Goal: Task Accomplishment & Management: Use online tool/utility

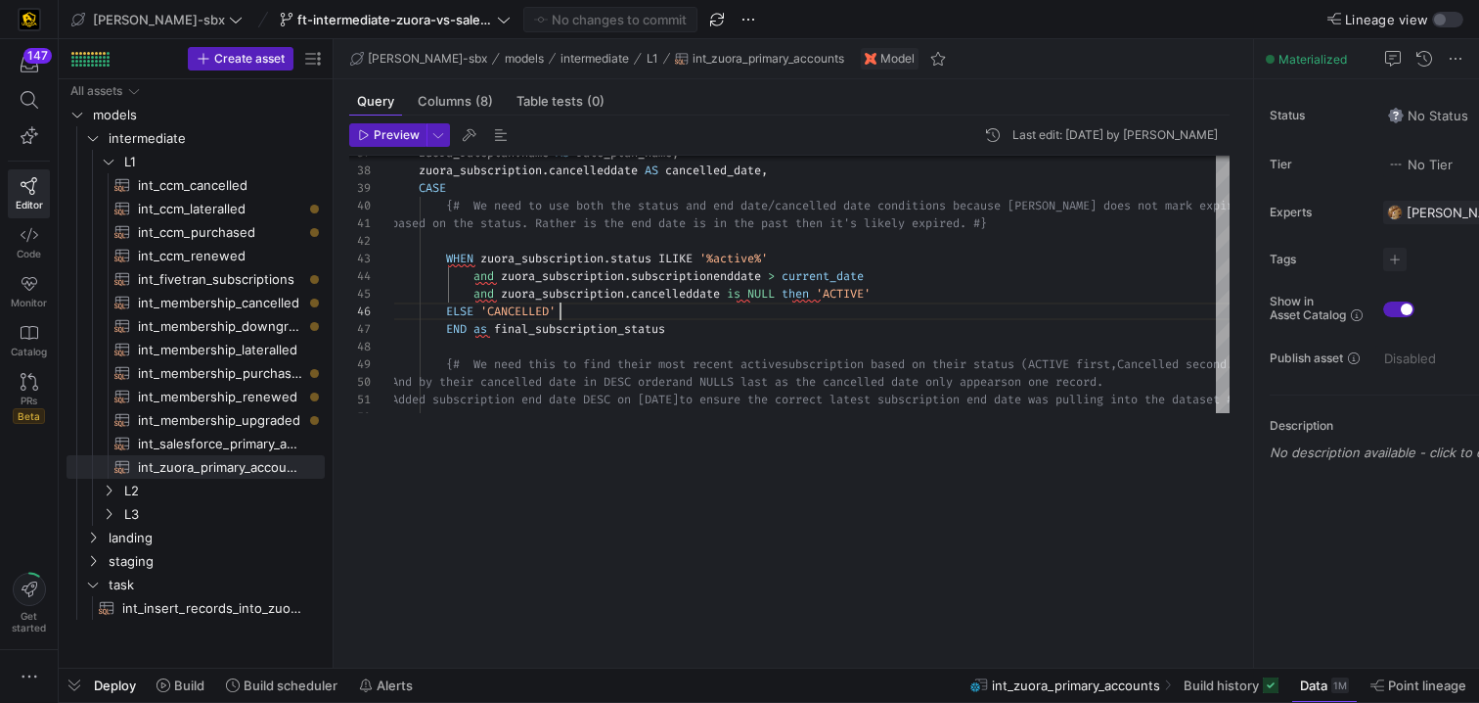
drag, startPoint x: 884, startPoint y: 434, endPoint x: 833, endPoint y: 672, distance: 243.1
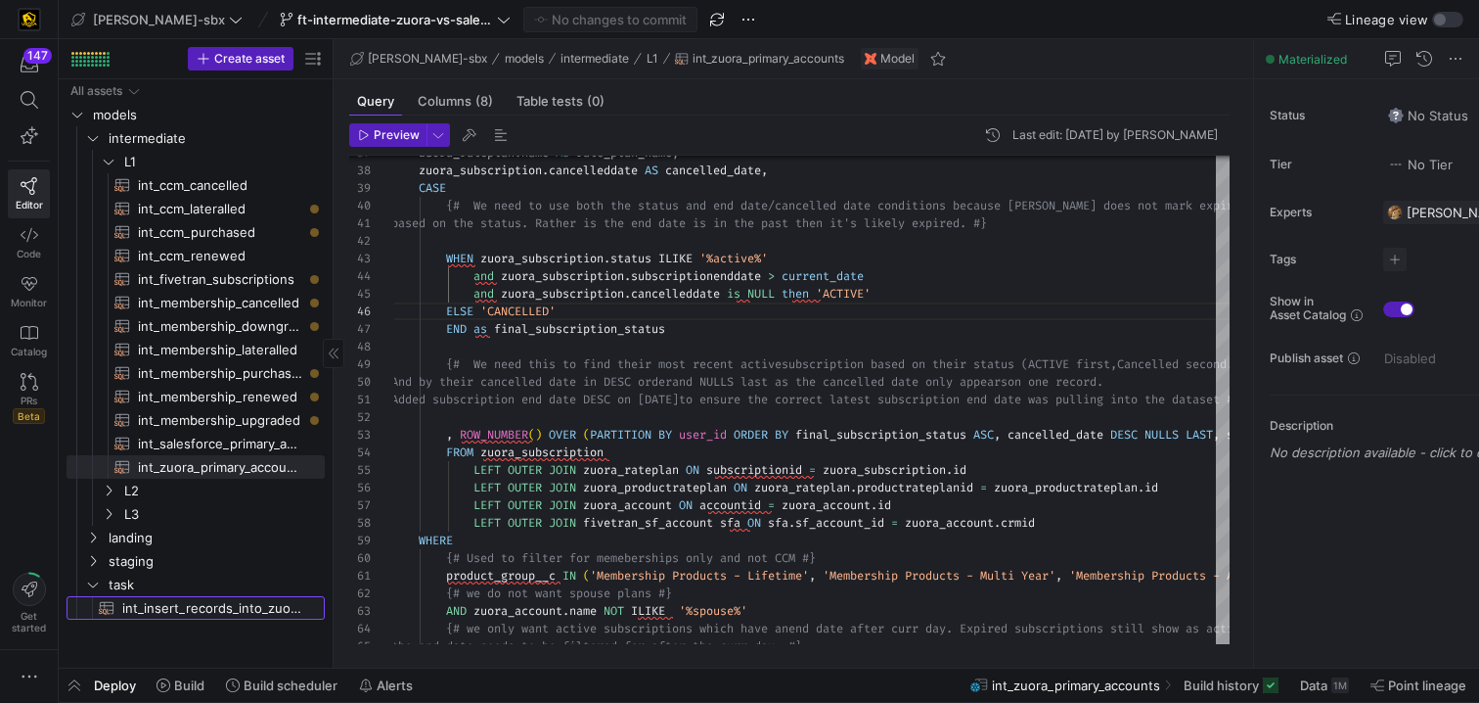
click at [185, 605] on span "int_insert_records_into_zuora_vs_salesforce​​​​​​​​​​" at bounding box center [212, 608] width 180 height 23
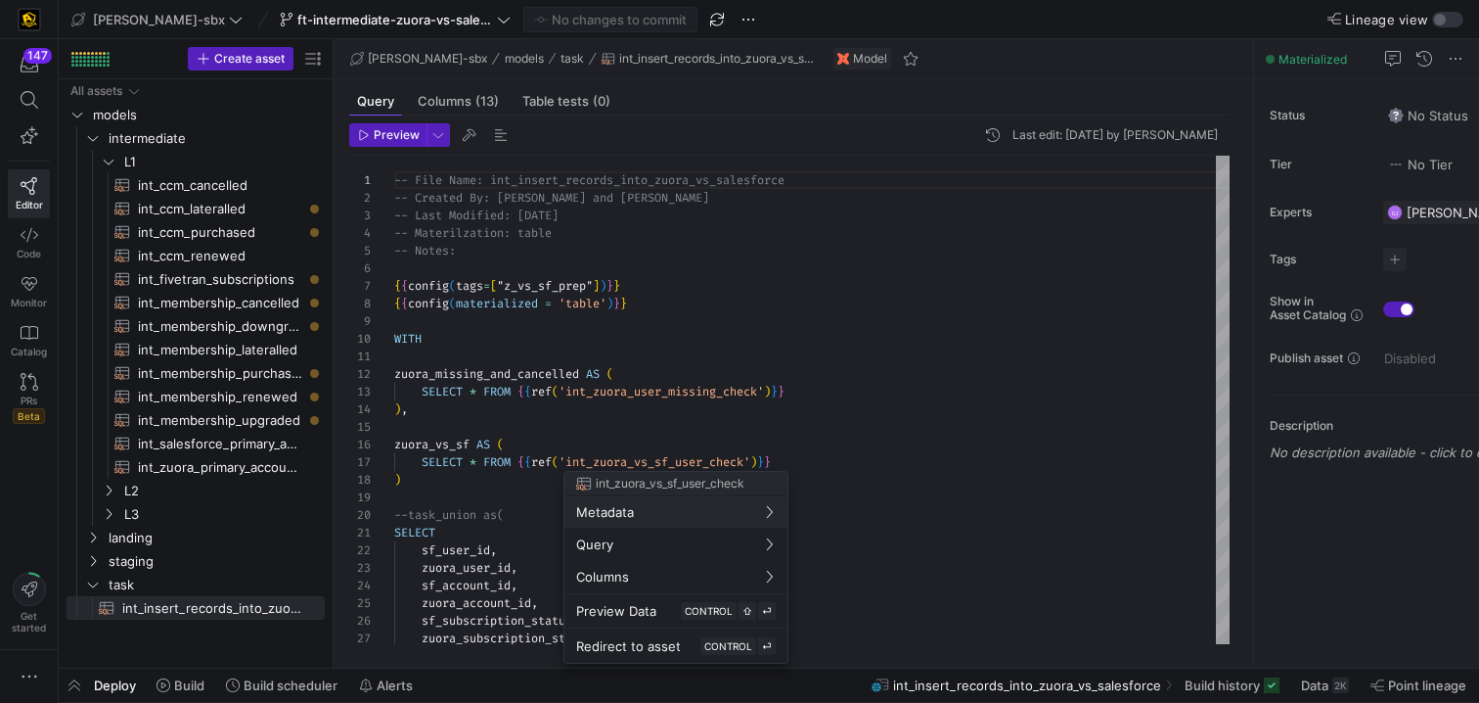
click at [517, 384] on div at bounding box center [739, 351] width 1479 height 703
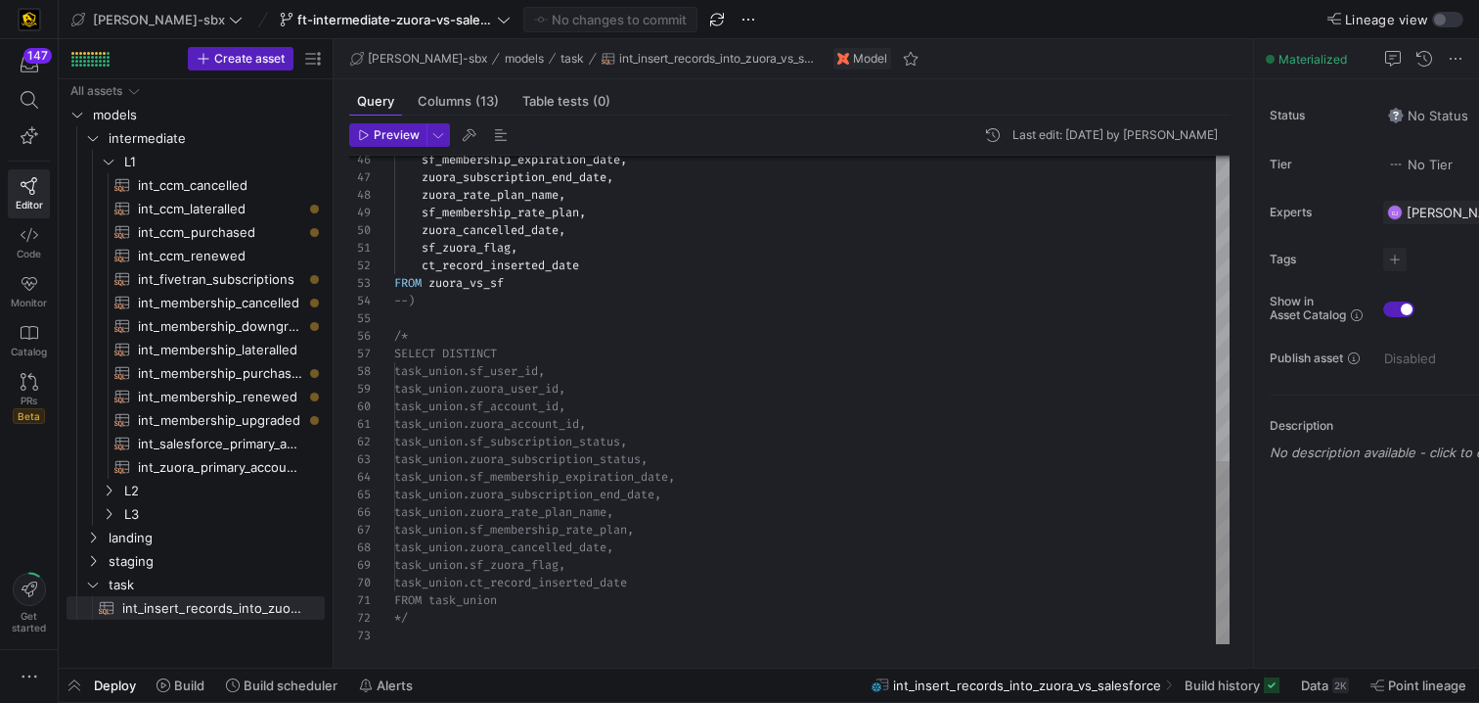
scroll to position [18, 14]
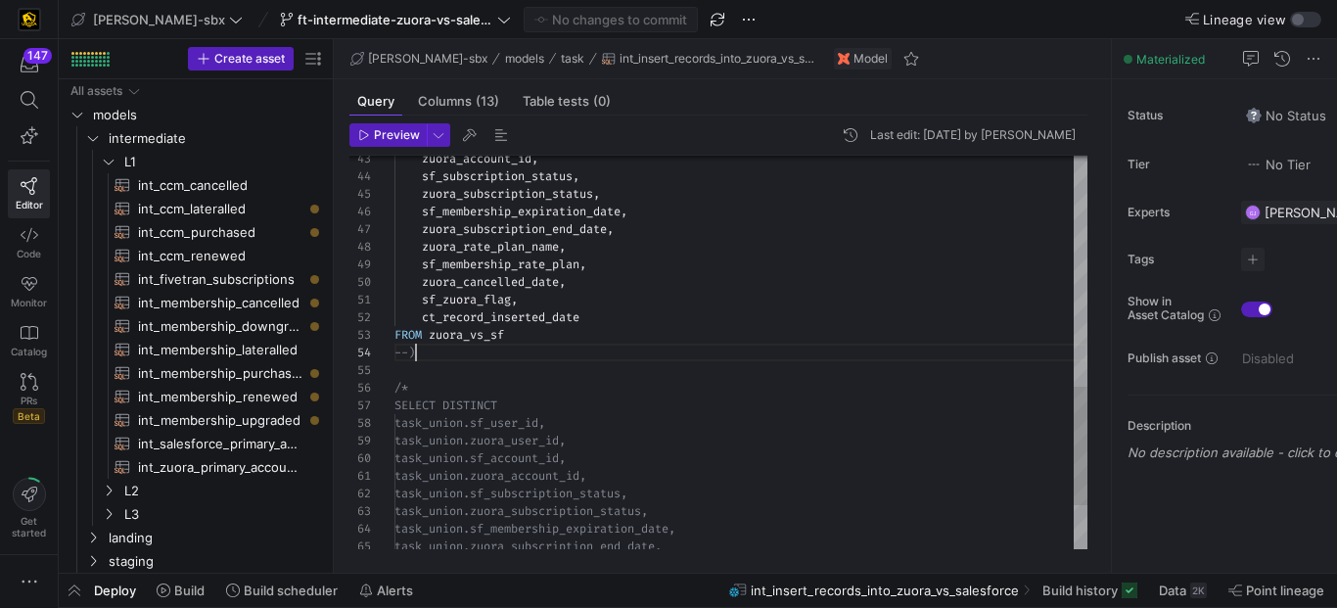
click at [466, 357] on div "sf_zuora_flag , ct_record_inserted_date FROM zuora_vs_sf --) /* SELECT DISTINCT…" at bounding box center [740, 44] width 693 height 1301
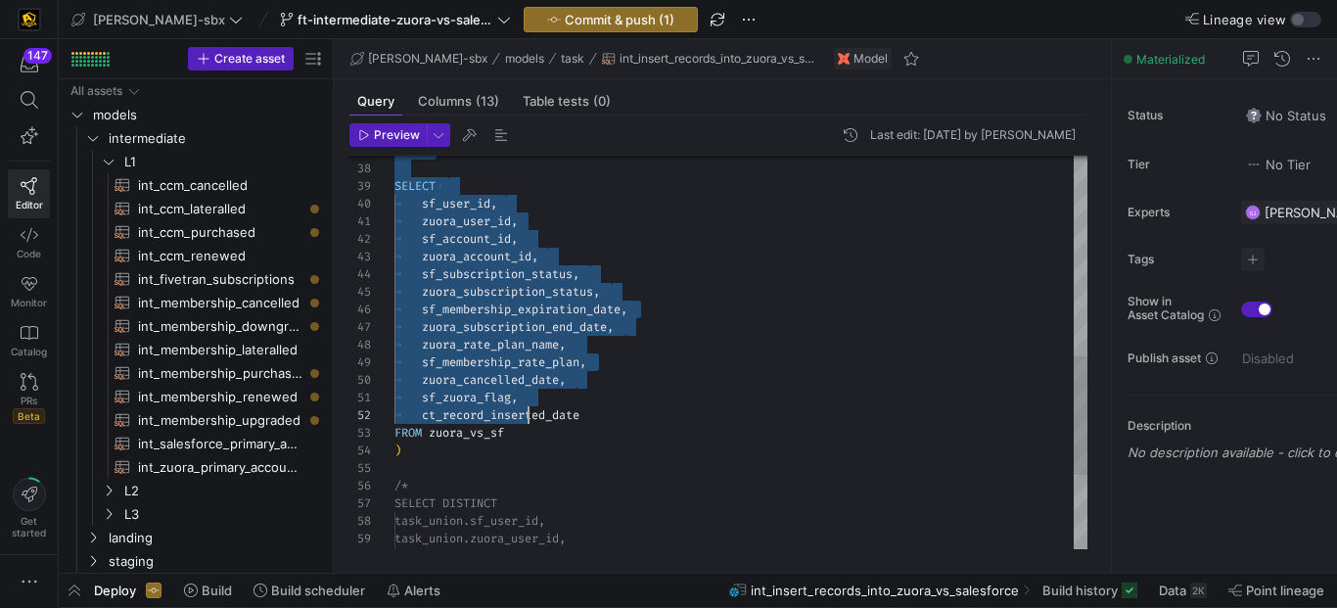
scroll to position [0, 134]
drag, startPoint x: 398, startPoint y: 210, endPoint x: 531, endPoint y: 411, distance: 240.7
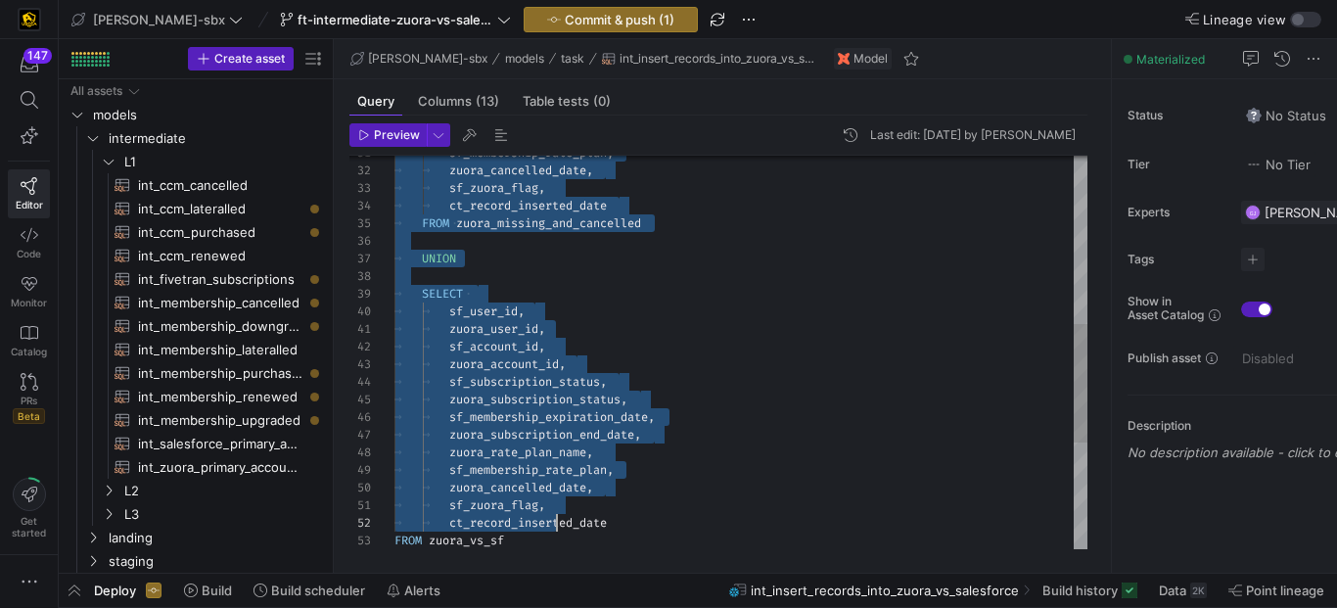
scroll to position [0, 162]
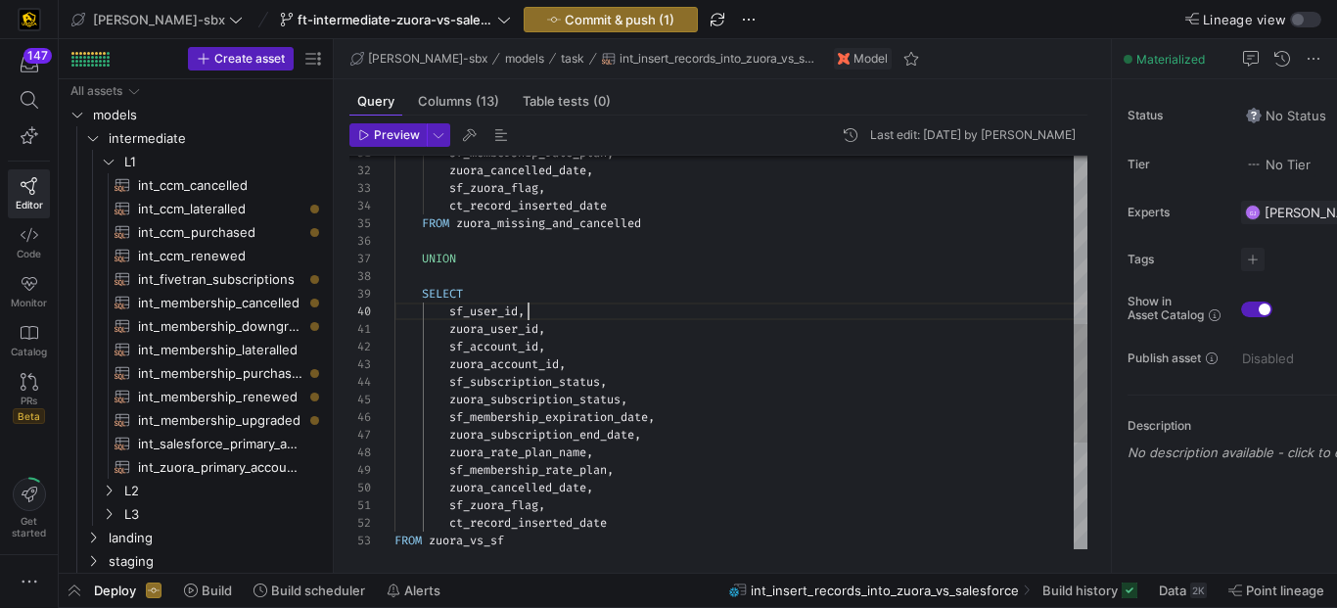
click at [608, 304] on div "UNION SELECT sf_user_id , zuora_user_id , sf_account_id , zuora_account_id , sf…" at bounding box center [740, 250] width 693 height 1301
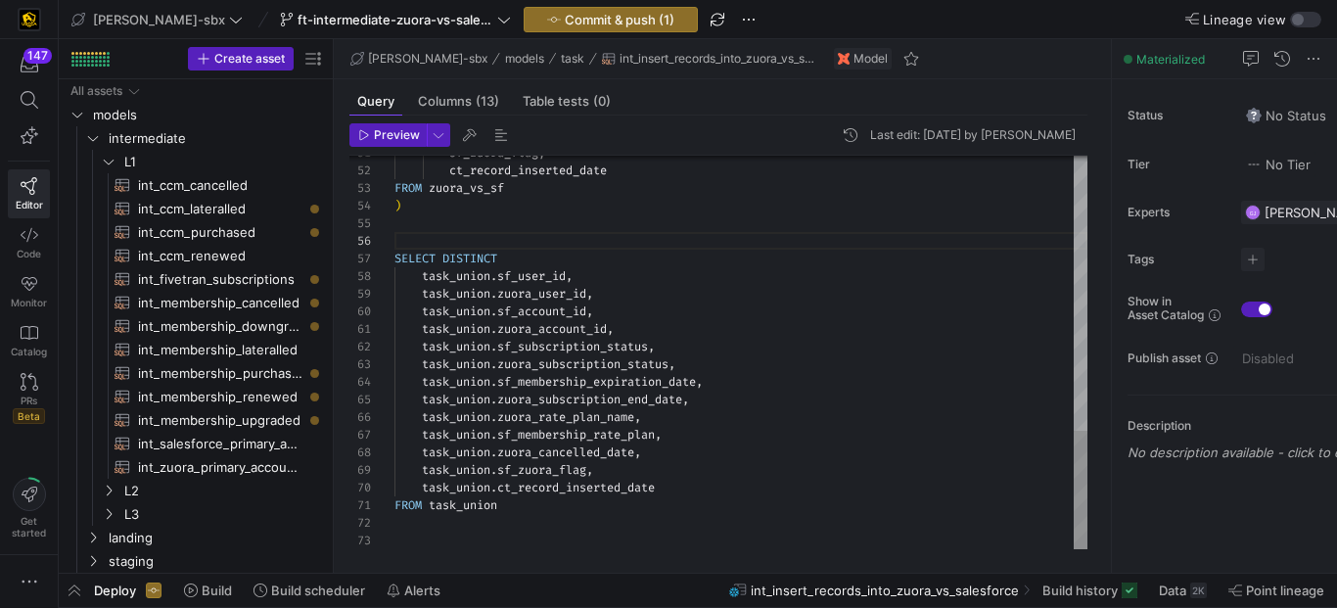
scroll to position [35, 0]
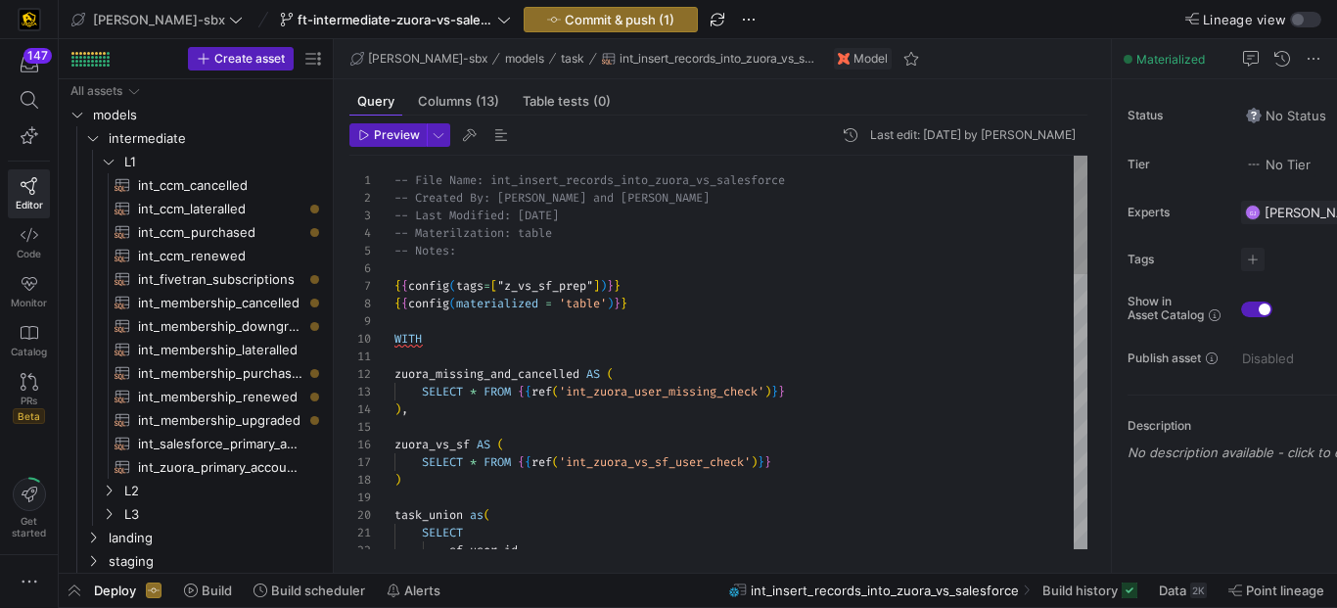
click at [396, 139] on span "Preview" at bounding box center [397, 135] width 46 height 14
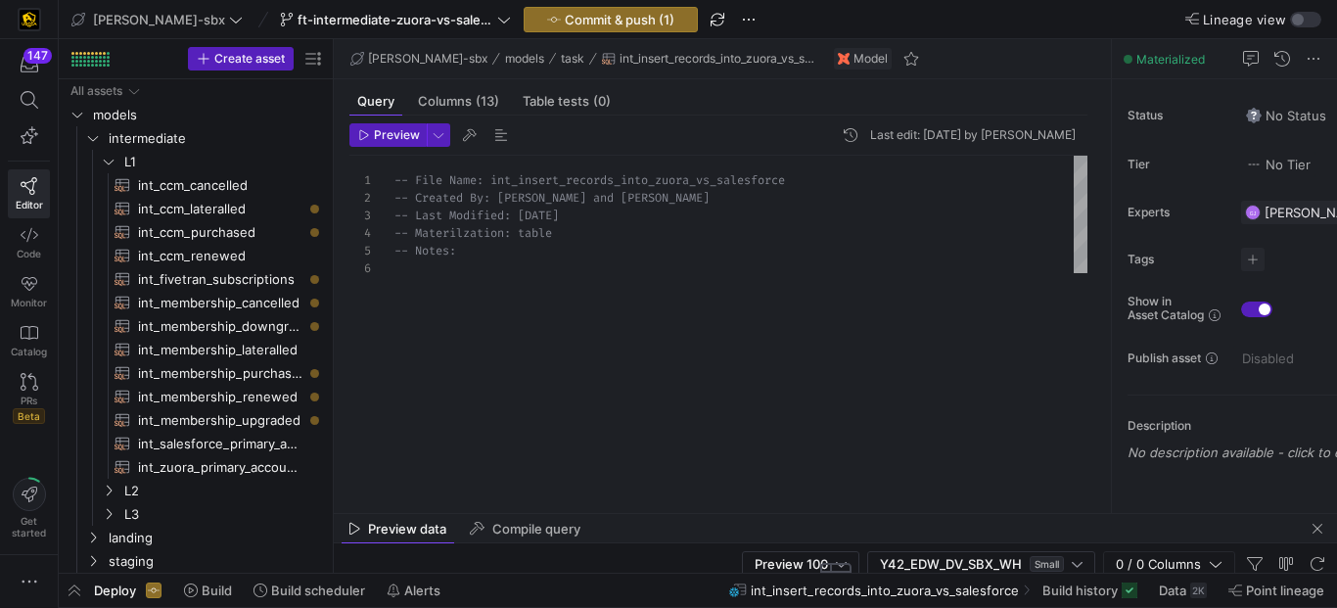
drag, startPoint x: 706, startPoint y: 230, endPoint x: 675, endPoint y: 514, distance: 285.5
click at [675, 514] on as-split "edw-dv-sbx models task int_insert_records_into_zuora_vs_salesforce Model Query …" at bounding box center [835, 305] width 1003 height 533
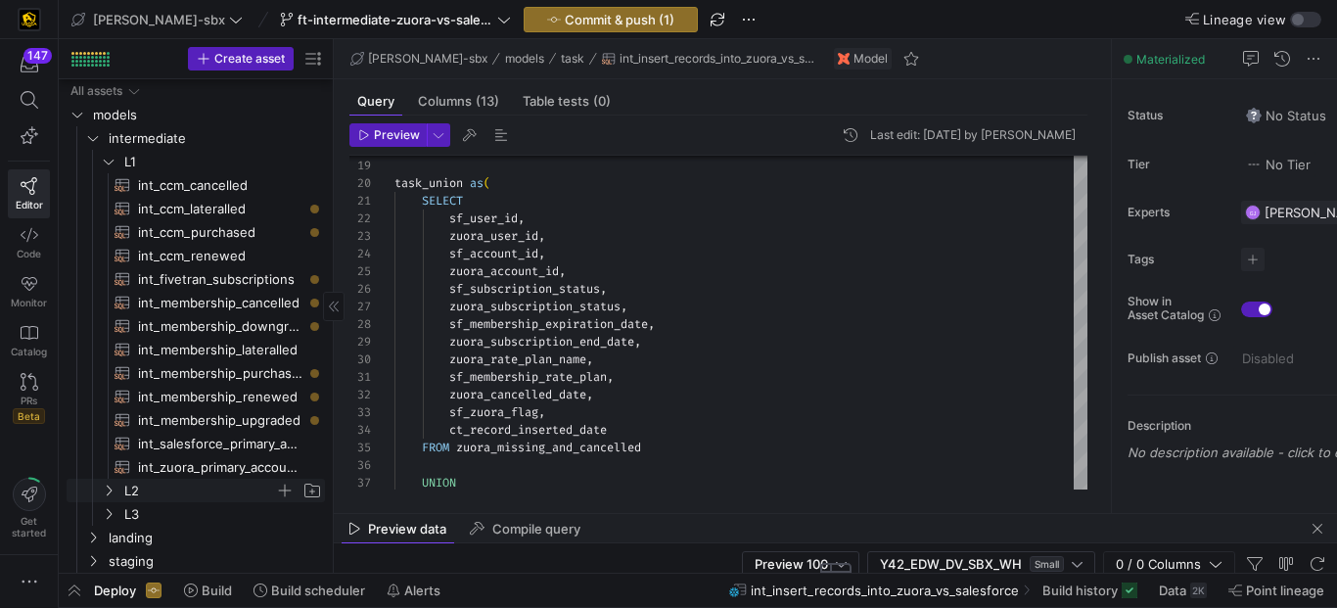
scroll to position [47, 0]
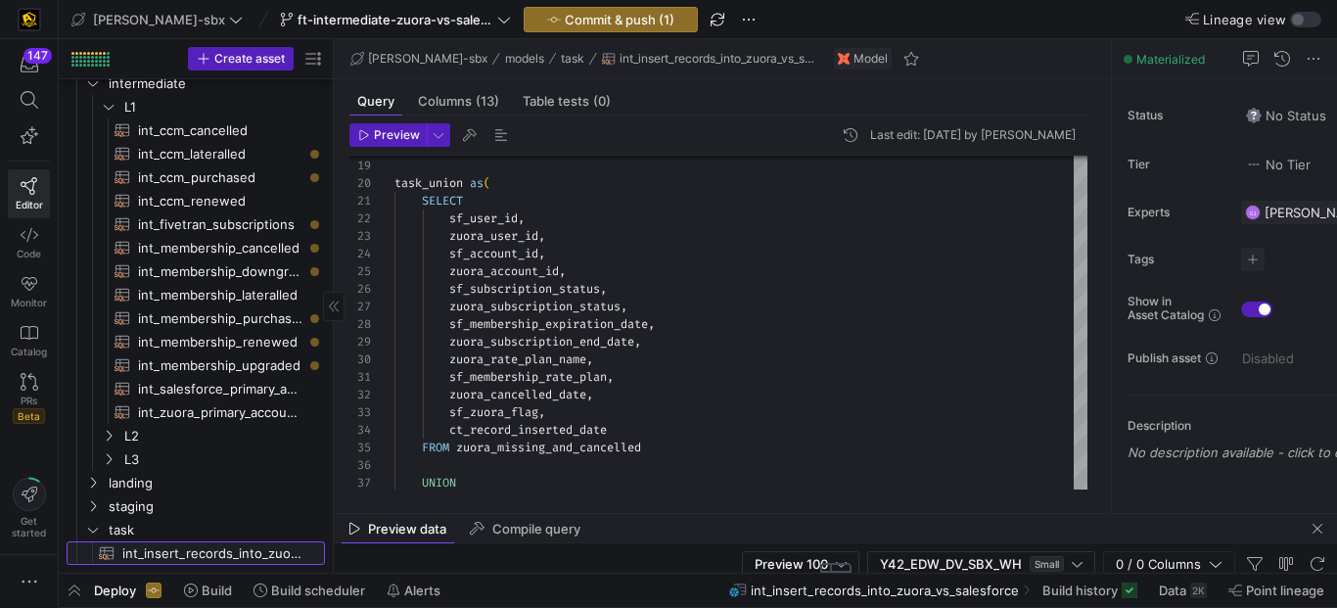
click at [220, 551] on span "int_insert_records_into_zuora_vs_salesforce​​​​​​​​​​" at bounding box center [212, 553] width 180 height 23
click at [635, 517] on div "Preview data Compile query" at bounding box center [835, 528] width 1003 height 29
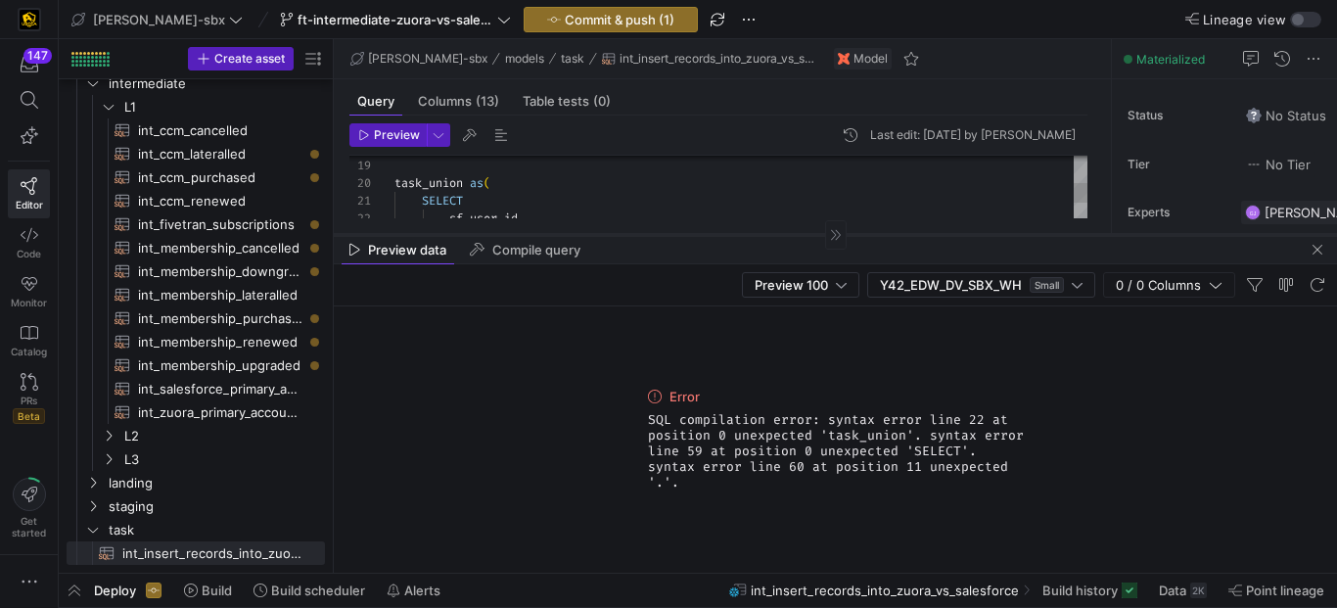
drag, startPoint x: 627, startPoint y: 513, endPoint x: 592, endPoint y: 235, distance: 280.1
click at [592, 235] on div at bounding box center [835, 234] width 1003 height 1
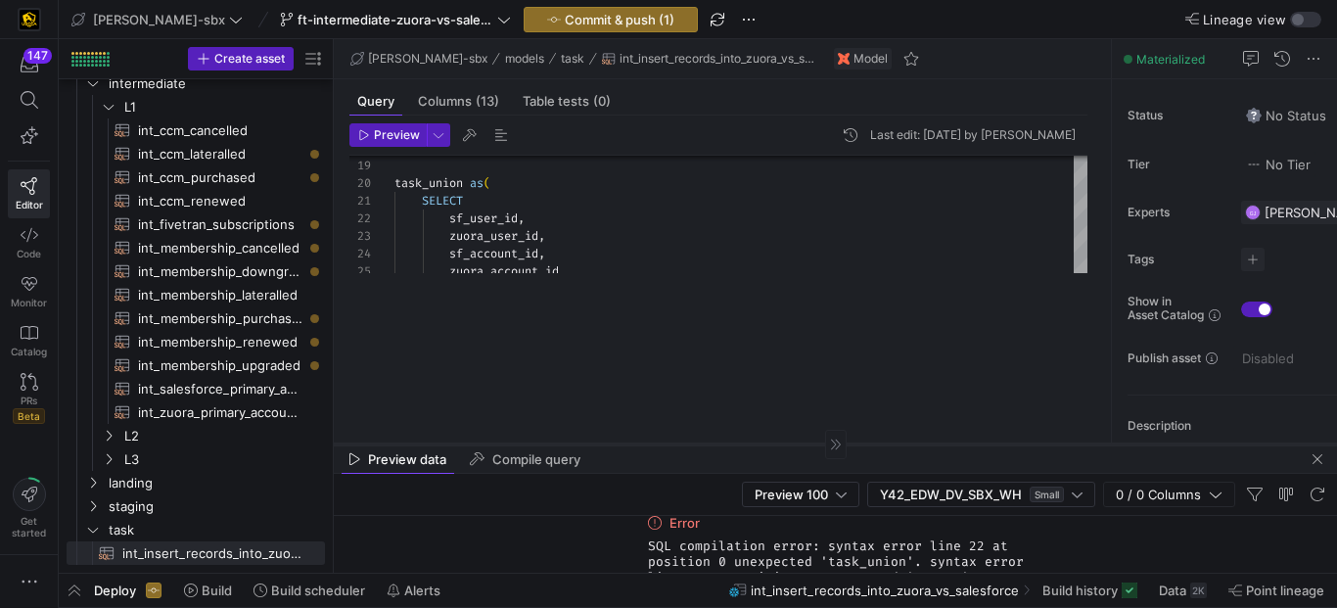
drag, startPoint x: 592, startPoint y: 235, endPoint x: 581, endPoint y: 500, distance: 265.4
click at [581, 444] on div at bounding box center [835, 443] width 1003 height 1
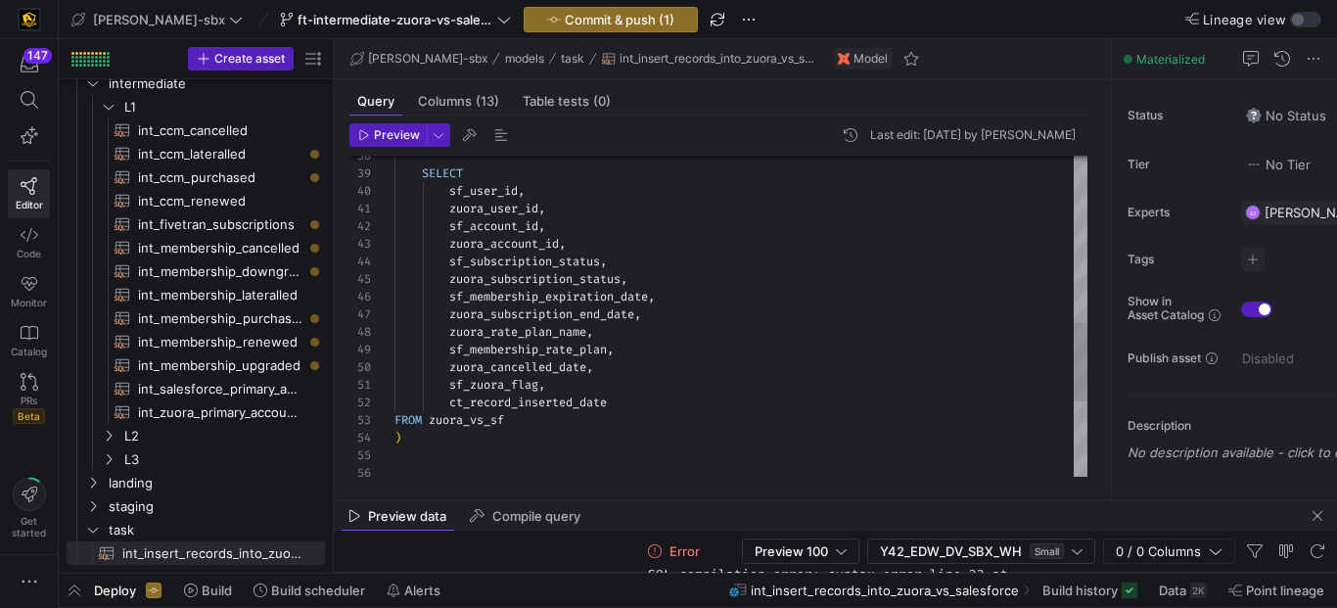
click at [392, 422] on div "53" at bounding box center [371, 420] width 45 height 18
click at [397, 420] on div "SELECT sf_user_id , zuora_user_id , sf_account_id , zuora_account_id , sf_subsc…" at bounding box center [740, 129] width 693 height 1301
click at [656, 502] on div "Preview data Compile query" at bounding box center [835, 515] width 1003 height 29
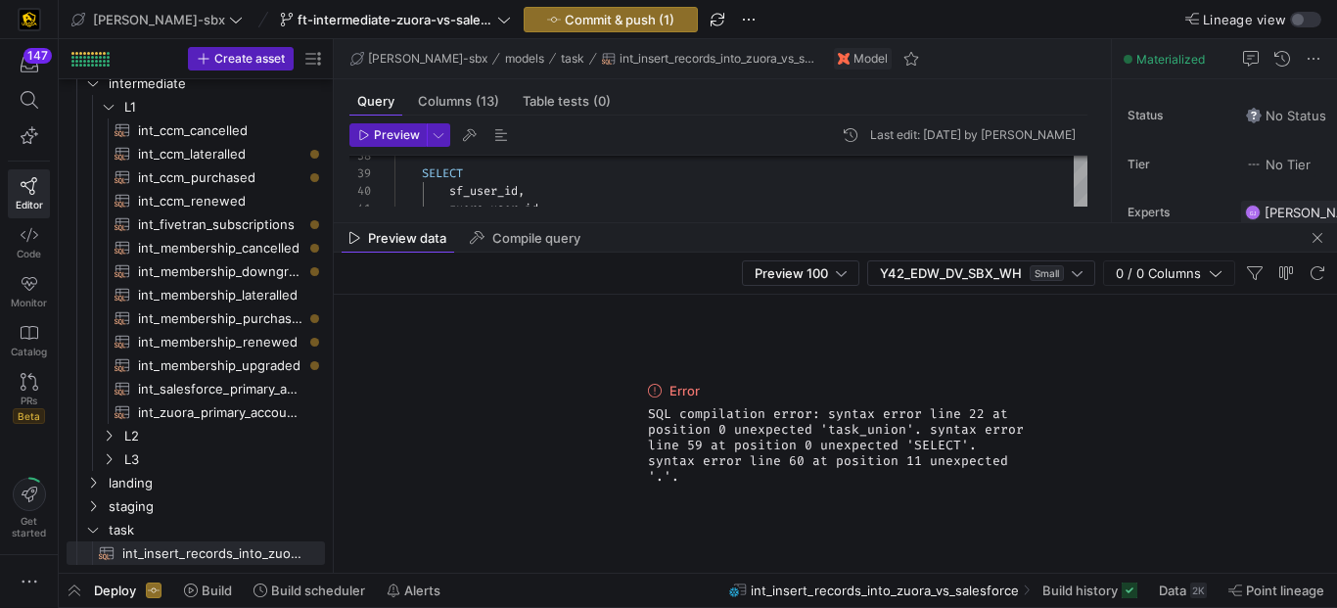
drag, startPoint x: 635, startPoint y: 497, endPoint x: 615, endPoint y: 219, distance: 278.6
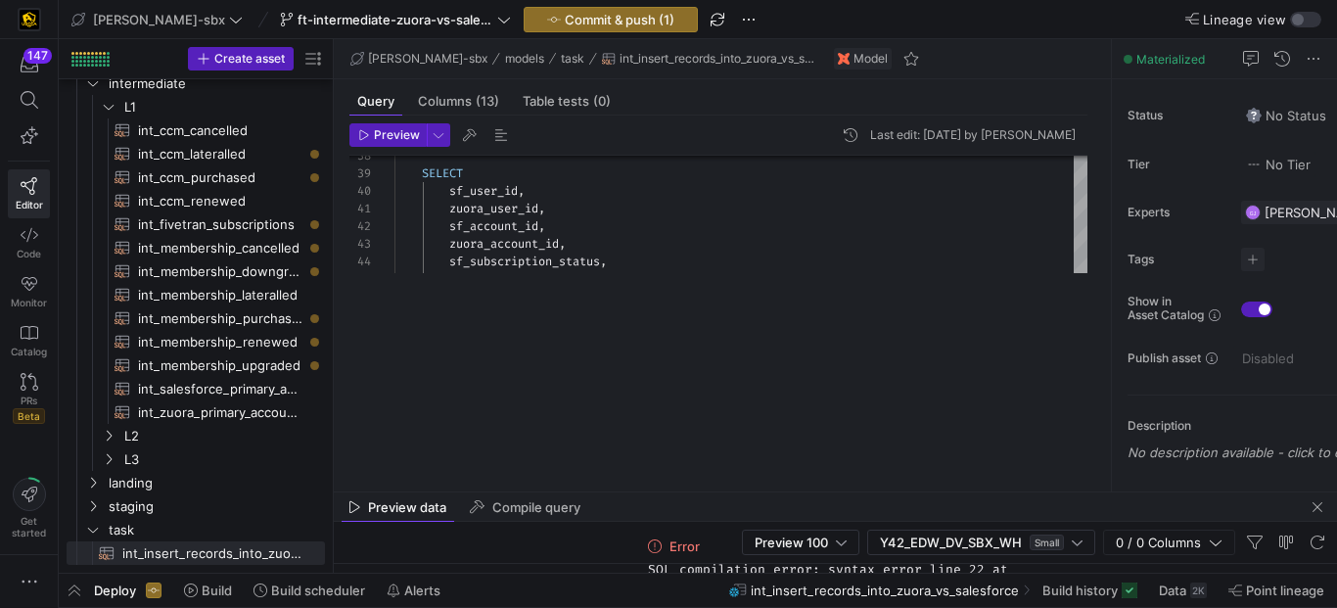
drag, startPoint x: 672, startPoint y: 222, endPoint x: 643, endPoint y: 373, distance: 153.5
click at [659, 492] on div at bounding box center [835, 491] width 1003 height 1
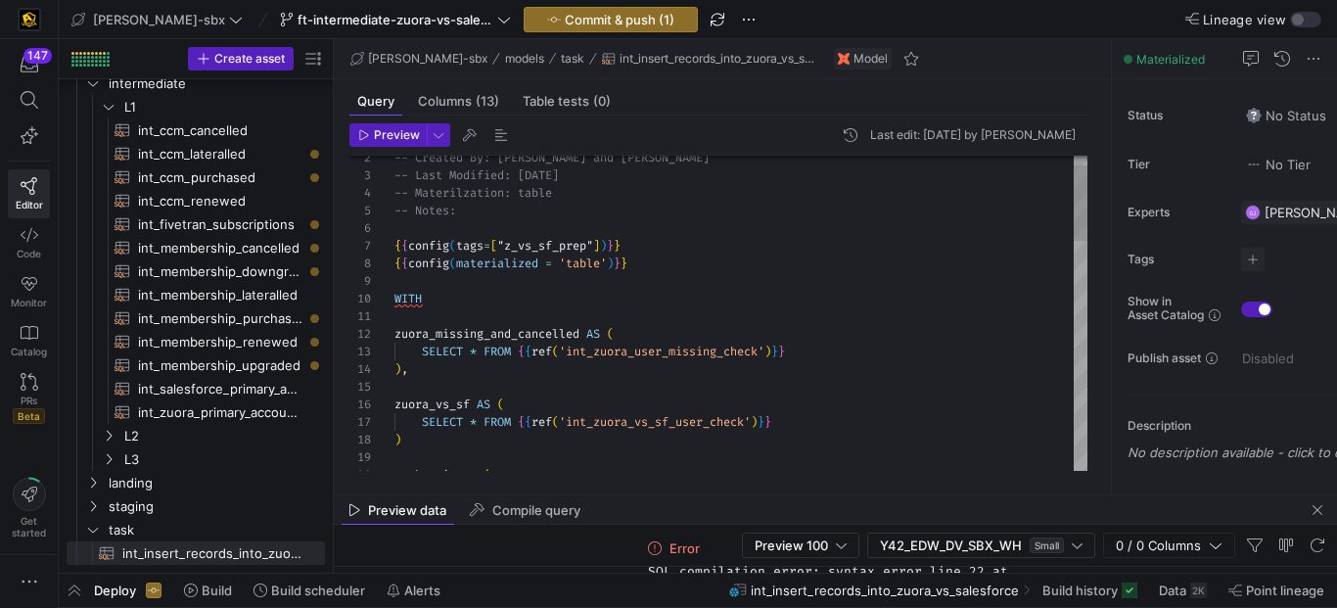
scroll to position [106, 387]
click at [375, 137] on span "Preview" at bounding box center [397, 135] width 46 height 14
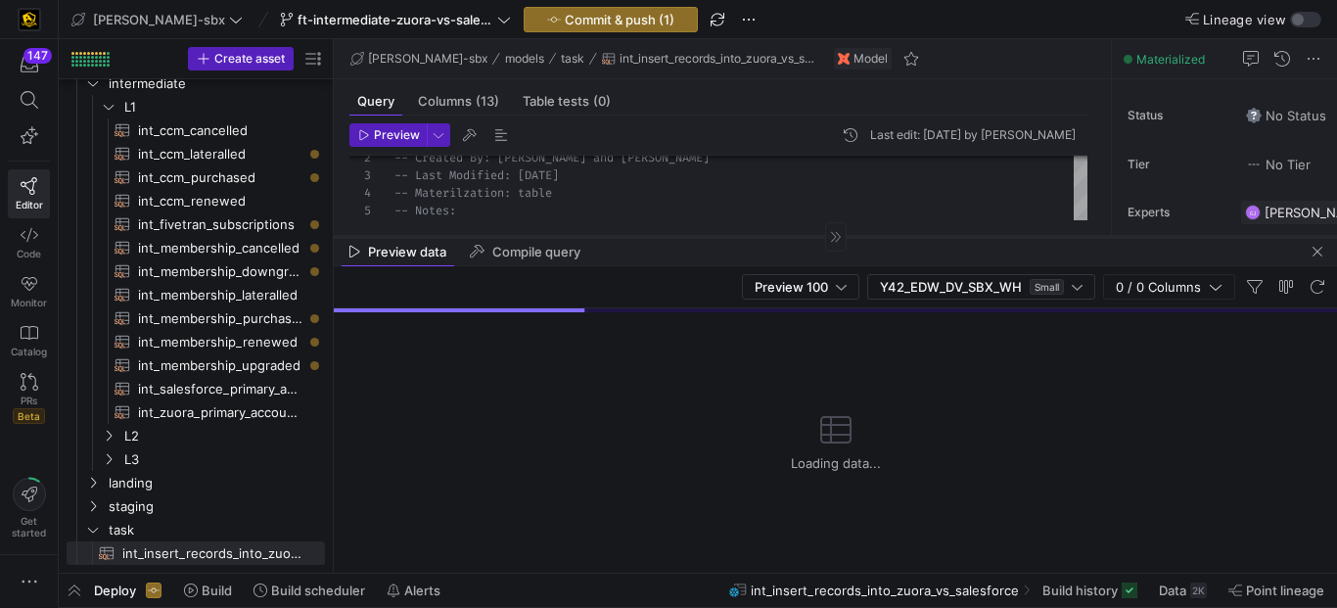
drag, startPoint x: 679, startPoint y: 493, endPoint x: 688, endPoint y: 222, distance: 271.2
click at [688, 236] on div at bounding box center [835, 236] width 1003 height 1
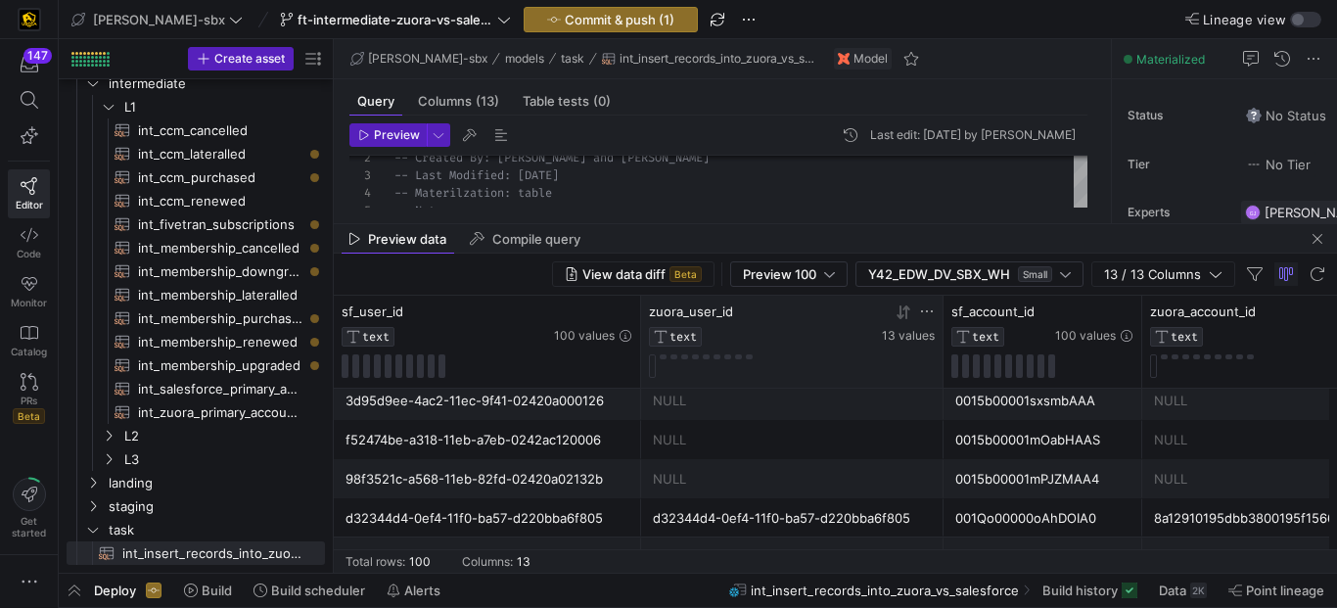
scroll to position [7, 0]
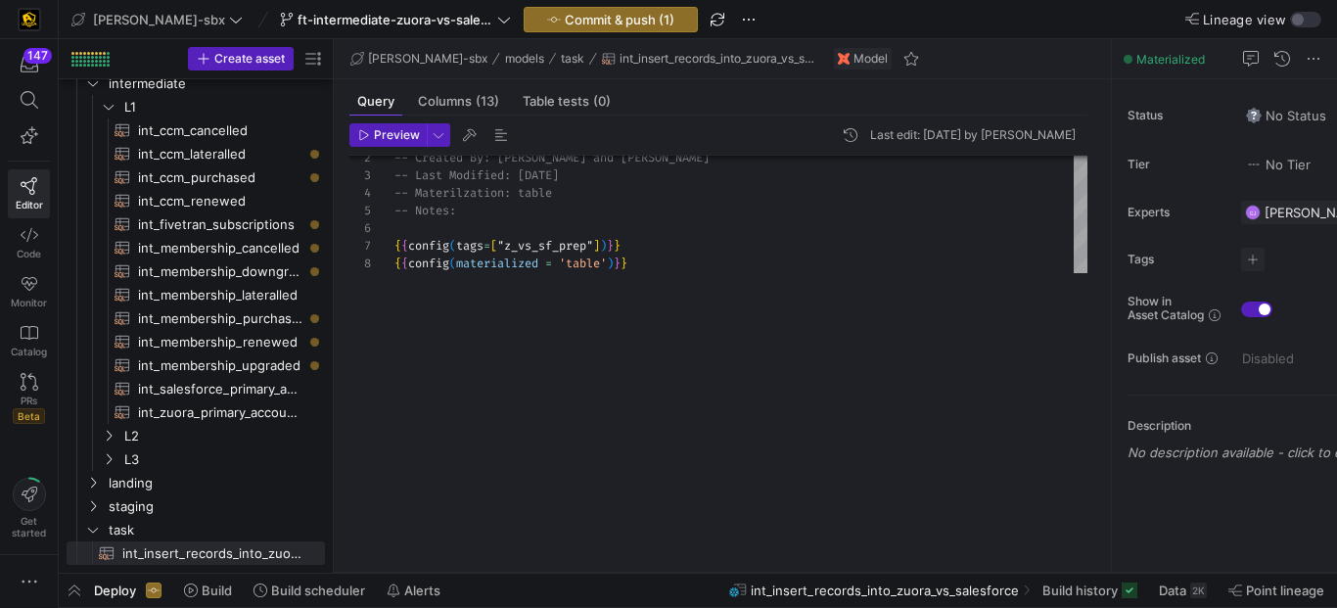
drag, startPoint x: 662, startPoint y: 223, endPoint x: 788, endPoint y: 887, distance: 676.1
click at [788, 608] on html "147 Editor Code Monitor Catalog PRs Beta Get started edw-dv-sbx ft-intermediate…" at bounding box center [668, 304] width 1337 height 608
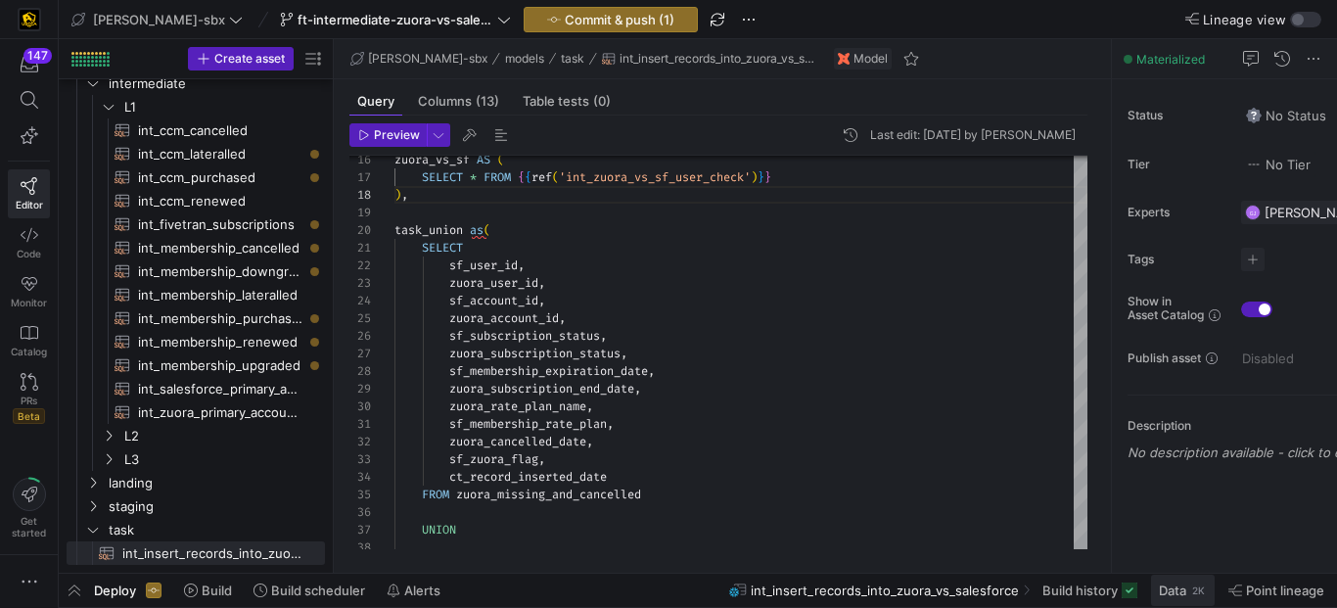
click at [1171, 600] on span at bounding box center [1183, 589] width 64 height 31
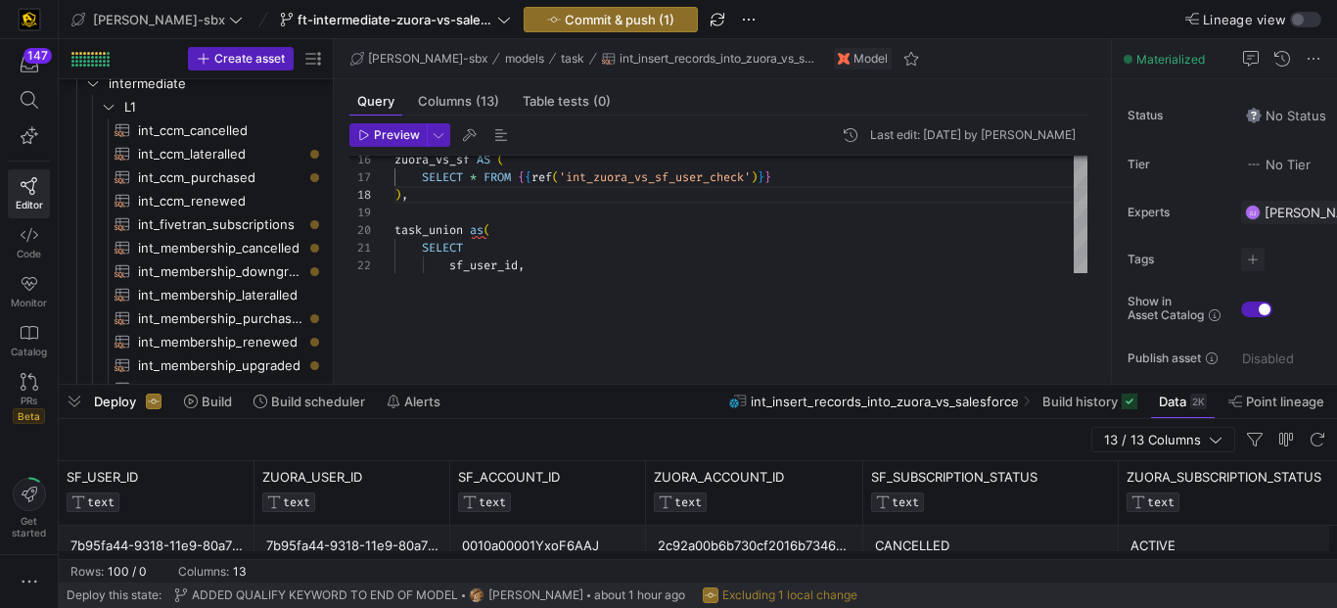
drag, startPoint x: 543, startPoint y: 252, endPoint x: 536, endPoint y: 456, distance: 203.6
click at [545, 388] on div at bounding box center [698, 385] width 1278 height 8
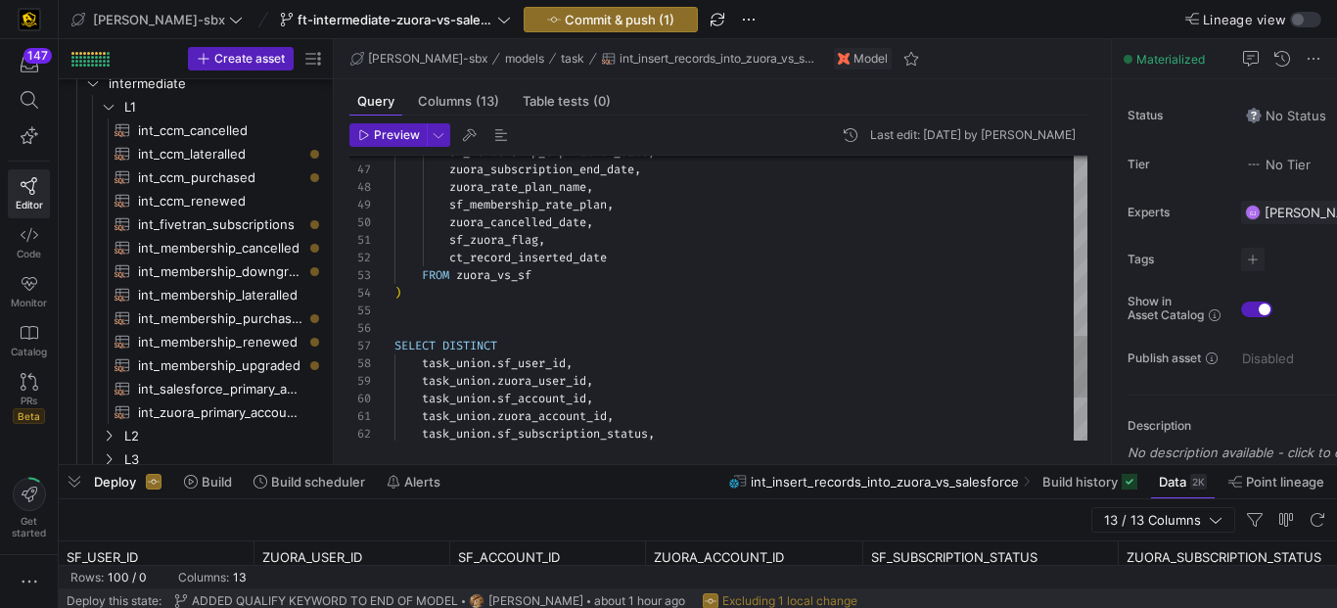
drag, startPoint x: 501, startPoint y: 348, endPoint x: 452, endPoint y: 346, distance: 49.0
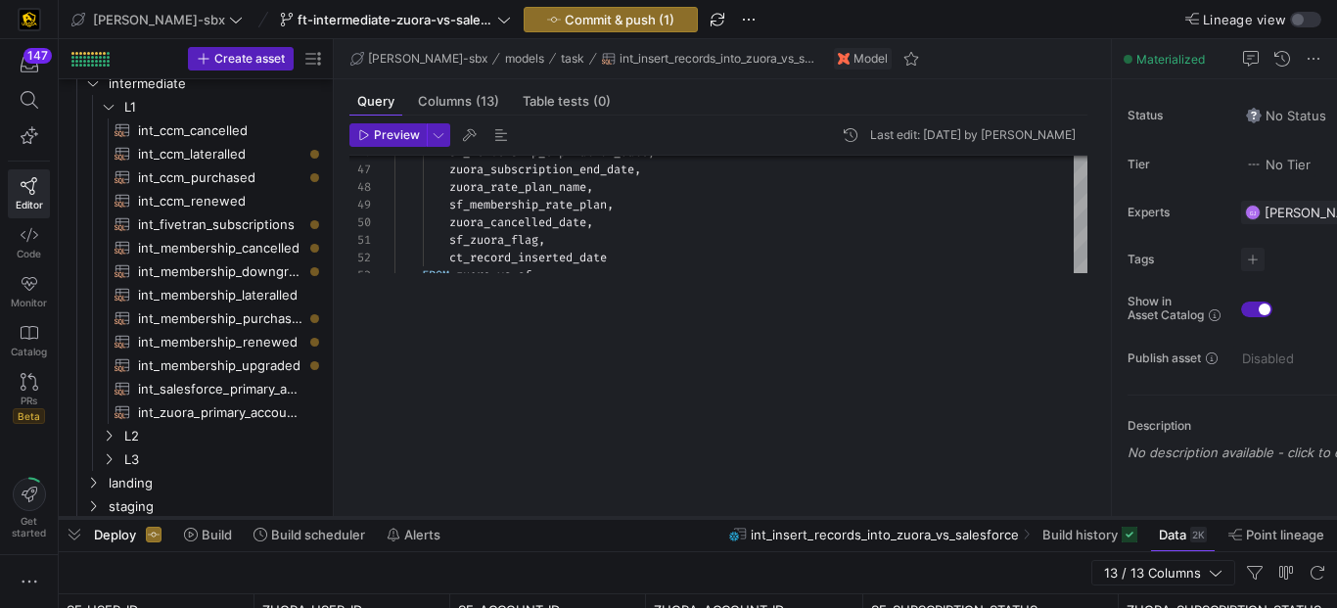
drag, startPoint x: 643, startPoint y: 452, endPoint x: 644, endPoint y: 529, distance: 77.3
click at [647, 521] on div at bounding box center [698, 518] width 1278 height 8
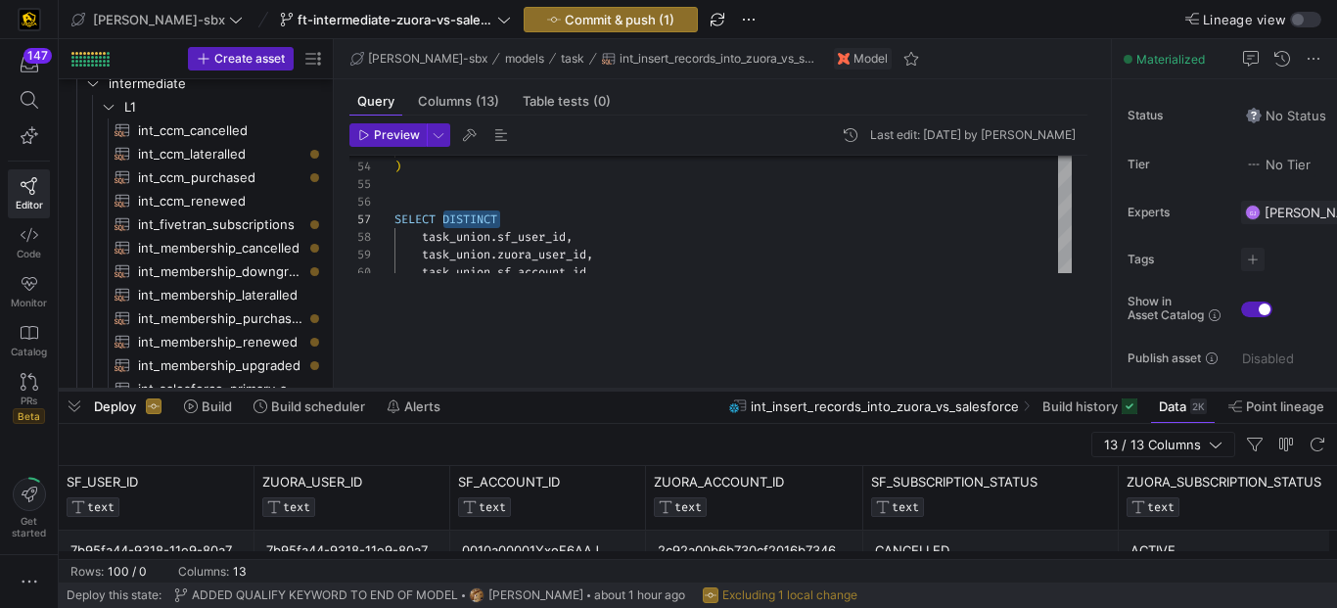
drag, startPoint x: 605, startPoint y: 531, endPoint x: 634, endPoint y: 386, distance: 147.8
click at [634, 386] on div at bounding box center [698, 389] width 1278 height 8
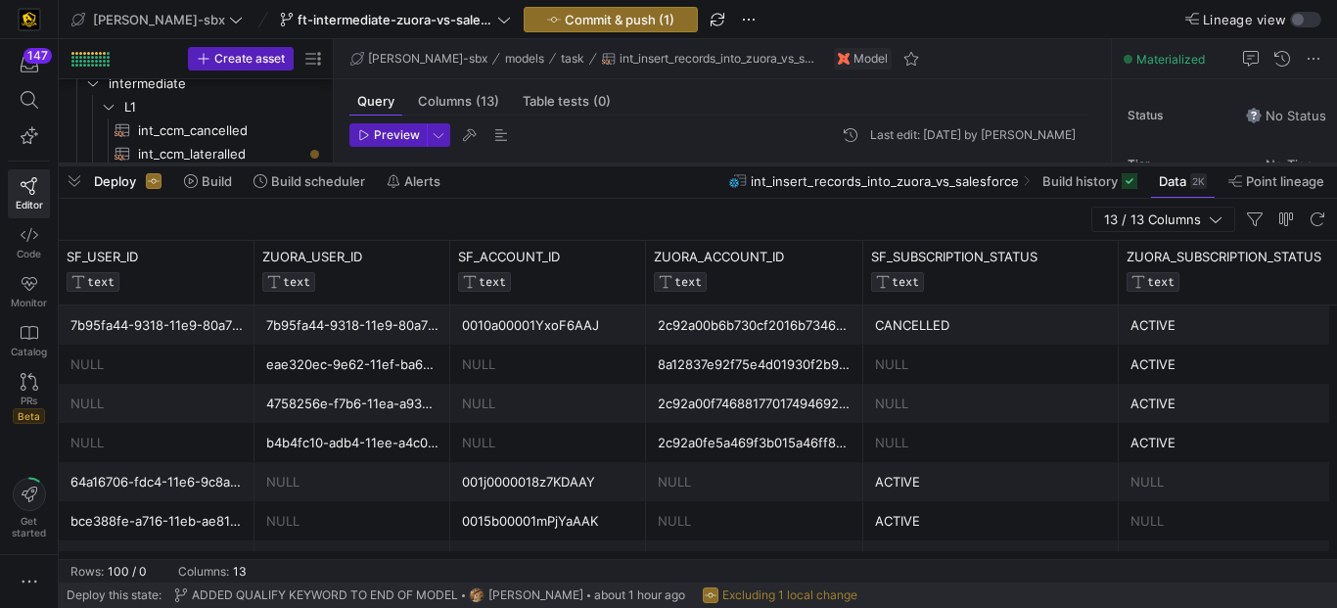
drag, startPoint x: 699, startPoint y: 385, endPoint x: 690, endPoint y: 157, distance: 229.1
click at [690, 160] on div at bounding box center [698, 164] width 1278 height 8
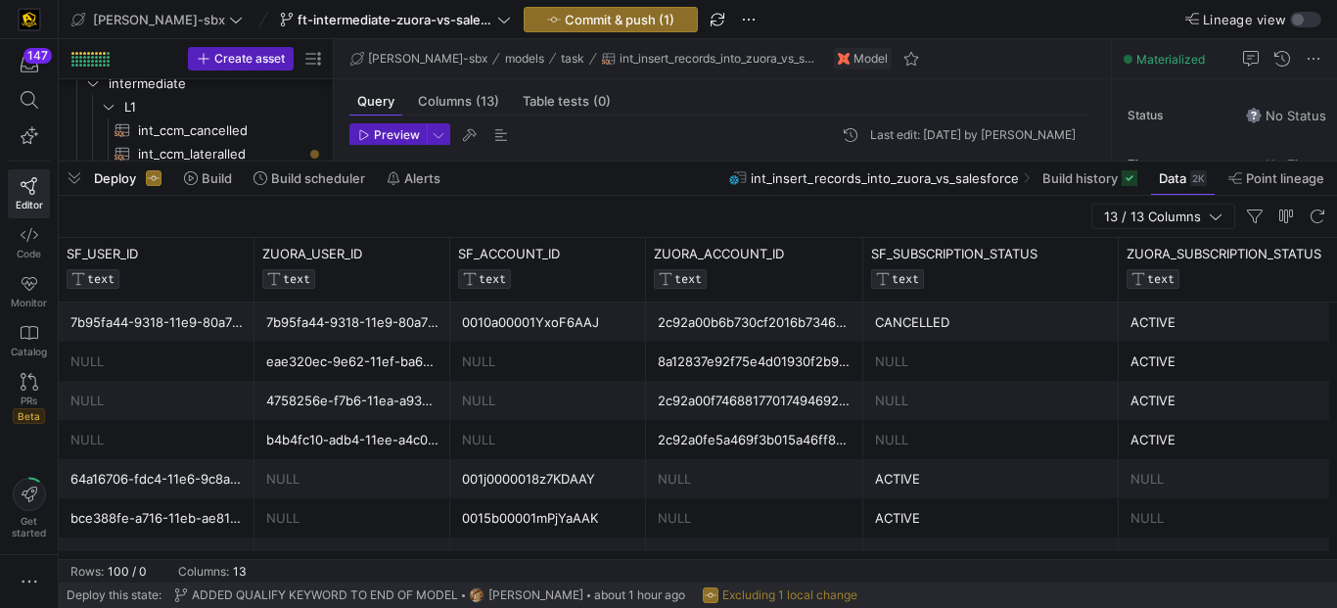
scroll to position [0, 59]
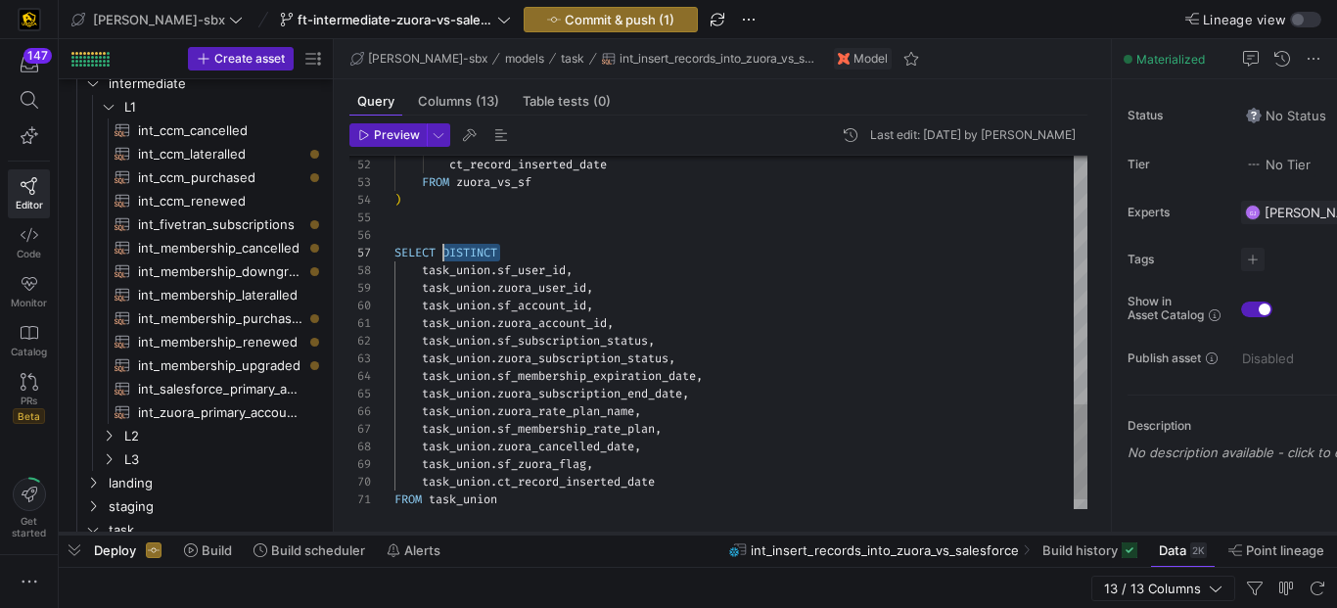
drag, startPoint x: 612, startPoint y: 161, endPoint x: 652, endPoint y: 533, distance: 374.0
click at [652, 533] on div at bounding box center [698, 533] width 1278 height 8
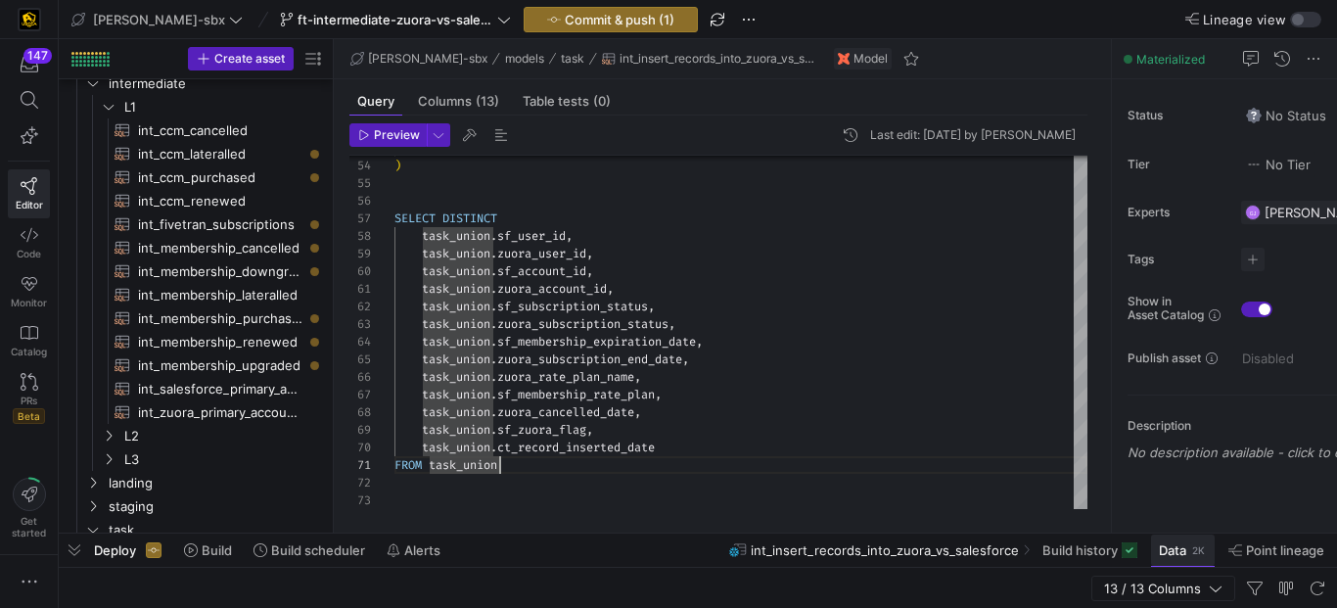
click at [1173, 556] on span "Data" at bounding box center [1171, 550] width 27 height 16
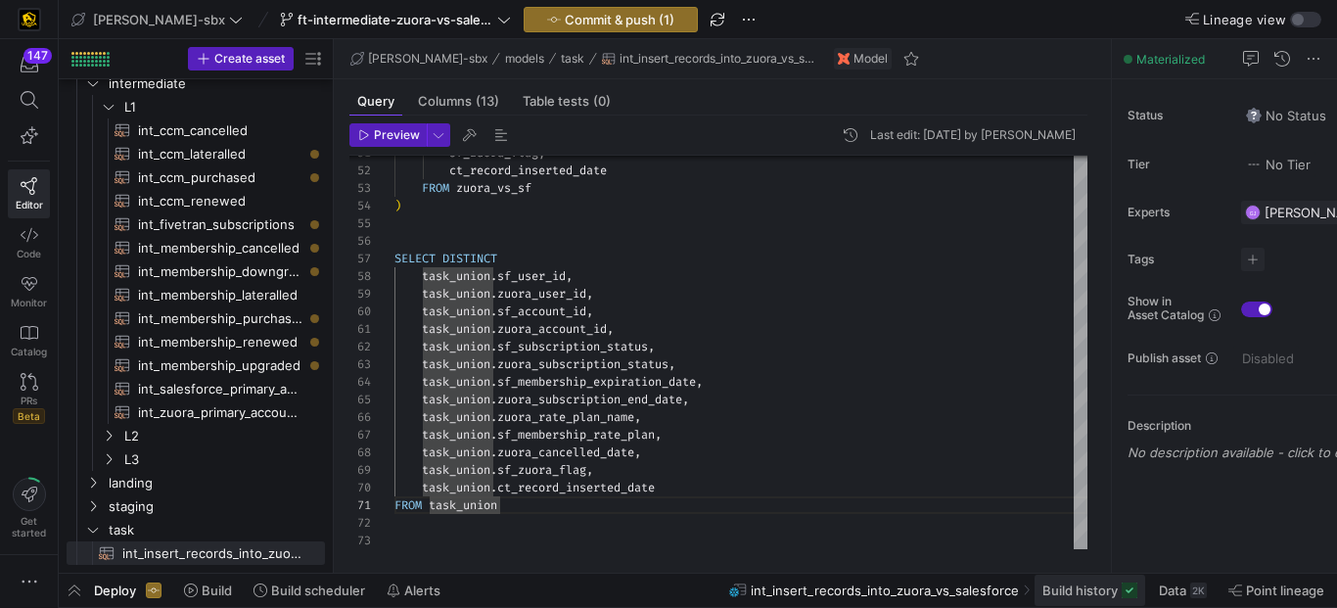
click at [1096, 582] on span "Build history" at bounding box center [1079, 590] width 75 height 16
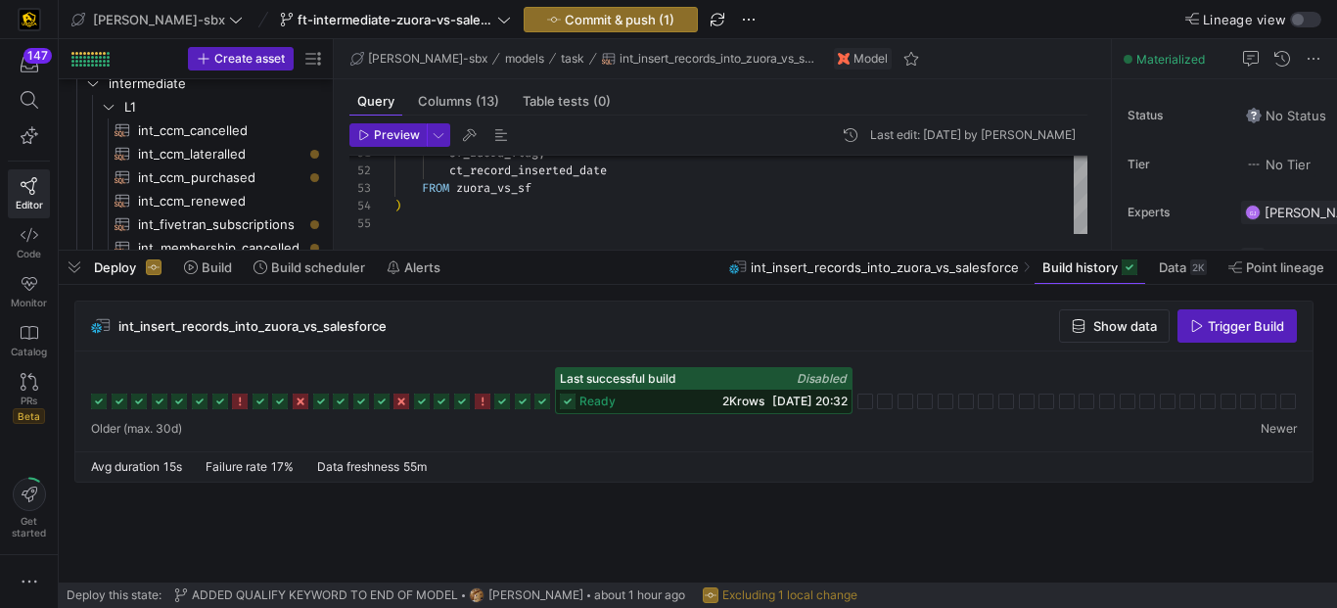
click at [722, 399] on span "2K rows" at bounding box center [743, 400] width 42 height 15
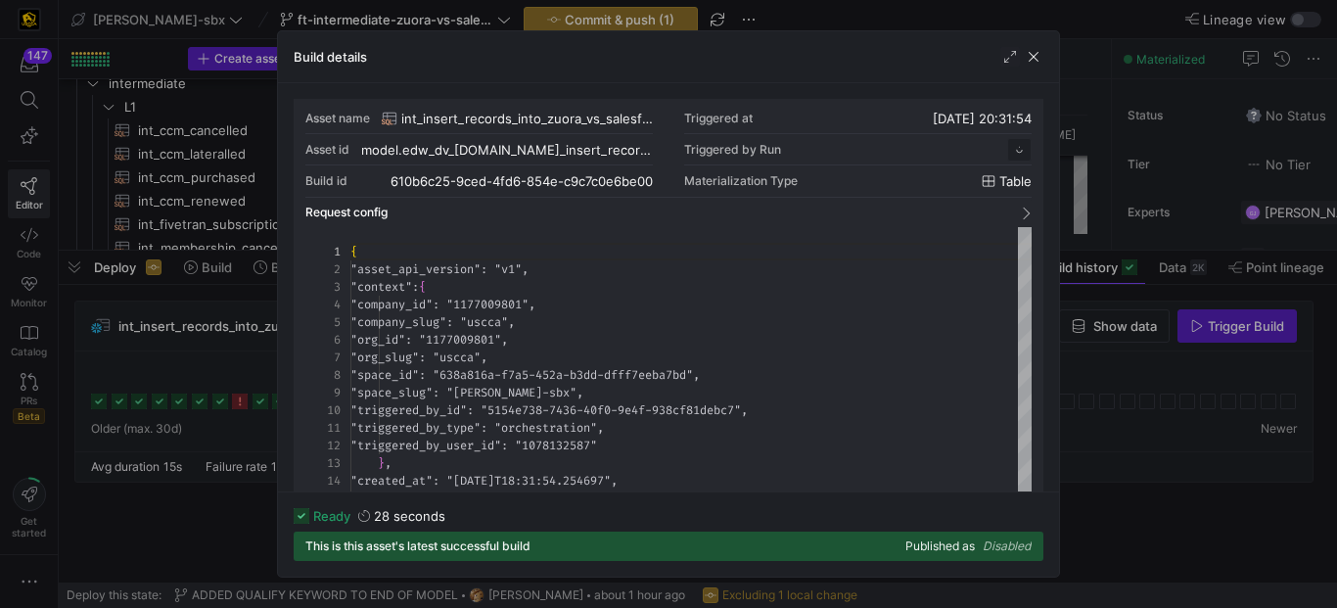
scroll to position [176, 0]
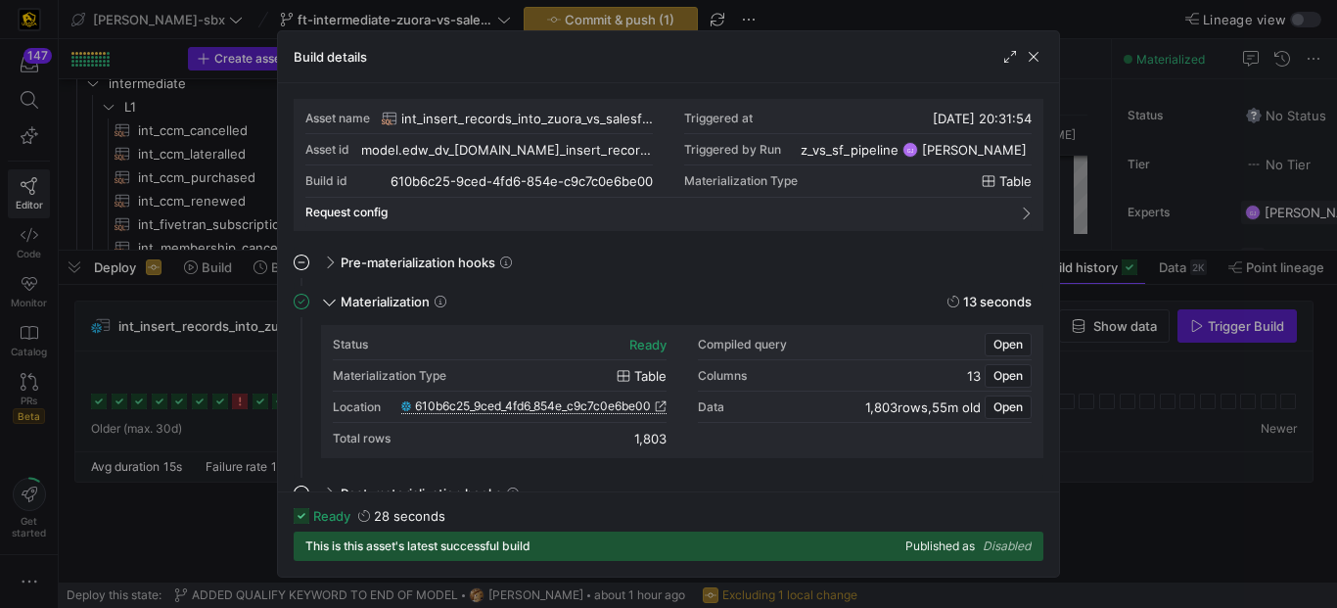
click at [556, 406] on span "610b6c25_9ced_4fd6_854e_c9c7c0e6be00" at bounding box center [533, 406] width 236 height 14
click at [1038, 64] on span "button" at bounding box center [1033, 57] width 20 height 20
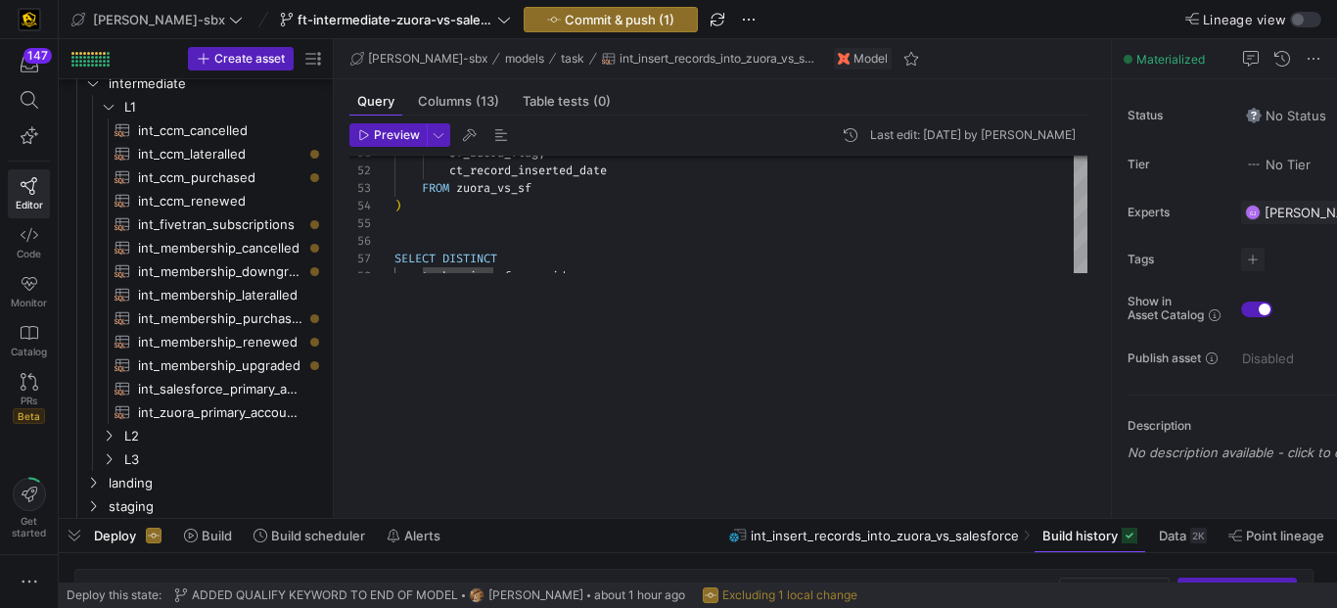
drag, startPoint x: 698, startPoint y: 249, endPoint x: 712, endPoint y: 502, distance: 253.8
click at [707, 517] on div at bounding box center [698, 519] width 1278 height 8
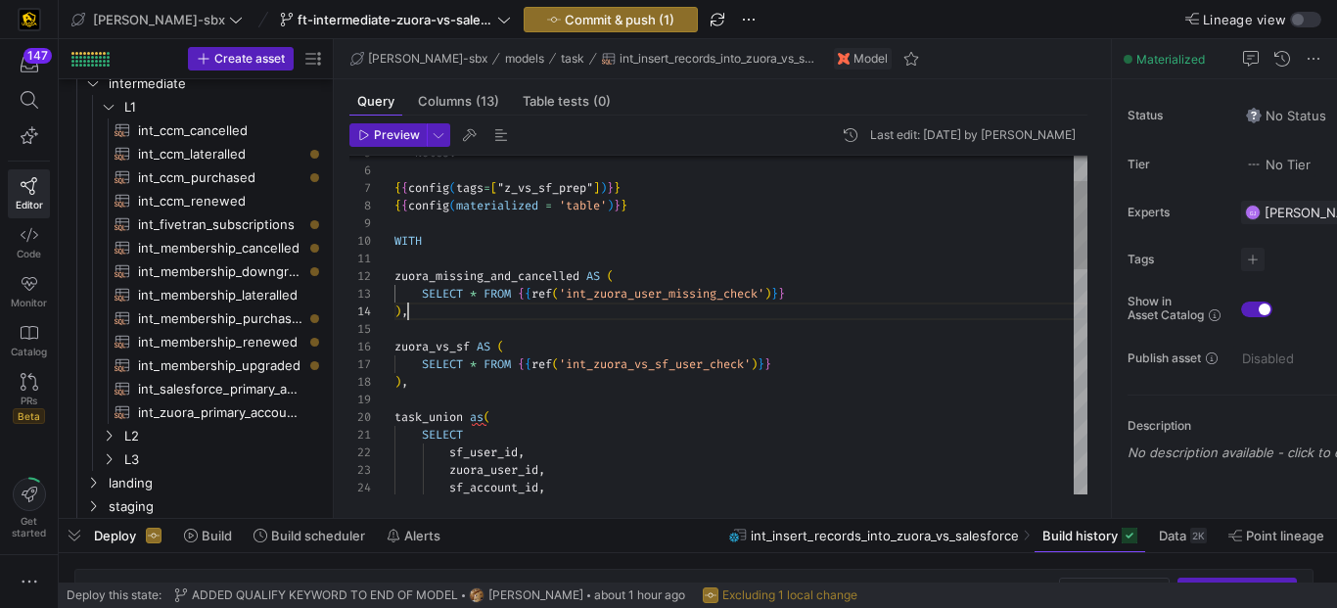
scroll to position [53, 14]
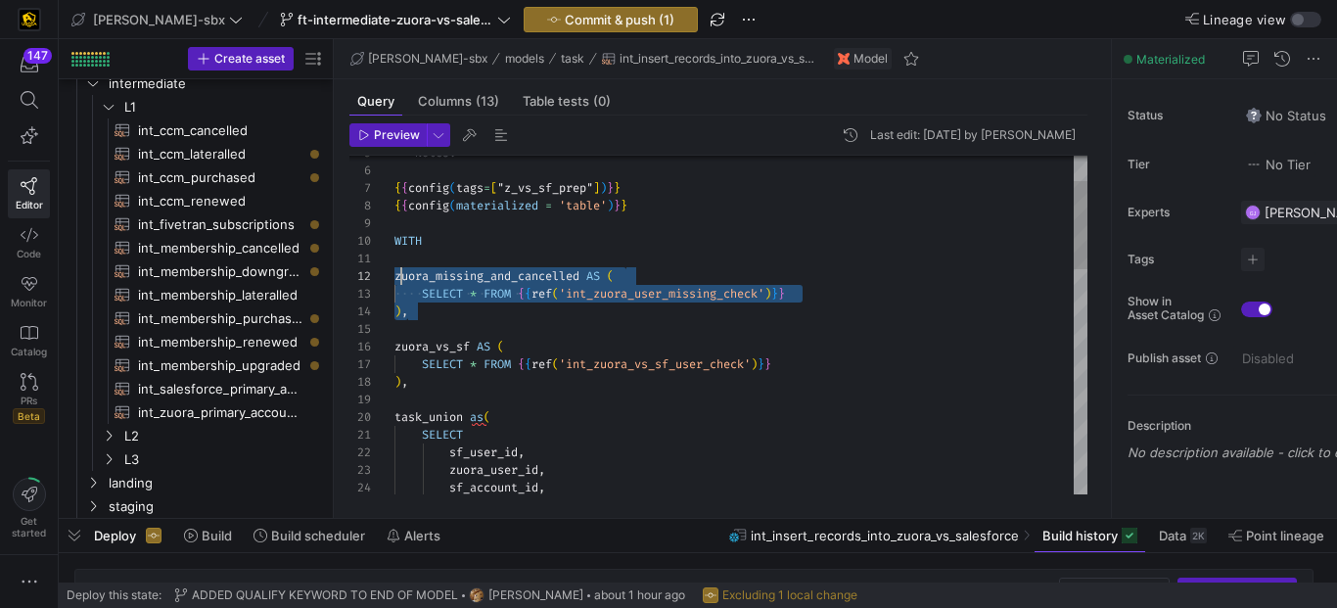
scroll to position [18, 0]
drag, startPoint x: 527, startPoint y: 305, endPoint x: 395, endPoint y: 275, distance: 135.5
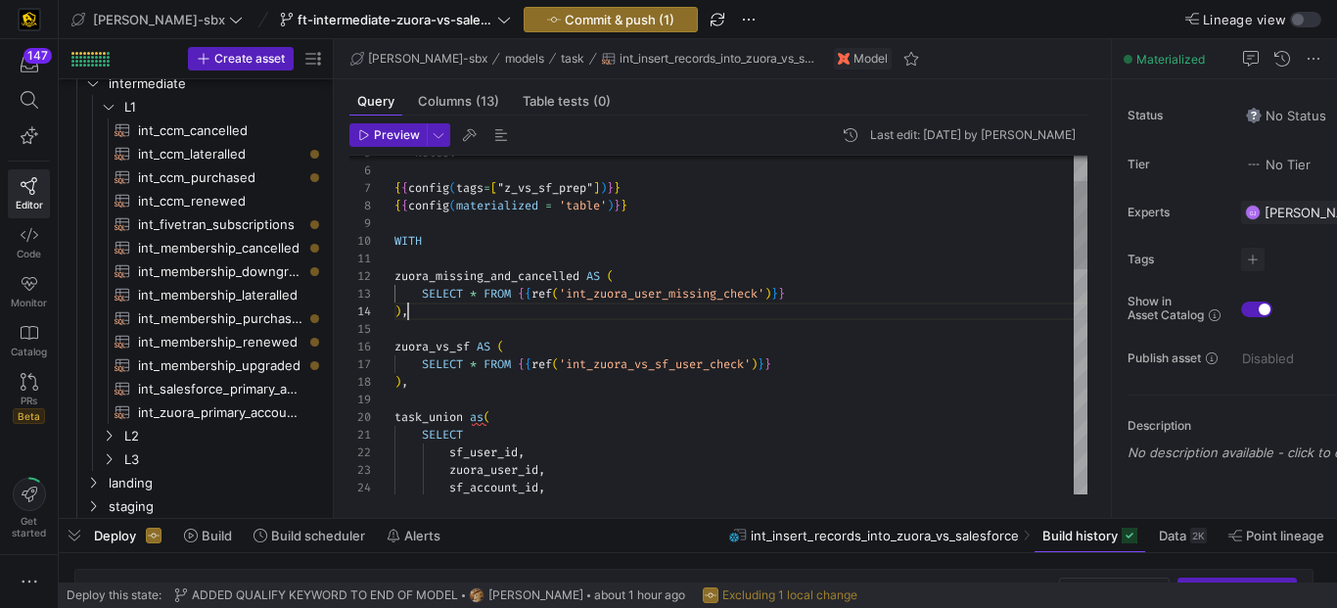
click at [1075, 530] on span "Build history" at bounding box center [1079, 535] width 75 height 16
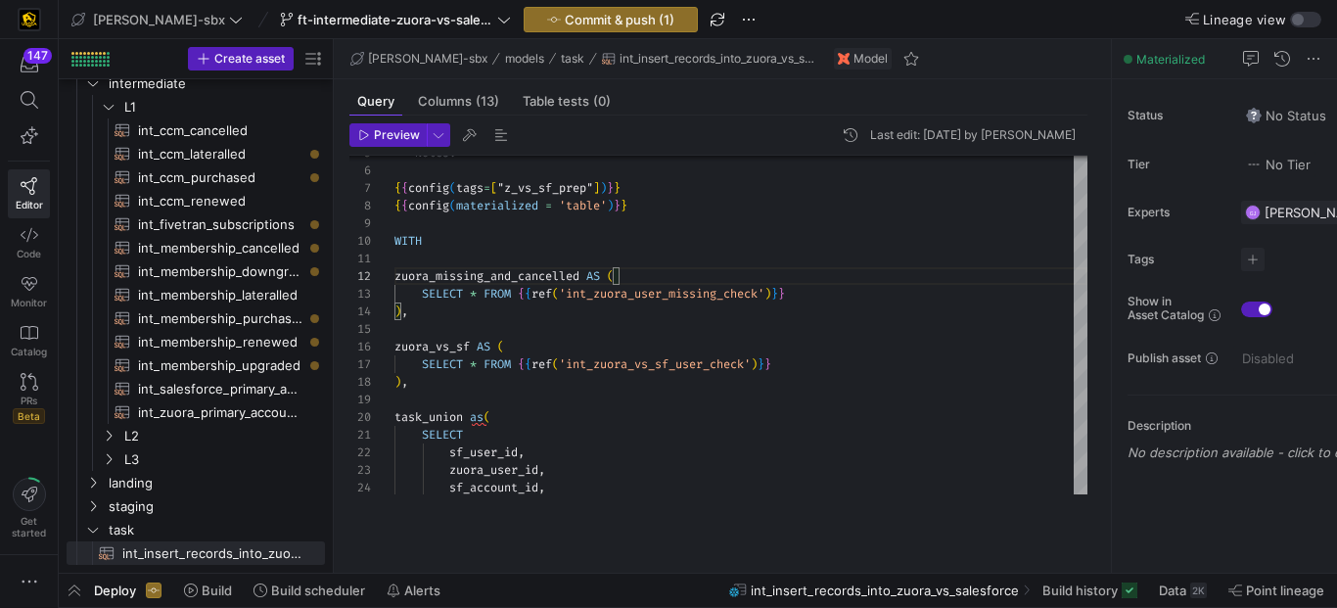
scroll to position [47, 0]
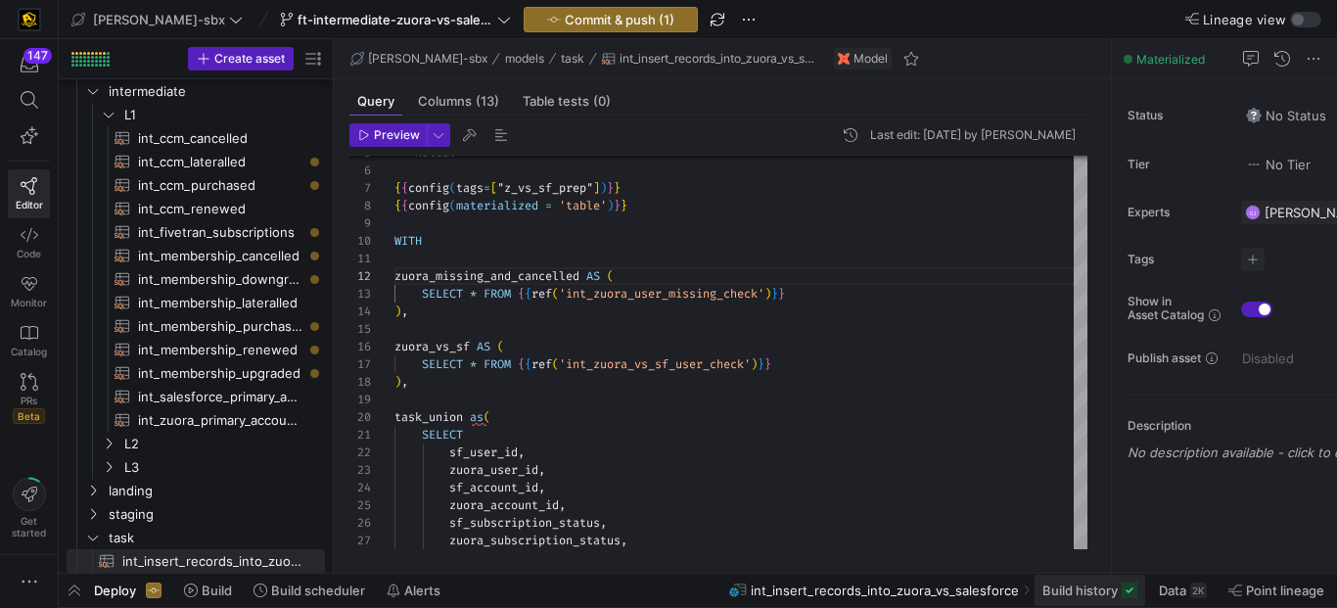
click at [1066, 583] on span "Build history" at bounding box center [1079, 590] width 75 height 16
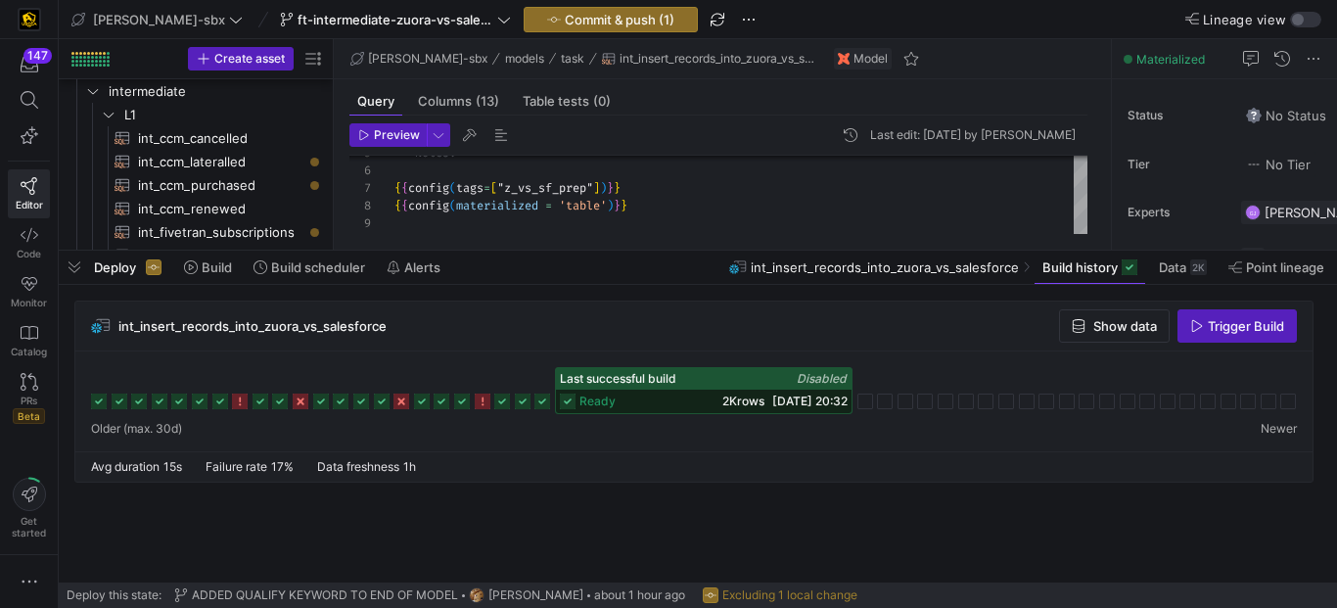
click at [590, 396] on span "ready" at bounding box center [597, 401] width 36 height 14
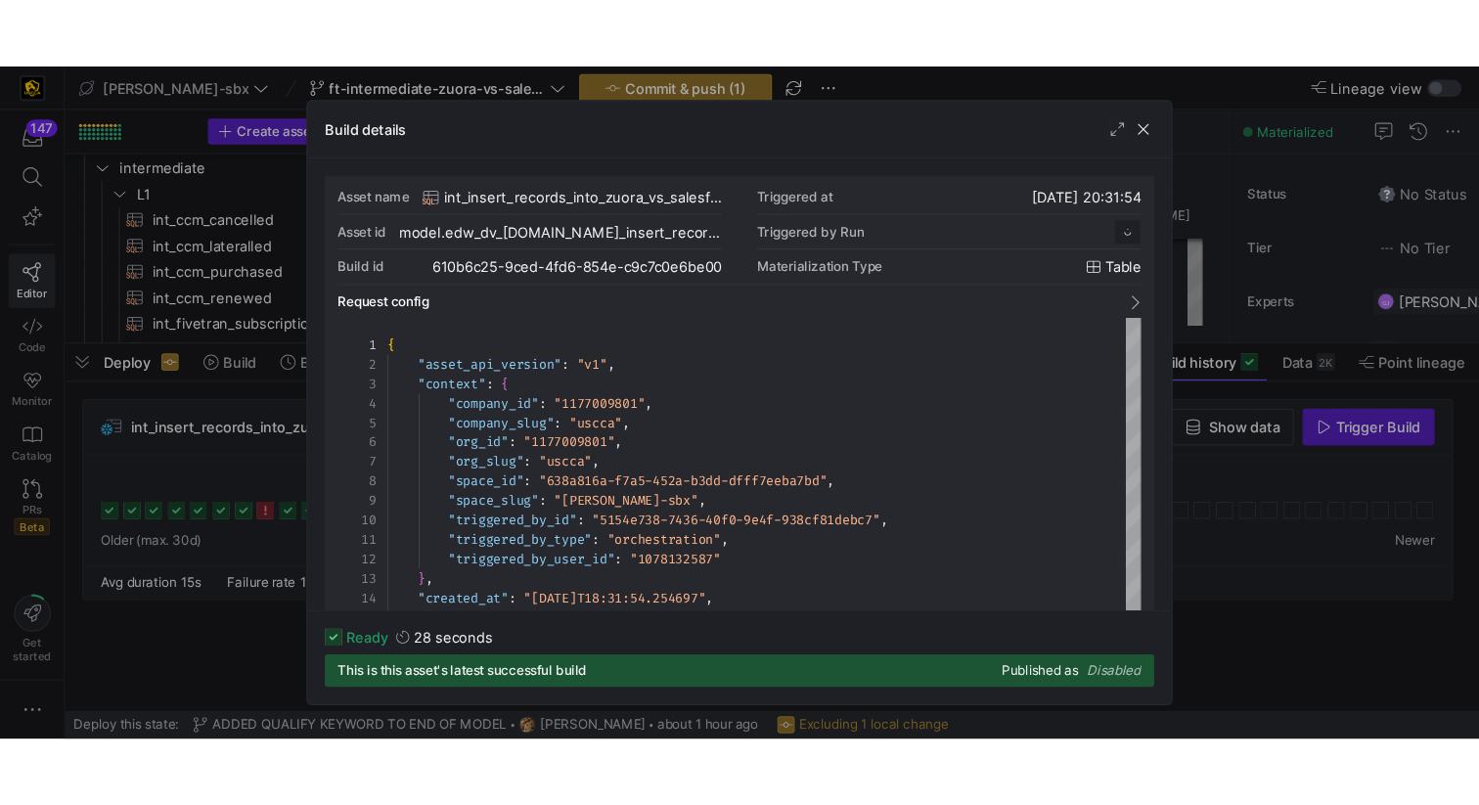
scroll to position [176, 0]
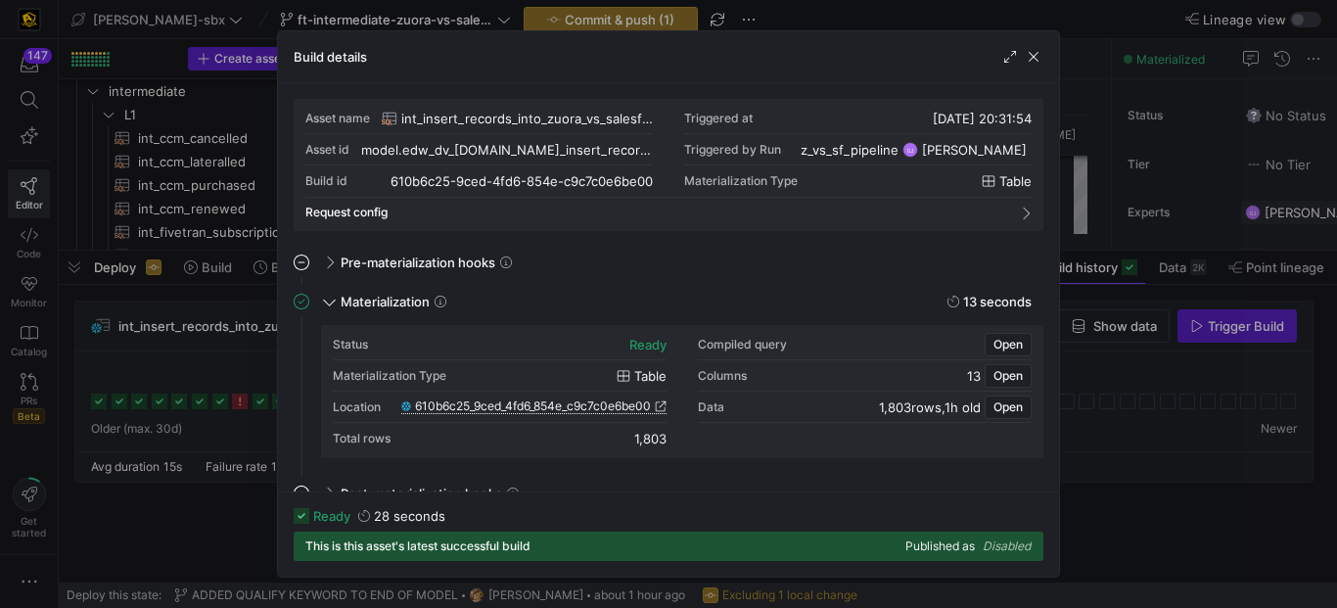
click at [484, 405] on span "610b6c25_9ced_4fd6_854e_c9c7c0e6be00" at bounding box center [533, 406] width 236 height 14
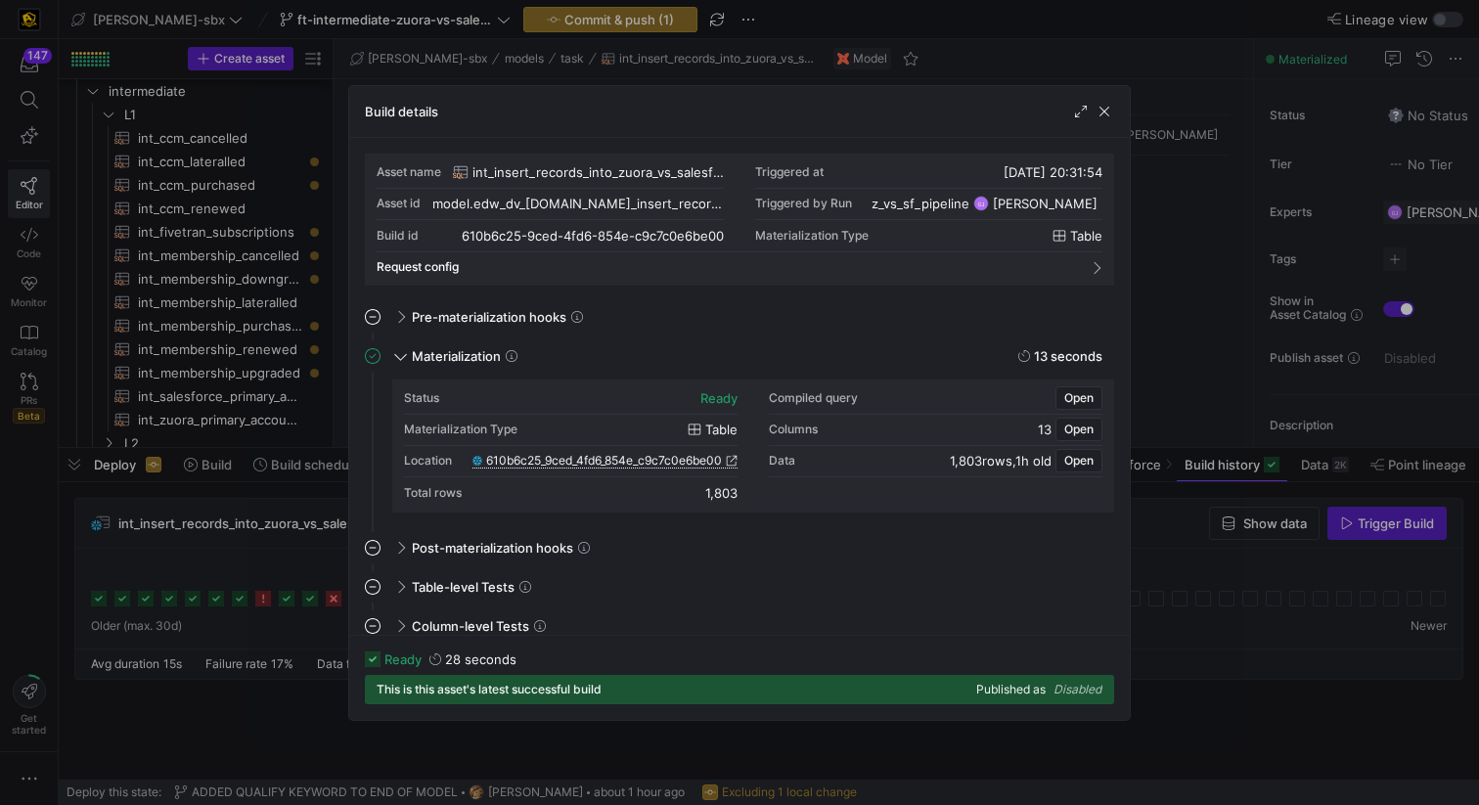
scroll to position [18, 218]
click at [1108, 109] on span "button" at bounding box center [1105, 112] width 20 height 20
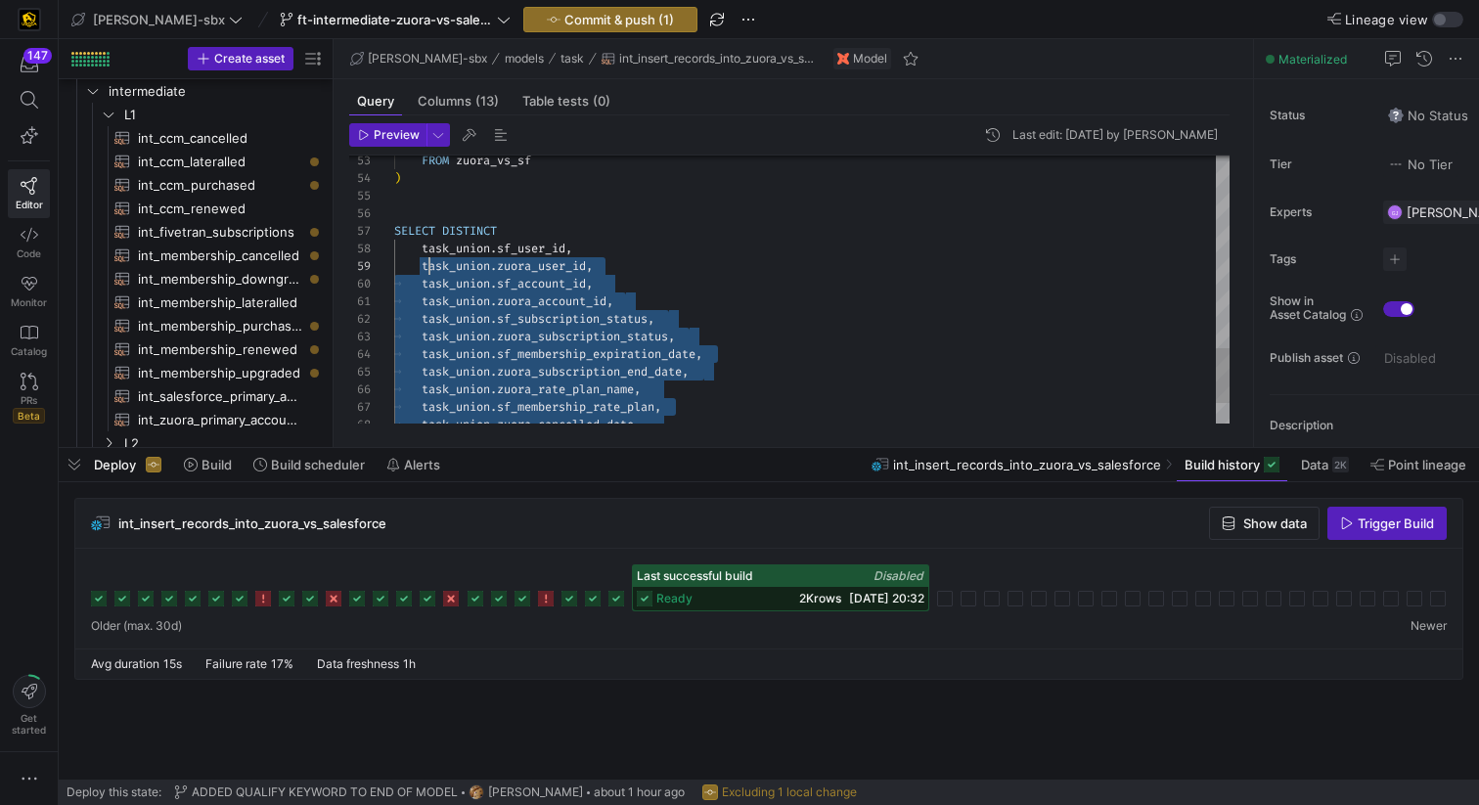
scroll to position [123, 28]
drag, startPoint x: 662, startPoint y: 364, endPoint x: 419, endPoint y: 254, distance: 267.1
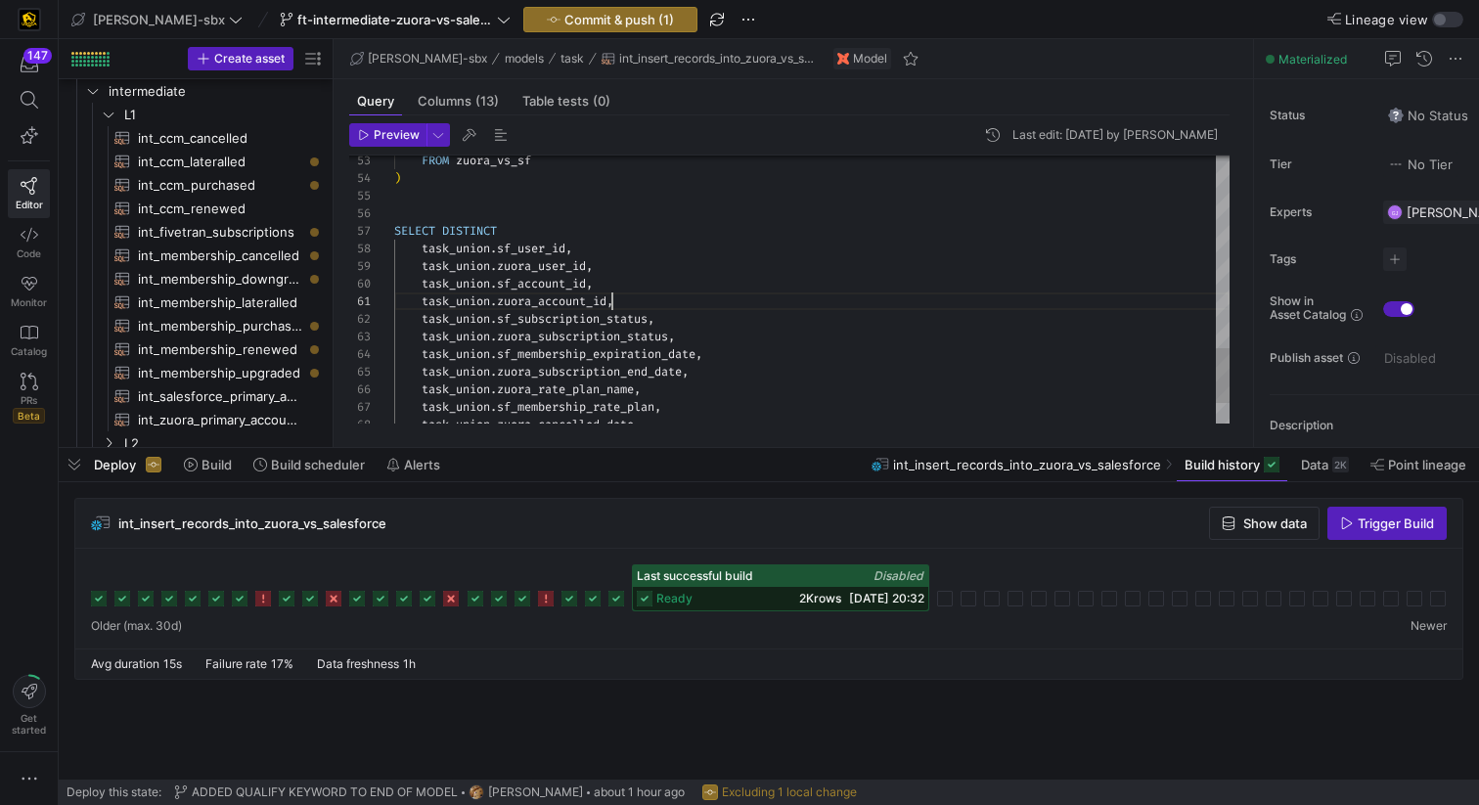
scroll to position [0, 218]
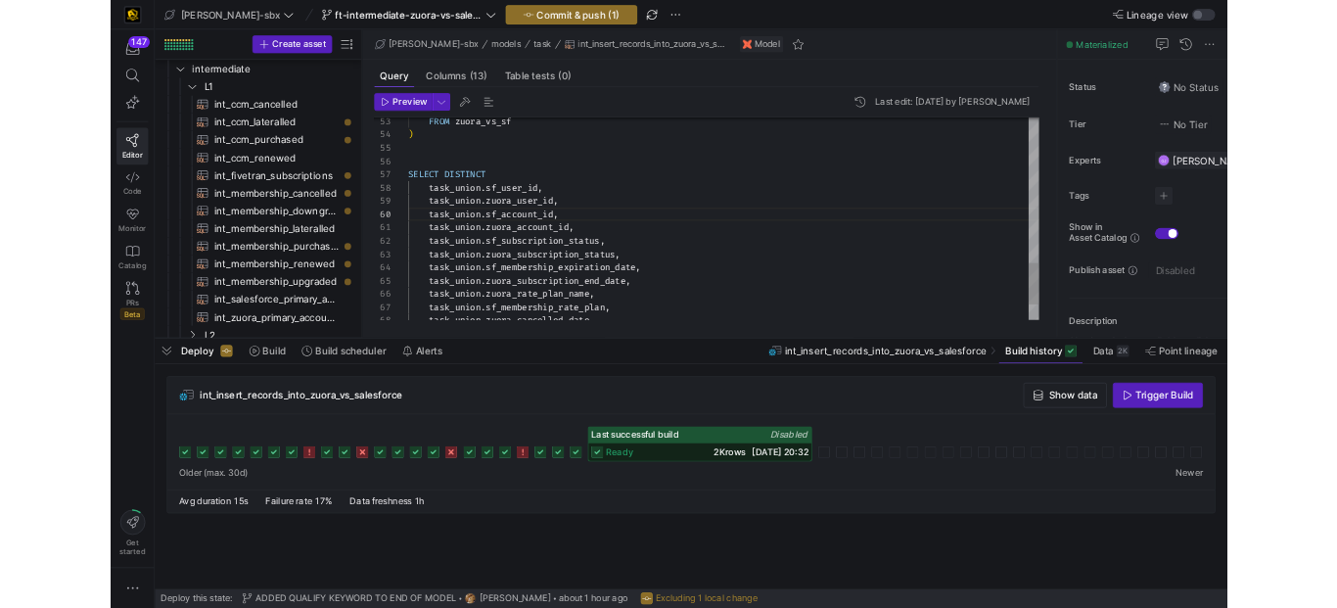
scroll to position [0, 225]
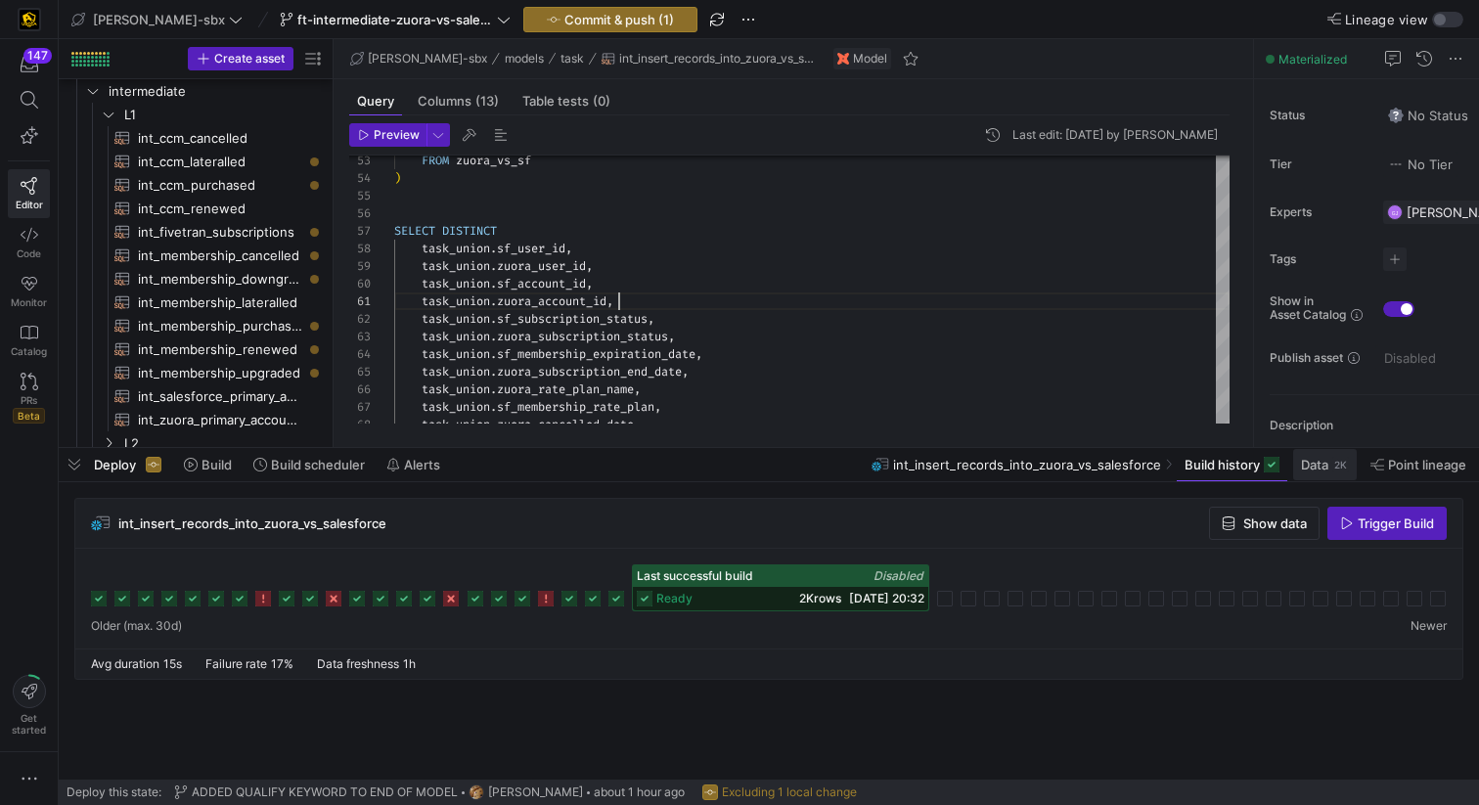
click at [1325, 466] on span "Data" at bounding box center [1314, 465] width 27 height 16
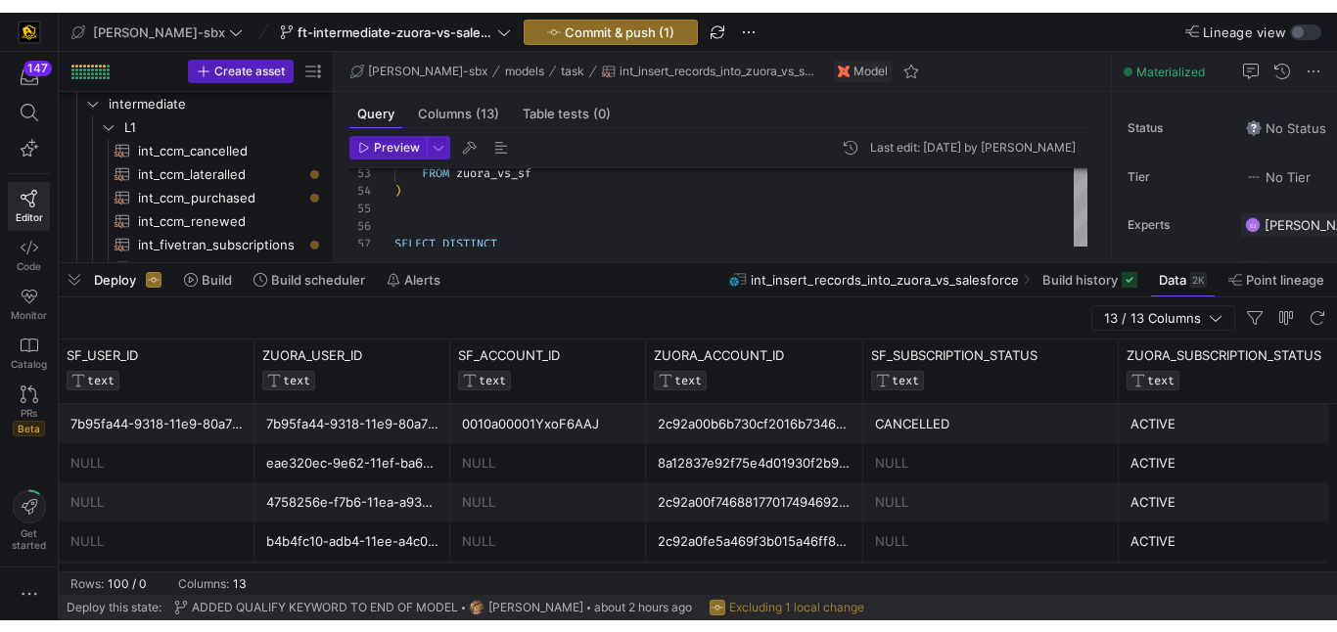
scroll to position [0, 225]
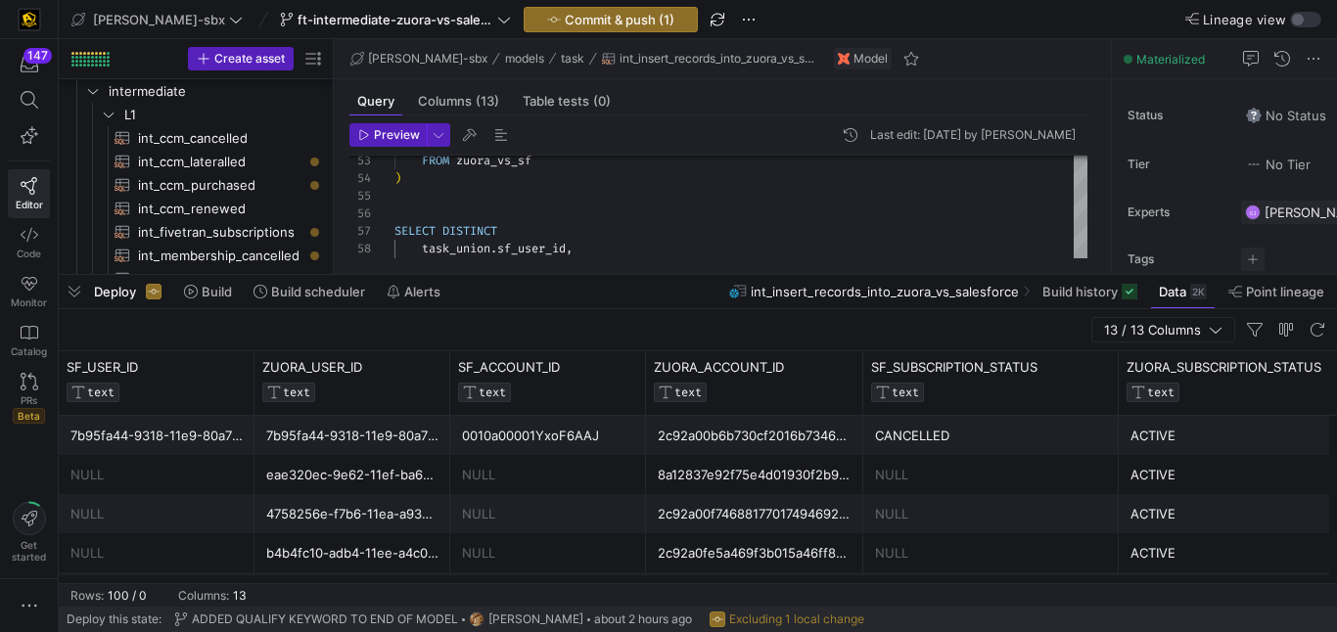
click at [369, 456] on div "eae320ec-9e62-11ef-ba60-6686a1937452" at bounding box center [352, 475] width 172 height 38
click at [953, 435] on div "CANCELLED" at bounding box center [991, 436] width 232 height 38
click at [892, 480] on div "NULL" at bounding box center [991, 475] width 232 height 38
click at [842, 486] on div "8a12837e92f75e4d01930f2b99287caf" at bounding box center [754, 475] width 194 height 38
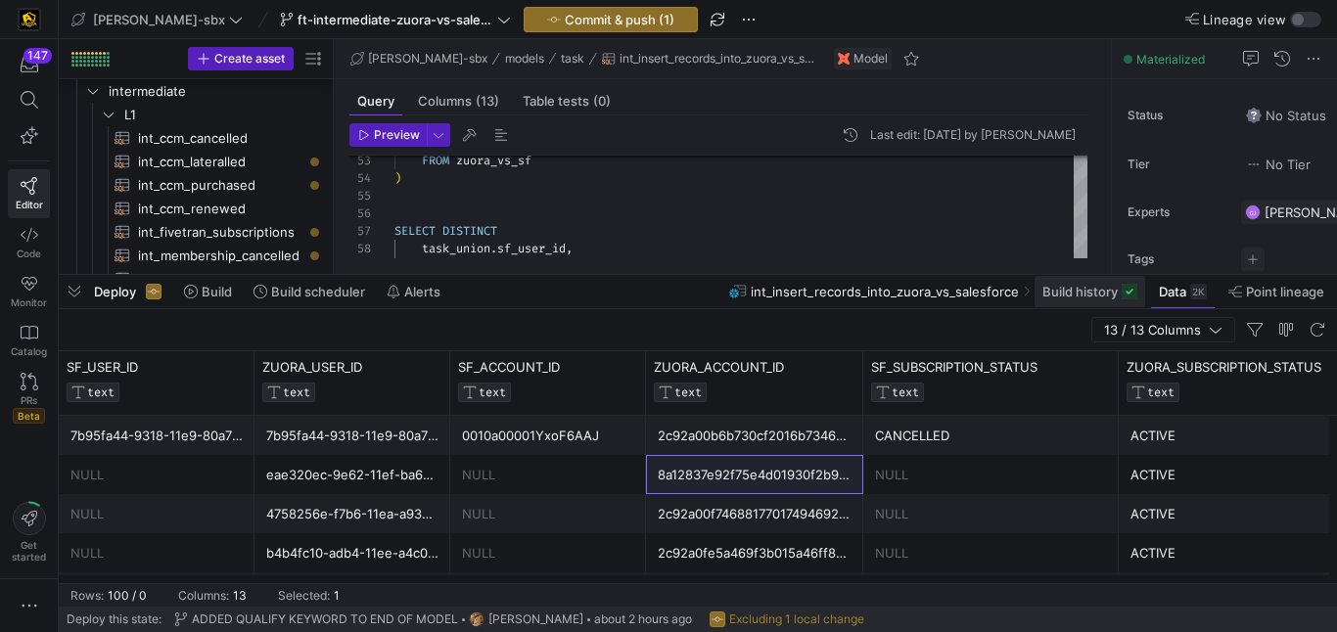
click at [1079, 295] on span "Build history" at bounding box center [1079, 292] width 75 height 16
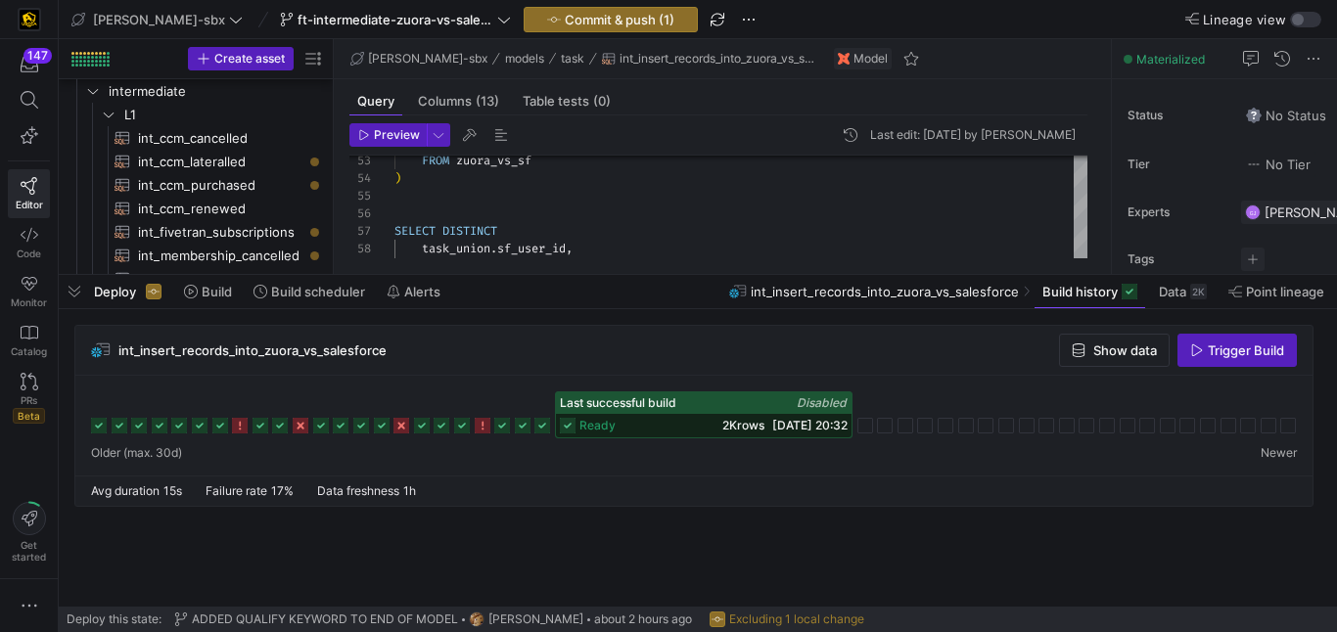
click at [609, 423] on span "ready" at bounding box center [597, 426] width 36 height 14
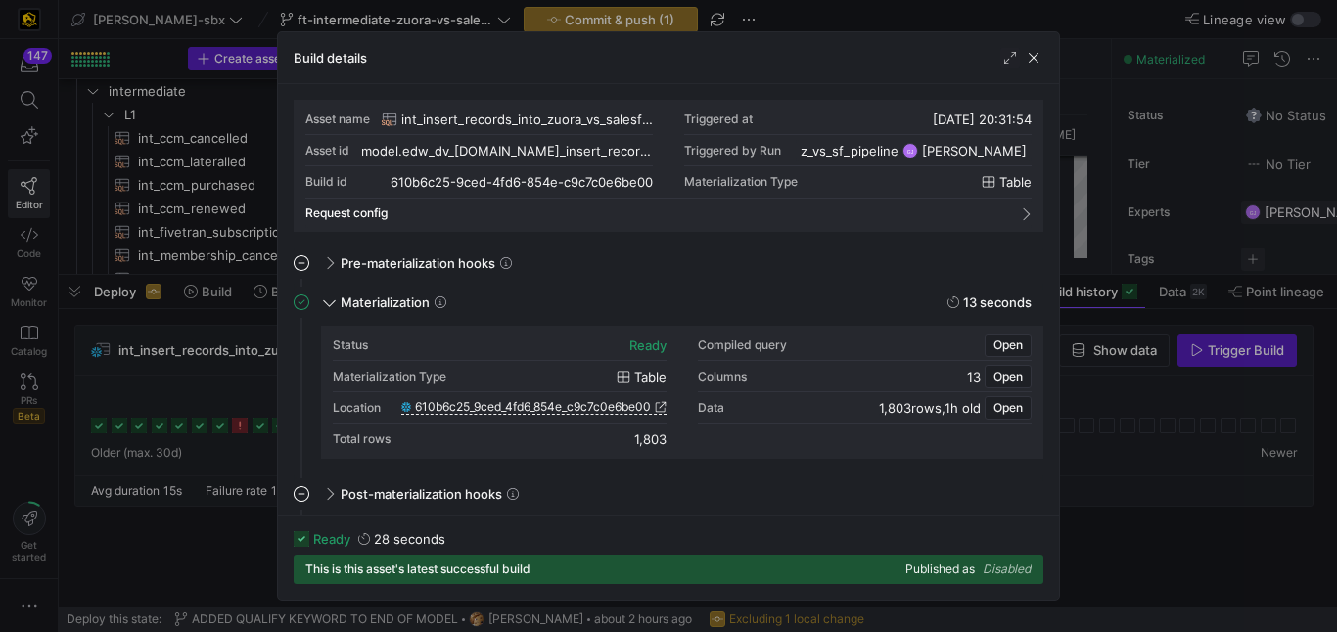
scroll to position [0, 225]
click at [1029, 66] on span "button" at bounding box center [1033, 58] width 20 height 20
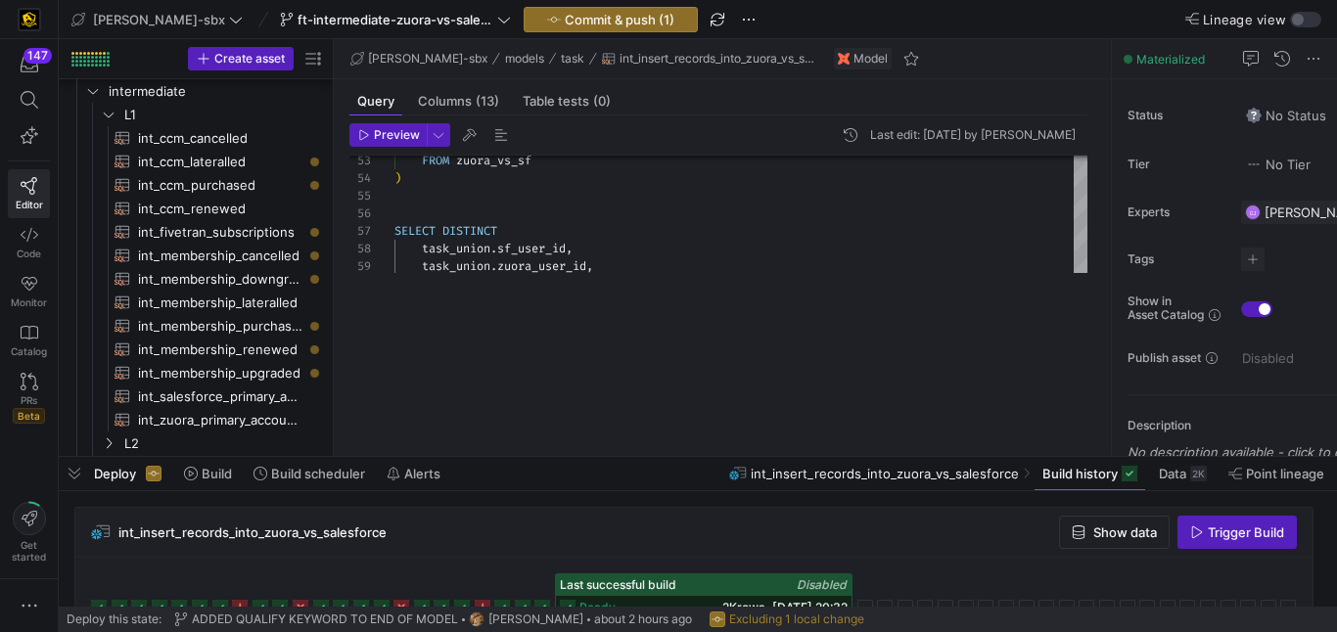
scroll to position [23, 0]
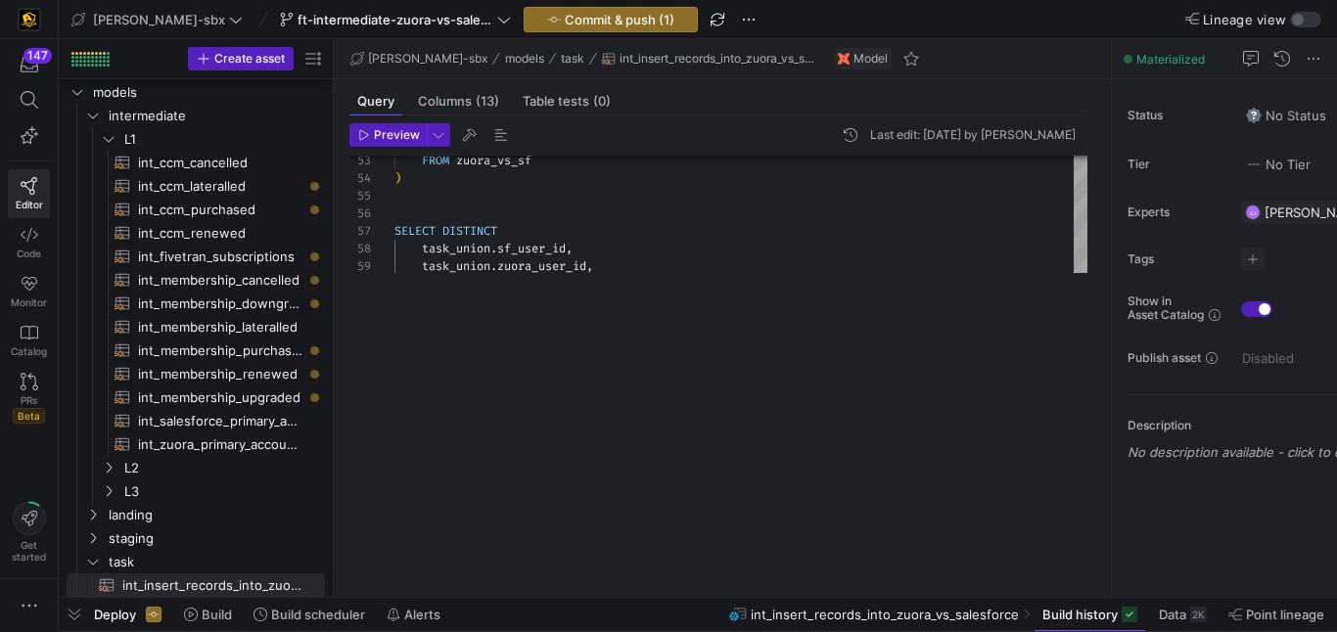
drag, startPoint x: 576, startPoint y: 278, endPoint x: 597, endPoint y: 608, distance: 330.4
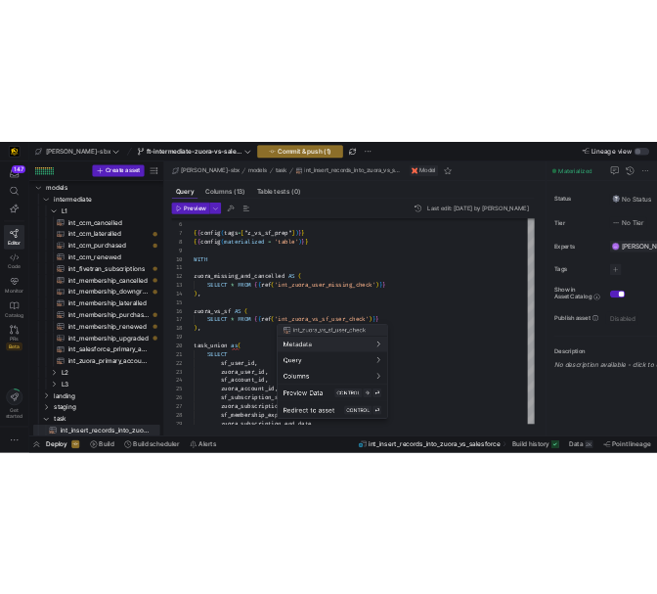
scroll to position [0, 225]
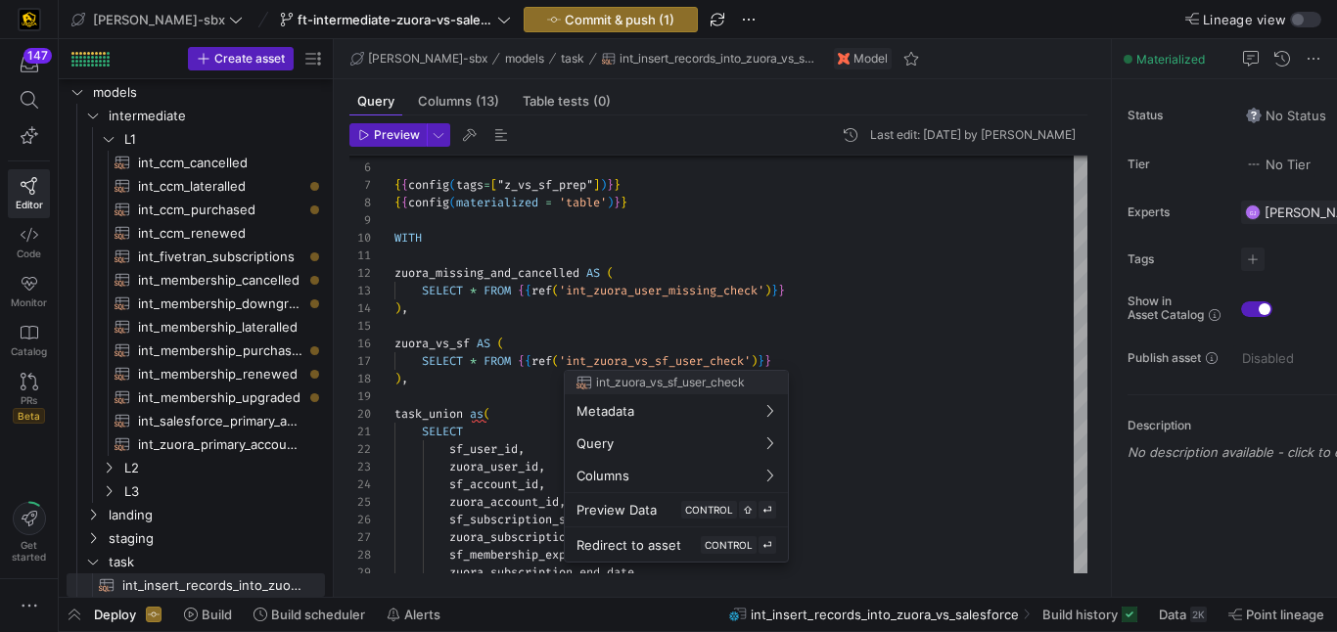
click at [551, 325] on div at bounding box center [668, 316] width 1337 height 632
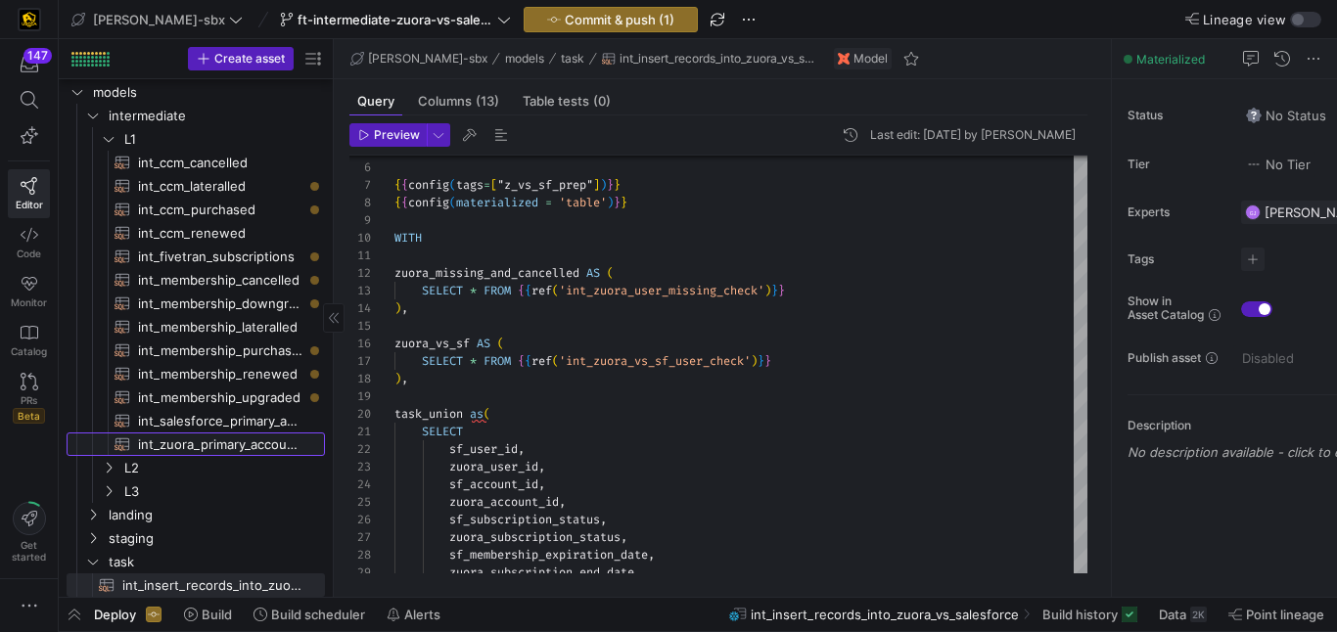
click at [204, 449] on span "int_zuora_primary_accounts​​​​​​​​​​" at bounding box center [220, 444] width 164 height 23
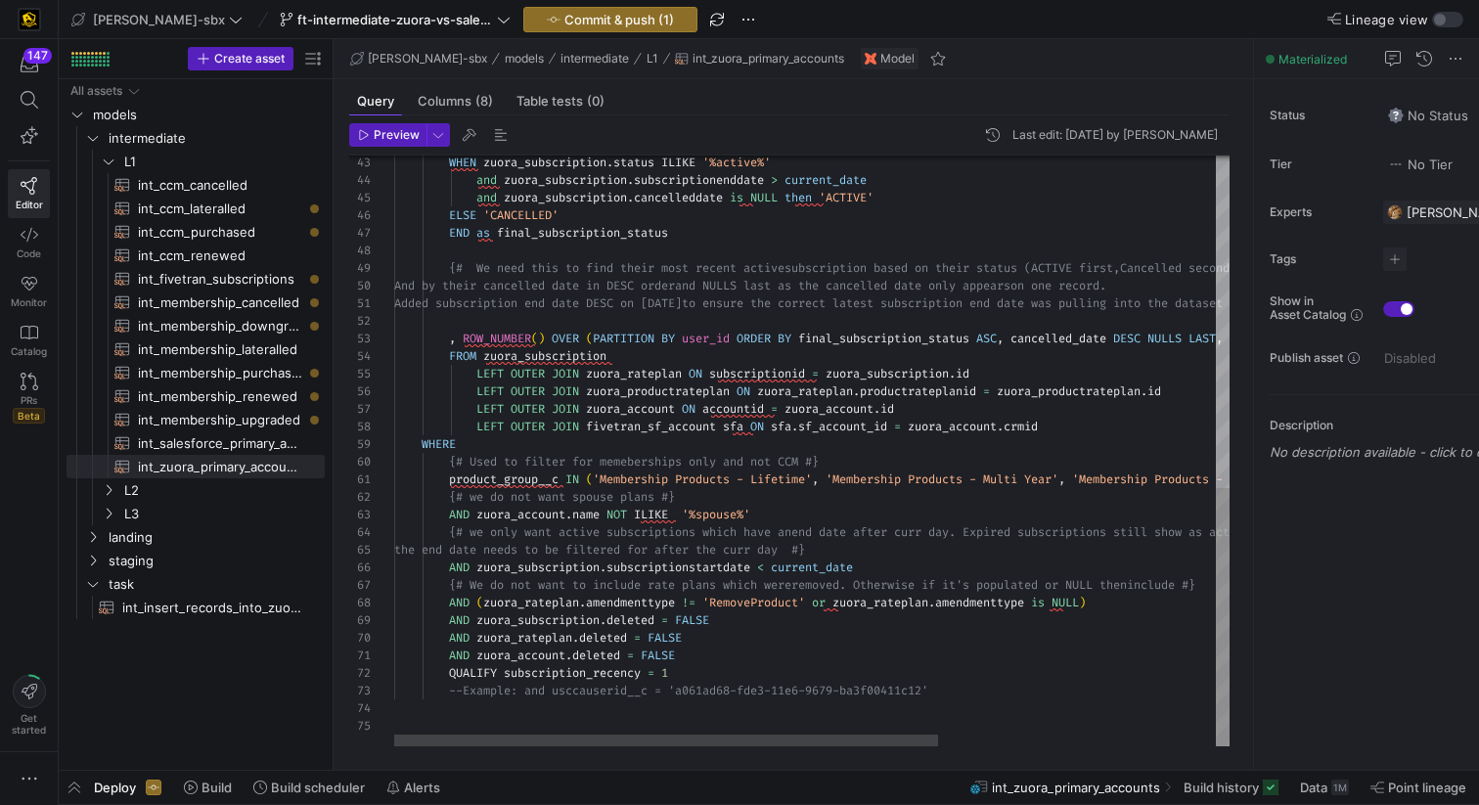
click at [752, 515] on div "WHEN zuora_subscription . status ILIKE '%active%' and zuora_subscription . subs…" at bounding box center [1024, 72] width 1260 height 1348
click at [819, 512] on div "WHEN zuora_subscription . status ILIKE '%active%' and zuora_subscription . subs…" at bounding box center [1024, 72] width 1260 height 1348
click at [536, 517] on div "WHEN zuora_subscription . status ILIKE '%active%' and zuora_subscription . subs…" at bounding box center [1024, 72] width 1260 height 1348
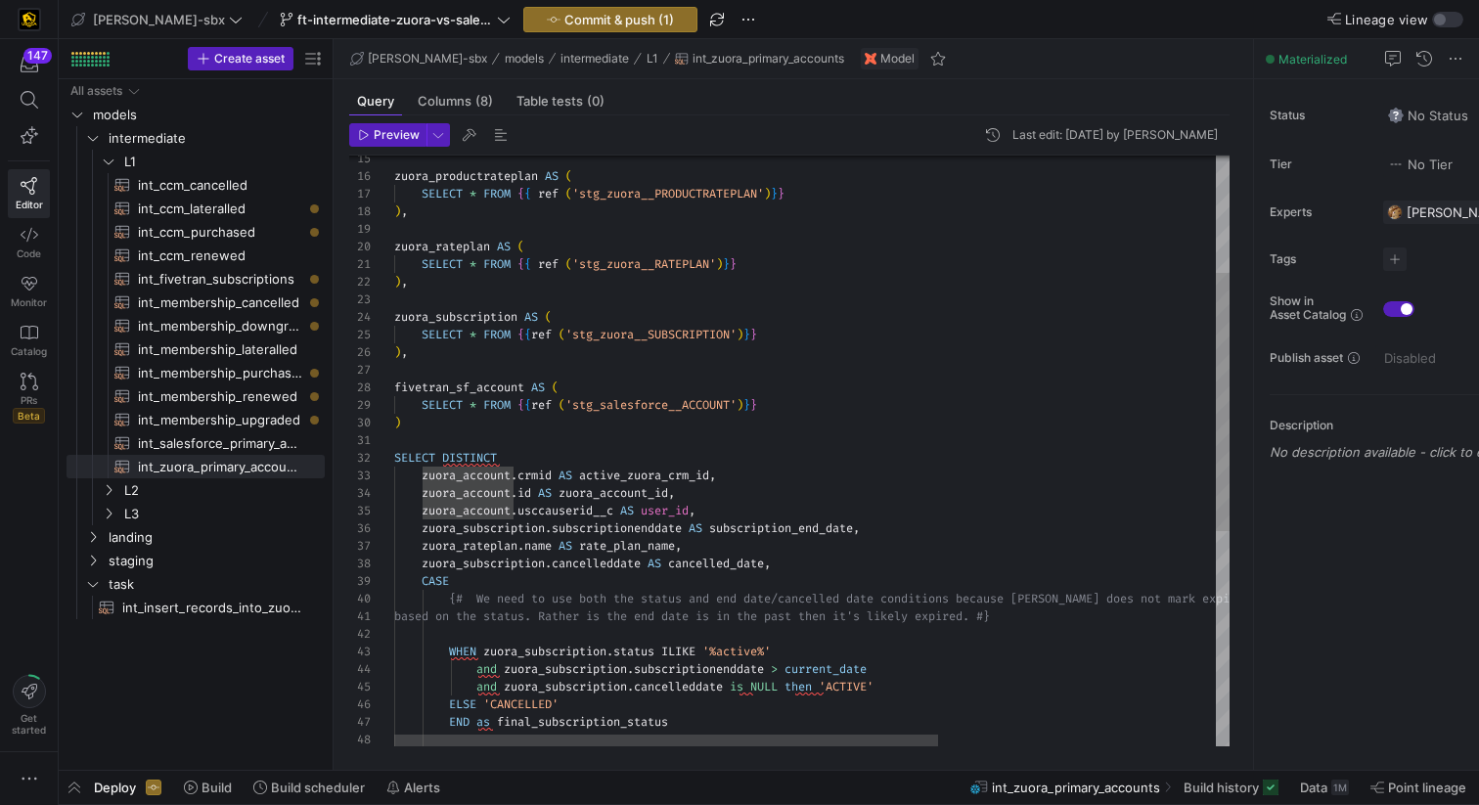
click at [554, 540] on div "WHEN zuora_subscription . status ILIKE '%active%' and zuora_subscription . subs…" at bounding box center [1024, 561] width 1260 height 1348
click at [731, 554] on div "WHEN zuora_subscription . status ILIKE '%active%' and zuora_subscription . subs…" at bounding box center [1024, 561] width 1260 height 1348
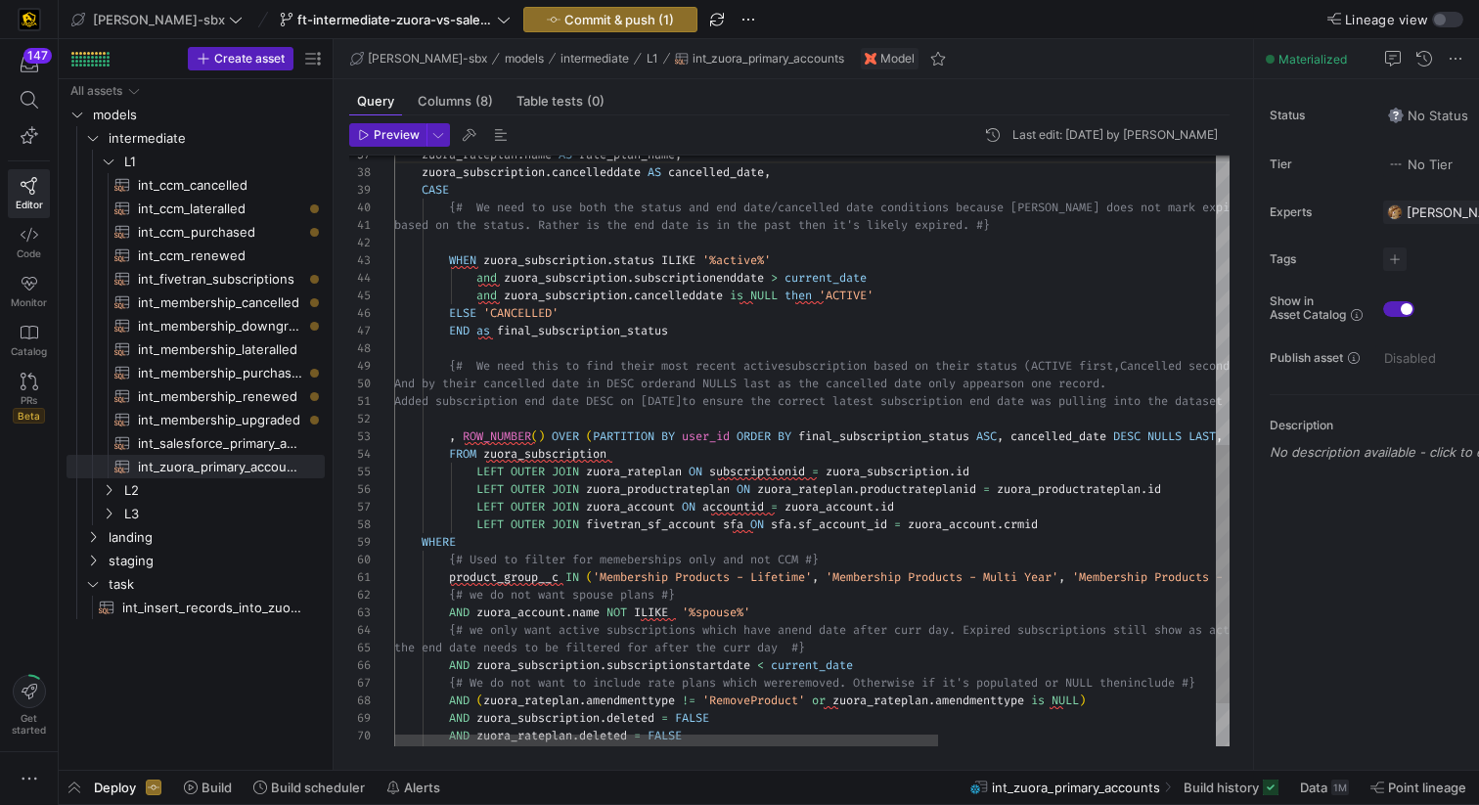
click at [867, 606] on div "WHEN zuora_subscription . status ILIKE '%active%' and zuora_subscription . subs…" at bounding box center [1024, 170] width 1260 height 1348
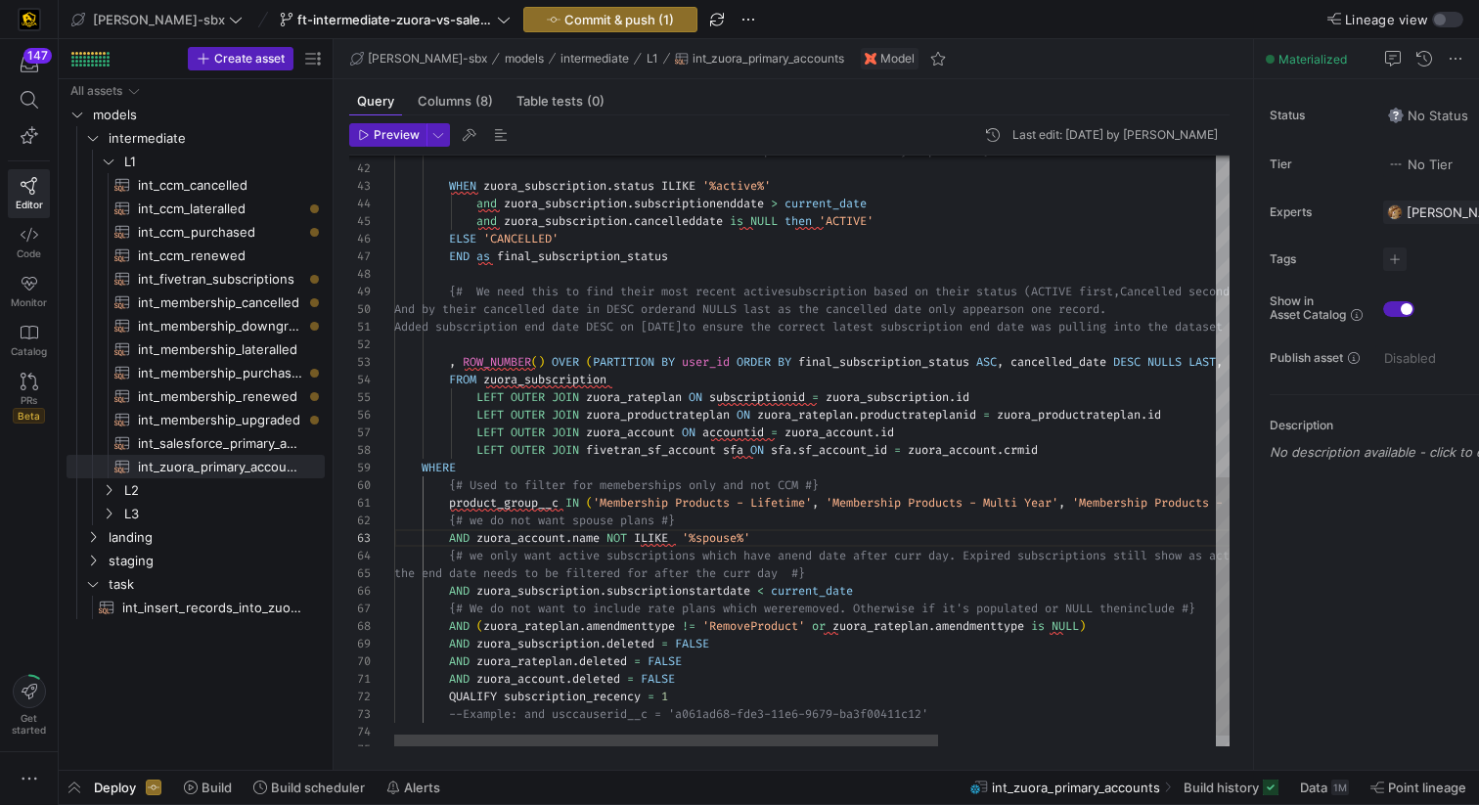
click at [550, 544] on div "WHEN zuora_subscription . status ILIKE '%active%' and zuora_subscription . subs…" at bounding box center [1024, 96] width 1260 height 1348
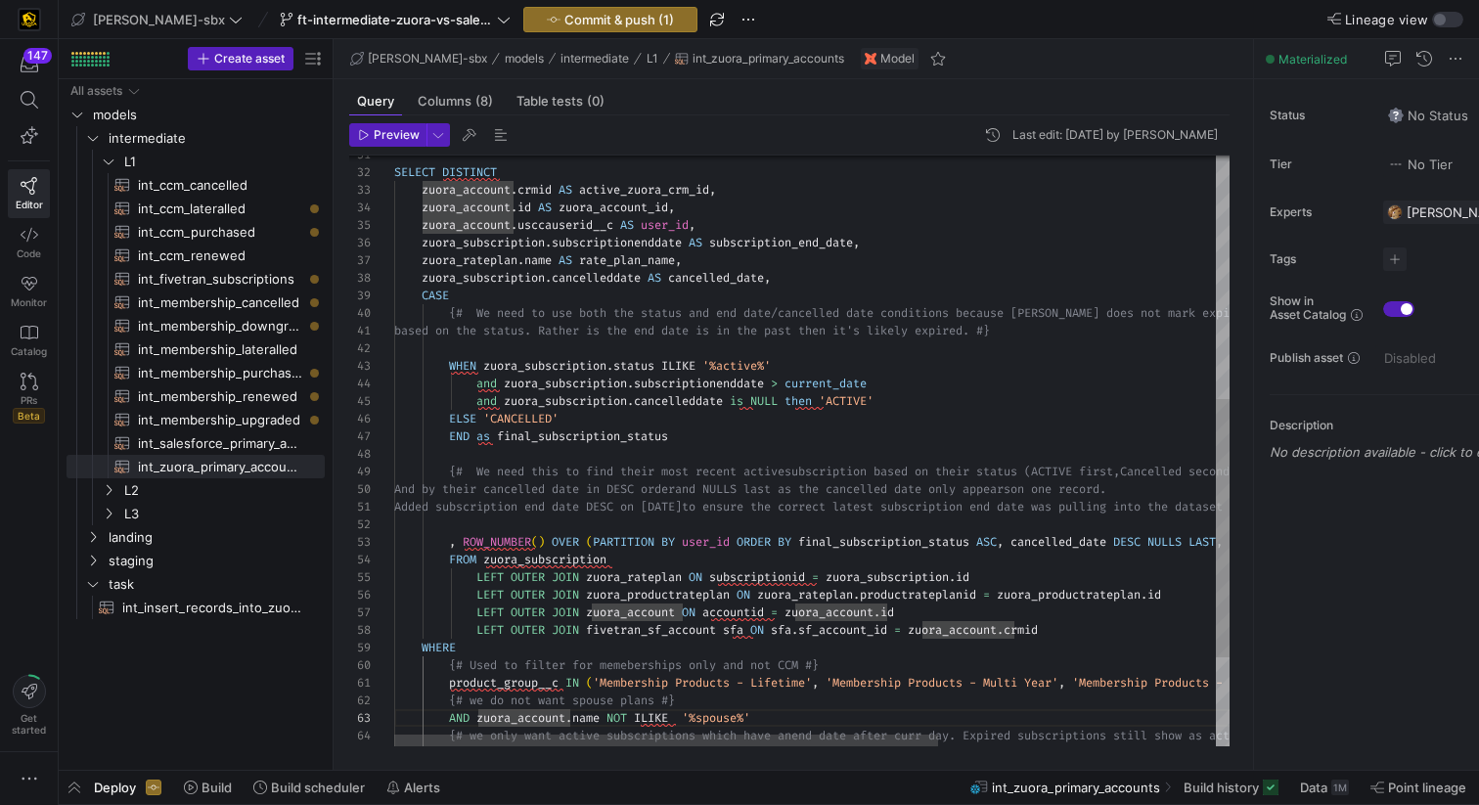
scroll to position [35, 211]
click at [604, 702] on div "WHEN zuora_subscription . status ILIKE '%active%' and zuora_subscription . subs…" at bounding box center [1024, 276] width 1260 height 1348
click at [561, 702] on div "WHEN zuora_subscription . status ILIKE '%active%' and zuora_subscription . subs…" at bounding box center [1024, 276] width 1260 height 1348
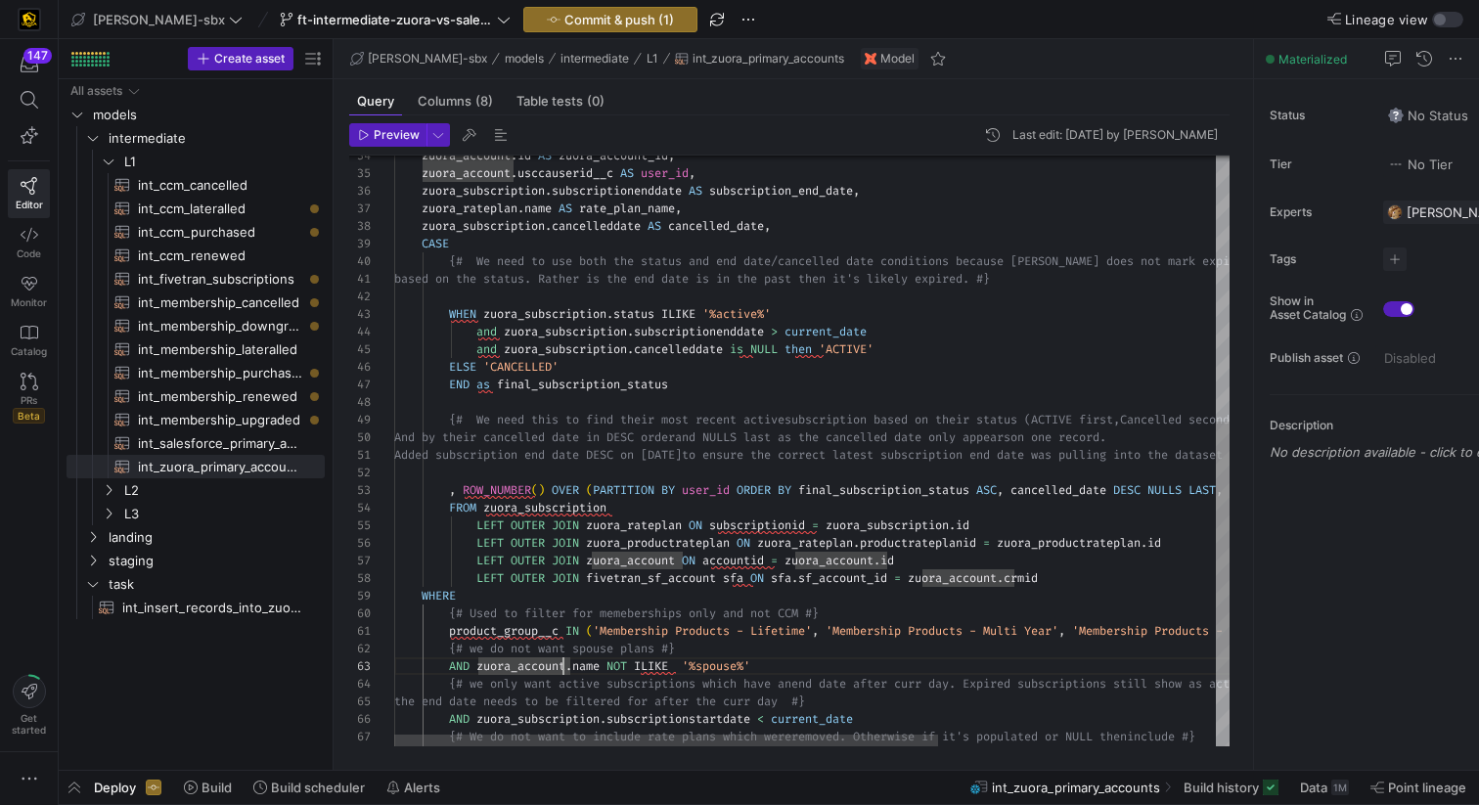
scroll to position [106, 148]
click at [542, 204] on div "WHEN zuora_subscription . status ILIKE '%active%' and zuora_subscription . subs…" at bounding box center [1024, 224] width 1260 height 1348
click at [602, 210] on div "WHEN zuora_subscription . status ILIKE '%active%' and zuora_subscription . subs…" at bounding box center [1024, 224] width 1260 height 1348
click at [482, 213] on div "WHEN zuora_subscription . status ILIKE '%active%' and zuora_subscription . subs…" at bounding box center [1024, 224] width 1260 height 1348
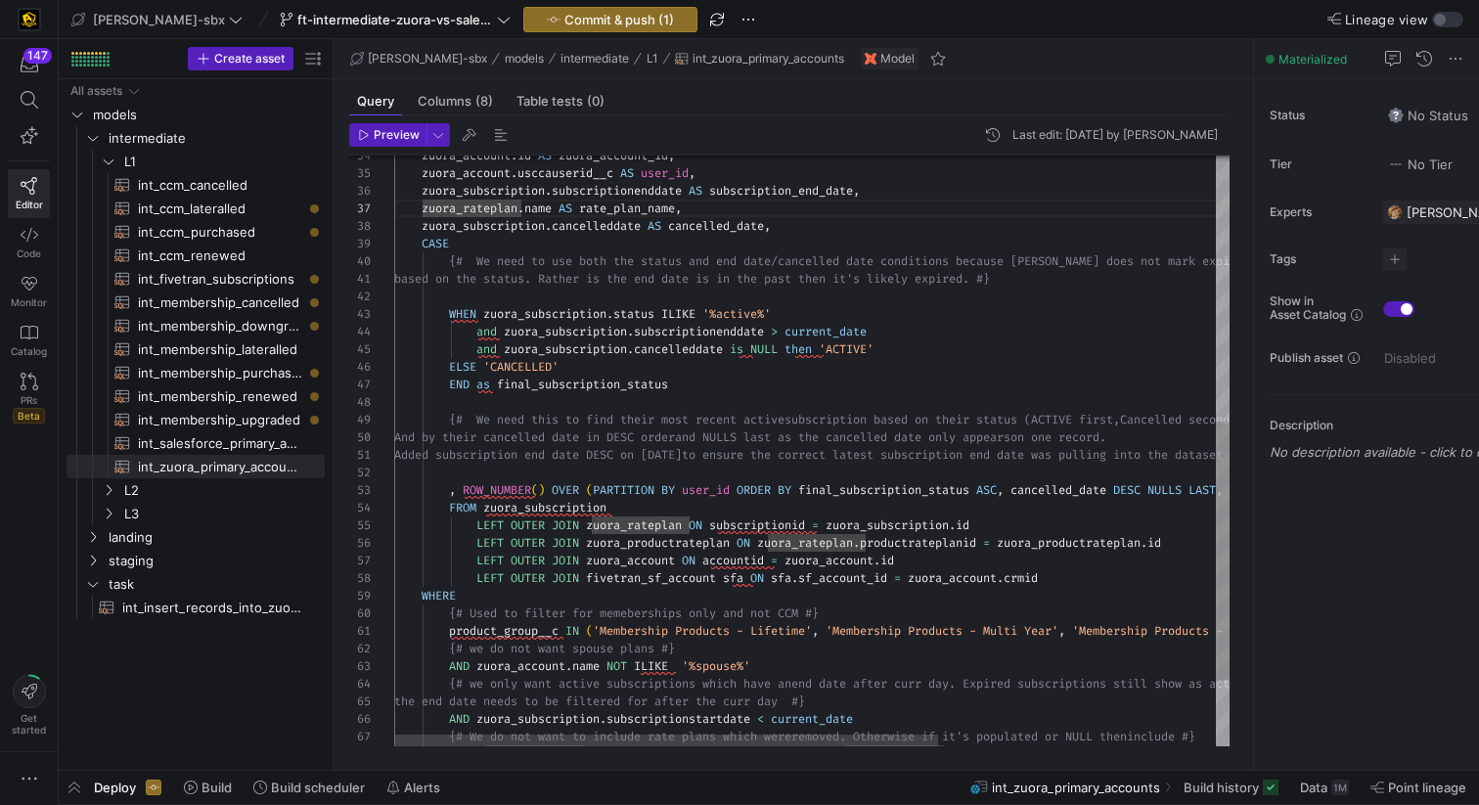
scroll to position [35, 218]
click at [613, 674] on div "WHEN zuora_subscription . status ILIKE '%active%' and zuora_subscription . subs…" at bounding box center [1024, 224] width 1260 height 1348
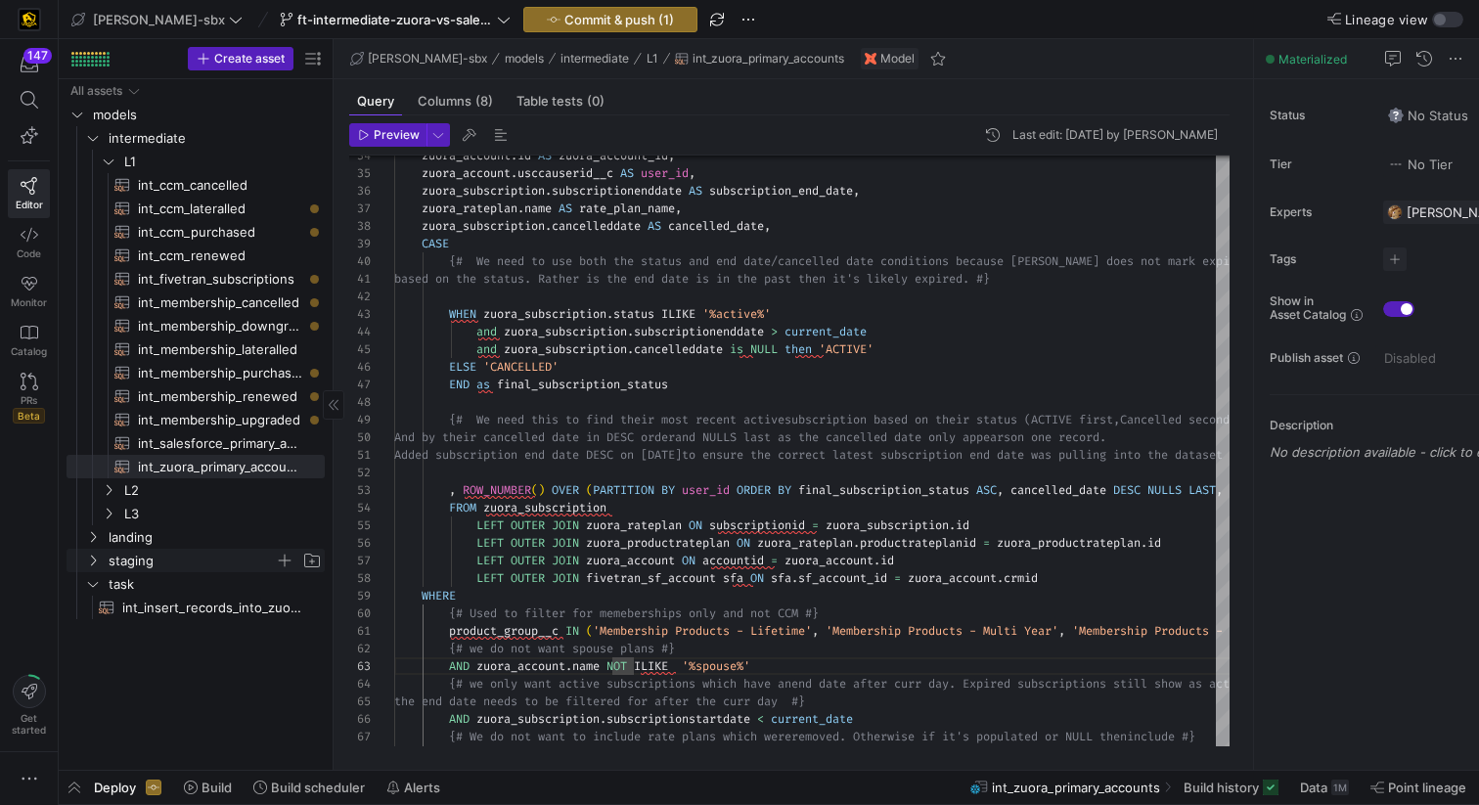
click at [205, 557] on span "staging" at bounding box center [192, 561] width 166 height 23
click at [174, 644] on span "zuora" at bounding box center [199, 655] width 151 height 23
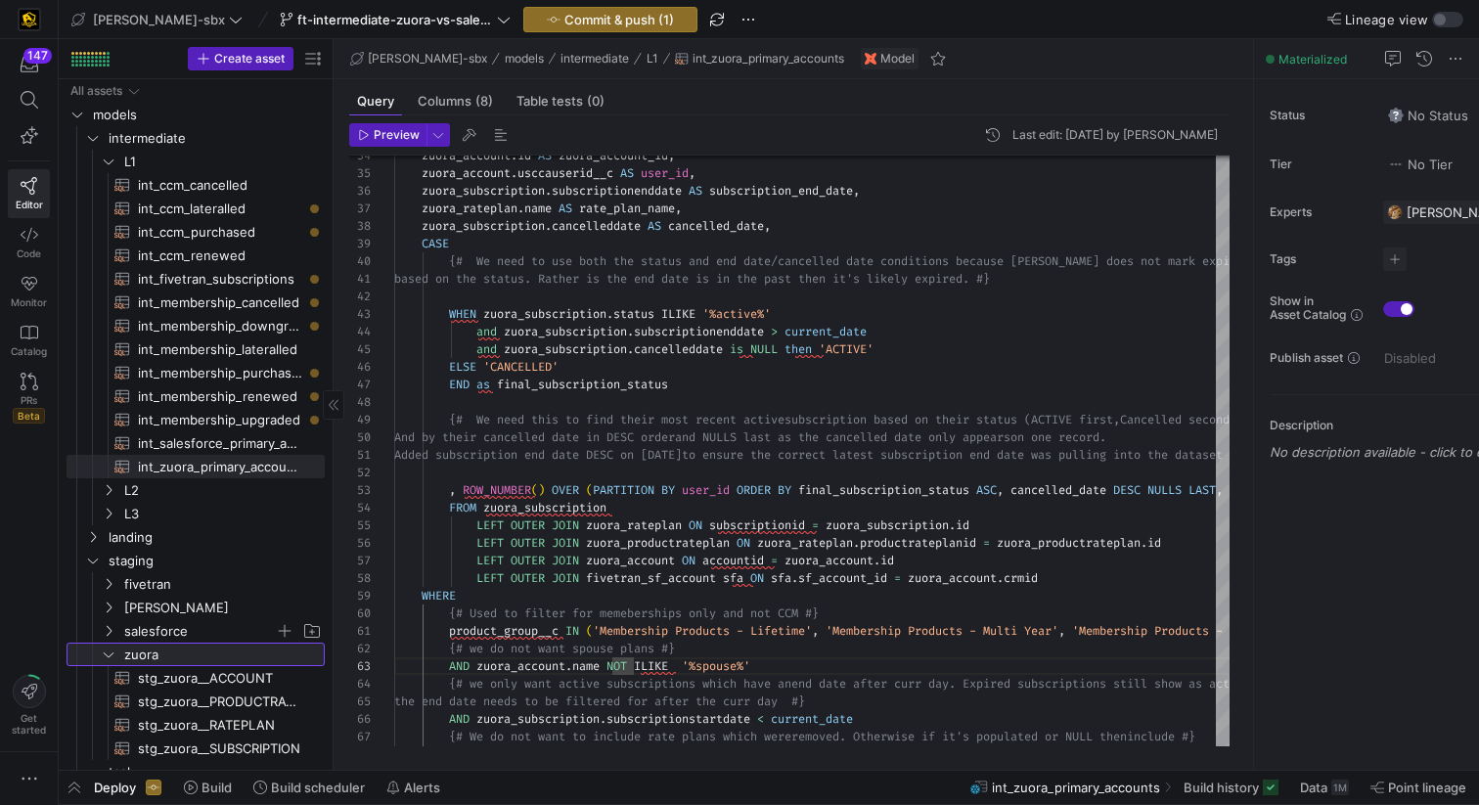
scroll to position [37, 0]
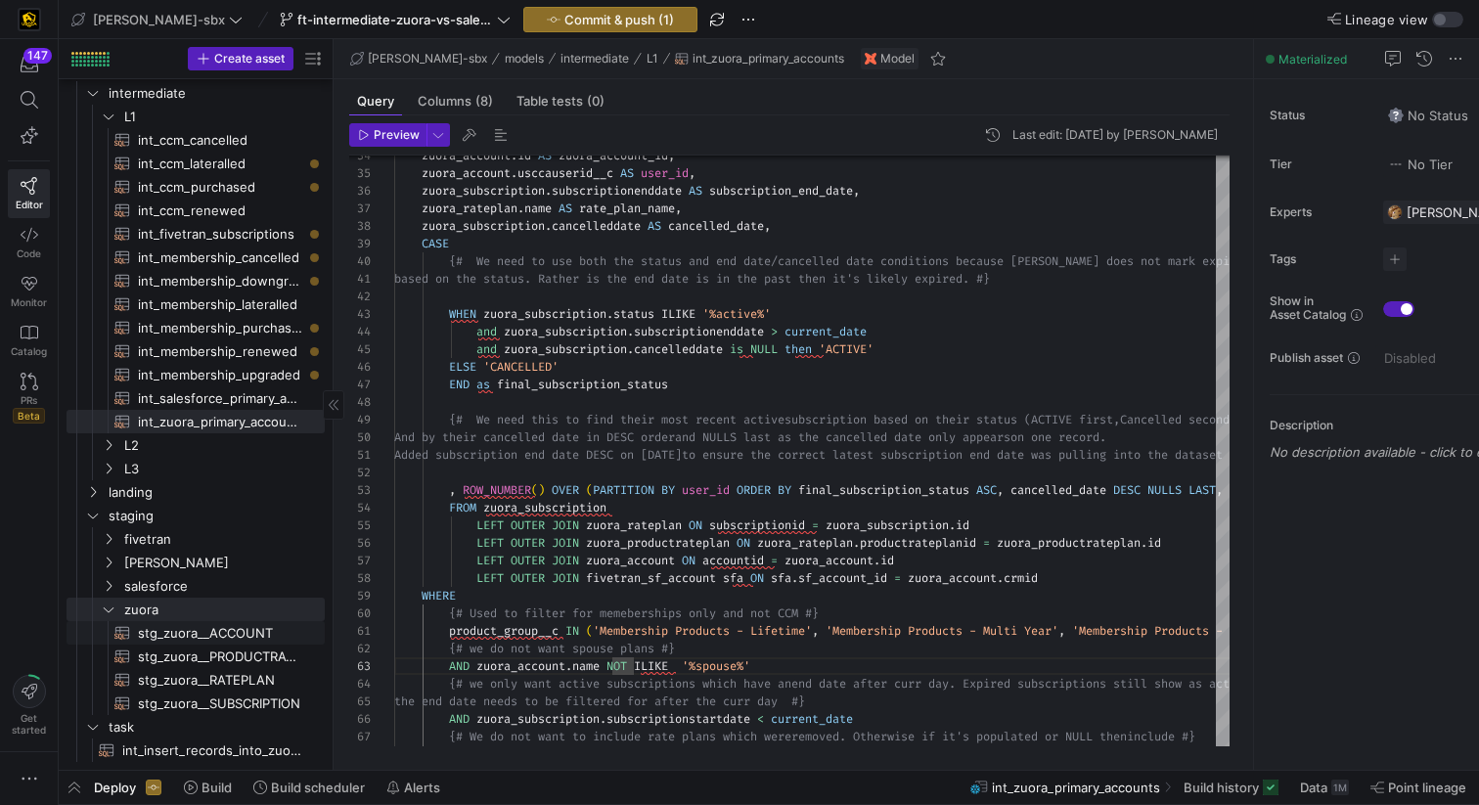
click at [191, 639] on span "stg_zuora__ACCOUNT​​​​​​​​​​" at bounding box center [220, 633] width 164 height 23
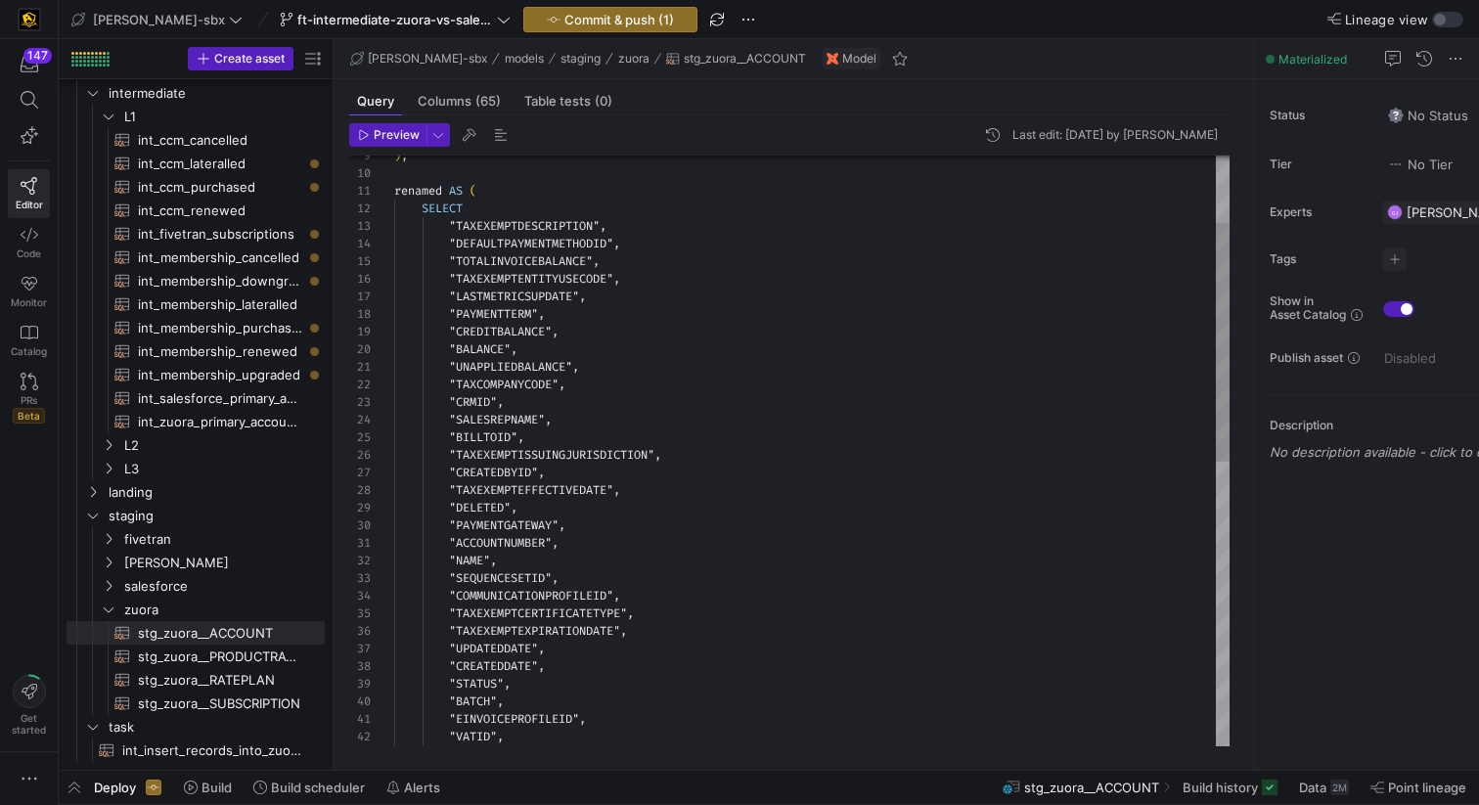
click at [481, 564] on div ""INVOICEDELIVERYPREFSPRINT" , "VATID" , "EINVOICEPROFILEID" , "BATCH" , "STATUS…" at bounding box center [812, 720] width 836 height 1460
click at [1324, 702] on span at bounding box center [1325, 787] width 66 height 31
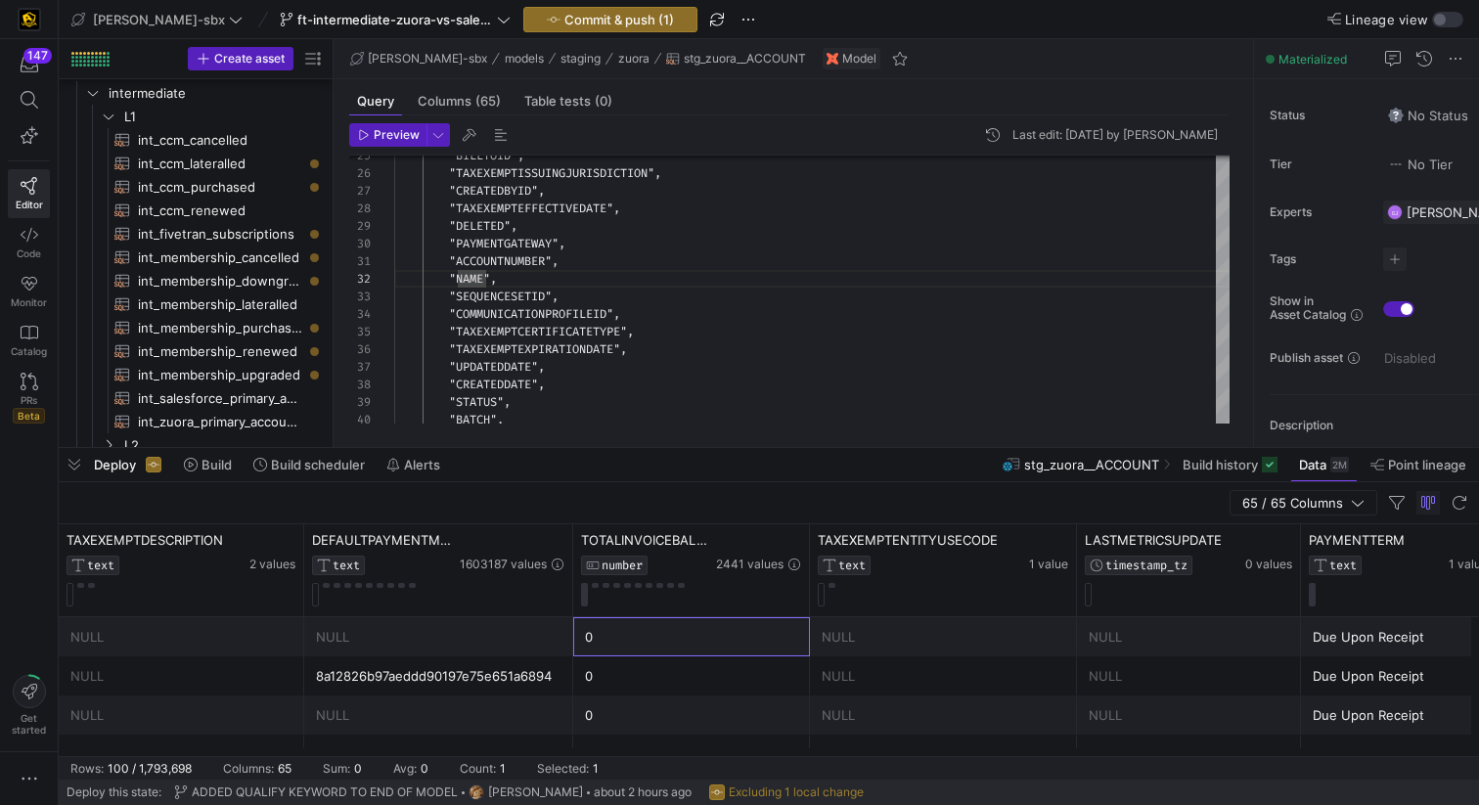
click at [790, 629] on div "0" at bounding box center [691, 637] width 213 height 38
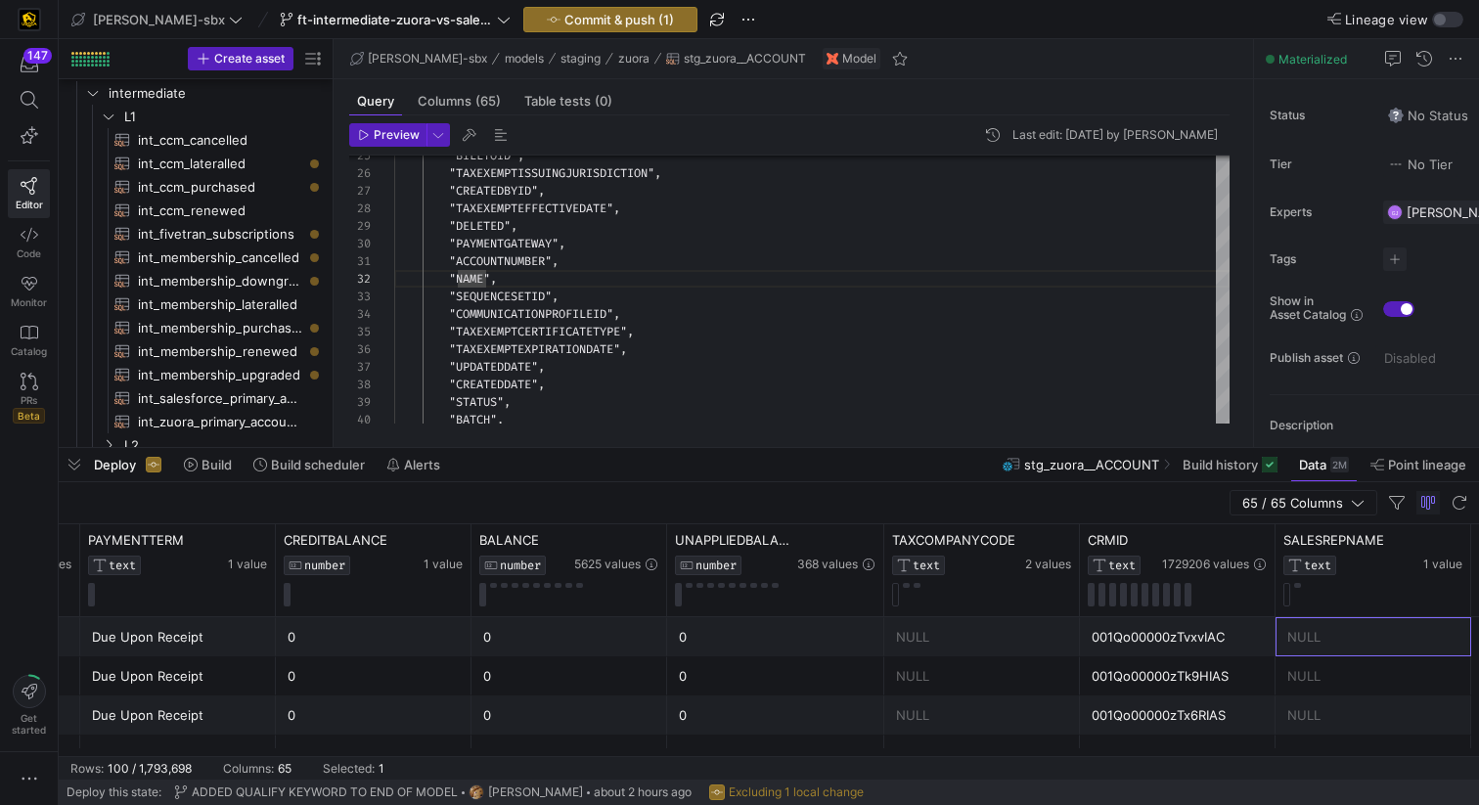
scroll to position [0, 1417]
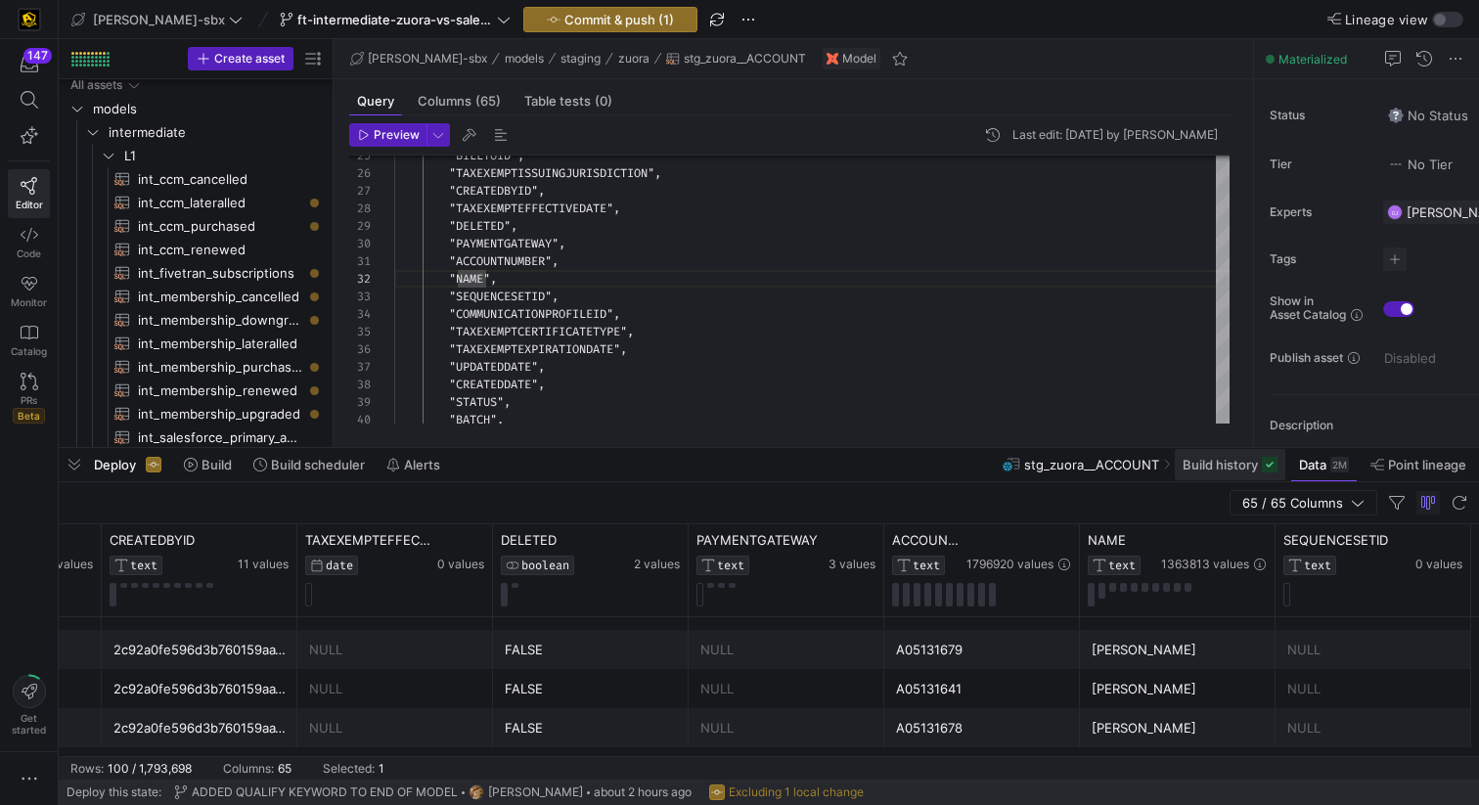
click at [1183, 476] on span at bounding box center [1230, 464] width 111 height 31
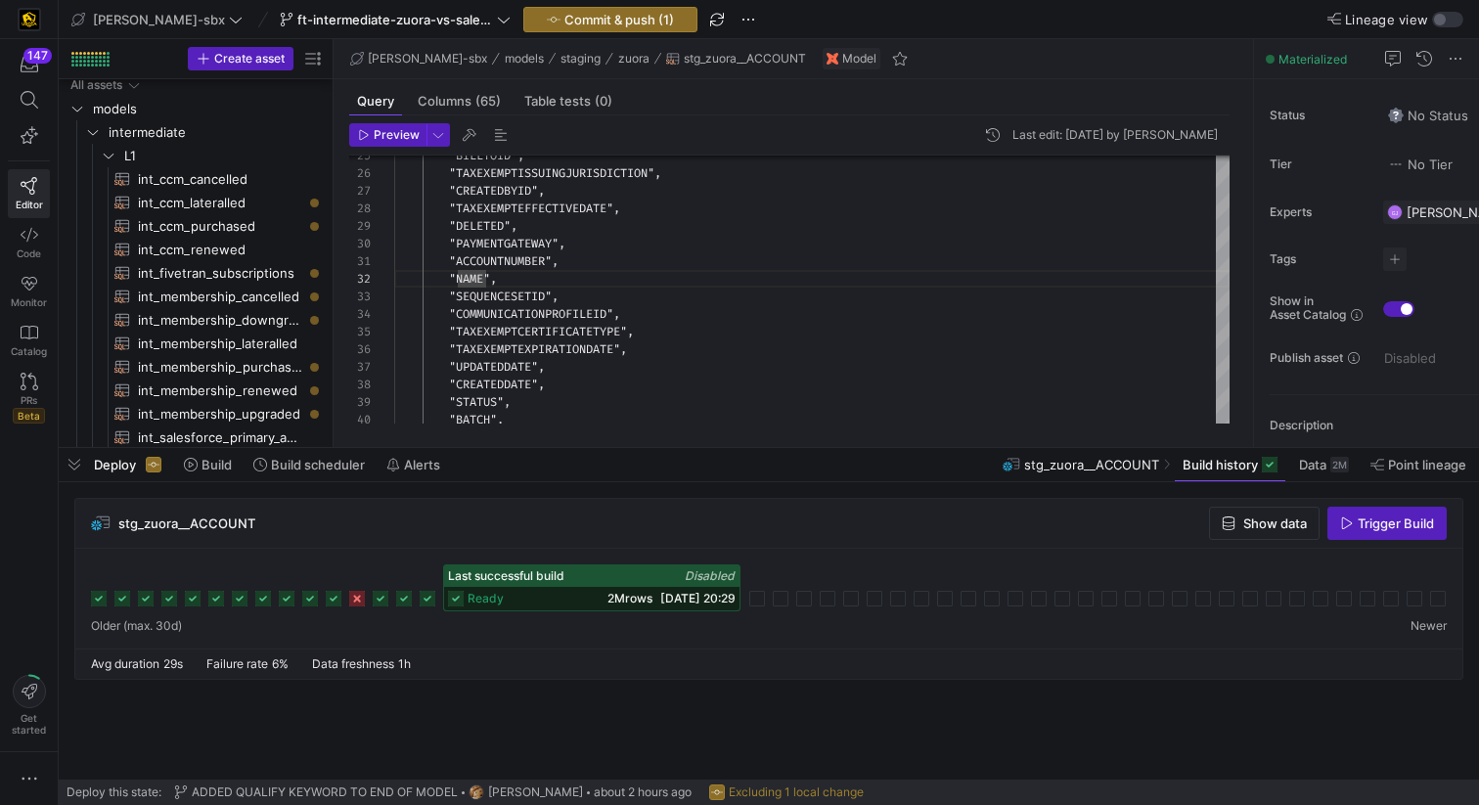
click at [485, 592] on span "ready" at bounding box center [486, 599] width 36 height 14
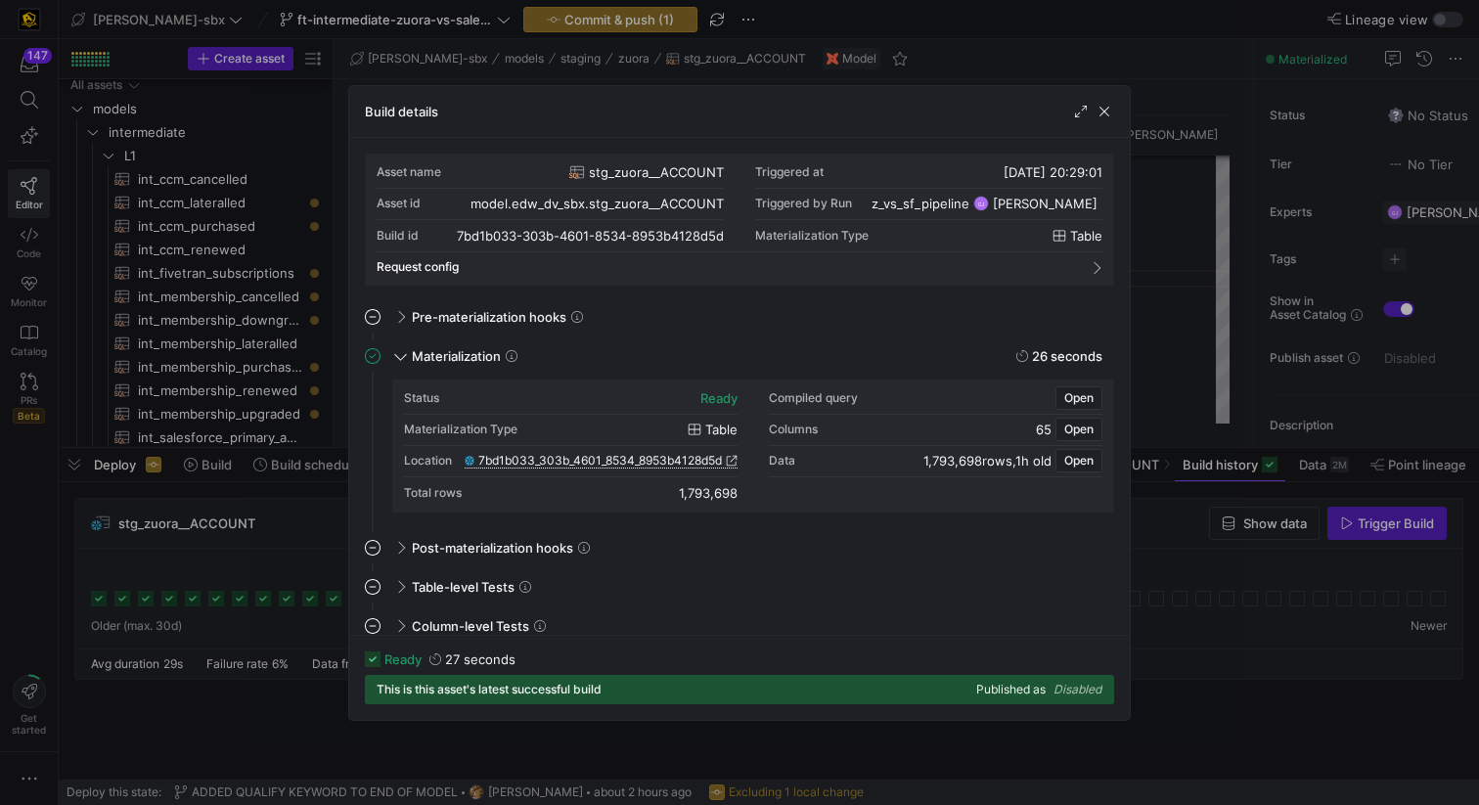
click at [628, 462] on span "7bd1b033_303b_4601_8534_8953b4128d5d" at bounding box center [600, 461] width 244 height 14
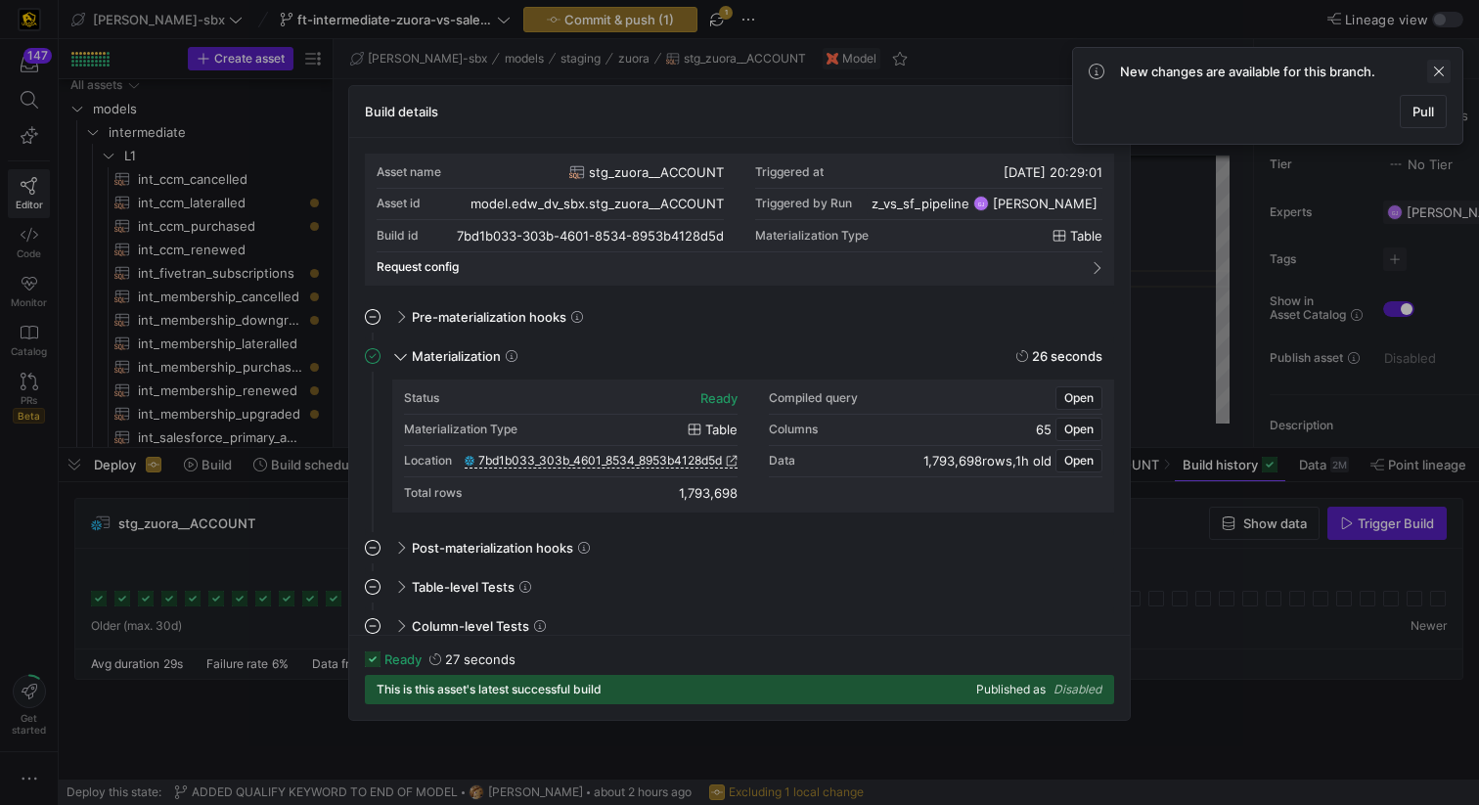
click at [1449, 77] on span at bounding box center [1439, 71] width 23 height 23
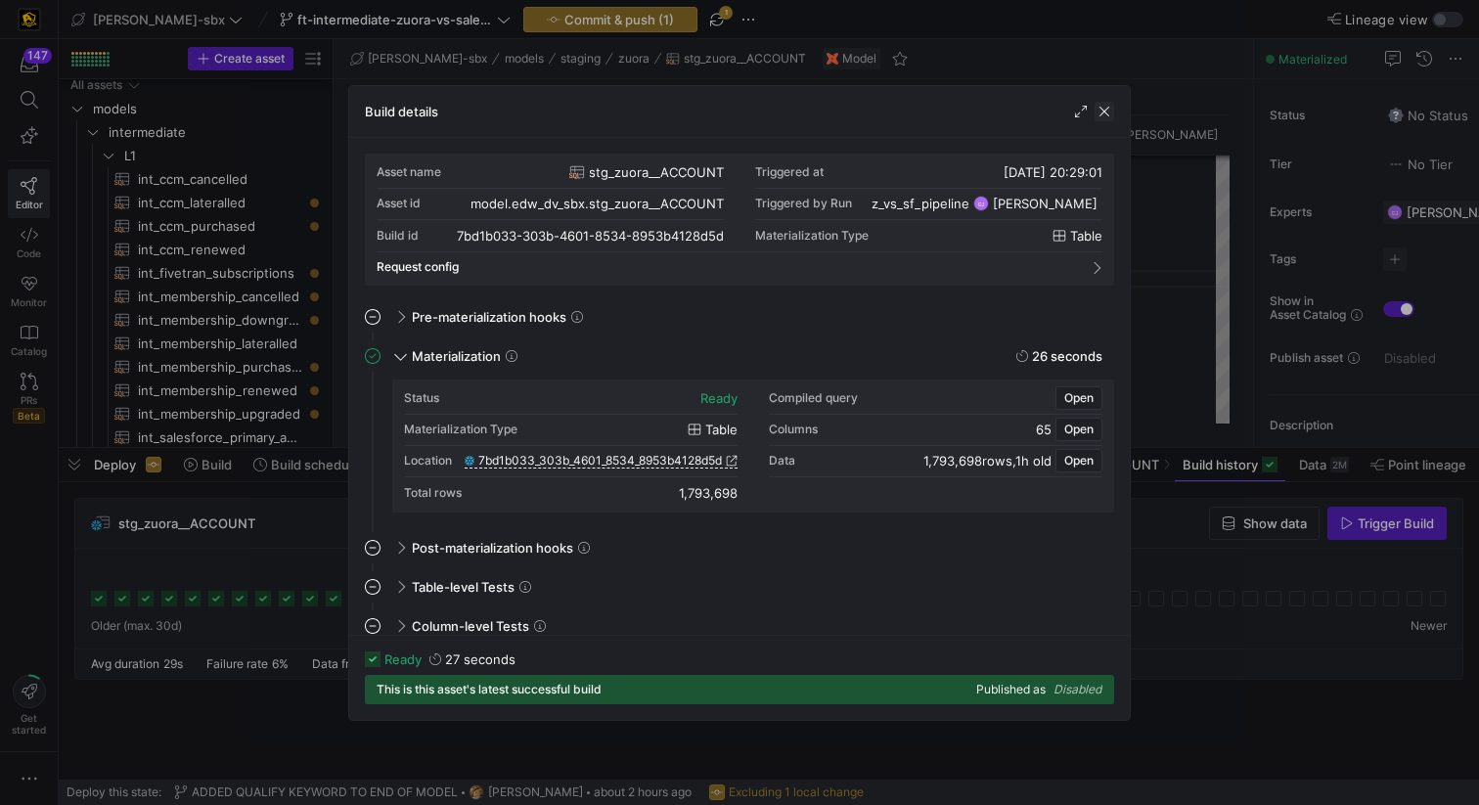
click at [1109, 114] on span "button" at bounding box center [1105, 112] width 20 height 20
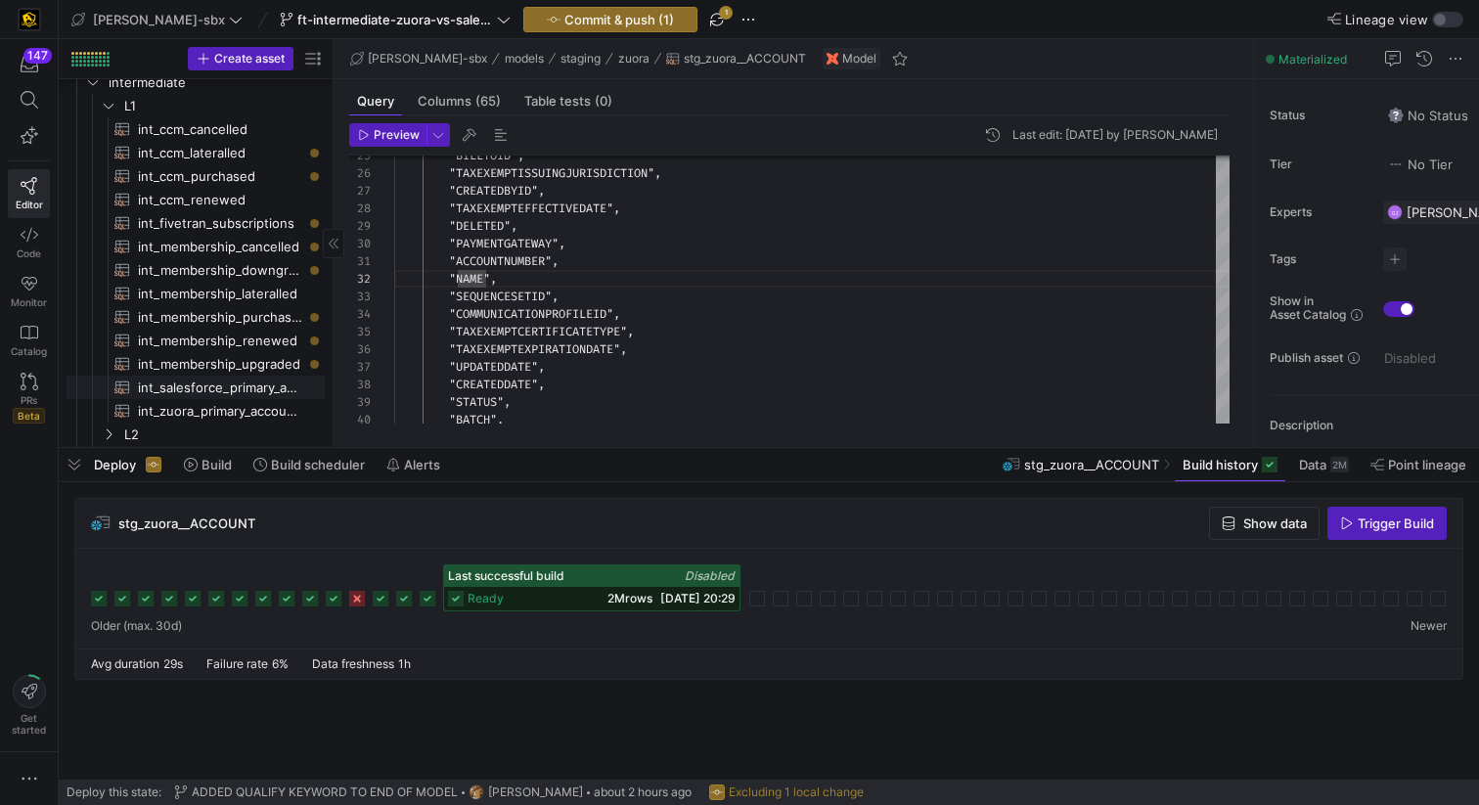
scroll to position [65, 0]
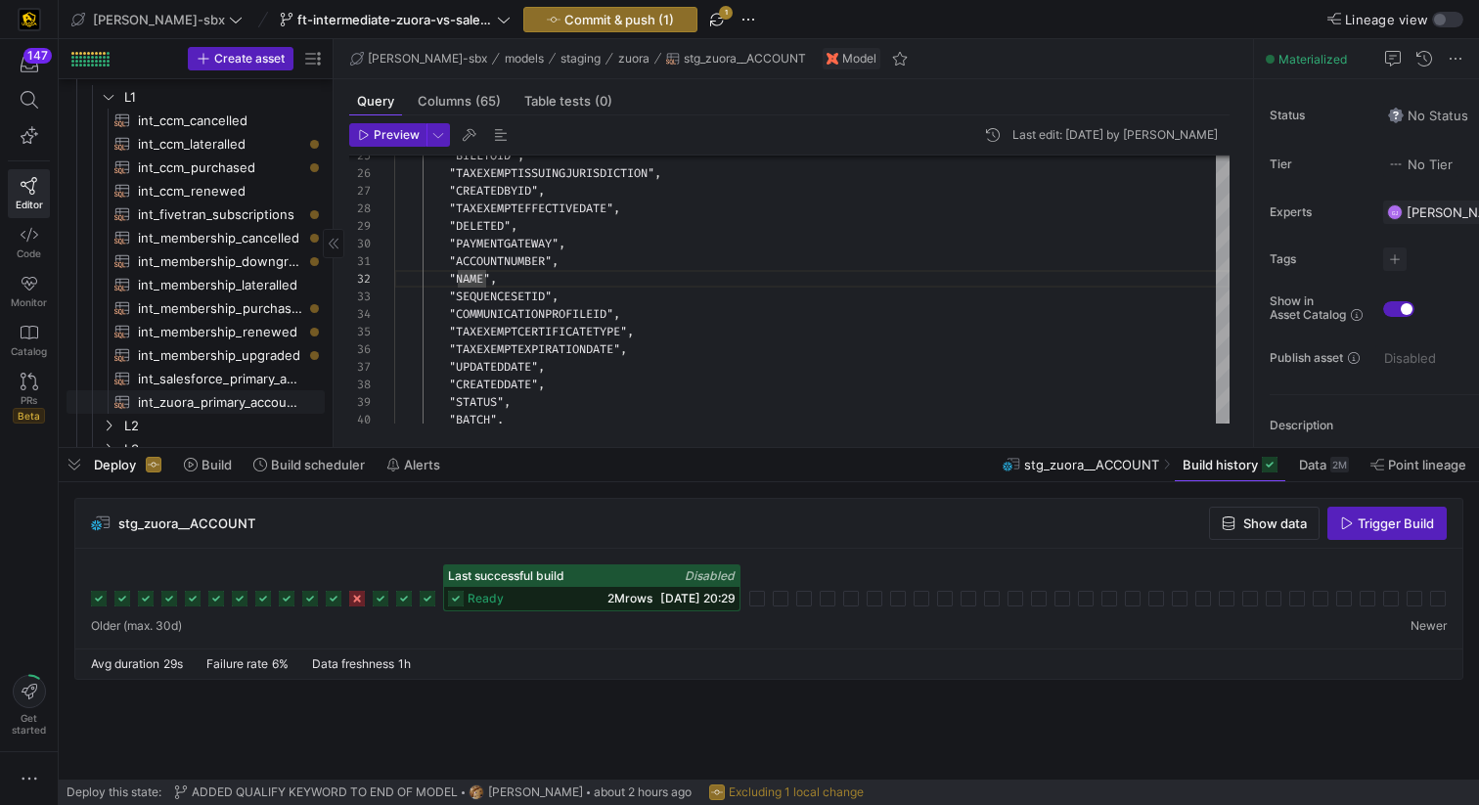
click at [212, 397] on span "int_zuora_primary_accounts​​​​​​​​​​" at bounding box center [220, 402] width 164 height 23
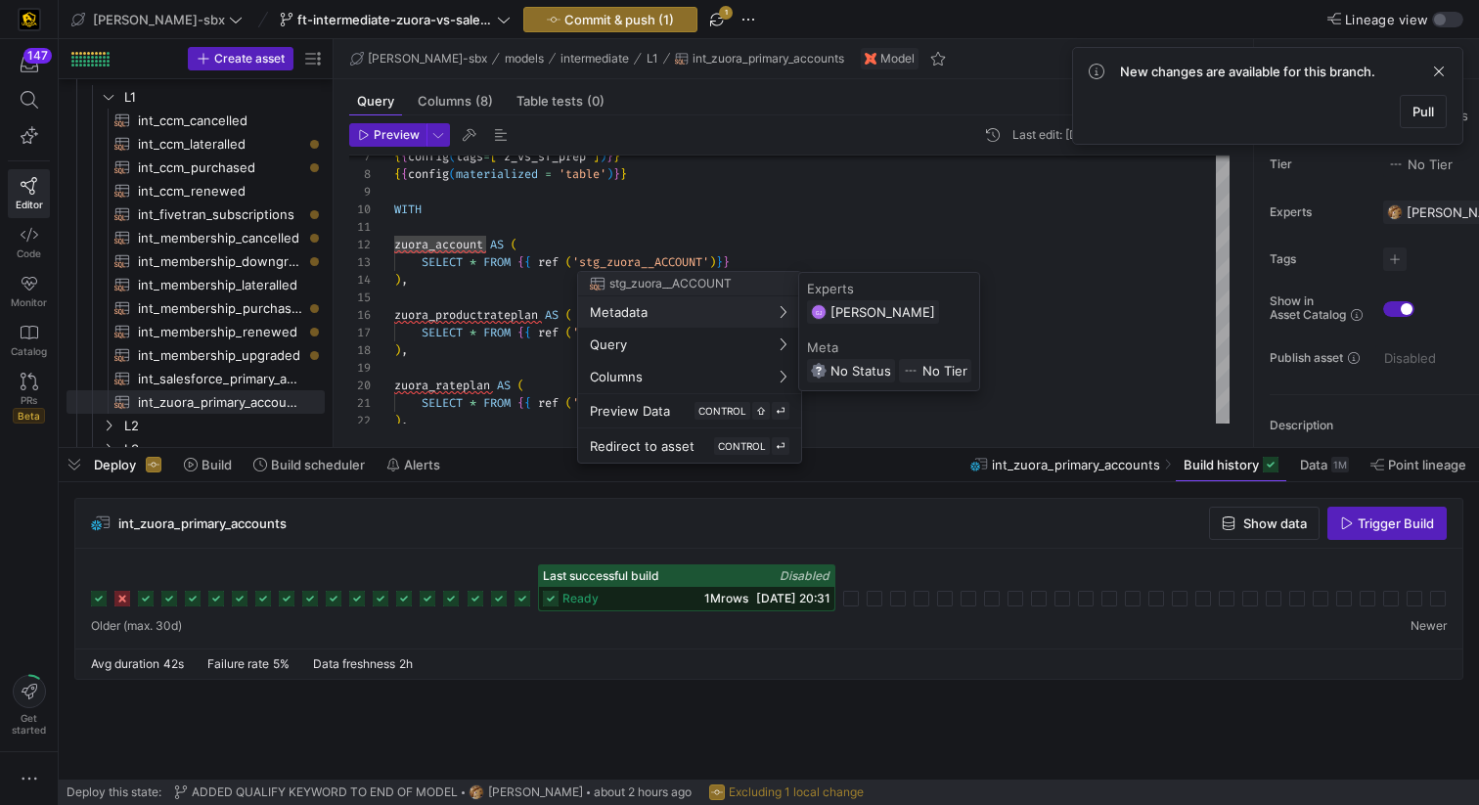
click at [503, 261] on div at bounding box center [739, 402] width 1479 height 805
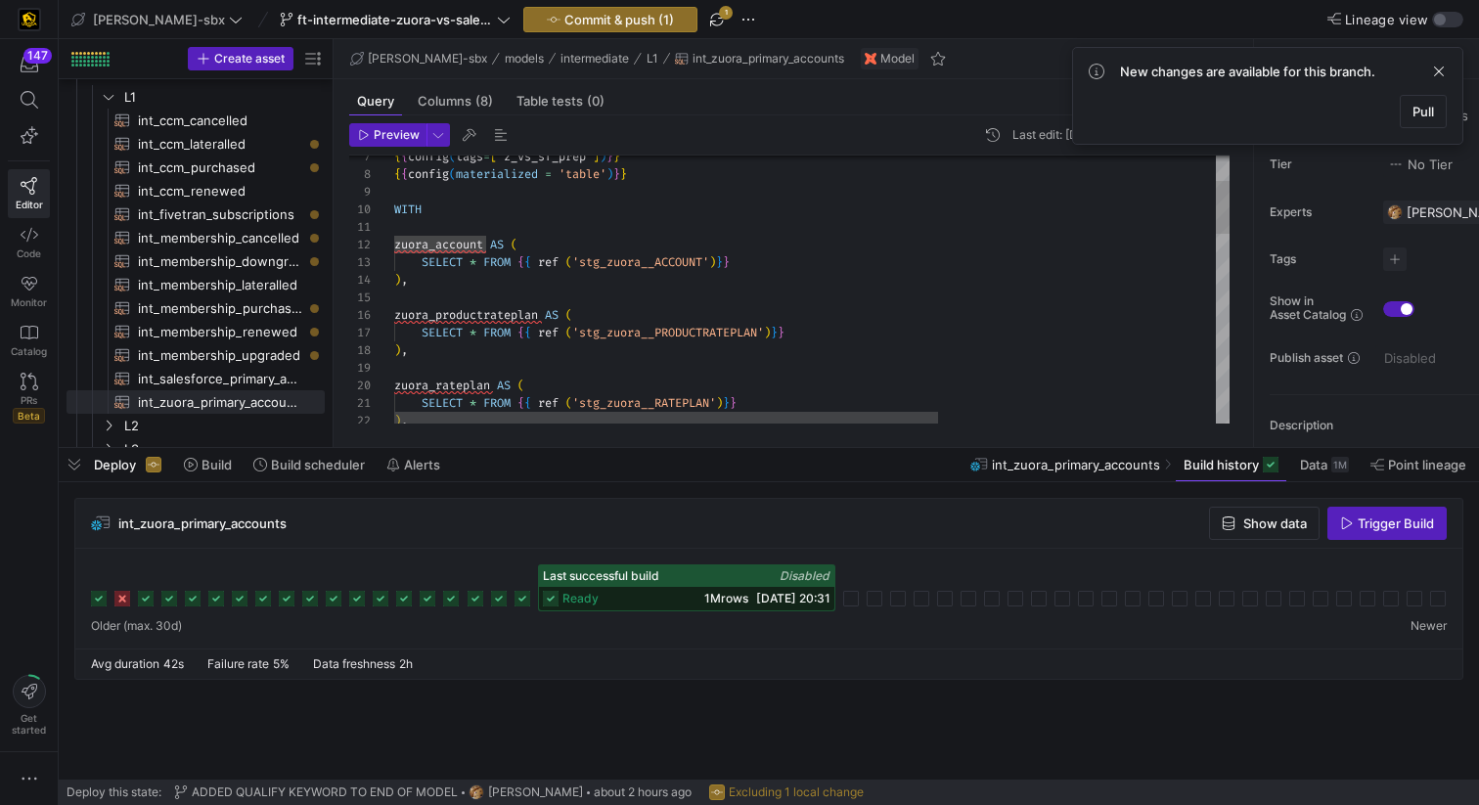
click at [515, 270] on div ") , SELECT * FROM { { ref ( 'stg_zuora__RATEPLAN' ) } } zuora_rateplan AS ( ) ,…" at bounding box center [1024, 700] width 1260 height 1348
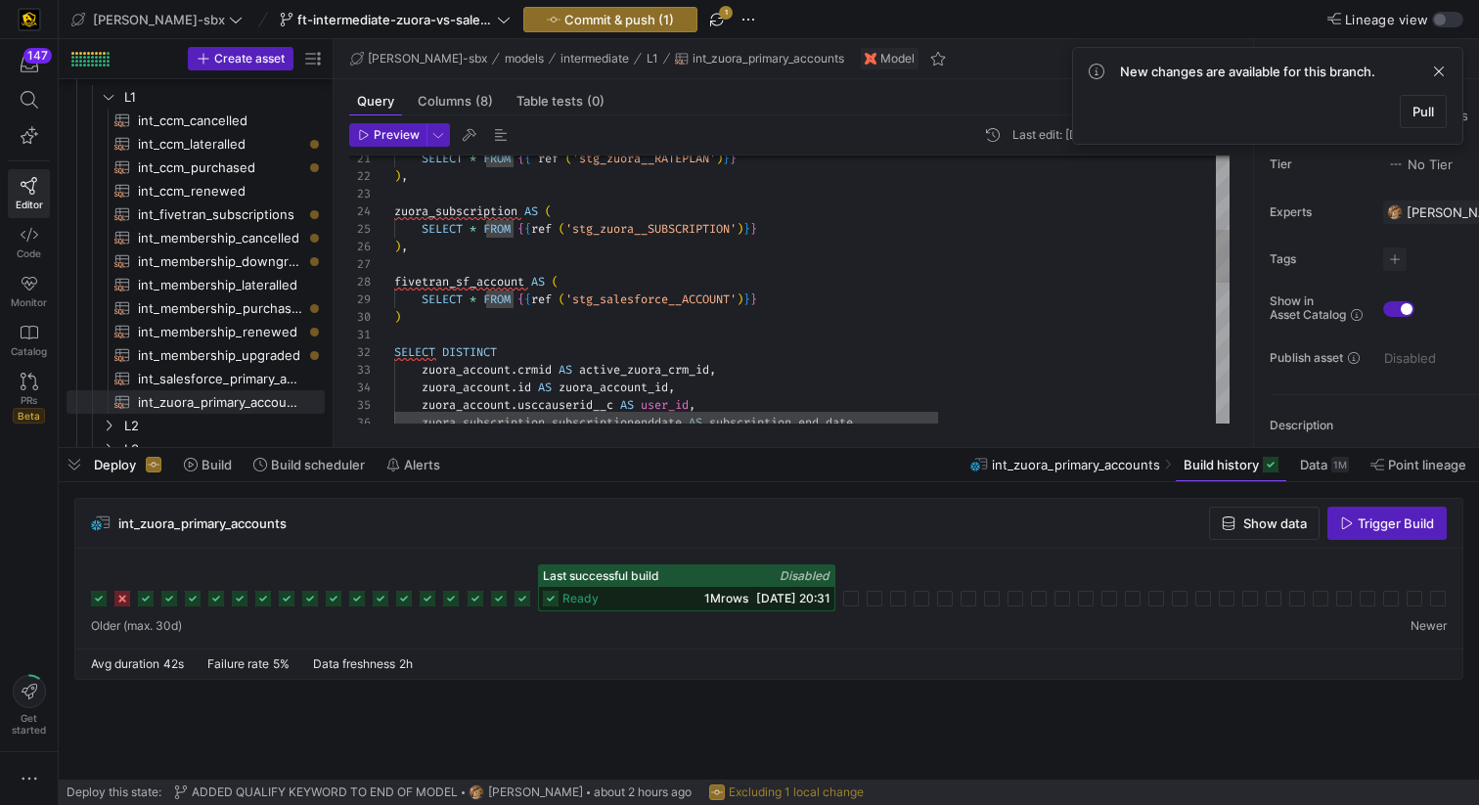
click at [736, 366] on div ") , SELECT * FROM { { ref ( 'stg_zuora__RATEPLAN' ) } } zuora_subscription AS (…" at bounding box center [1024, 456] width 1260 height 1348
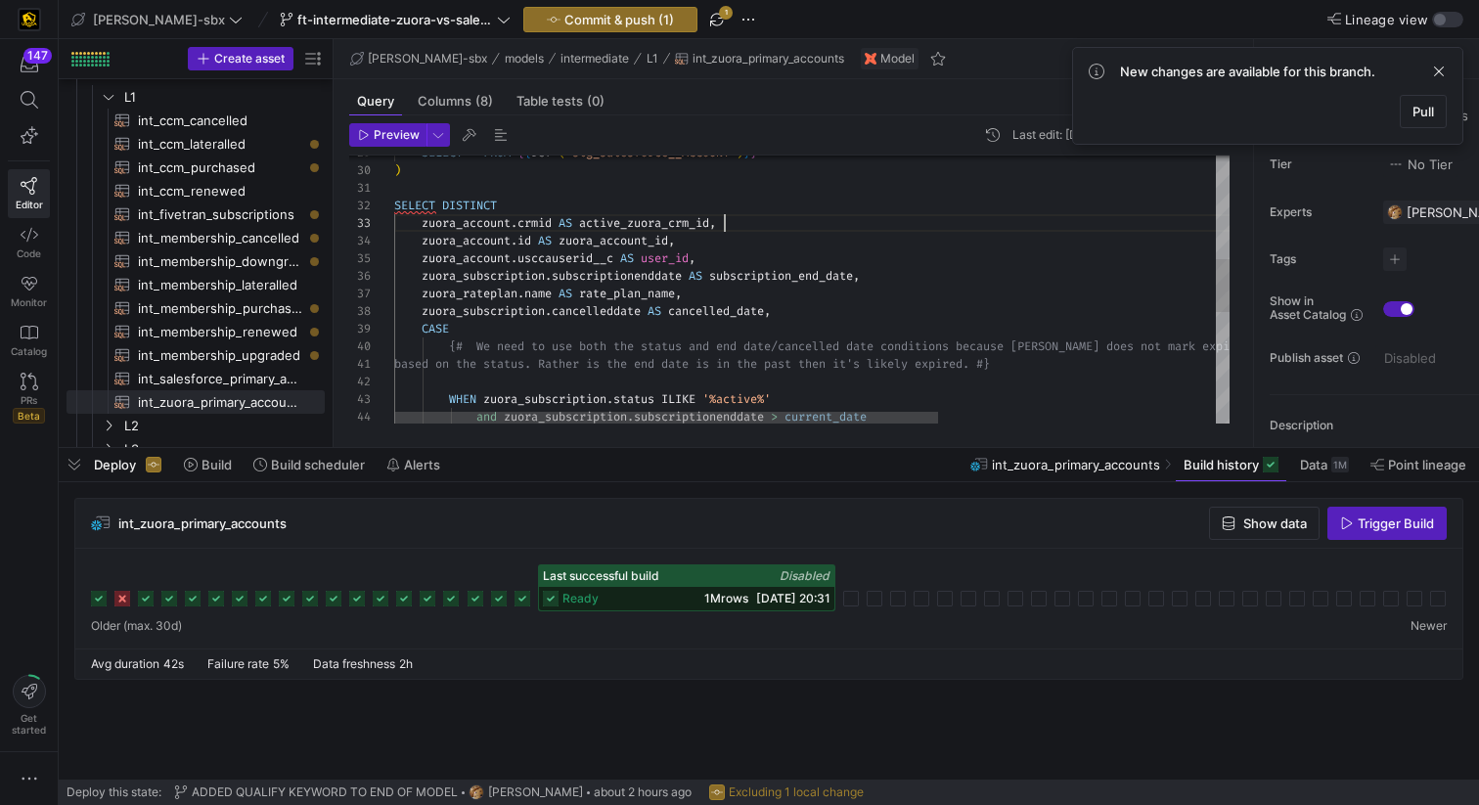
click at [677, 307] on div "SELECT * FROM { { ref ( 'stg_salesforce__ACCOUNT' ) } } ) SELECT DISTINCT zuora…" at bounding box center [1024, 309] width 1260 height 1348
click at [708, 307] on div "SELECT * FROM { { ref ( 'stg_salesforce__ACCOUNT' ) } } ) SELECT DISTINCT zuora…" at bounding box center [1024, 309] width 1260 height 1348
click at [703, 300] on div "SELECT * FROM { { ref ( 'stg_salesforce__ACCOUNT' ) } } ) SELECT DISTINCT zuora…" at bounding box center [1024, 309] width 1260 height 1348
click at [778, 320] on div "SELECT * FROM { { ref ( 'stg_salesforce__ACCOUNT' ) } } ) SELECT DISTINCT zuora…" at bounding box center [1024, 309] width 1260 height 1348
click at [809, 316] on div "SELECT * FROM { { ref ( 'stg_salesforce__ACCOUNT' ) } } ) SELECT DISTINCT zuora…" at bounding box center [1024, 309] width 1260 height 1348
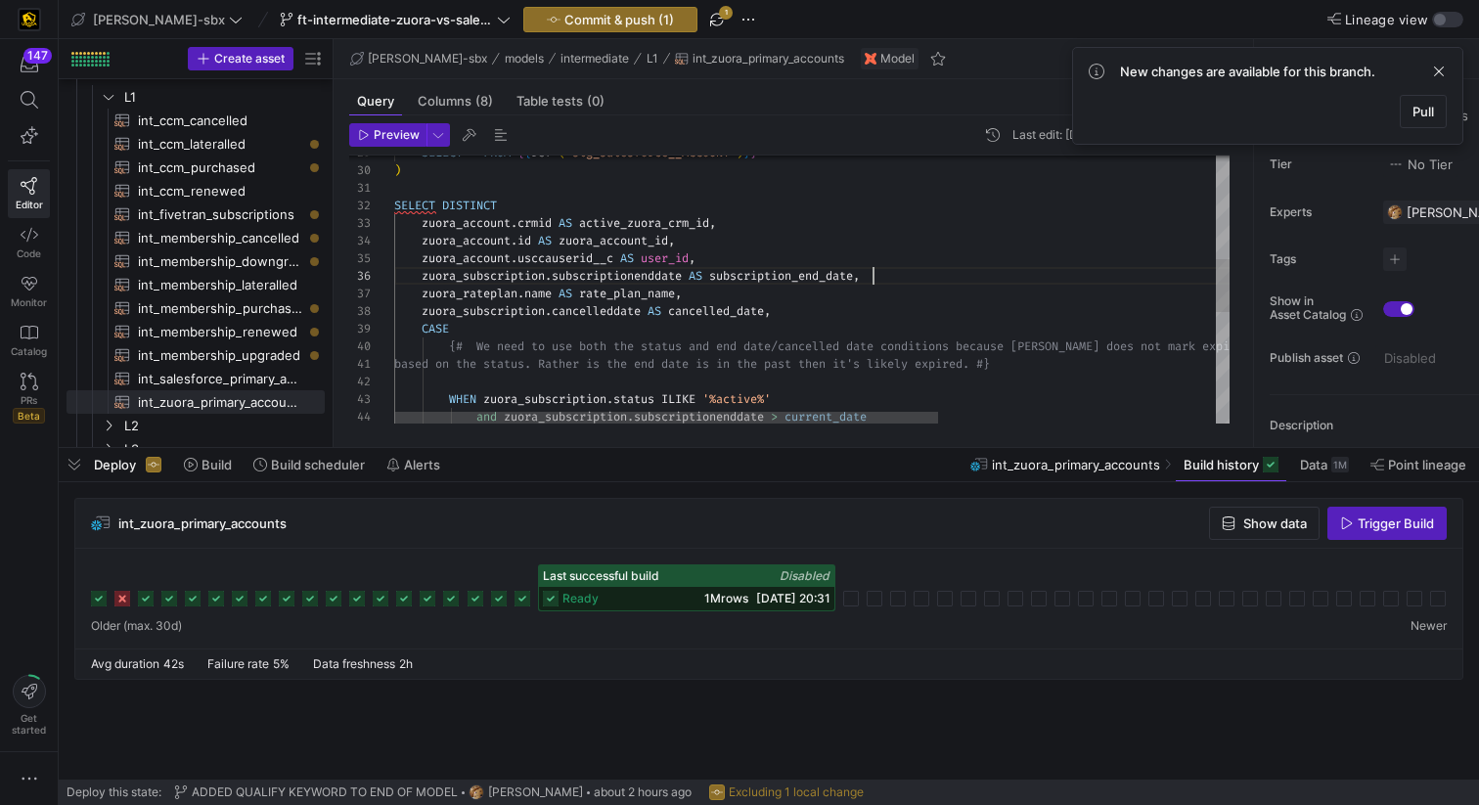
click at [889, 279] on div "SELECT * FROM { { ref ( 'stg_salesforce__ACCOUNT' ) } } ) SELECT DISTINCT zuora…" at bounding box center [1024, 309] width 1260 height 1348
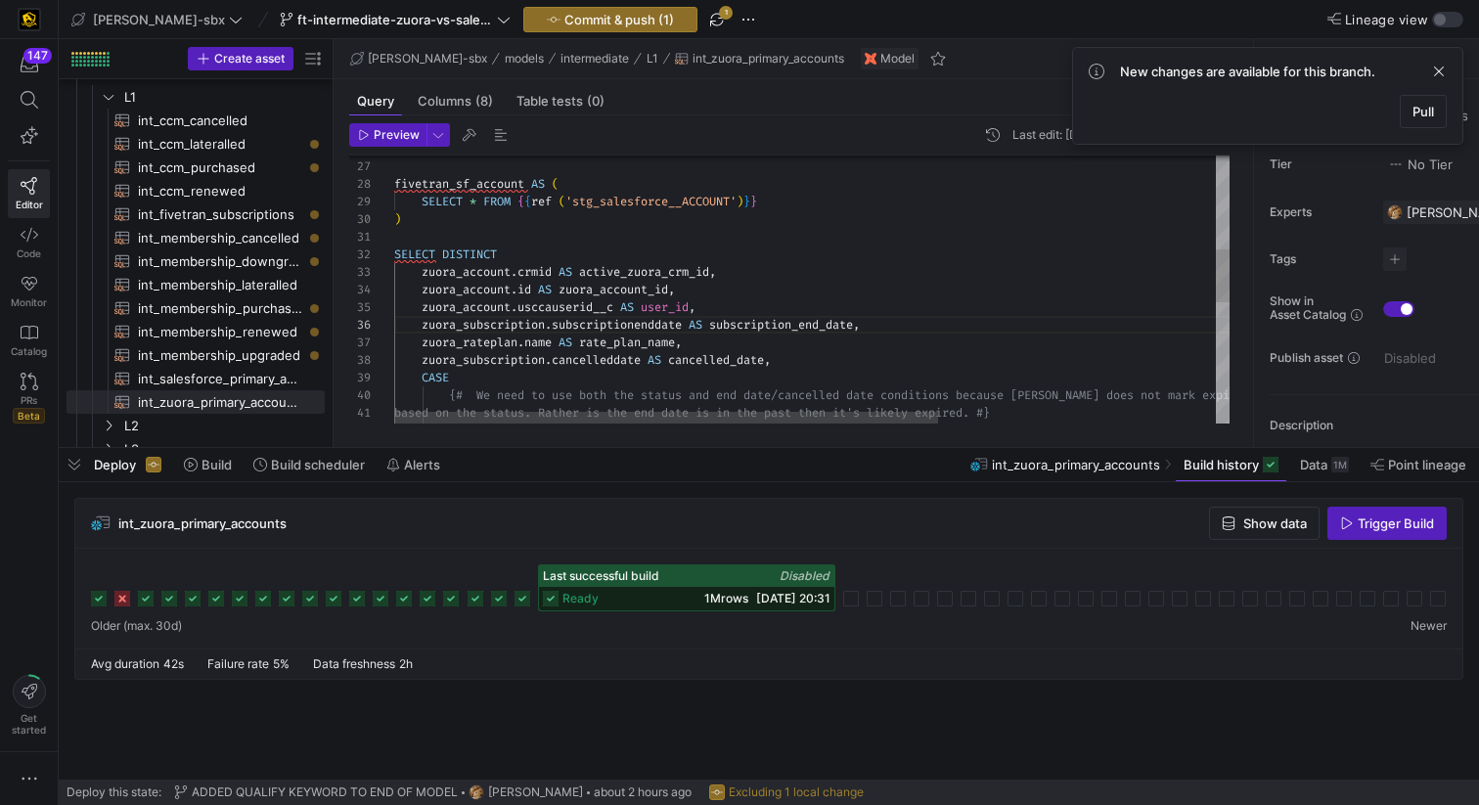
scroll to position [70, 310]
click at [738, 309] on div "SELECT * FROM { { ref ( 'stg_salesforce__ACCOUNT' ) } } ) SELECT DISTINCT zuora…" at bounding box center [1024, 358] width 1260 height 1348
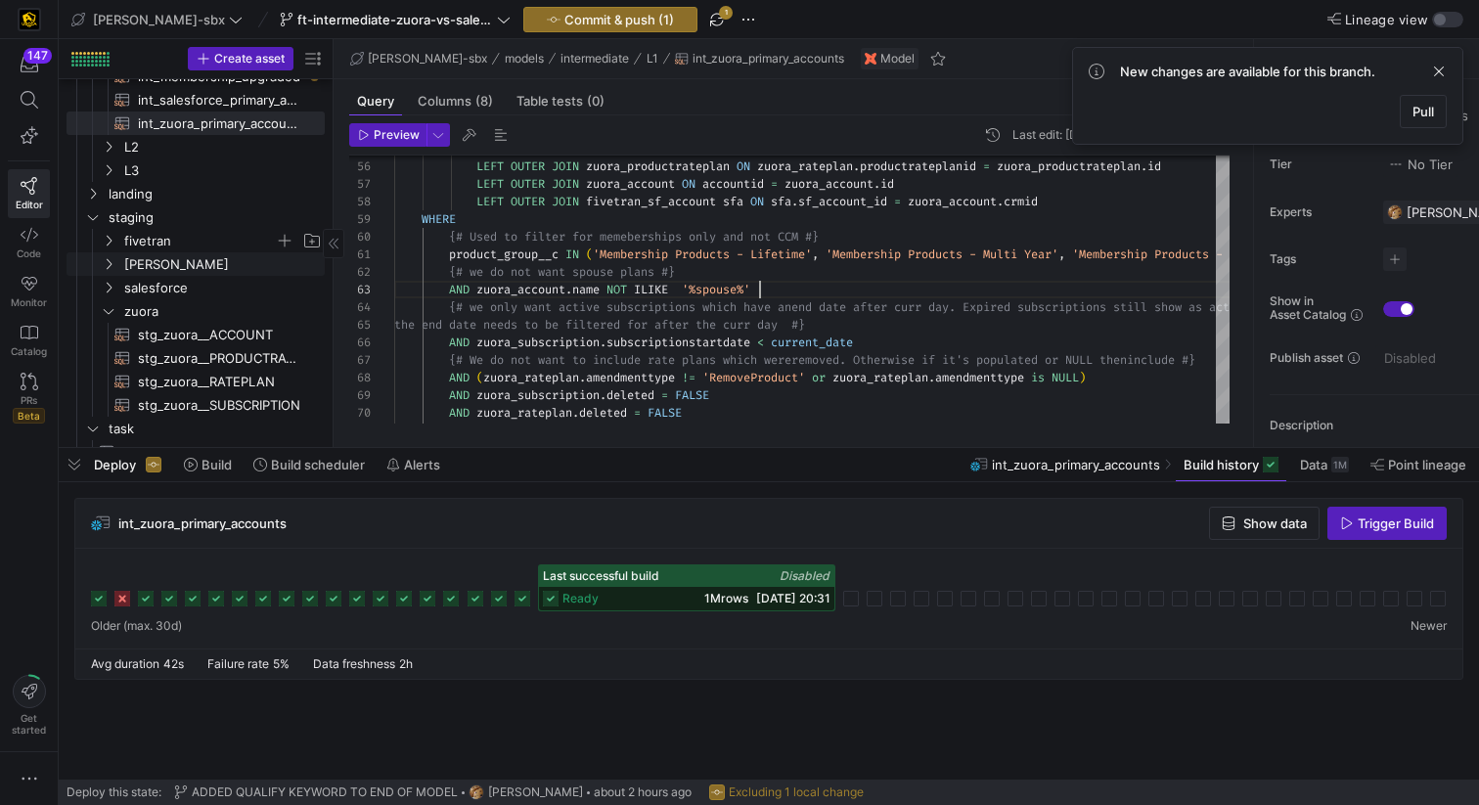
scroll to position [347, 0]
click at [229, 327] on span "stg_zuora__ACCOUNT​​​​​​​​​​" at bounding box center [220, 331] width 164 height 23
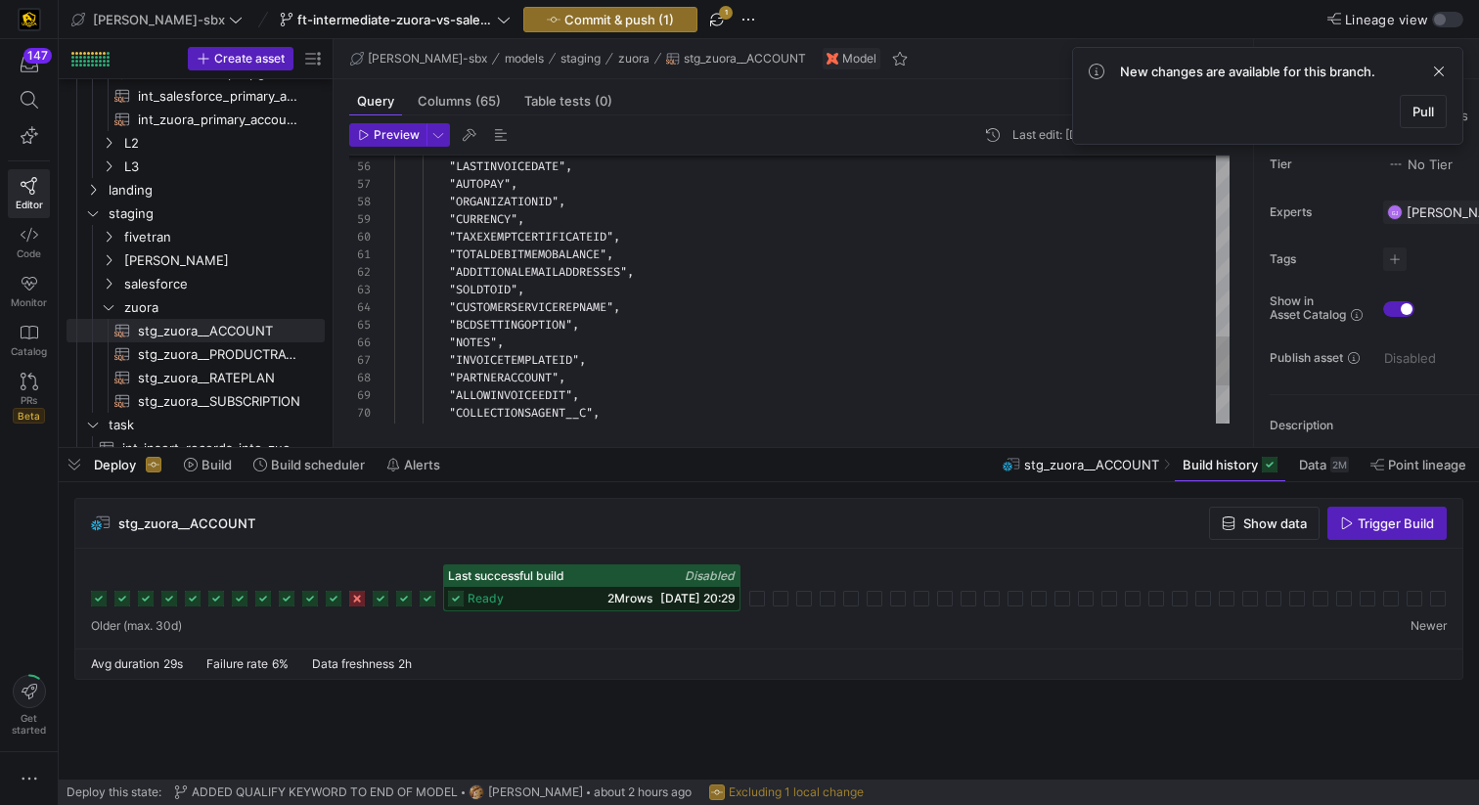
scroll to position [159, 233]
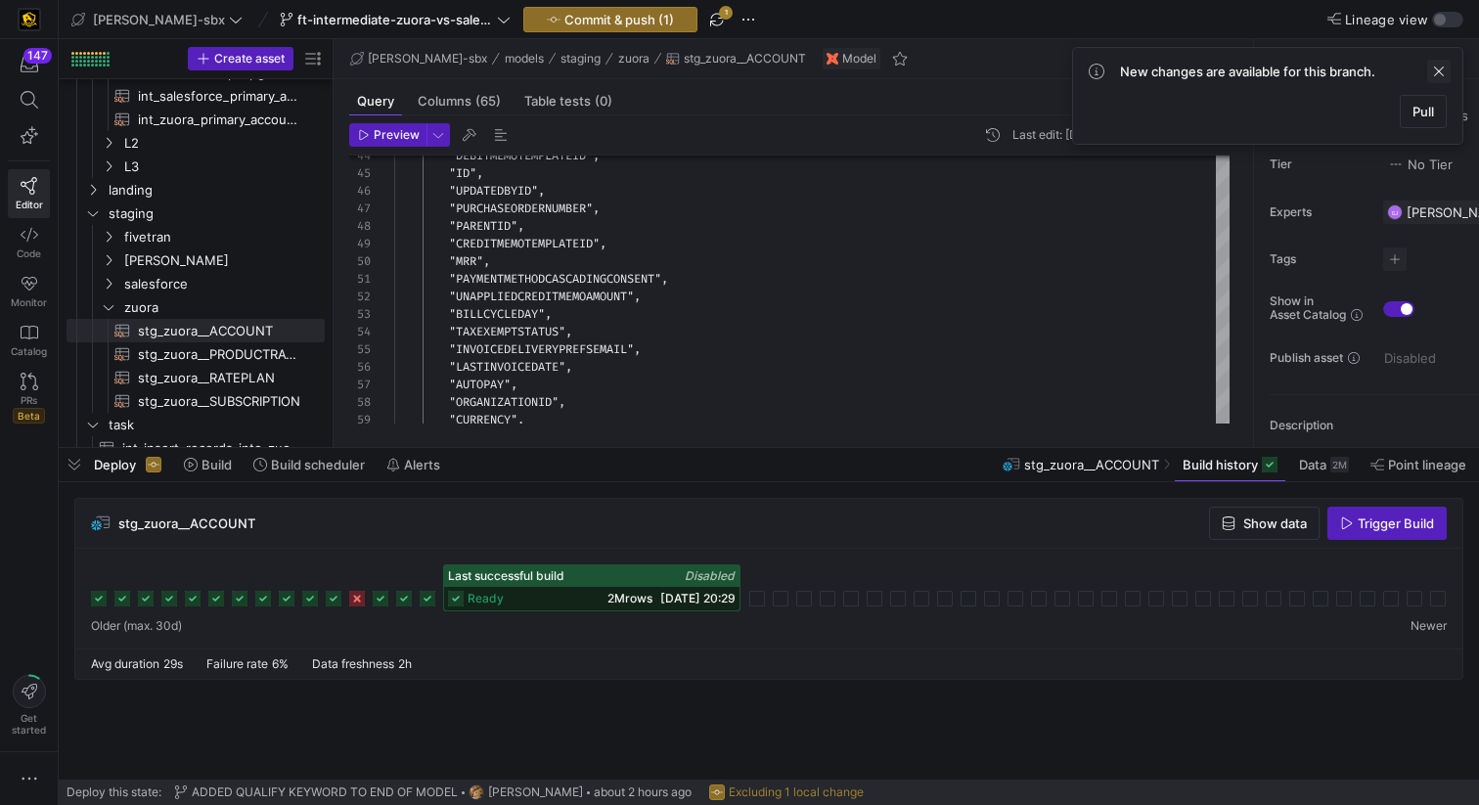
click at [1438, 64] on span at bounding box center [1439, 71] width 23 height 23
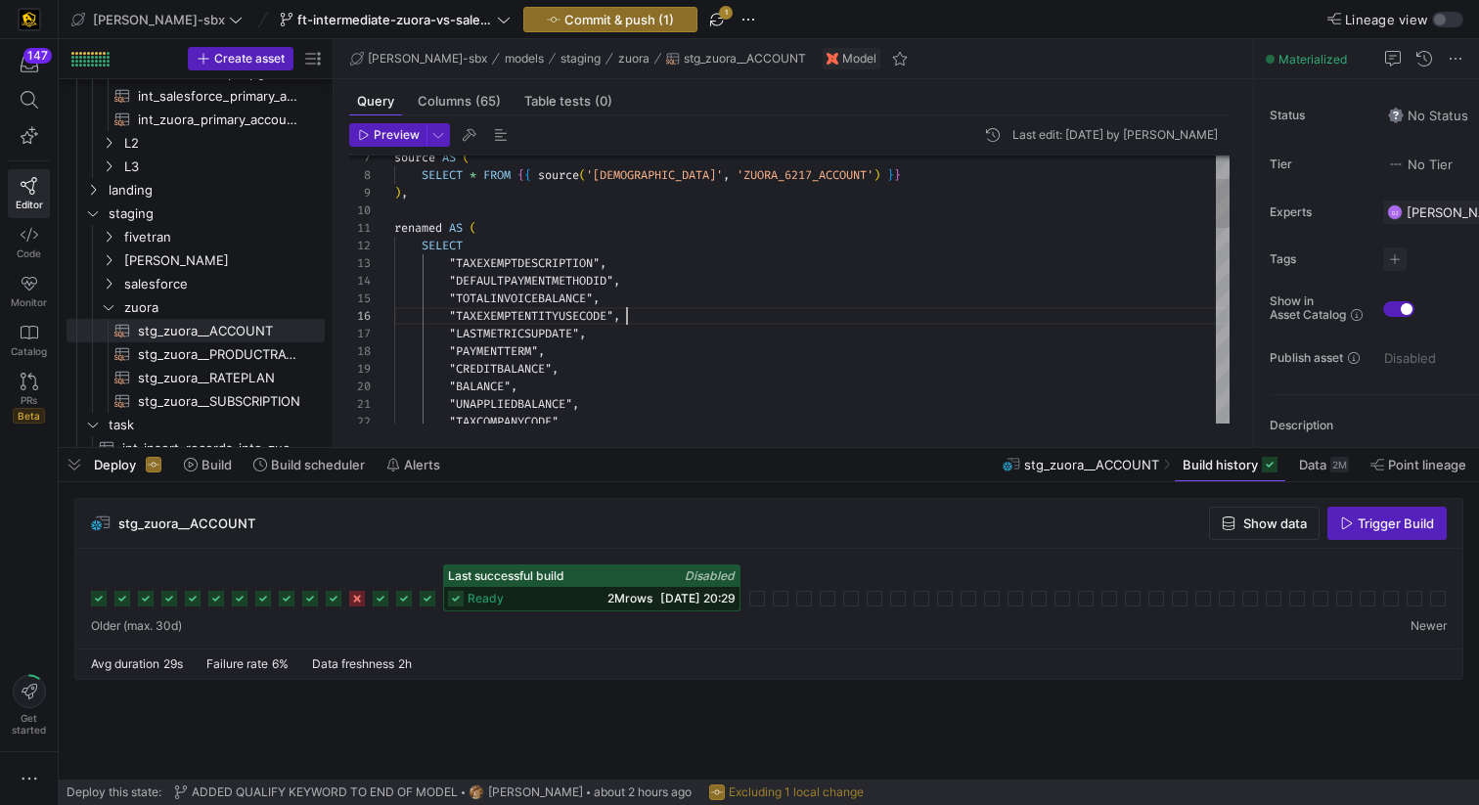
click at [1047, 320] on div ""TOTALINVOICEBALANCE" , "DEFAULTPAYMENTMETHODID" , "TAXEXEMPTDESCRIPTION" , SEL…" at bounding box center [812, 757] width 836 height 1460
click at [1002, 269] on div ""TOTALINVOICEBALANCE" , "DEFAULTPAYMENTMETHODID" , "TAXEXEMPTDESCRIPTION" , SEL…" at bounding box center [812, 757] width 836 height 1460
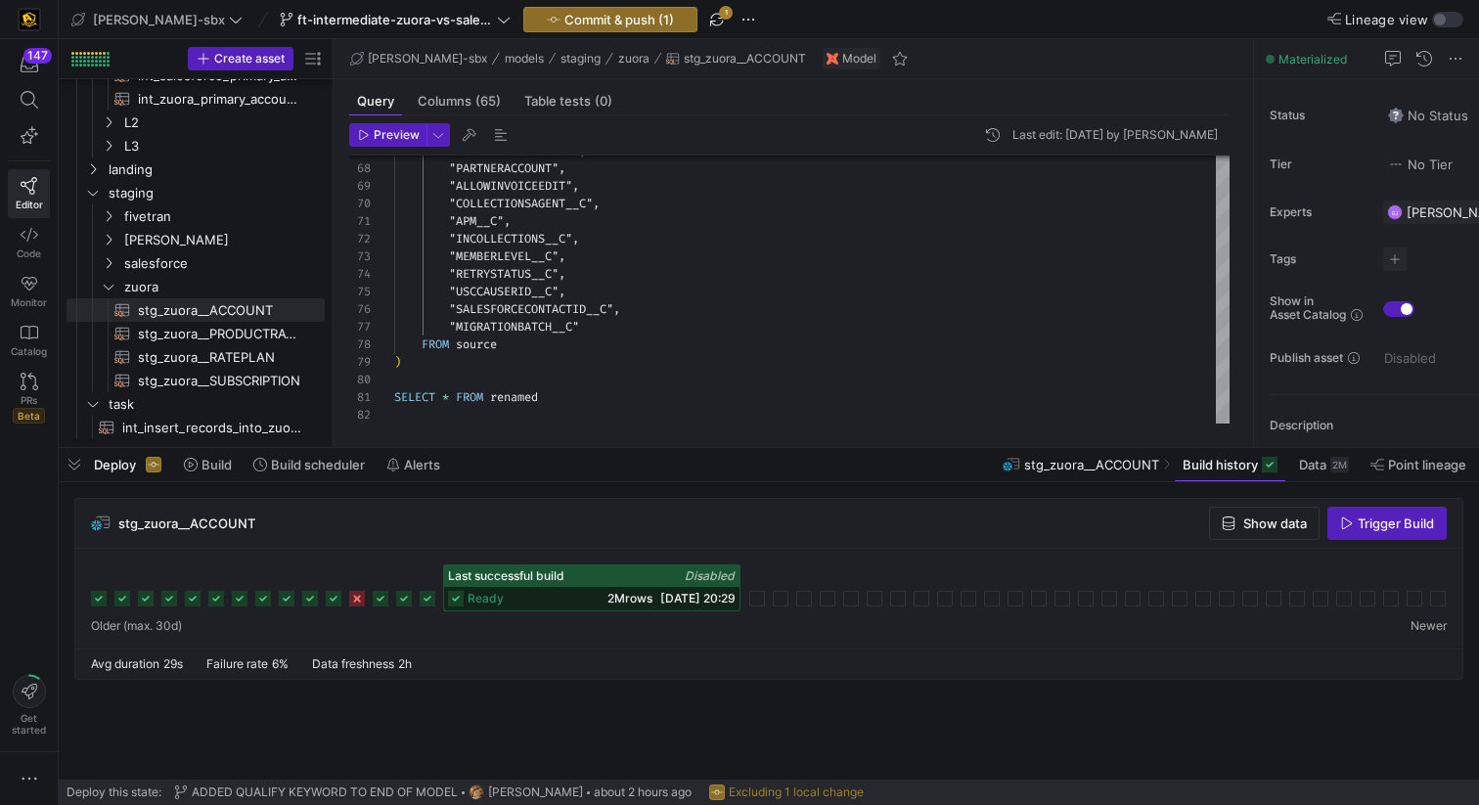
scroll to position [318, 0]
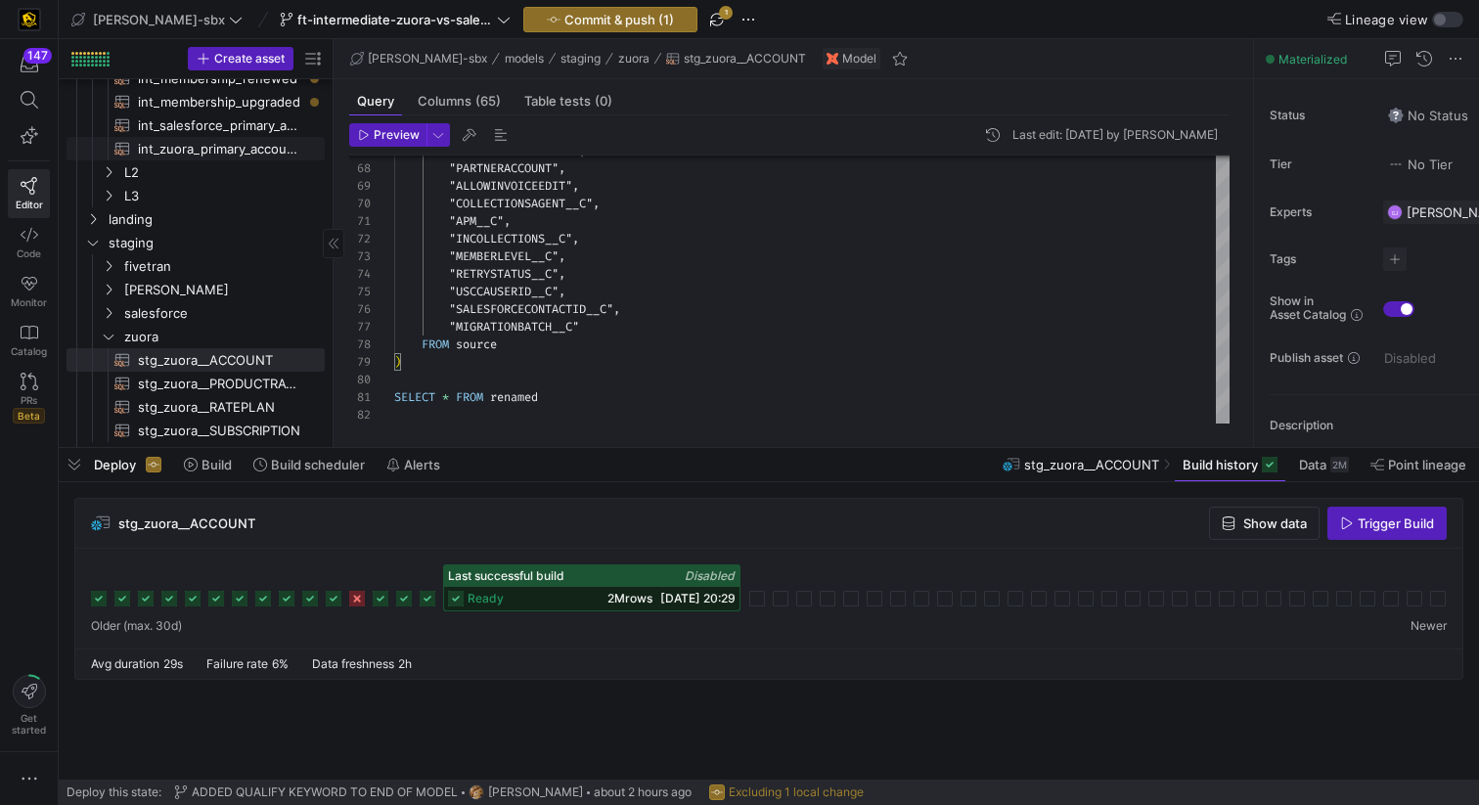
click at [236, 154] on span "int_zuora_primary_accounts​​​​​​​​​​" at bounding box center [220, 149] width 164 height 23
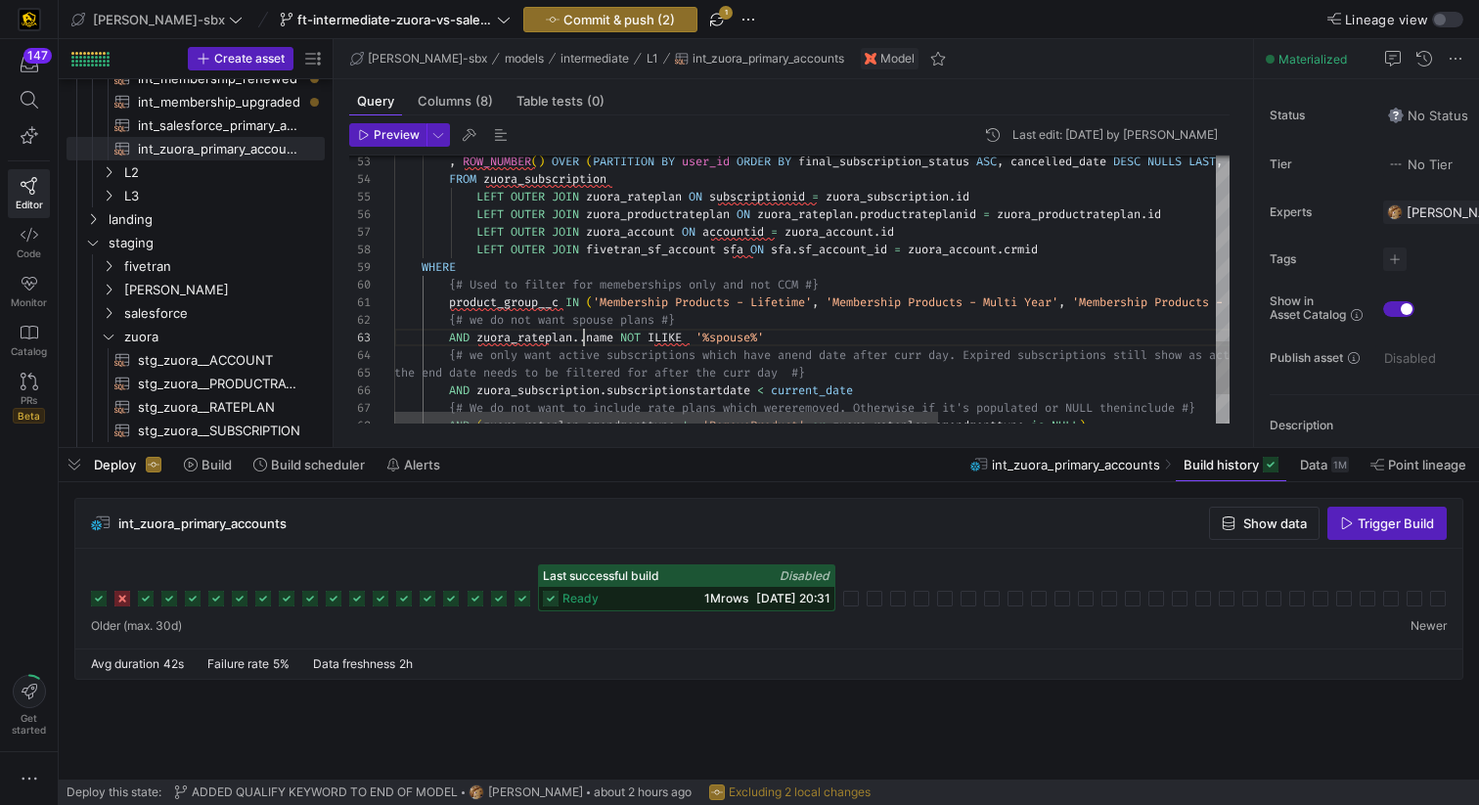
scroll to position [35, 183]
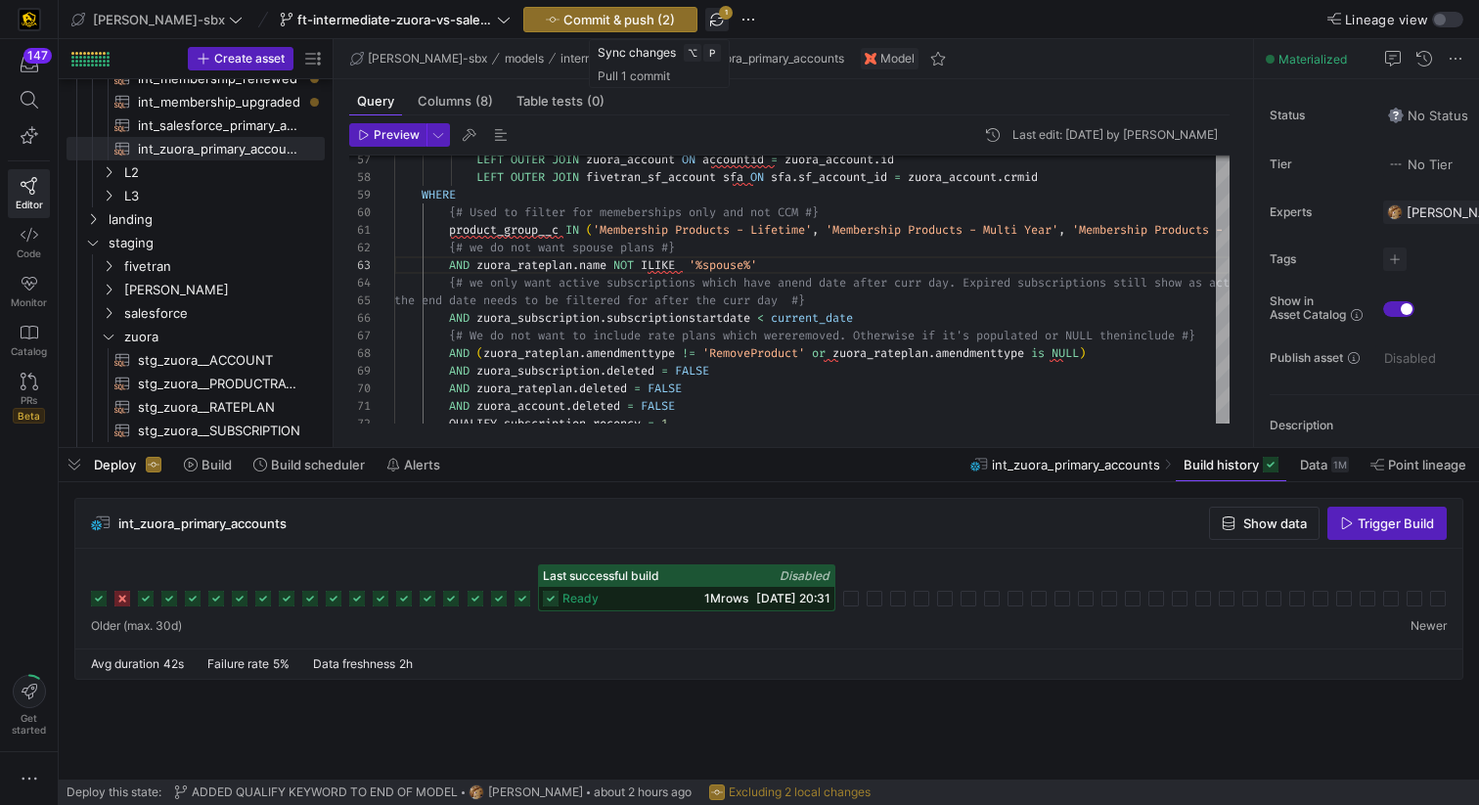
click at [705, 16] on span "button" at bounding box center [716, 19] width 23 height 23
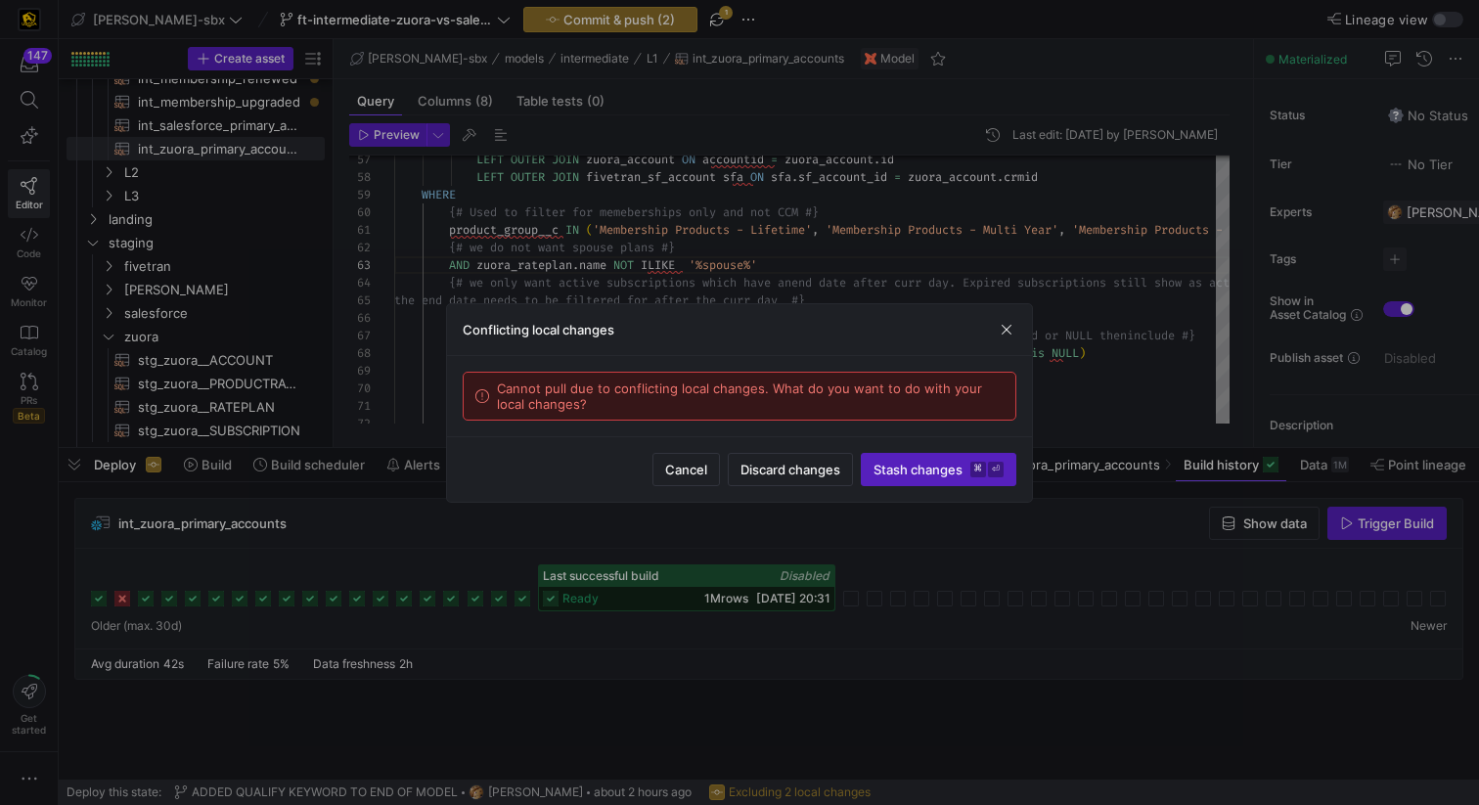
click at [909, 400] on div "Cannot pull due to conflicting local changes. What do you want to do with your …" at bounding box center [740, 396] width 552 height 47
click at [696, 476] on span "Cancel" at bounding box center [686, 470] width 42 height 16
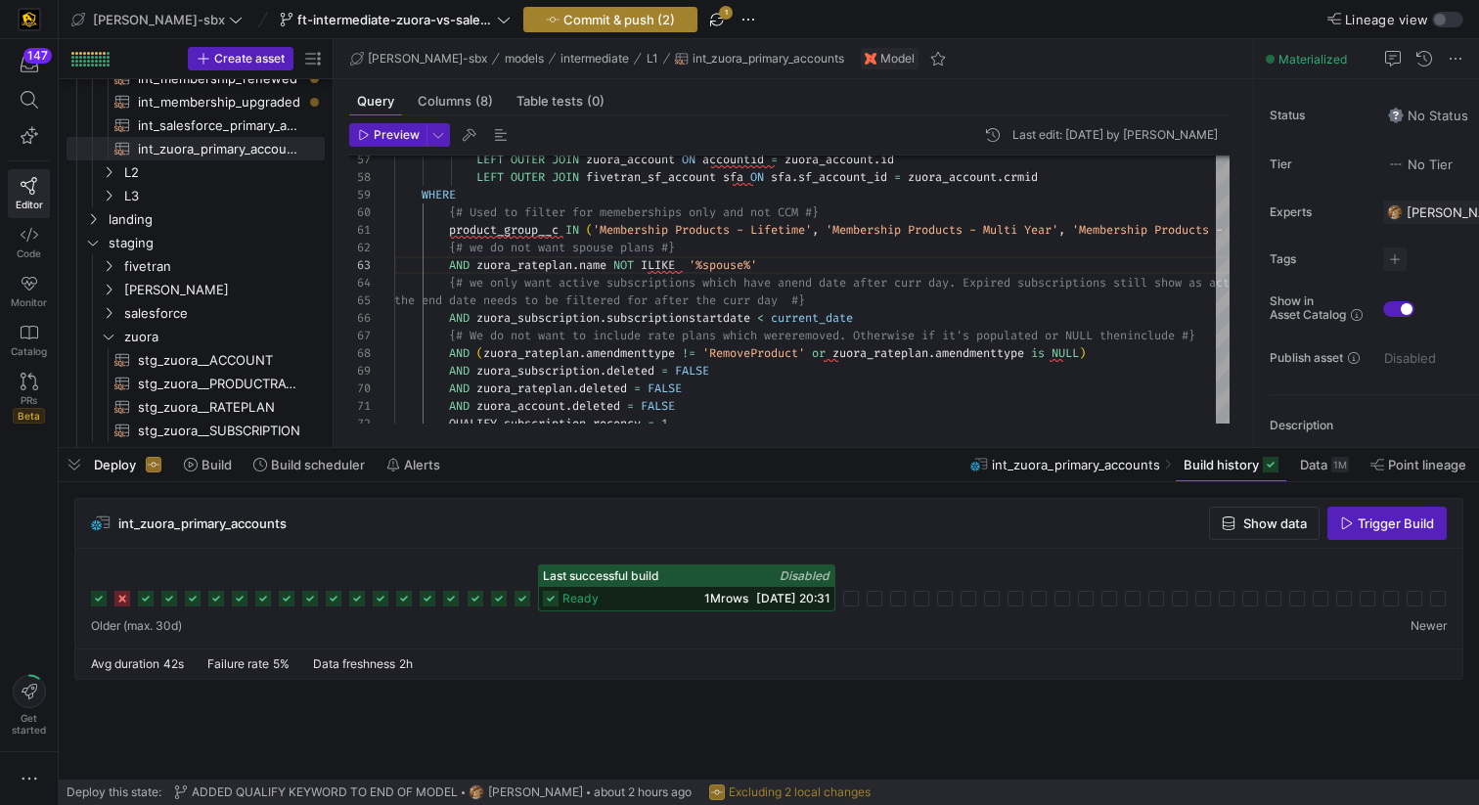
click at [585, 13] on span "Commit & push (2)" at bounding box center [620, 20] width 112 height 16
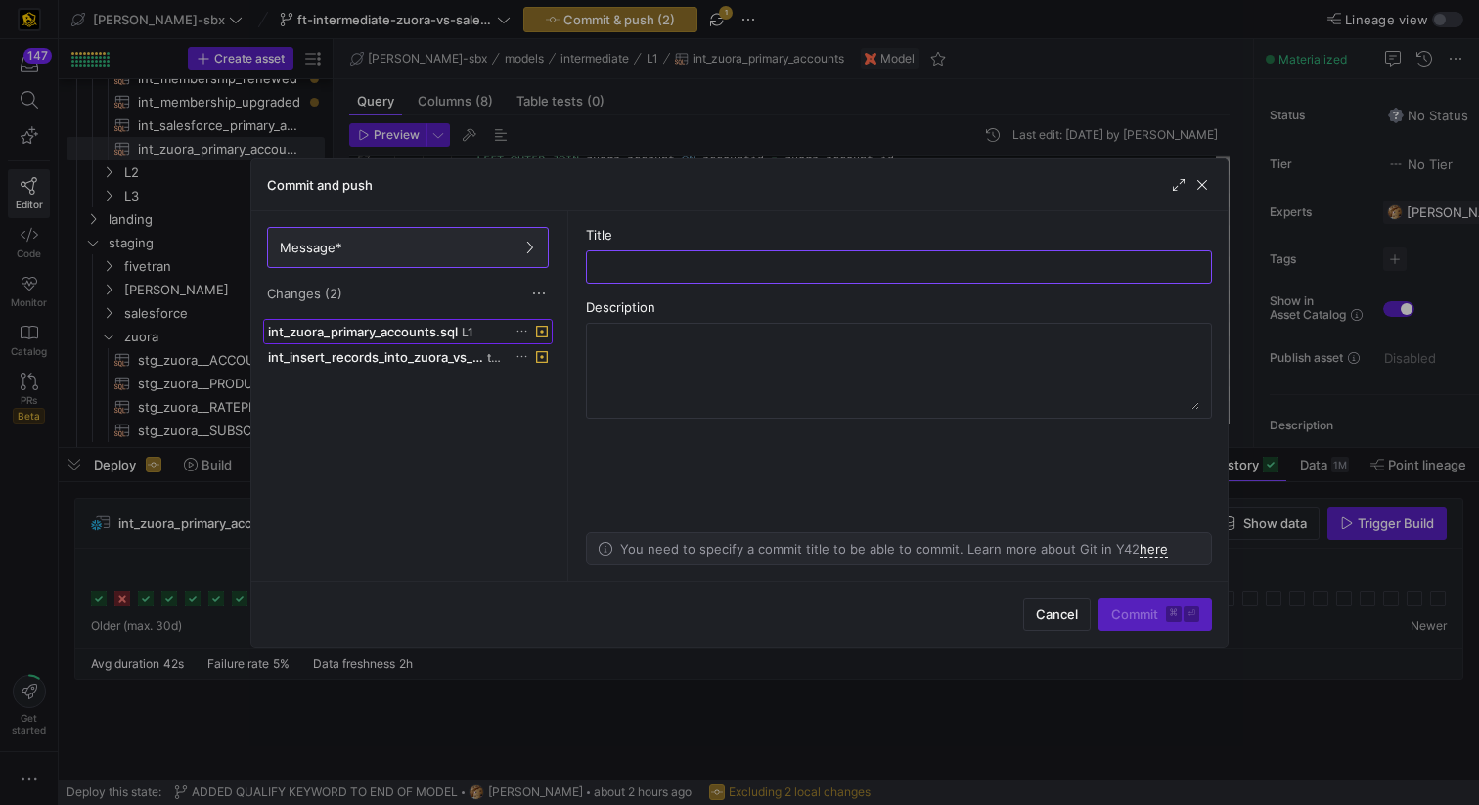
click at [388, 335] on span "int_zuora_primary_accounts.sql" at bounding box center [363, 332] width 190 height 16
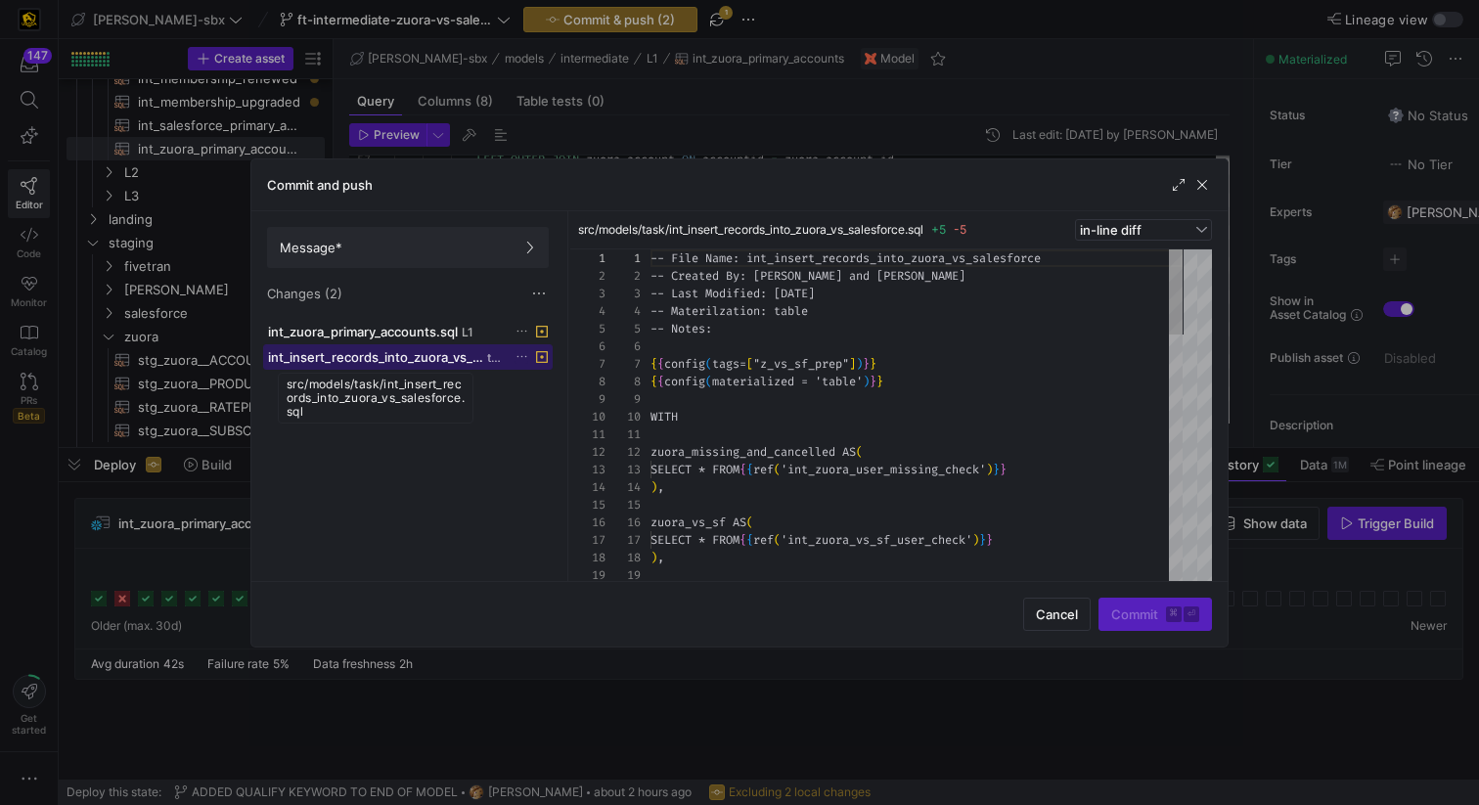
scroll to position [176, 0]
click at [459, 354] on span "int_insert_records_into_zuora_vs_salesforce.sql" at bounding box center [375, 357] width 215 height 16
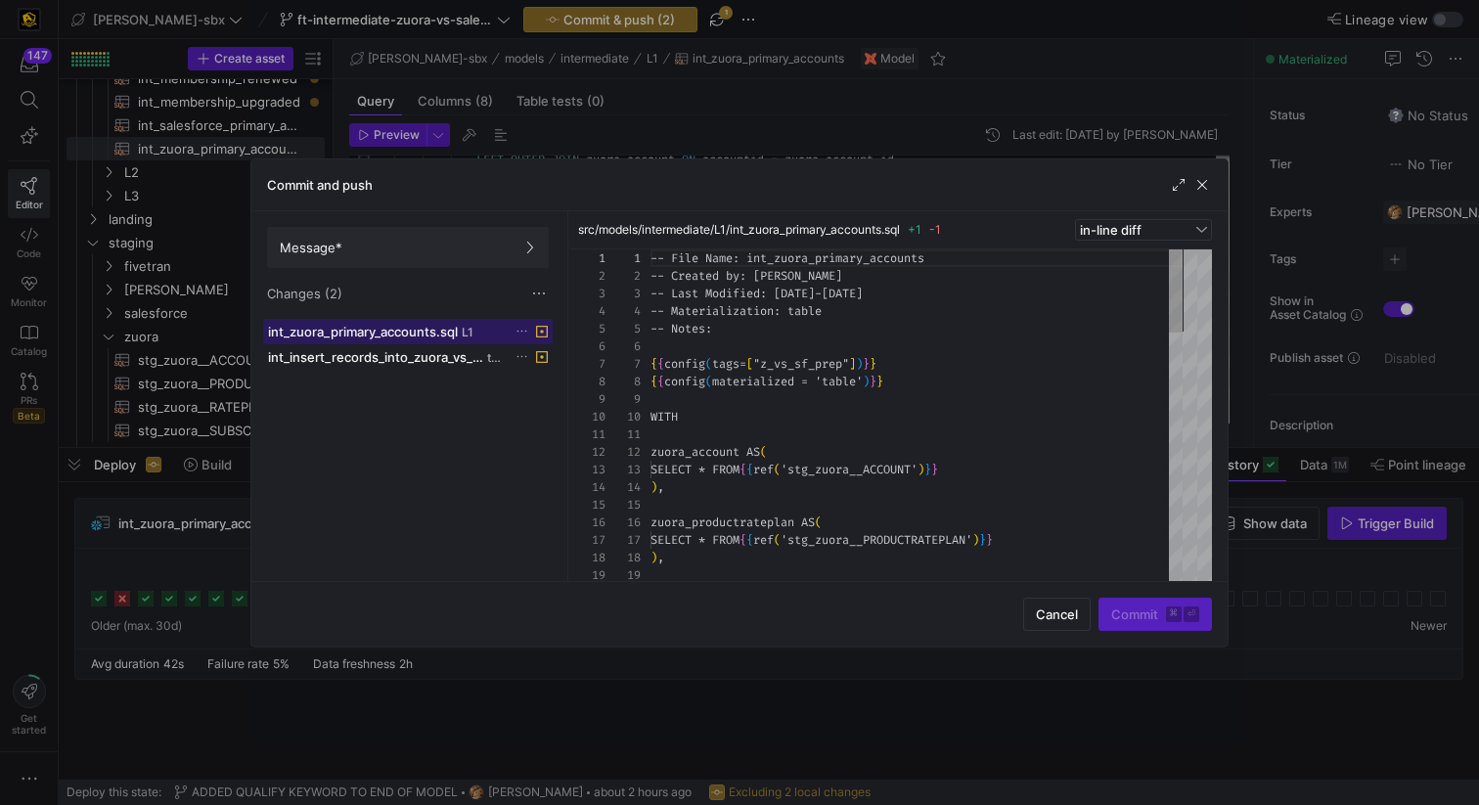
click at [432, 336] on span "int_zuora_primary_accounts.sql" at bounding box center [363, 332] width 190 height 16
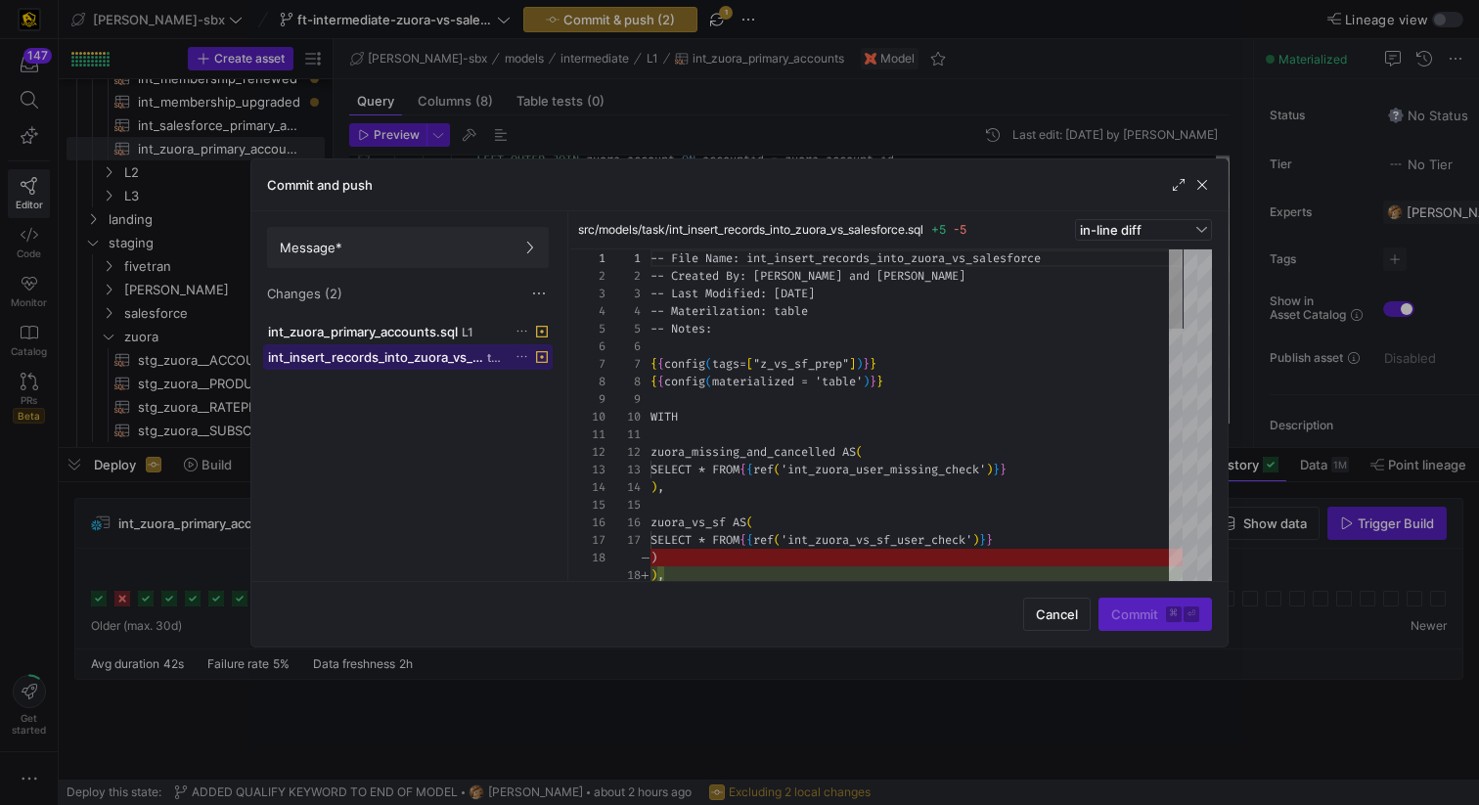
click at [389, 353] on span "int_insert_records_into_zuora_vs_salesforce.sql" at bounding box center [375, 357] width 215 height 16
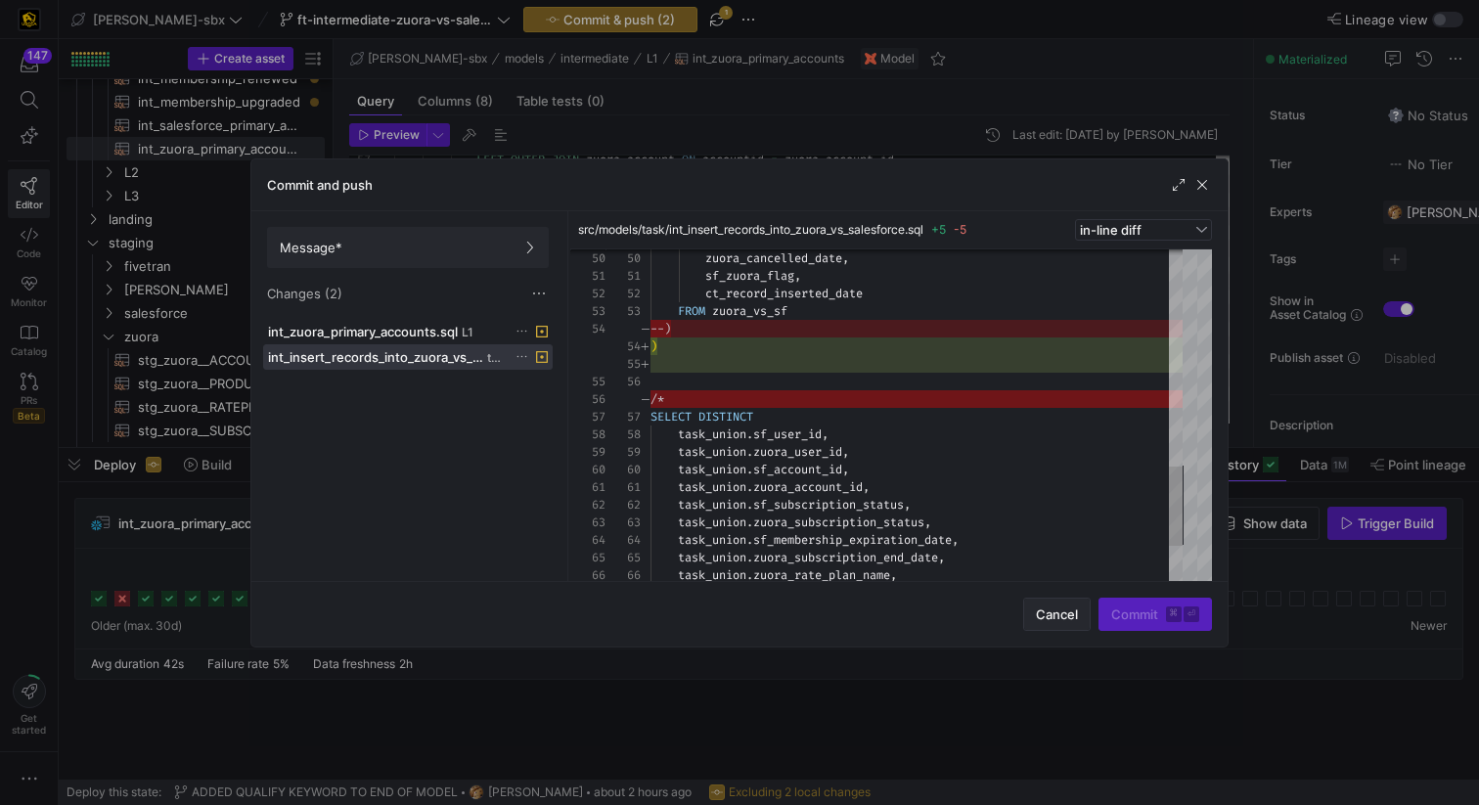
click at [1062, 609] on span "Cancel" at bounding box center [1057, 615] width 42 height 16
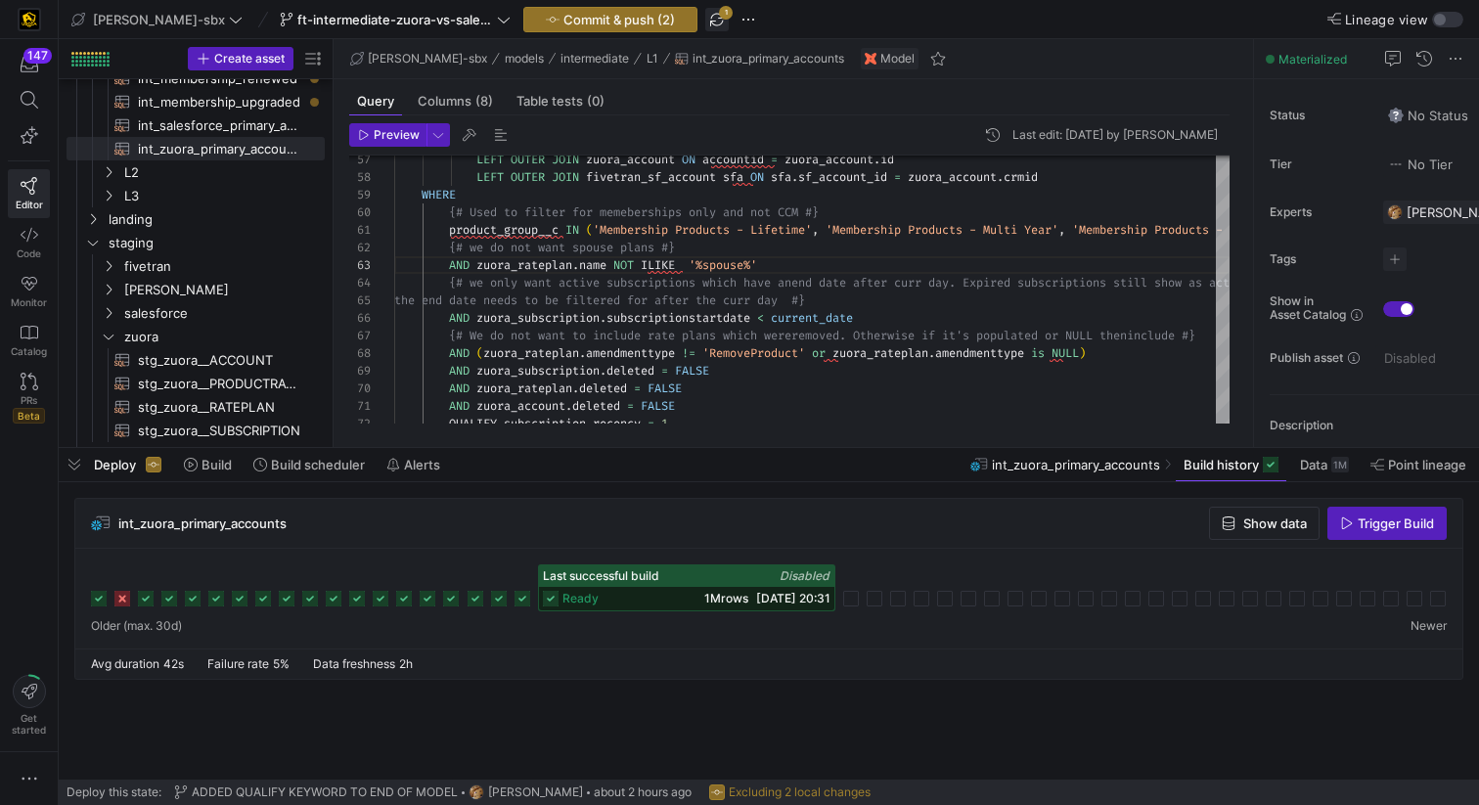
click at [705, 29] on span "button" at bounding box center [716, 19] width 23 height 23
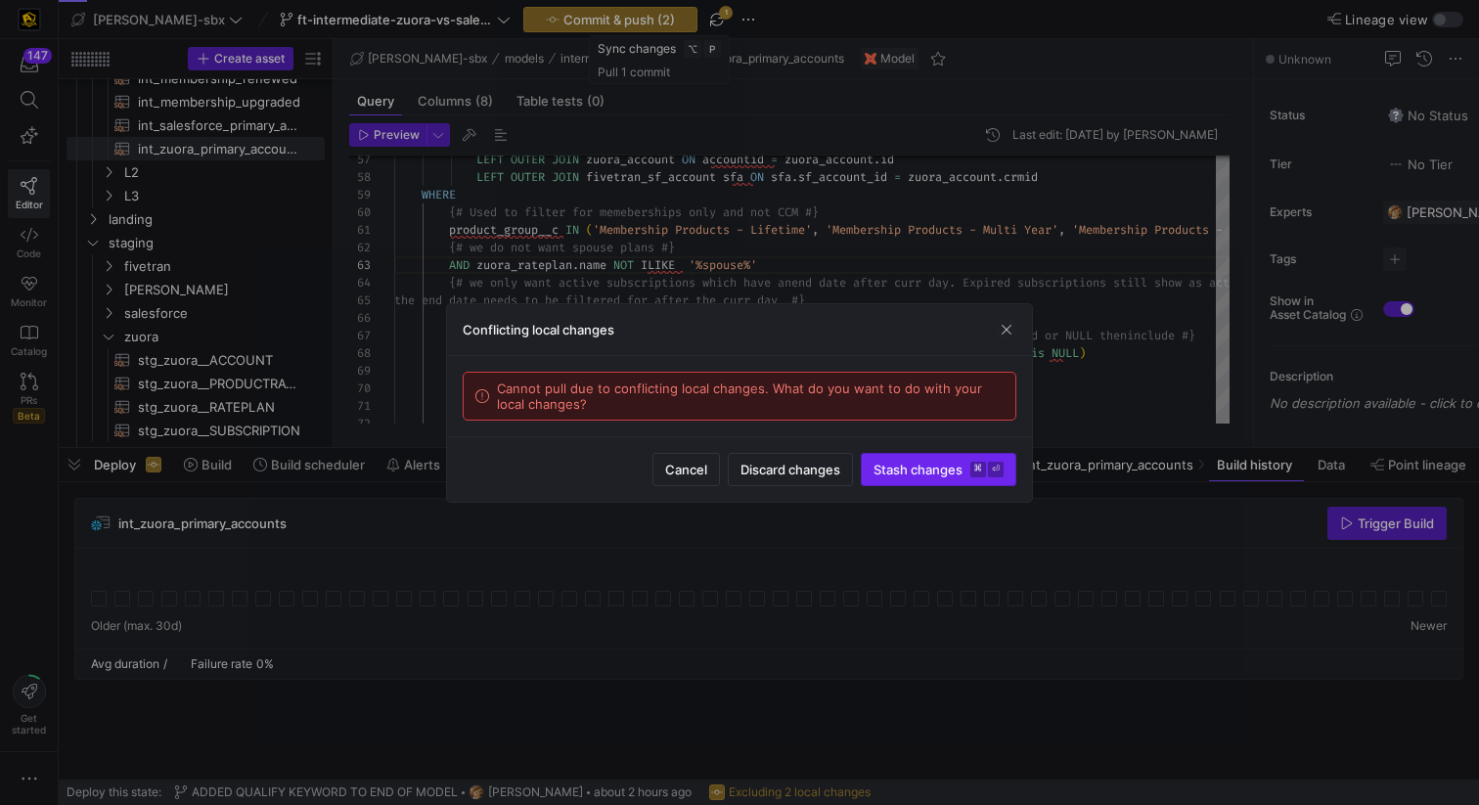
click at [893, 480] on span "submit" at bounding box center [939, 469] width 154 height 31
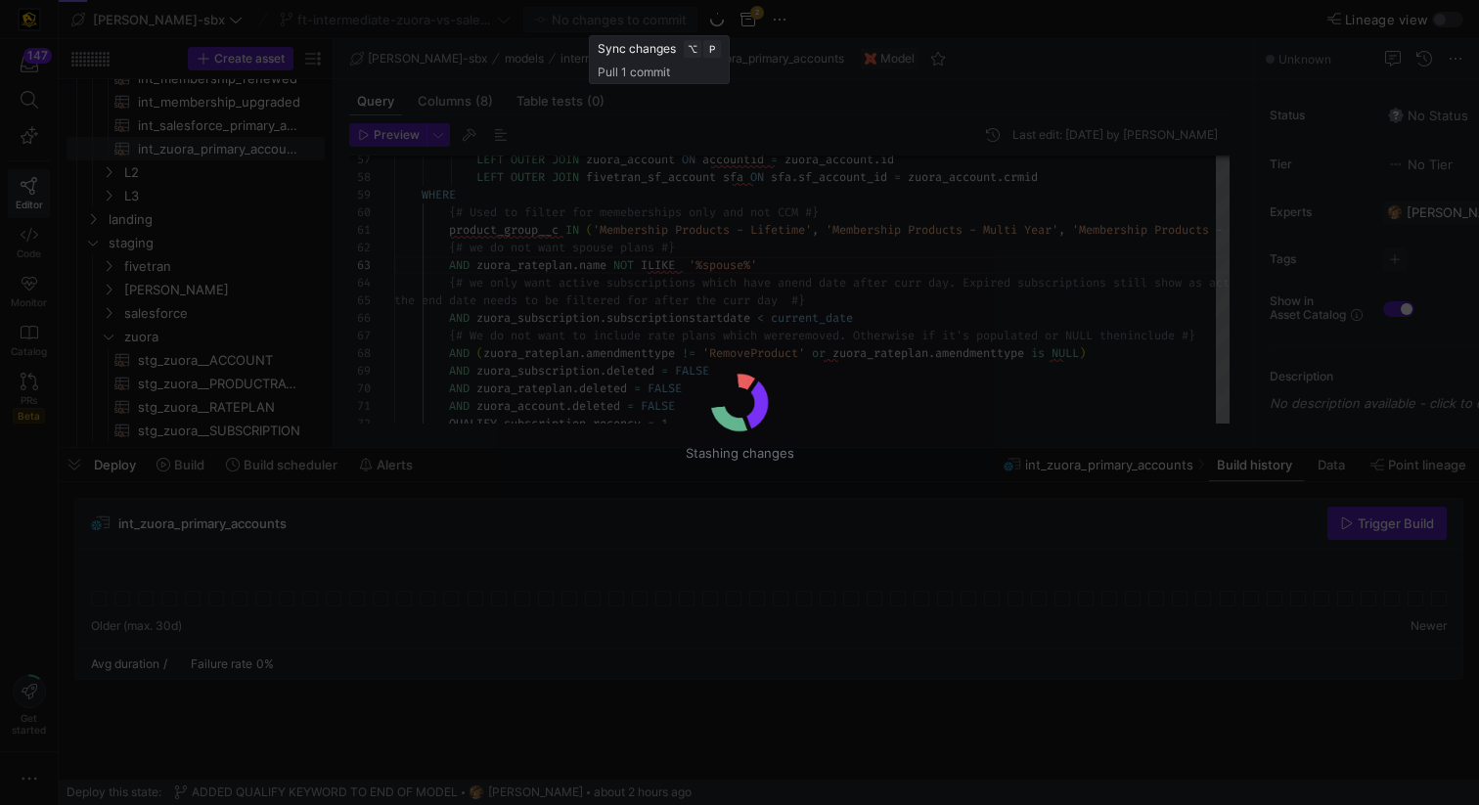
type textarea "-- File Name: int_zuora_primary_accounts -- Created by: [PERSON_NAME] -- Last M…"
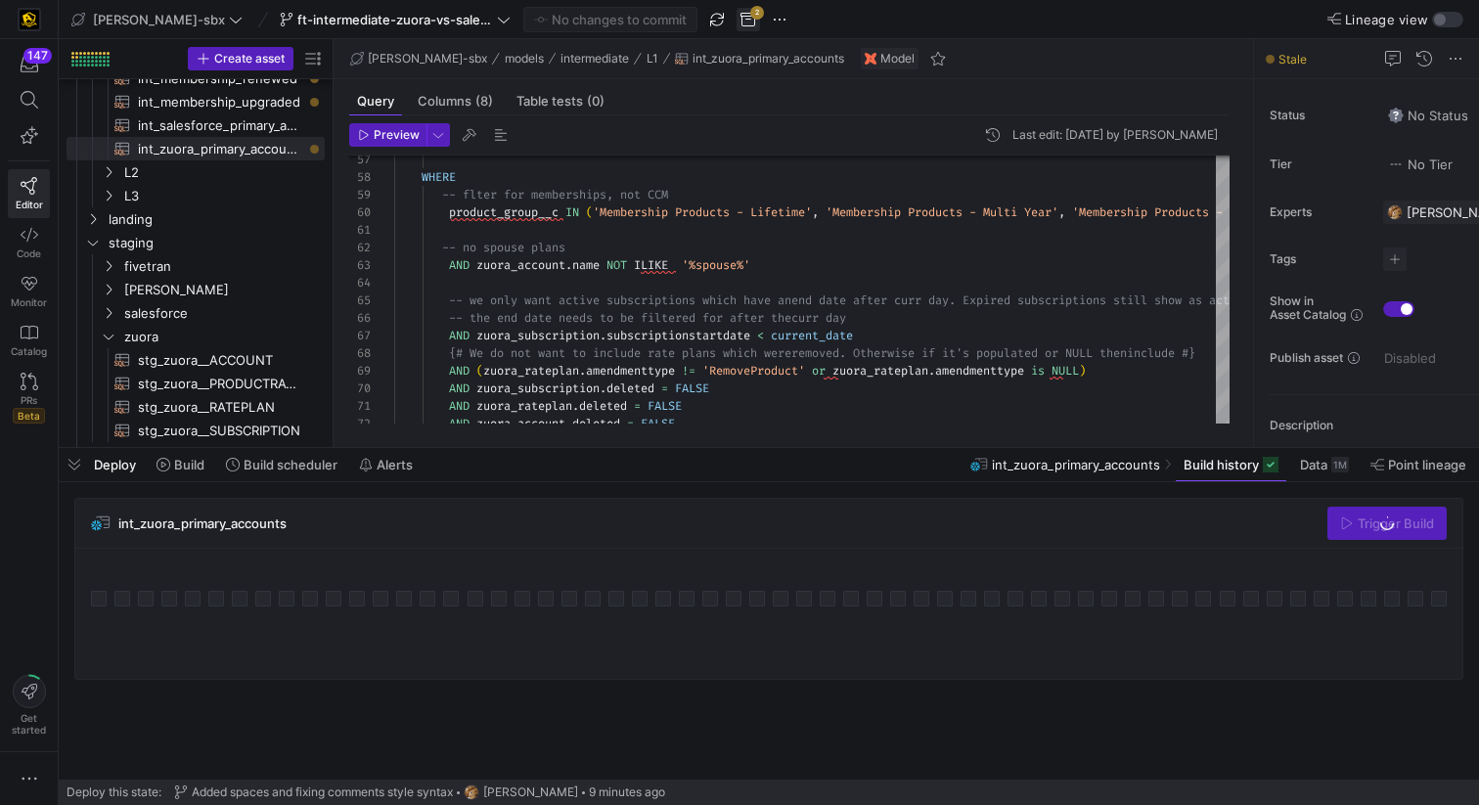
click at [737, 18] on span "button" at bounding box center [748, 19] width 23 height 23
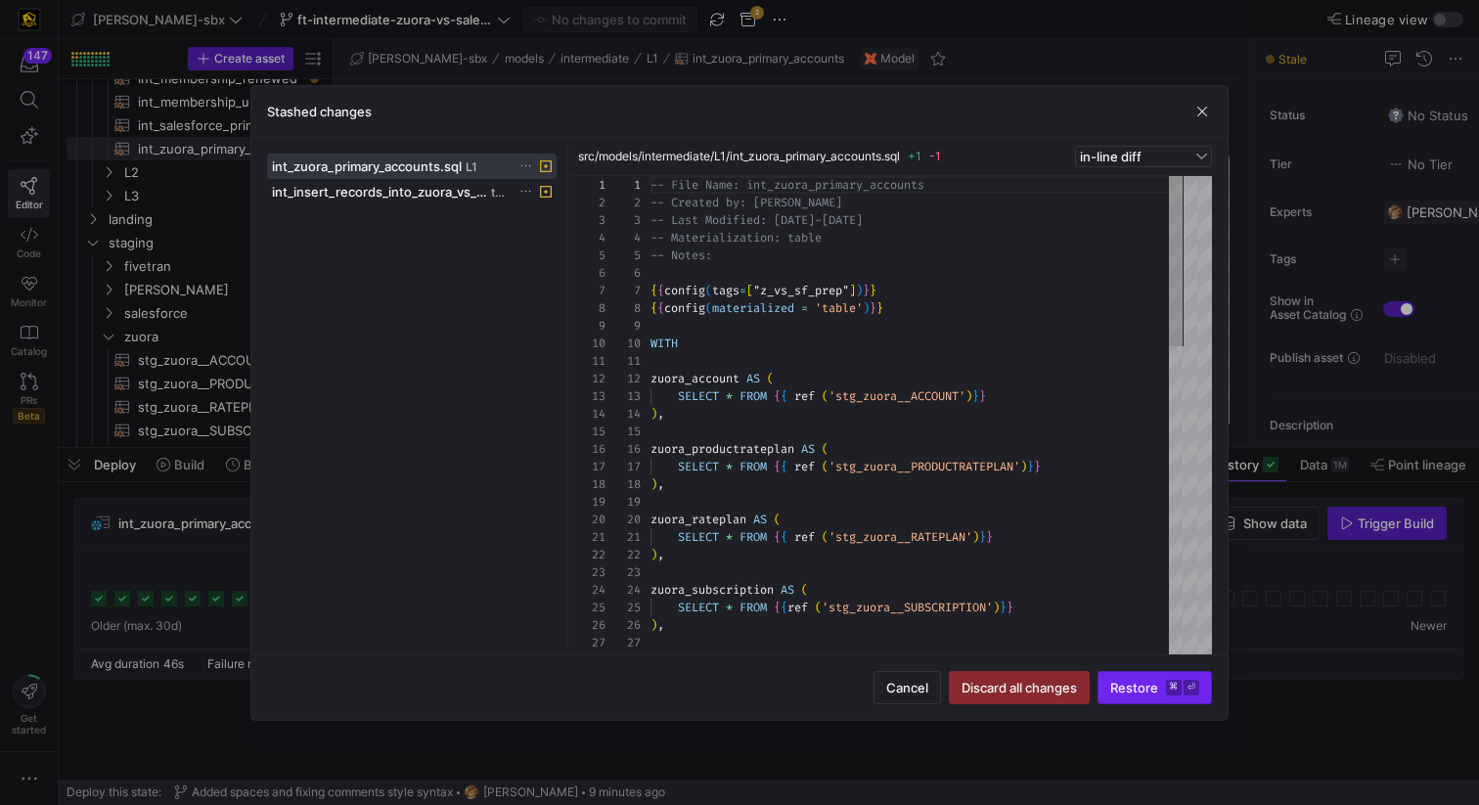
click at [1140, 700] on span "submit" at bounding box center [1155, 687] width 113 height 31
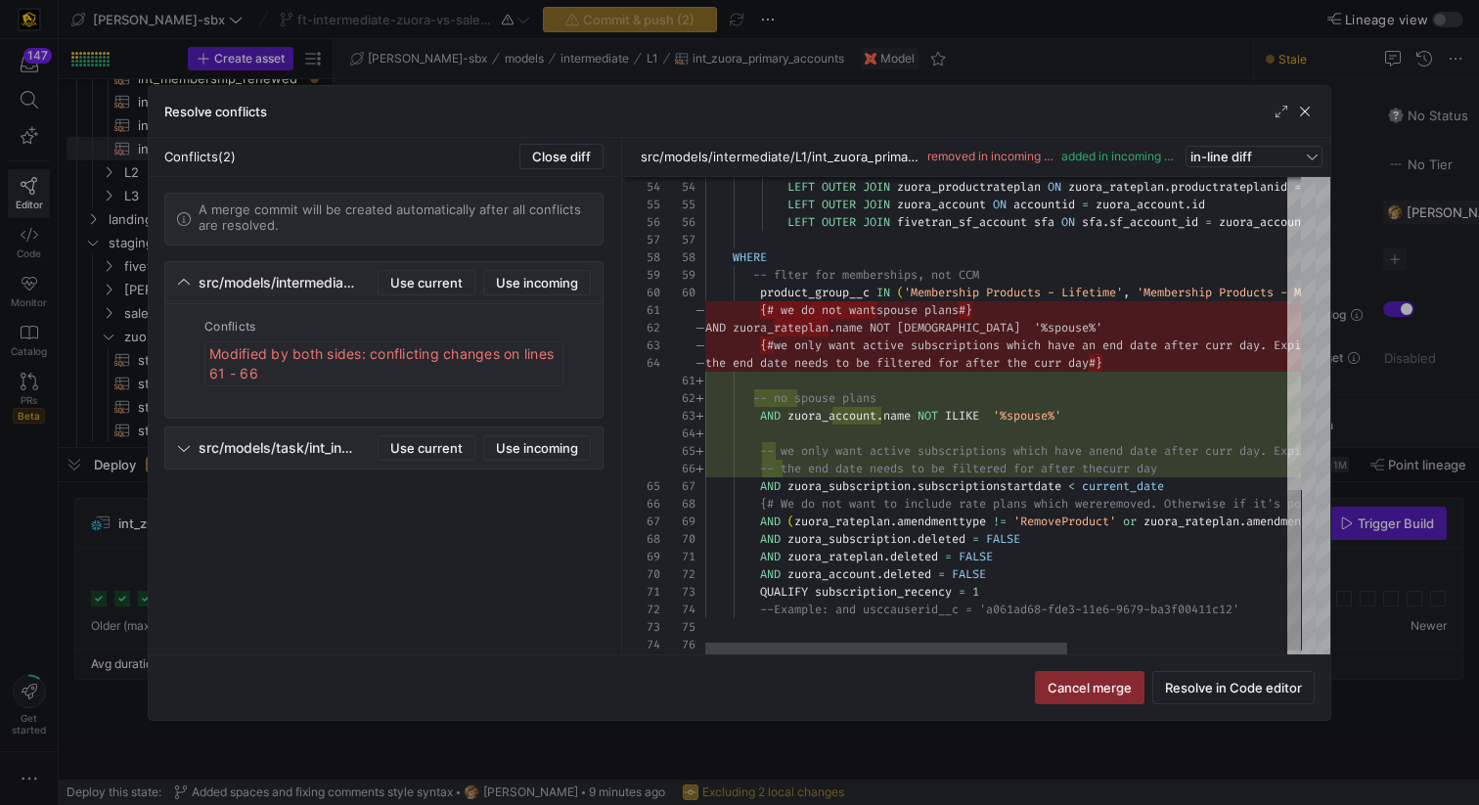
scroll to position [176, 0]
click at [1085, 693] on span "Cancel merge" at bounding box center [1090, 688] width 84 height 16
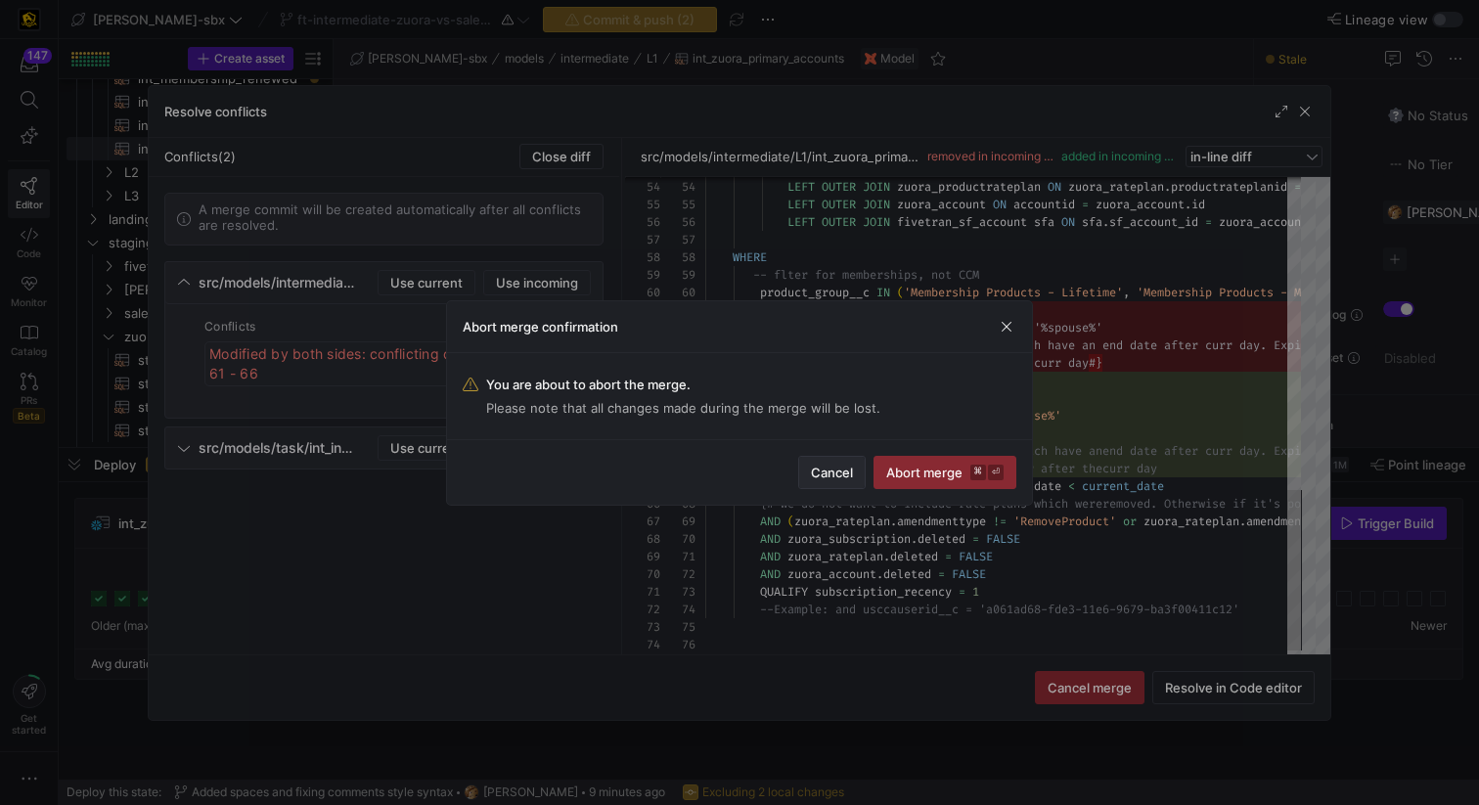
click at [829, 476] on span "Cancel" at bounding box center [832, 473] width 42 height 16
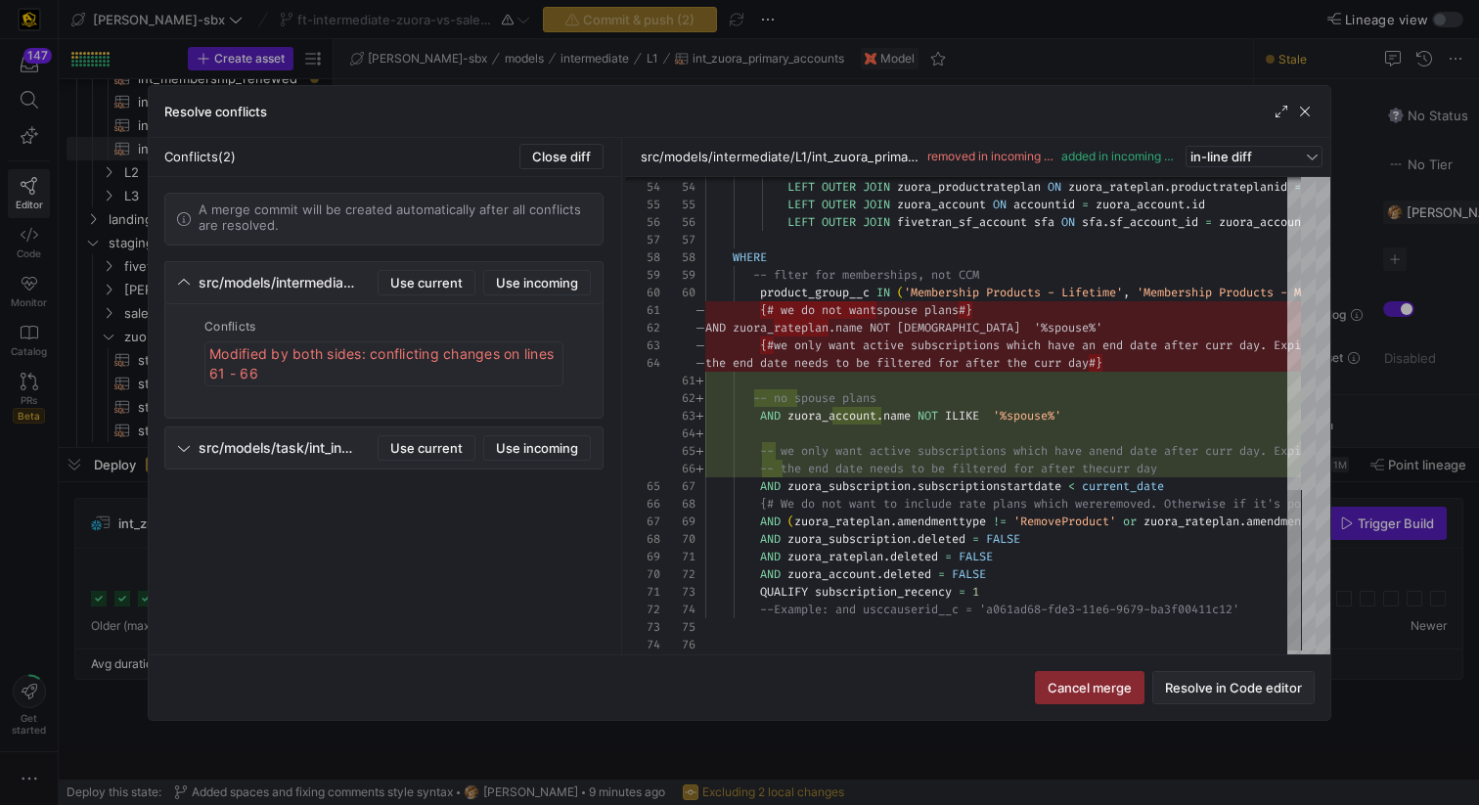
click at [1235, 684] on span "Resolve in Code editor" at bounding box center [1233, 688] width 137 height 16
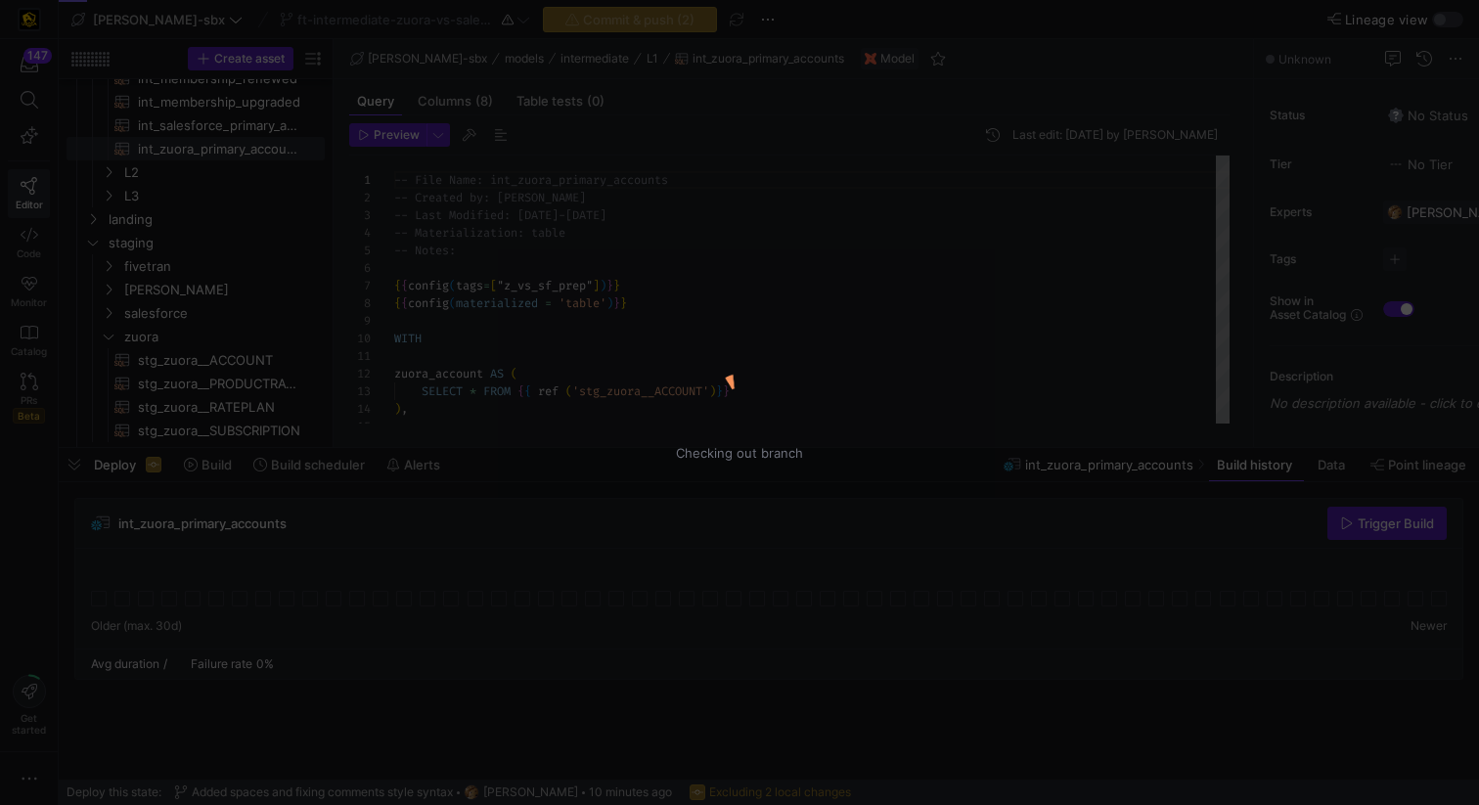
scroll to position [176, 0]
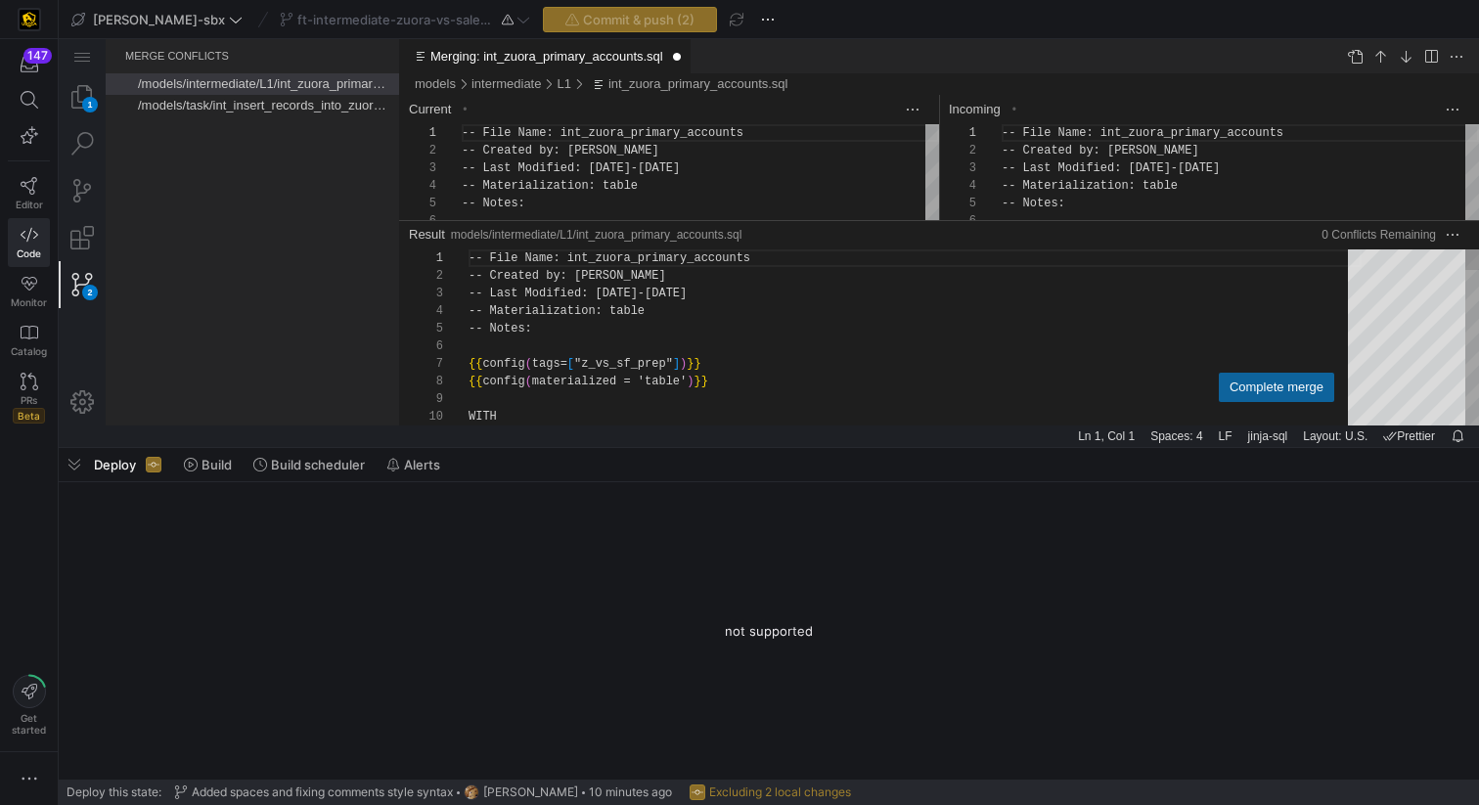
scroll to position [176, 0]
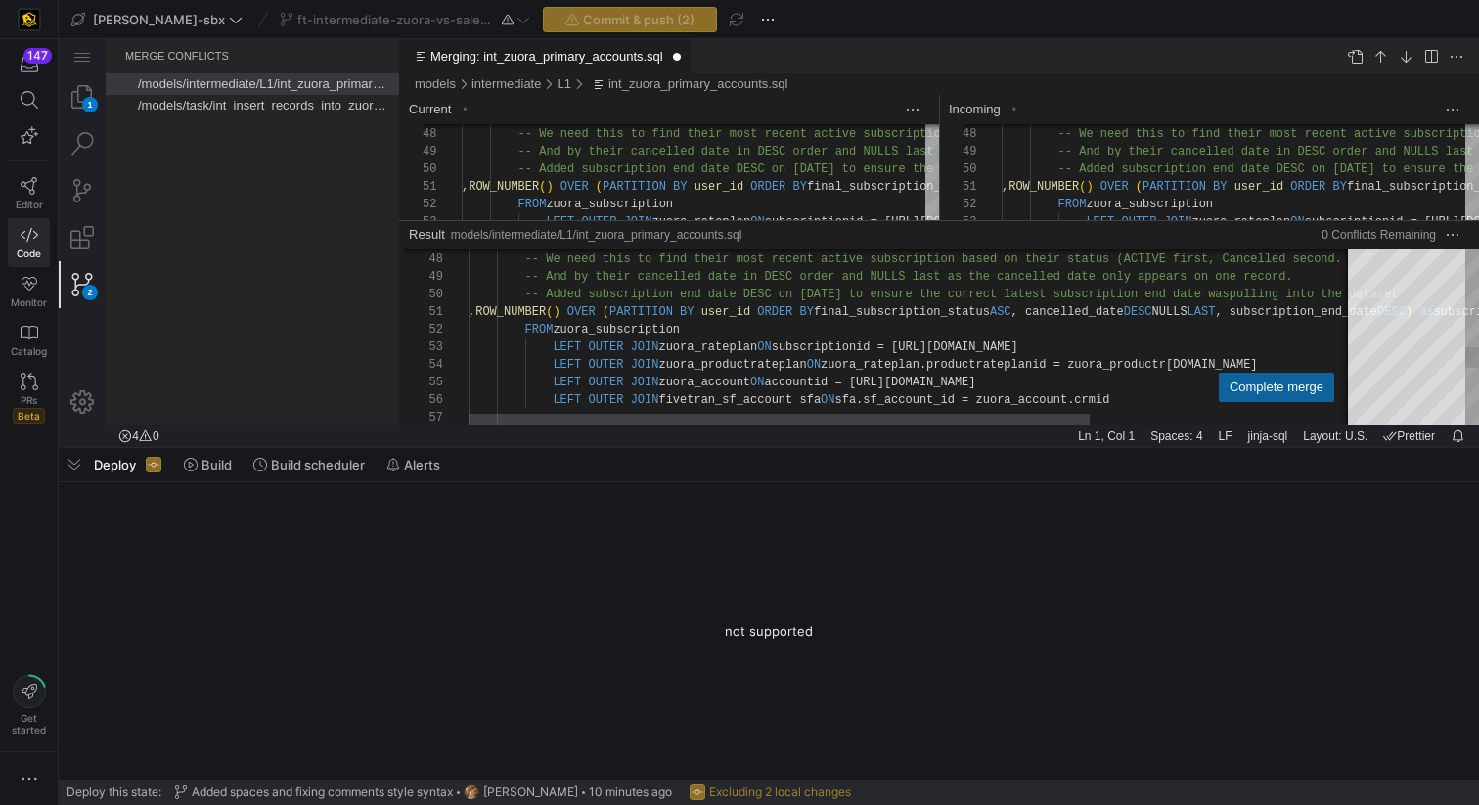
click at [1242, 395] on div "Complete merge" at bounding box center [1277, 388] width 94 height 18
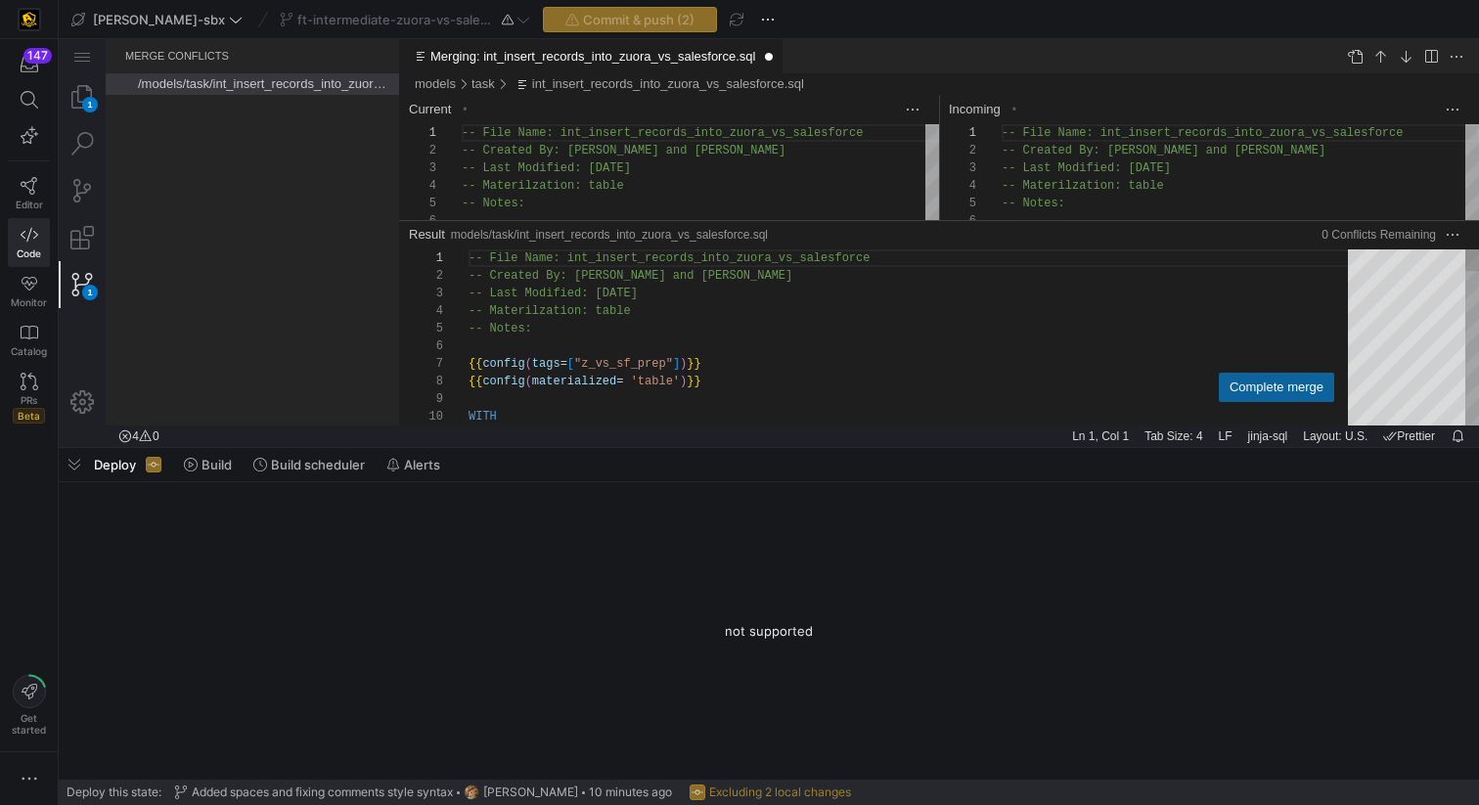
click at [1270, 396] on div "Complete merge" at bounding box center [1276, 387] width 115 height 29
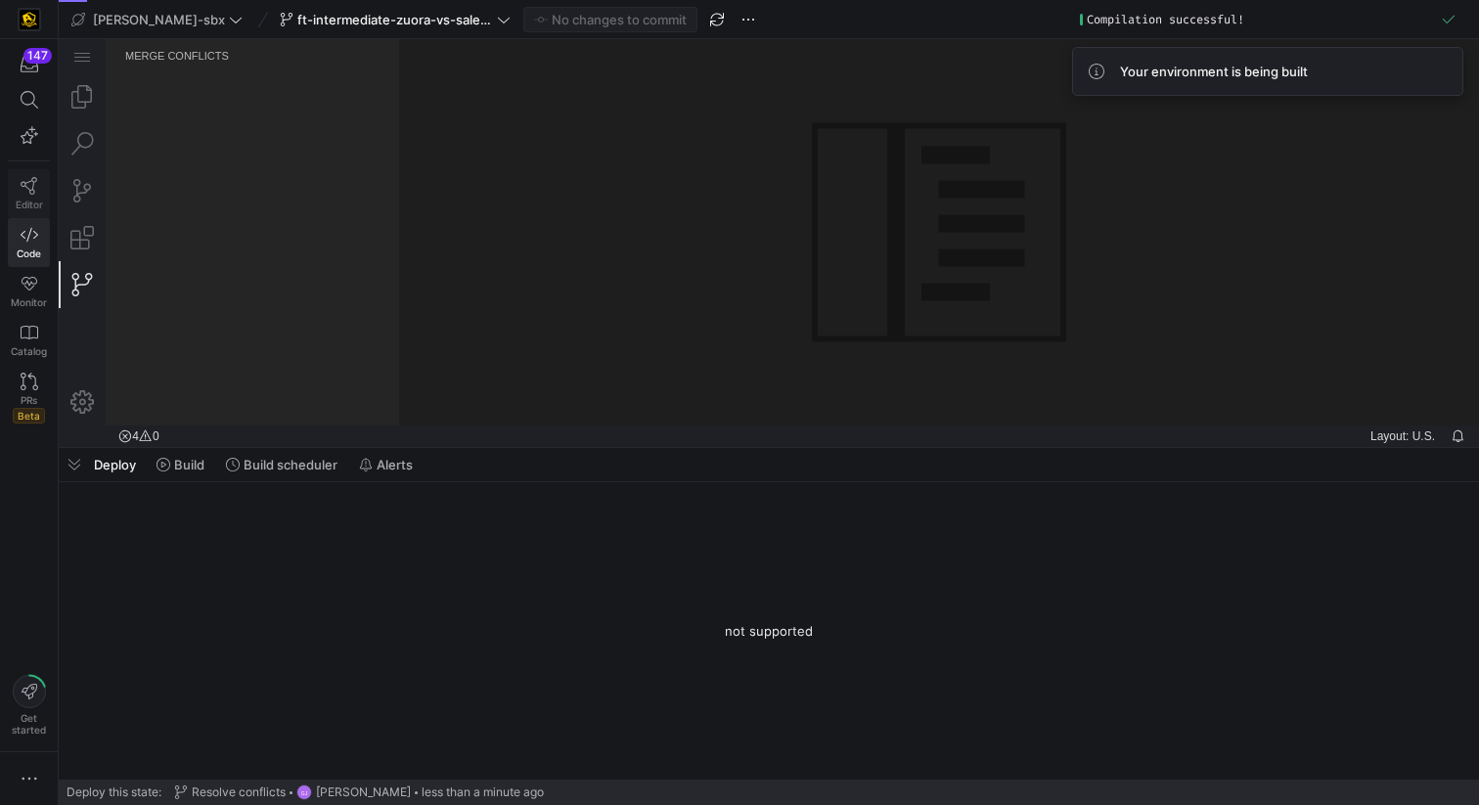
click at [39, 203] on span "Editor" at bounding box center [29, 205] width 27 height 12
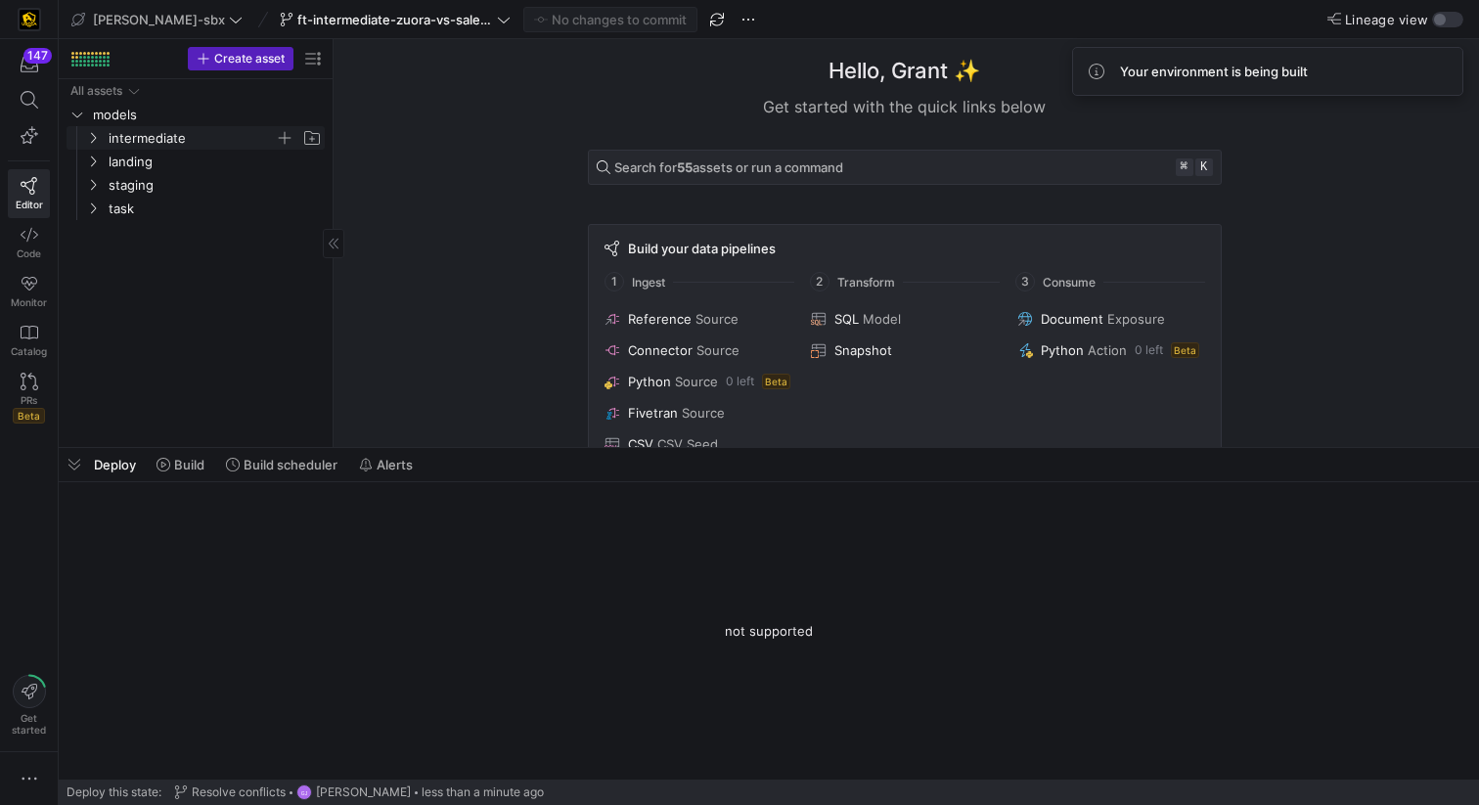
click at [167, 132] on span "intermediate" at bounding box center [192, 138] width 166 height 23
click at [181, 166] on span "L1" at bounding box center [199, 162] width 151 height 23
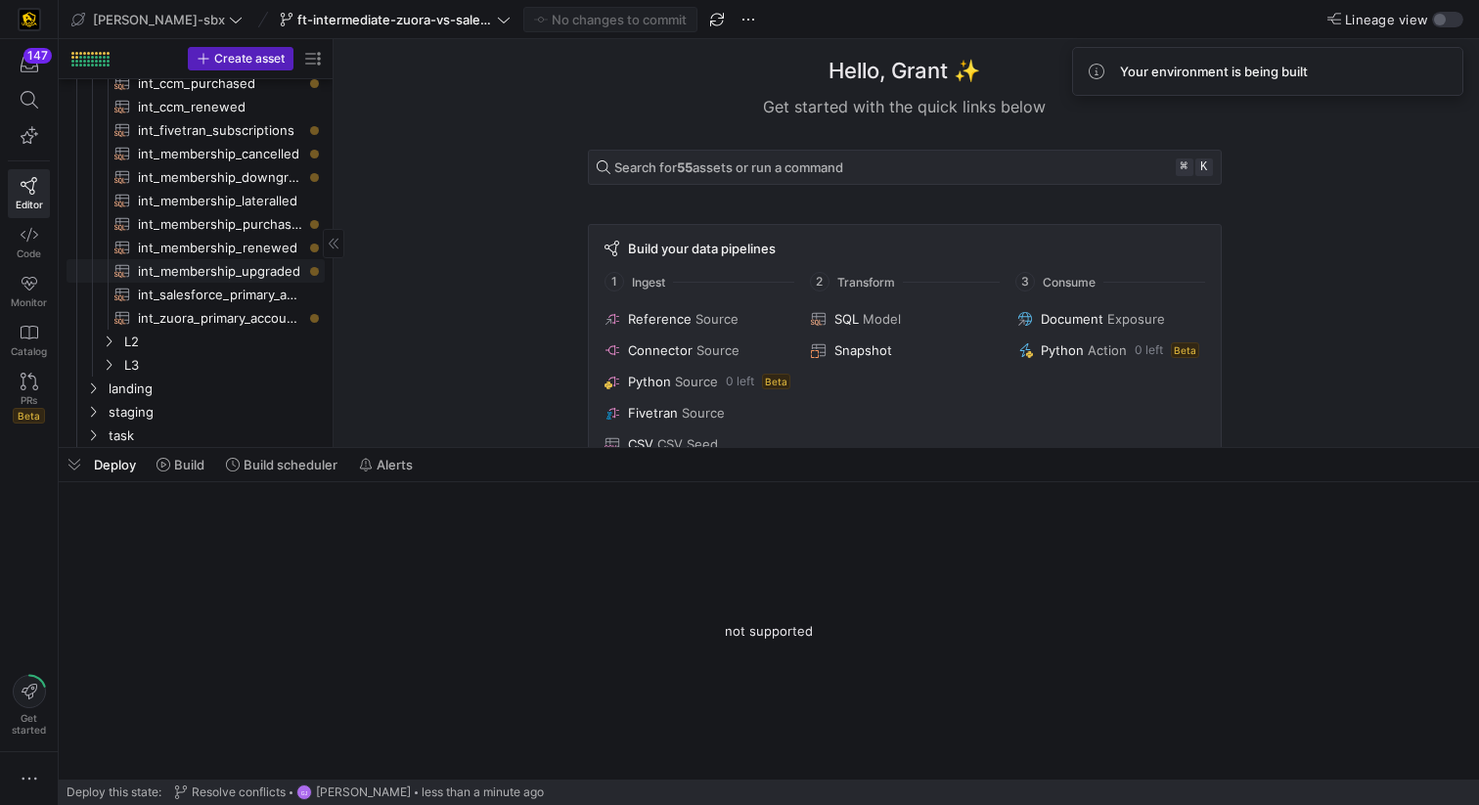
scroll to position [149, 0]
click at [227, 321] on span "int_zuora_primary_accounts​​​​​​​​​​" at bounding box center [220, 318] width 164 height 23
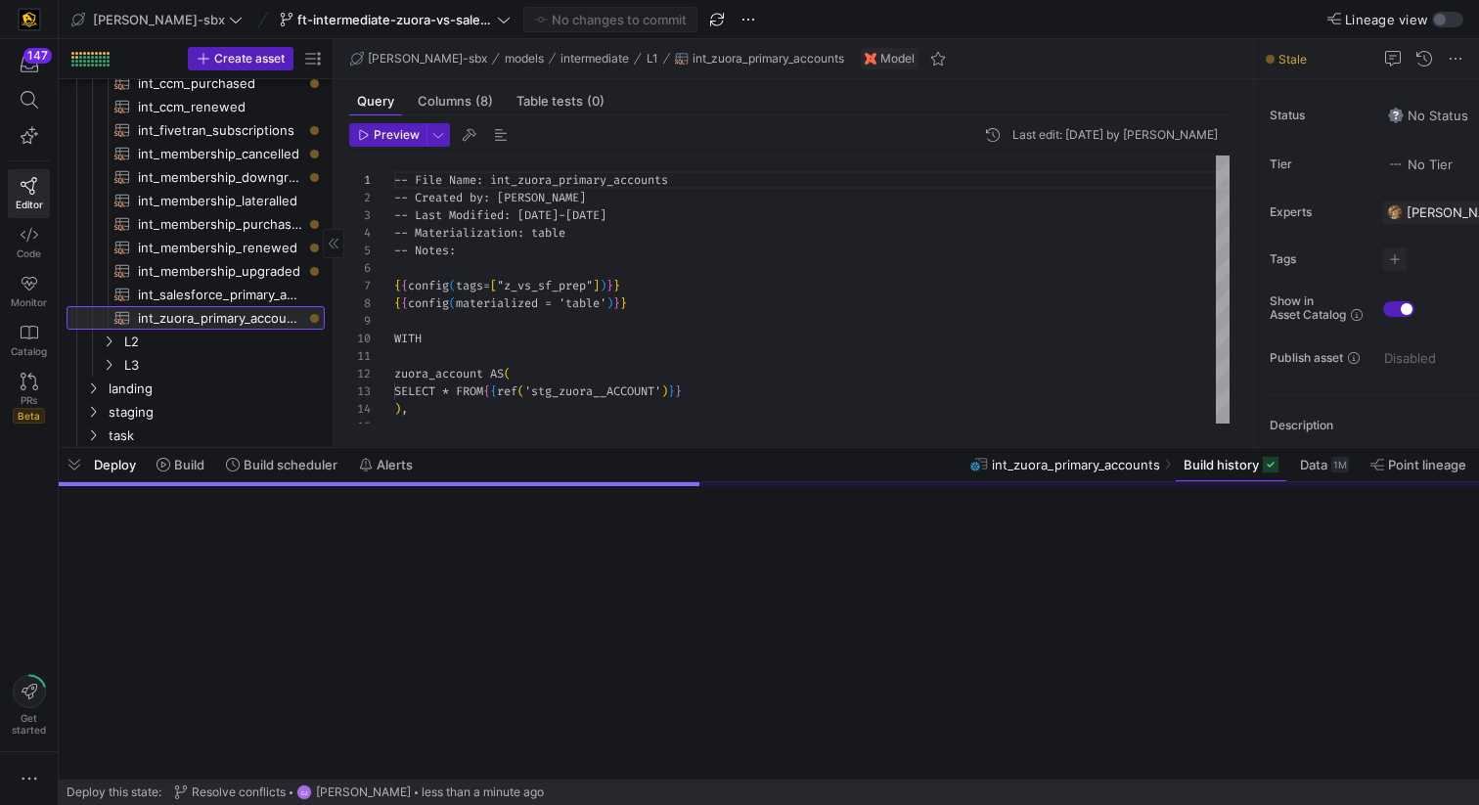
scroll to position [176, 0]
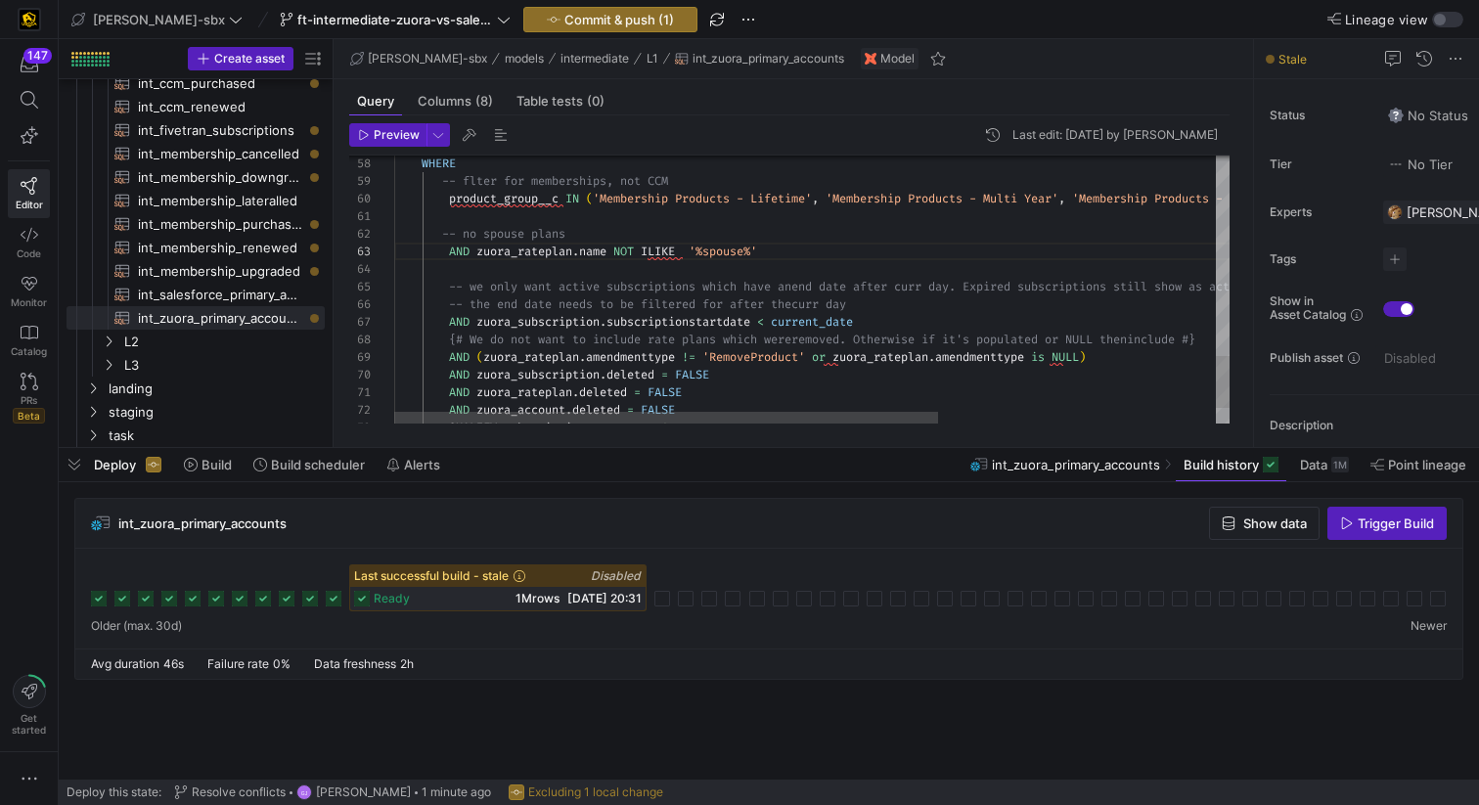
scroll to position [53, 0]
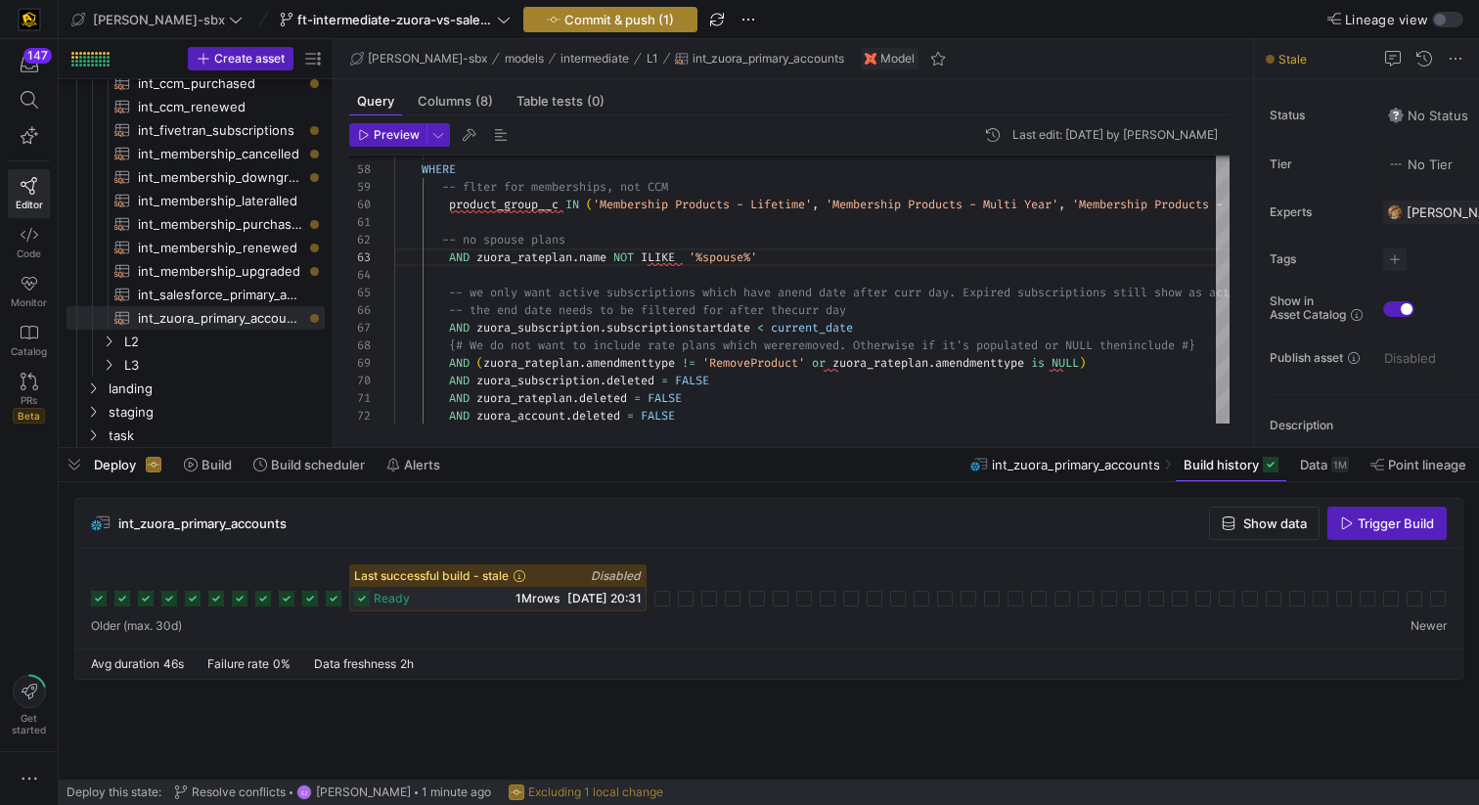
type textarea "-- no spouse plans AND [URL][DOMAIN_NAME] NOT ILIKE '%spouse%' -- we only want …"
click at [571, 19] on span "Commit & push (1)" at bounding box center [620, 20] width 110 height 16
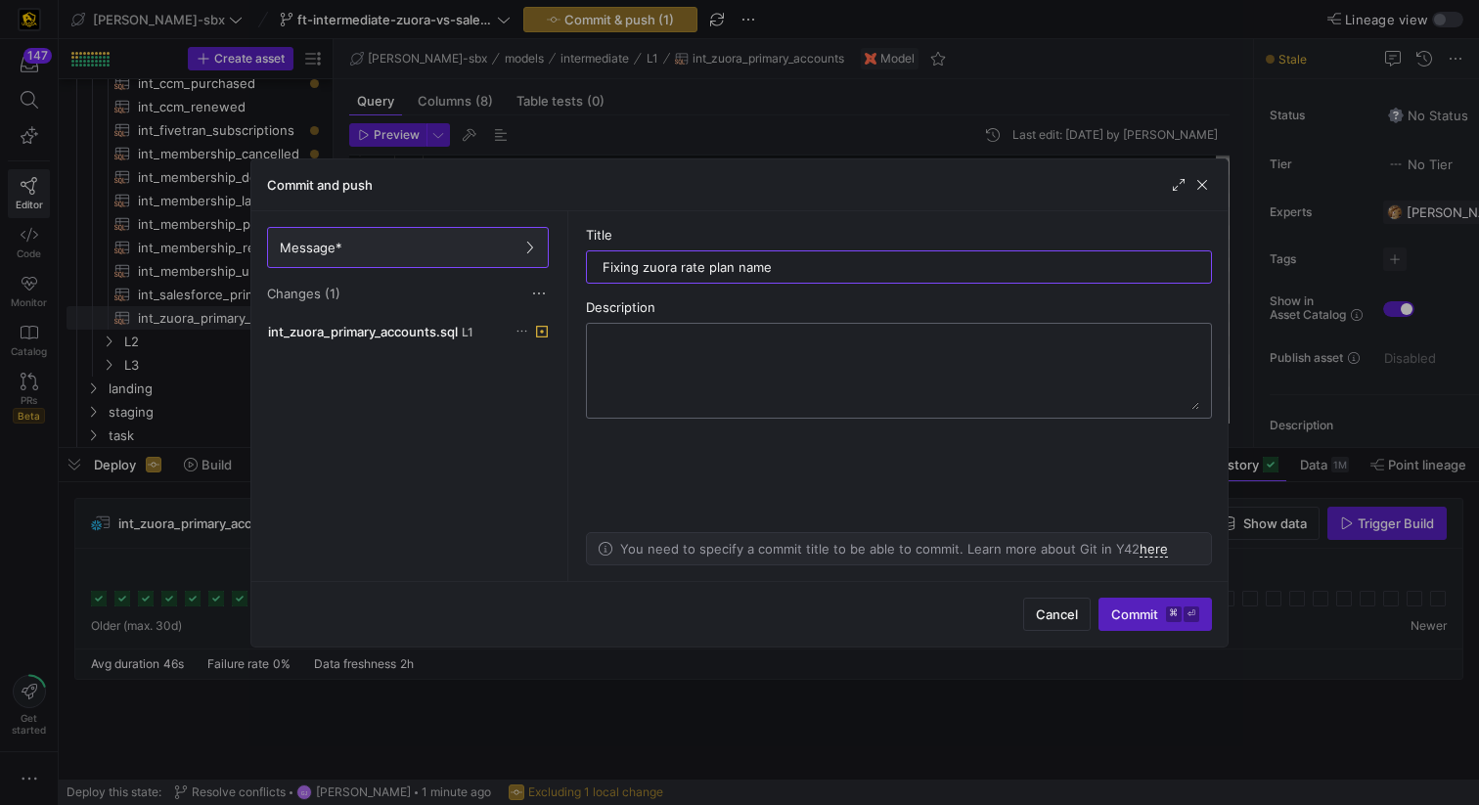
type input "Fixing zuora rate plan name"
click at [730, 347] on textarea at bounding box center [899, 371] width 601 height 78
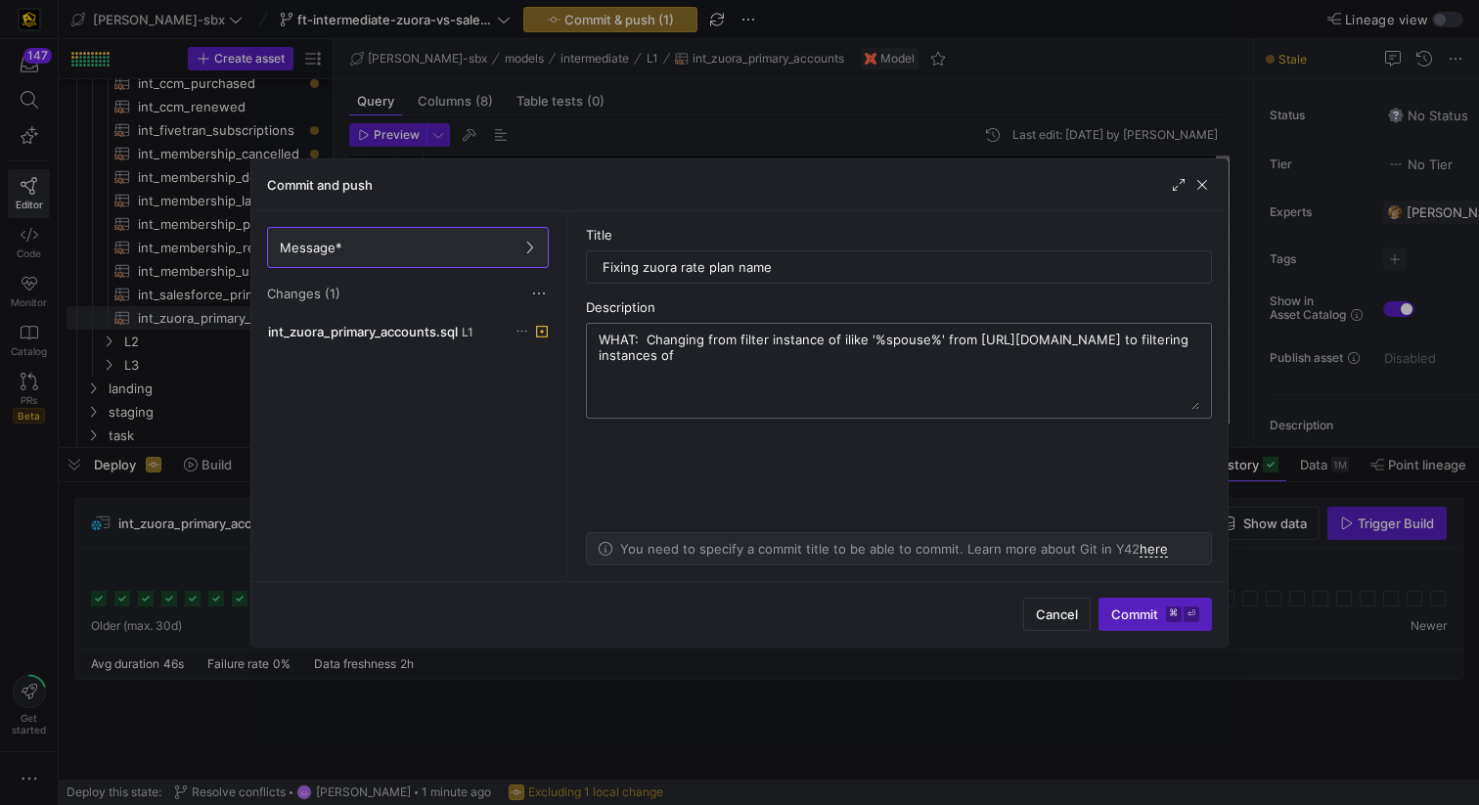
click at [835, 337] on textarea "WHAT: Changing from filter instance of ilike '%spouse%' from [URL][DOMAIN_NAME]…" at bounding box center [899, 371] width 601 height 78
click at [770, 365] on textarea "WHAT: Changing from filter instance of ilike '%spouse%' from [URL][DOMAIN_NAME]…" at bounding box center [899, 371] width 601 height 78
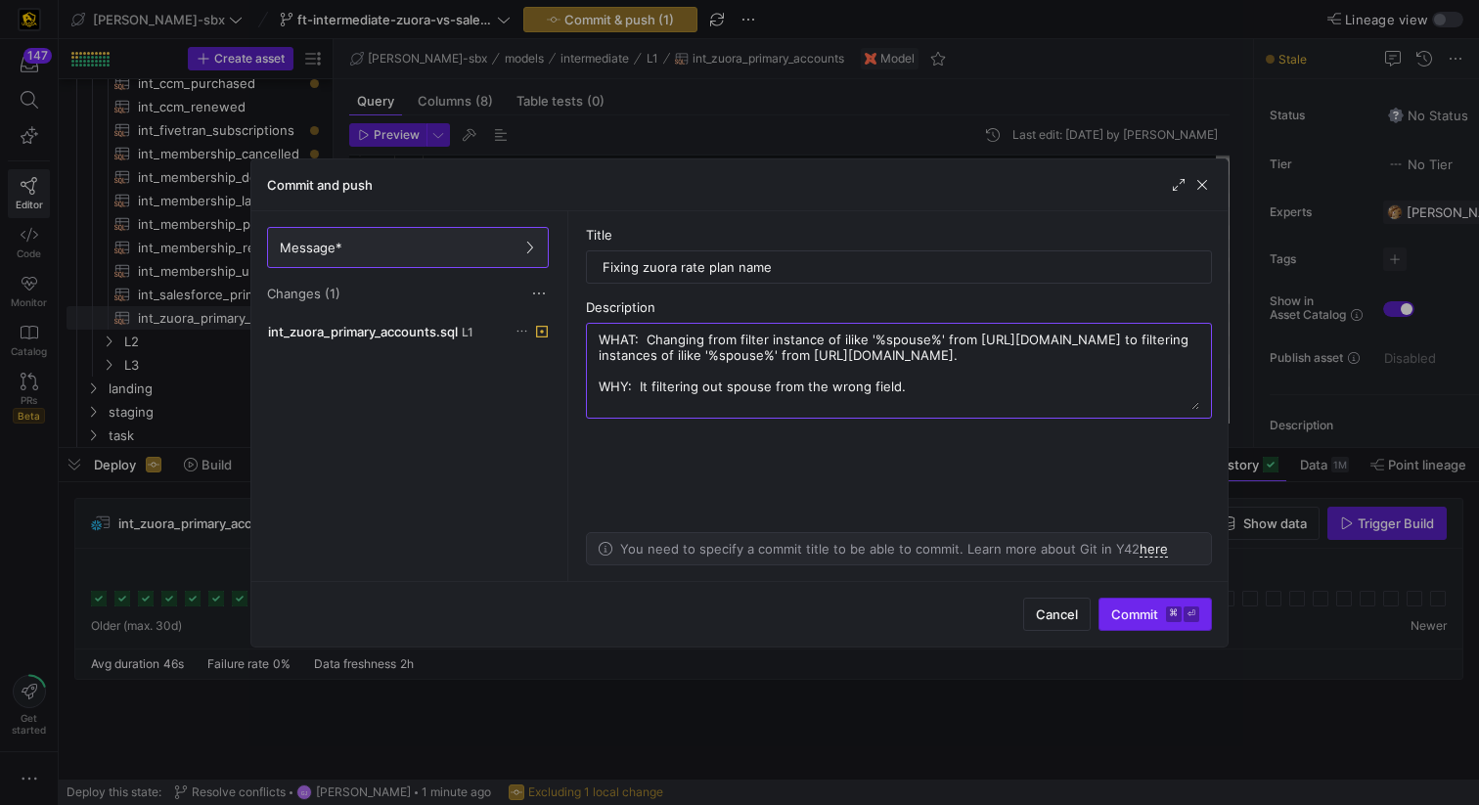
type textarea "WHAT: Changing from filter instance of ilike '%spouse%' from [URL][DOMAIN_NAME]…"
click at [1163, 615] on span "Commit ⌘ ⏎" at bounding box center [1155, 615] width 88 height 16
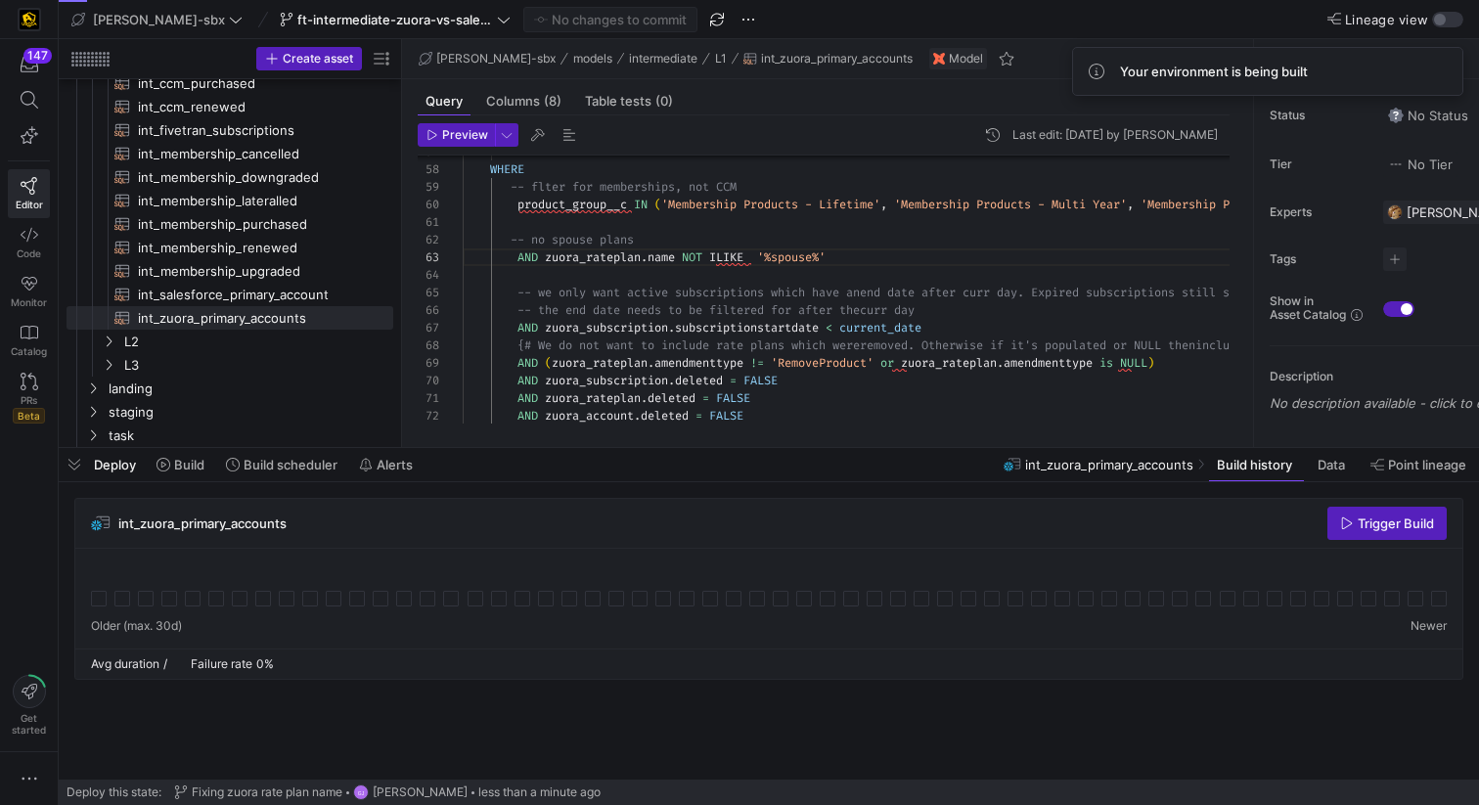
drag, startPoint x: 334, startPoint y: 269, endPoint x: 402, endPoint y: 272, distance: 68.6
click at [402, 272] on as-split "Create asset Drag here to set row groups Drag here to set column labels Group 1…" at bounding box center [769, 243] width 1421 height 408
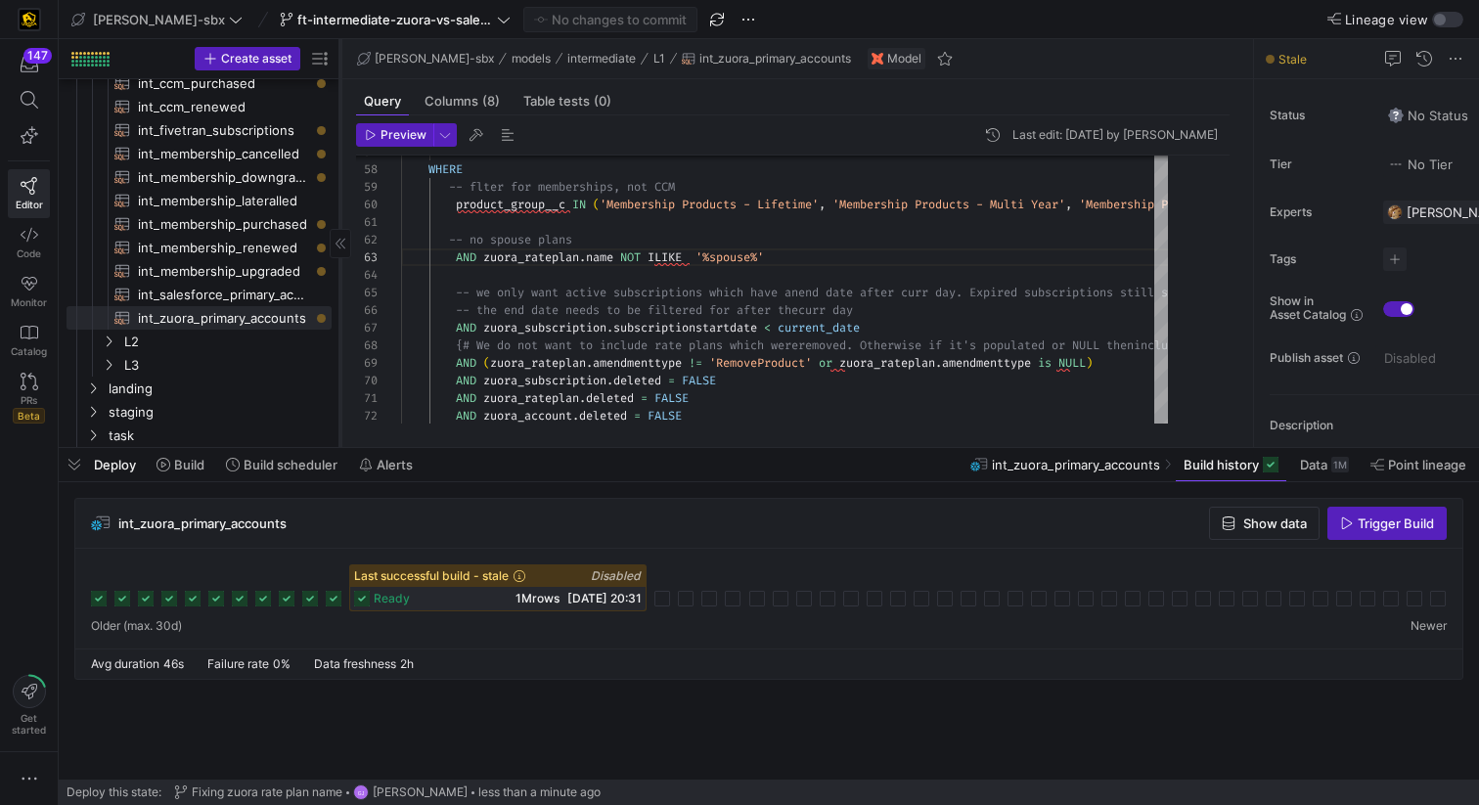
drag, startPoint x: 400, startPoint y: 279, endPoint x: 338, endPoint y: 276, distance: 62.7
click at [340, 276] on div at bounding box center [340, 243] width 1 height 408
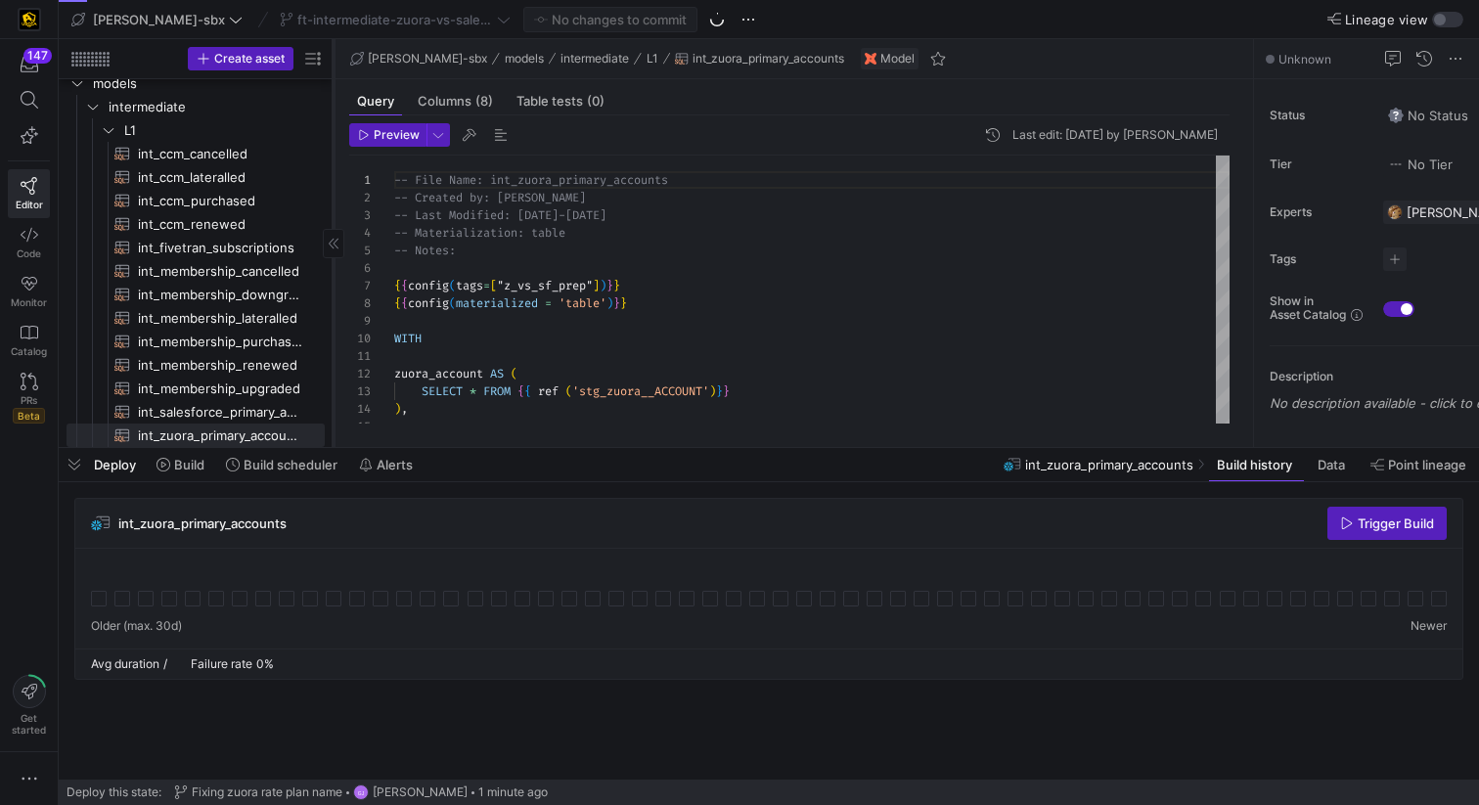
scroll to position [176, 0]
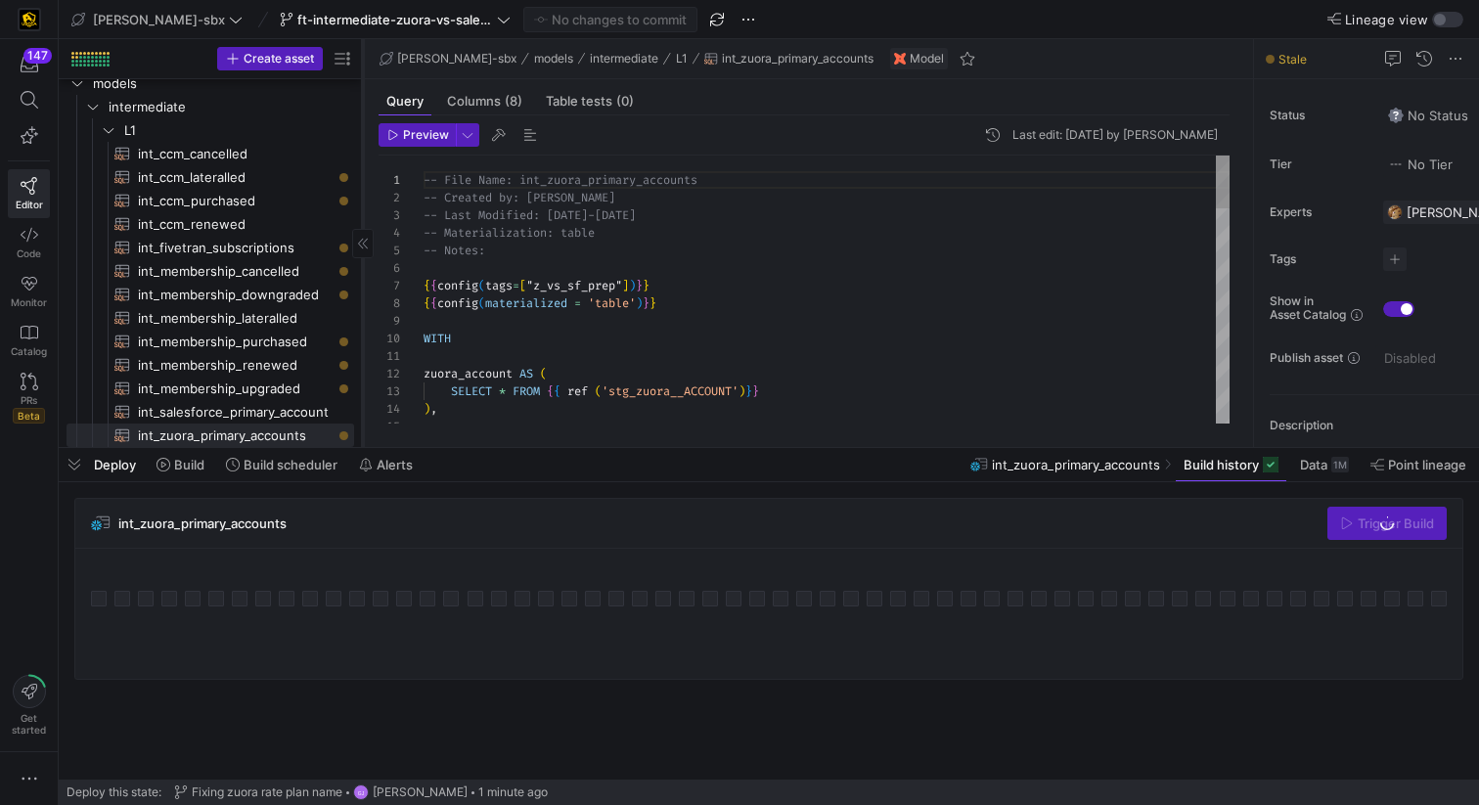
drag, startPoint x: 332, startPoint y: 259, endPoint x: 361, endPoint y: 264, distance: 29.8
click at [362, 264] on div at bounding box center [362, 243] width 1 height 408
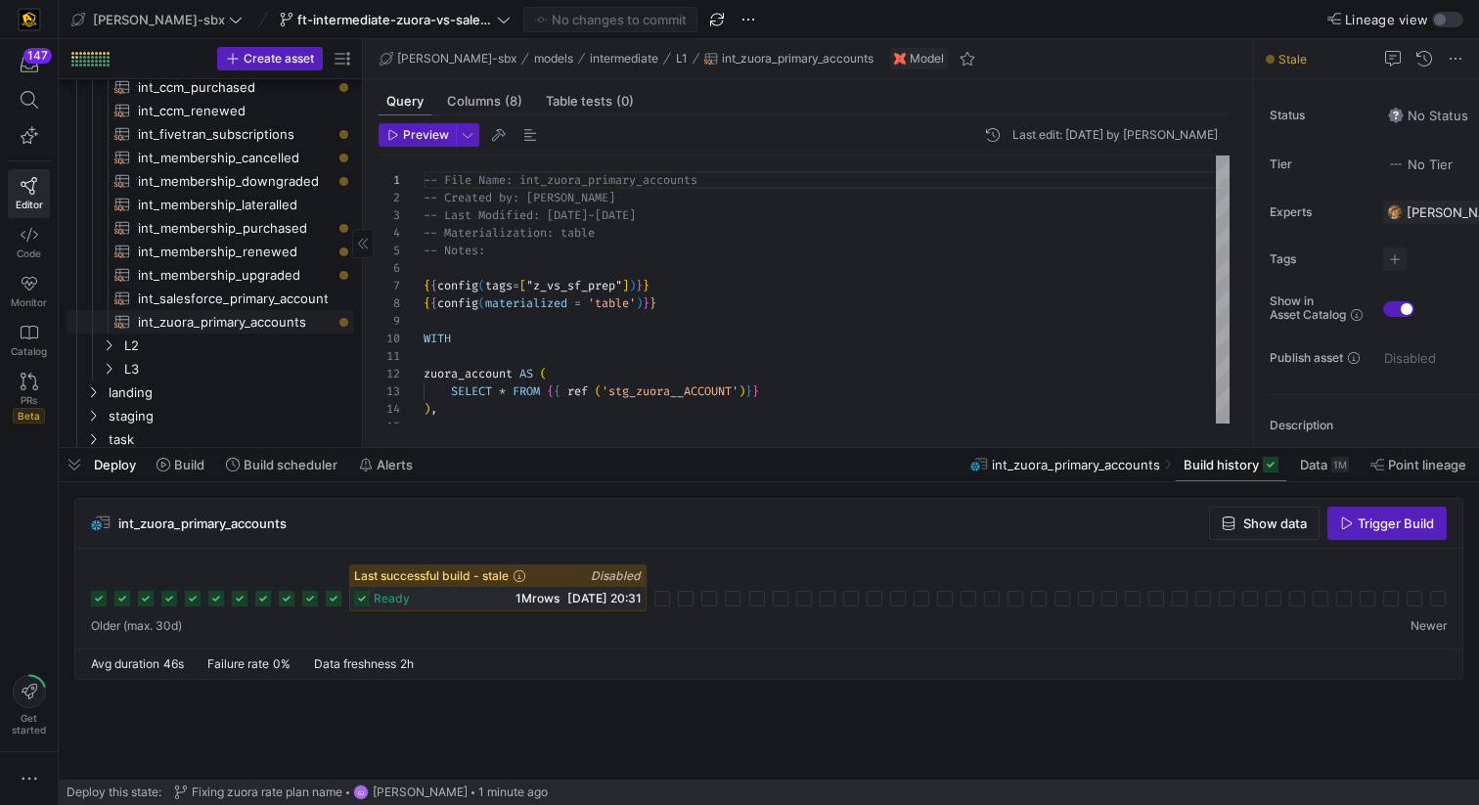
scroll to position [149, 0]
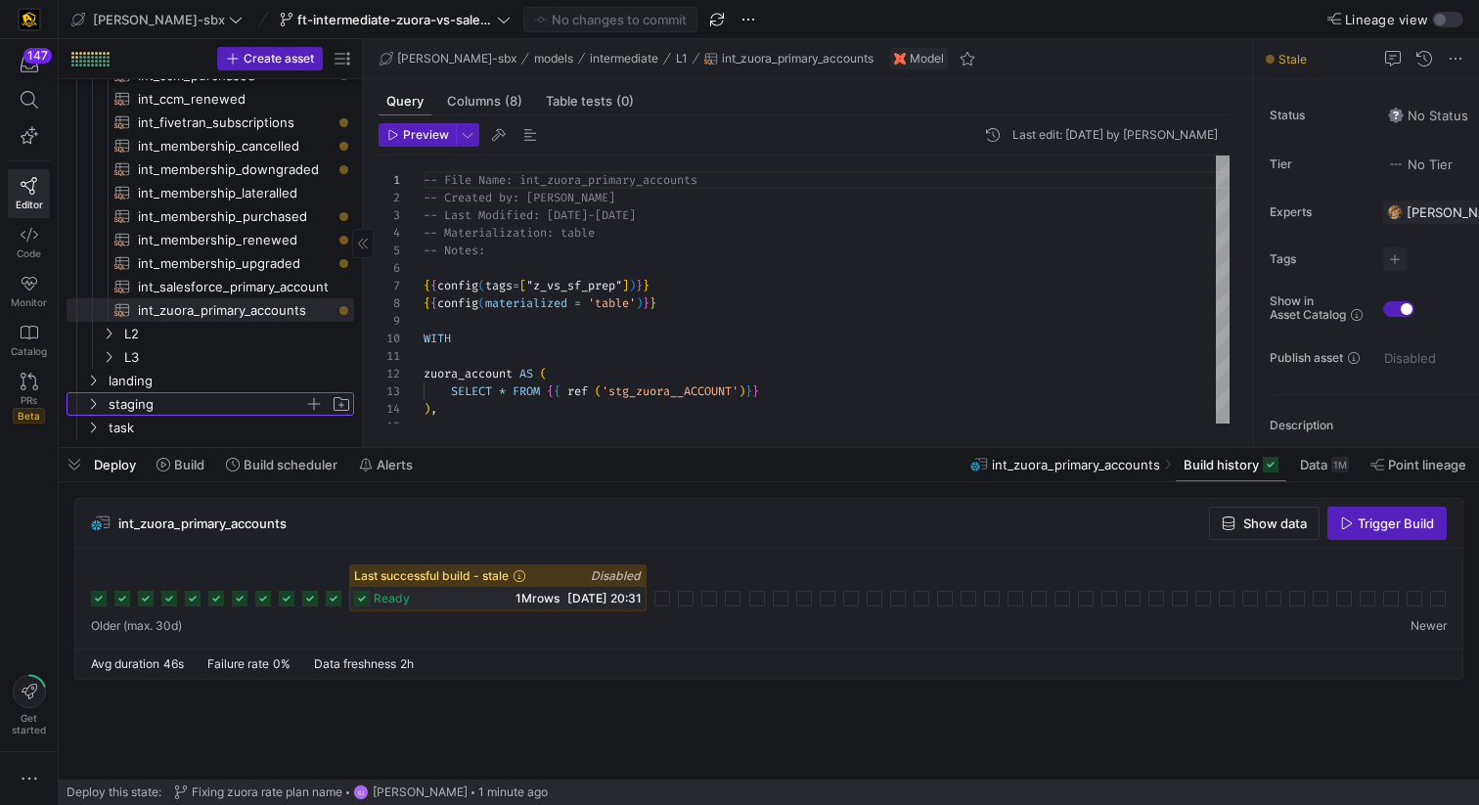
click at [186, 407] on span "staging" at bounding box center [207, 404] width 196 height 23
click at [186, 410] on span "staging" at bounding box center [207, 404] width 196 height 23
click at [176, 430] on span "task" at bounding box center [207, 428] width 196 height 23
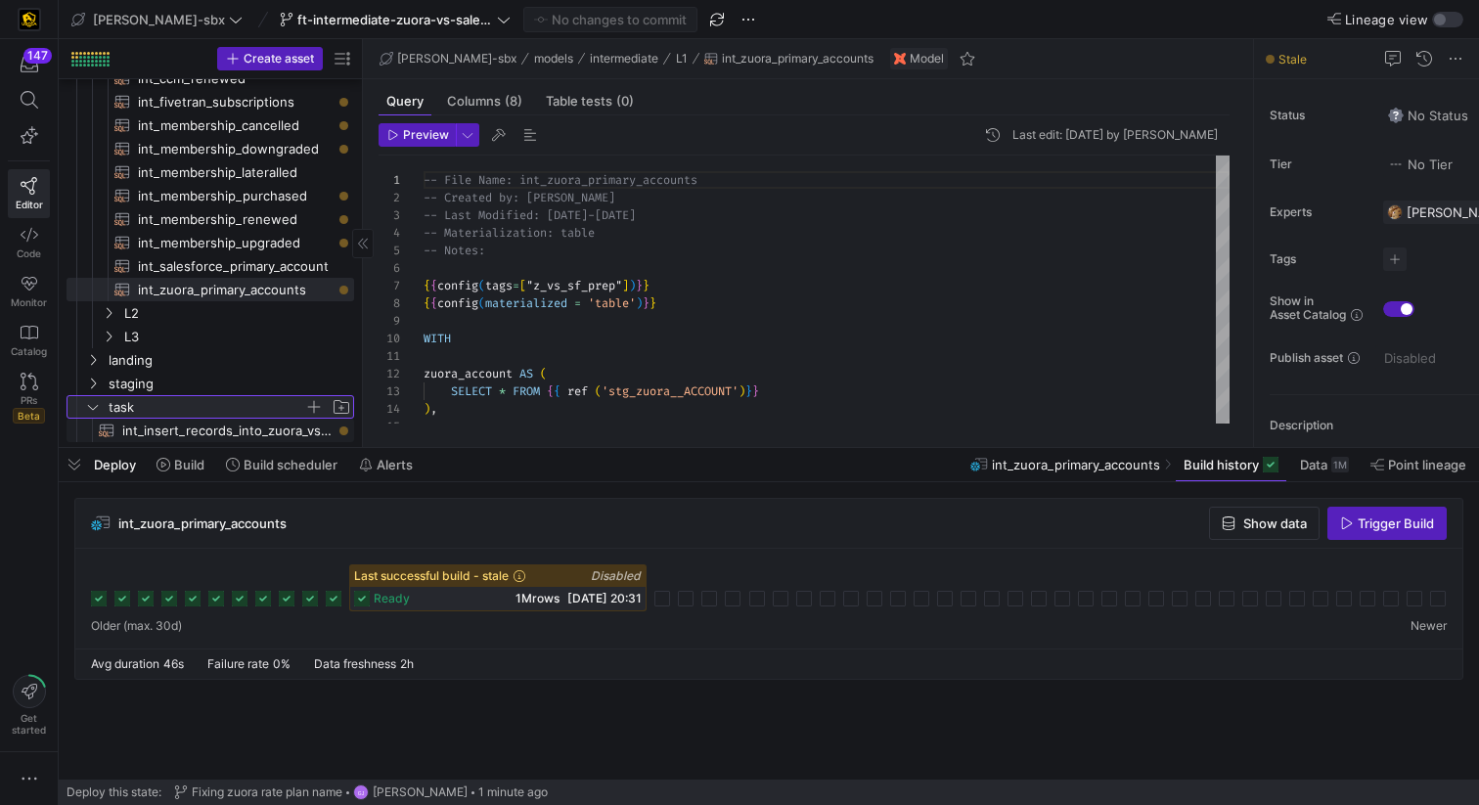
scroll to position [180, 0]
click at [180, 423] on span "int_insert_records_into_zuora_vs_salesforce​​​​​​​​​​" at bounding box center [226, 428] width 209 height 23
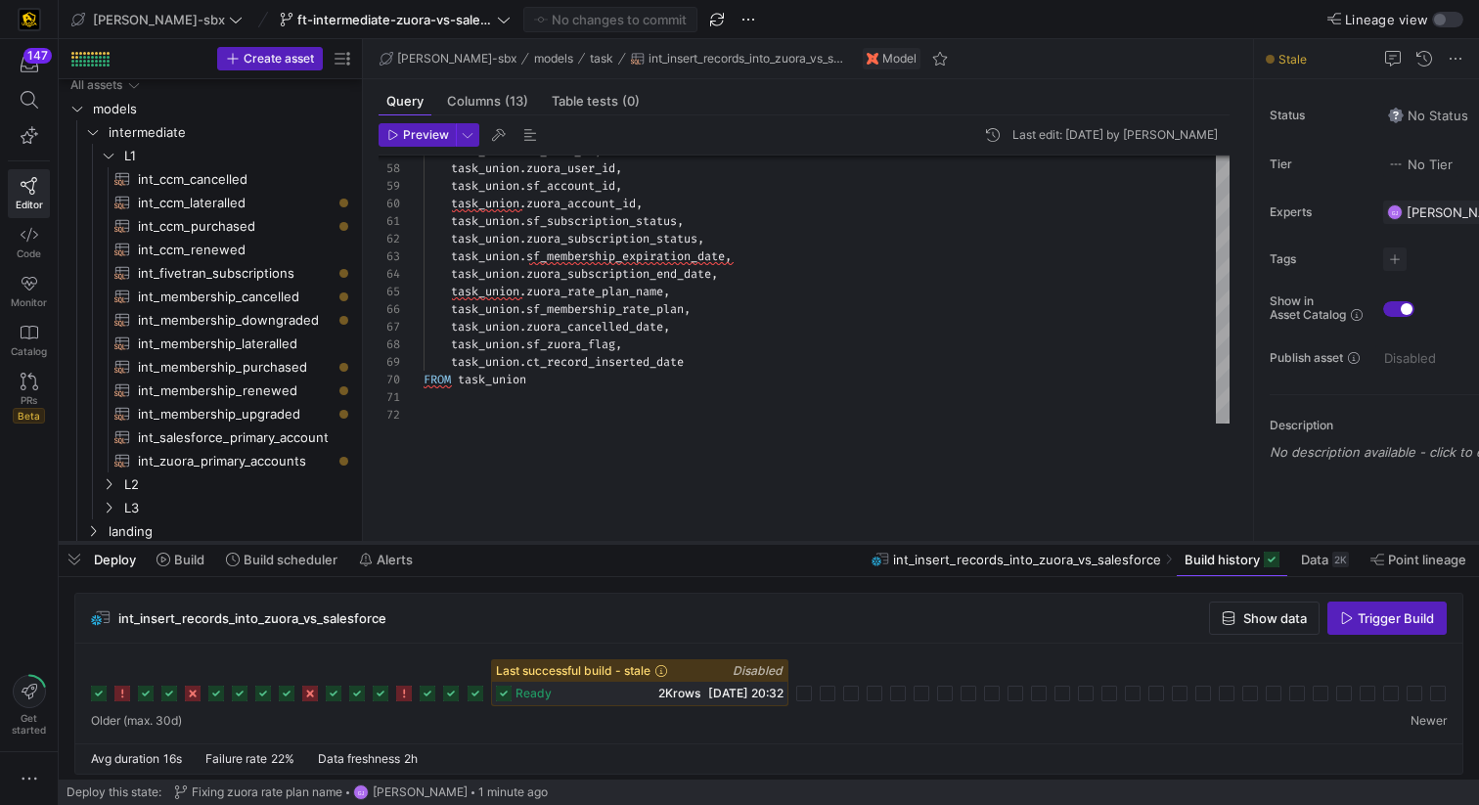
drag, startPoint x: 557, startPoint y: 446, endPoint x: 564, endPoint y: 626, distance: 180.2
click at [565, 547] on div at bounding box center [769, 543] width 1421 height 8
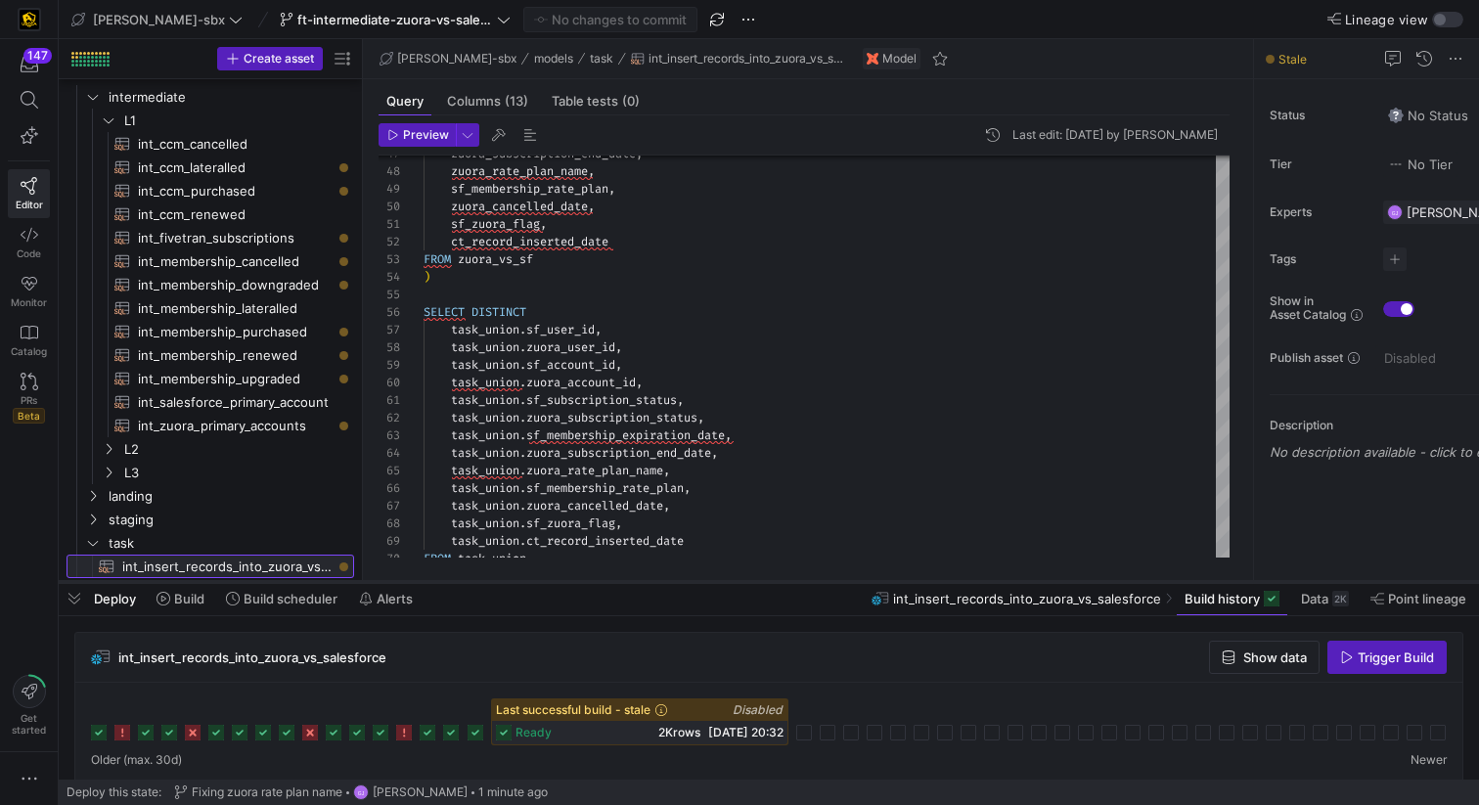
scroll to position [173, 0]
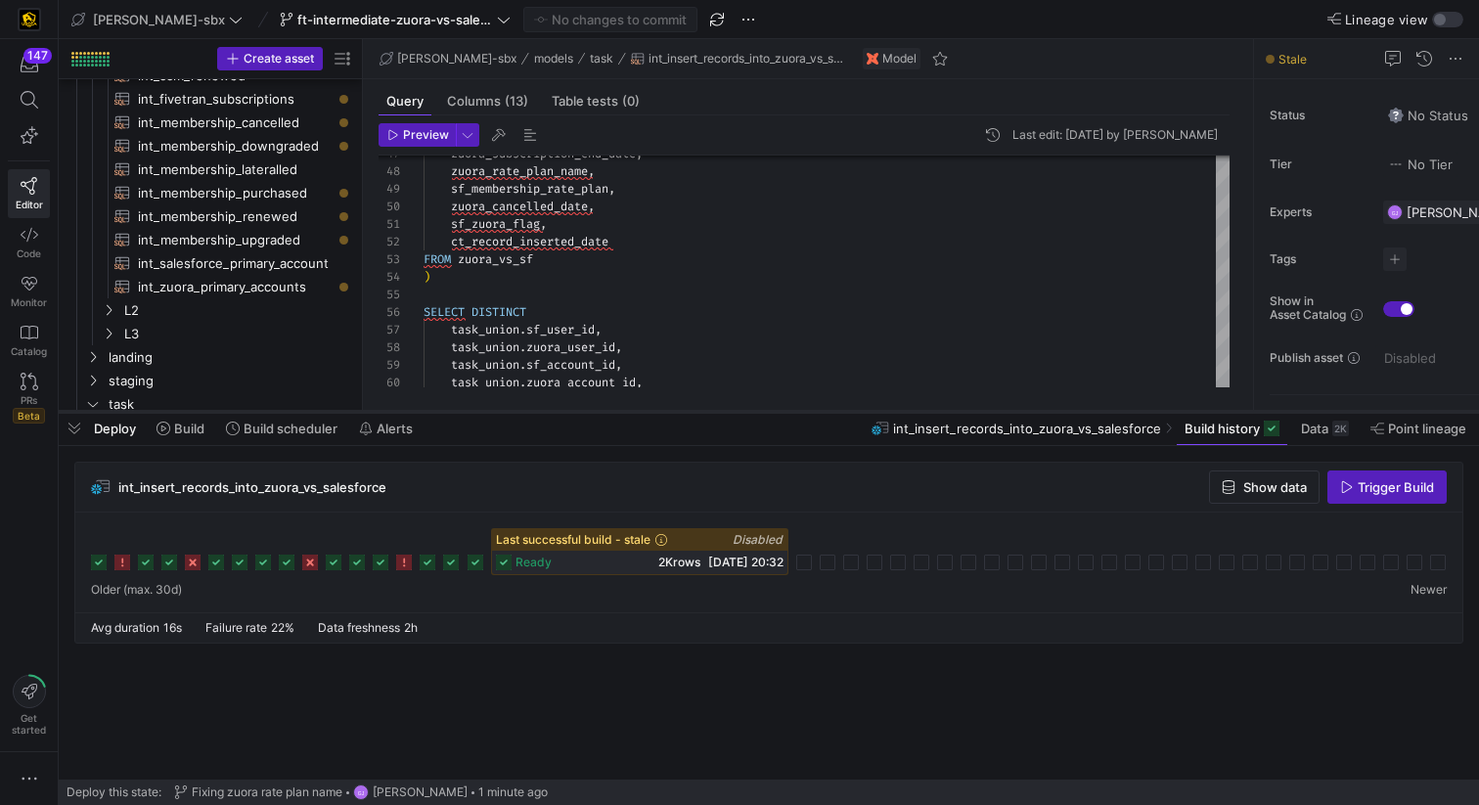
drag, startPoint x: 469, startPoint y: 624, endPoint x: 453, endPoint y: 406, distance: 218.7
click at [462, 409] on div at bounding box center [769, 412] width 1421 height 8
click at [291, 424] on span "Build scheduler" at bounding box center [291, 426] width 94 height 16
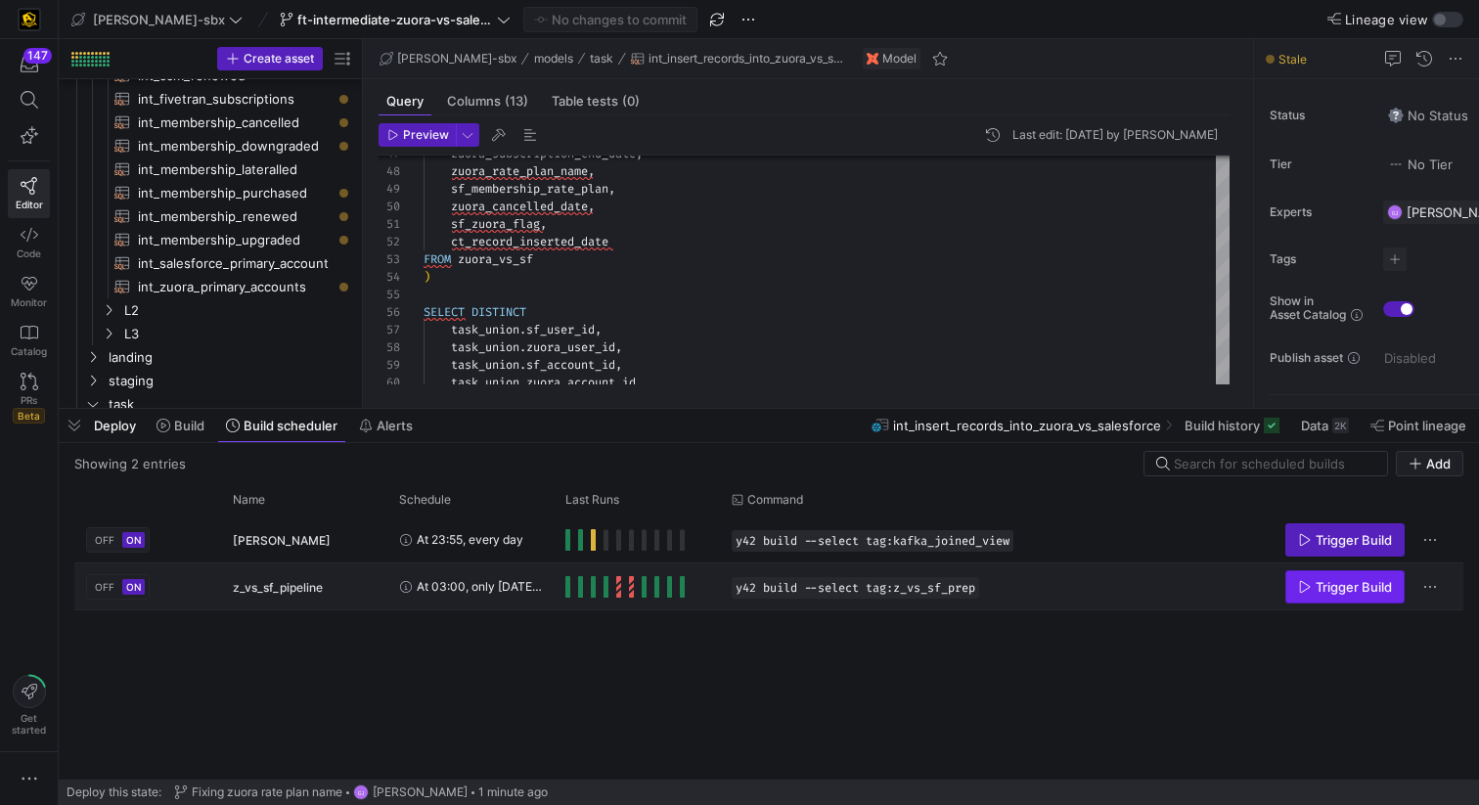
click at [1325, 591] on span "Trigger Build" at bounding box center [1354, 587] width 76 height 16
click at [566, 583] on div "Press SPACE to select this row." at bounding box center [637, 587] width 166 height 46
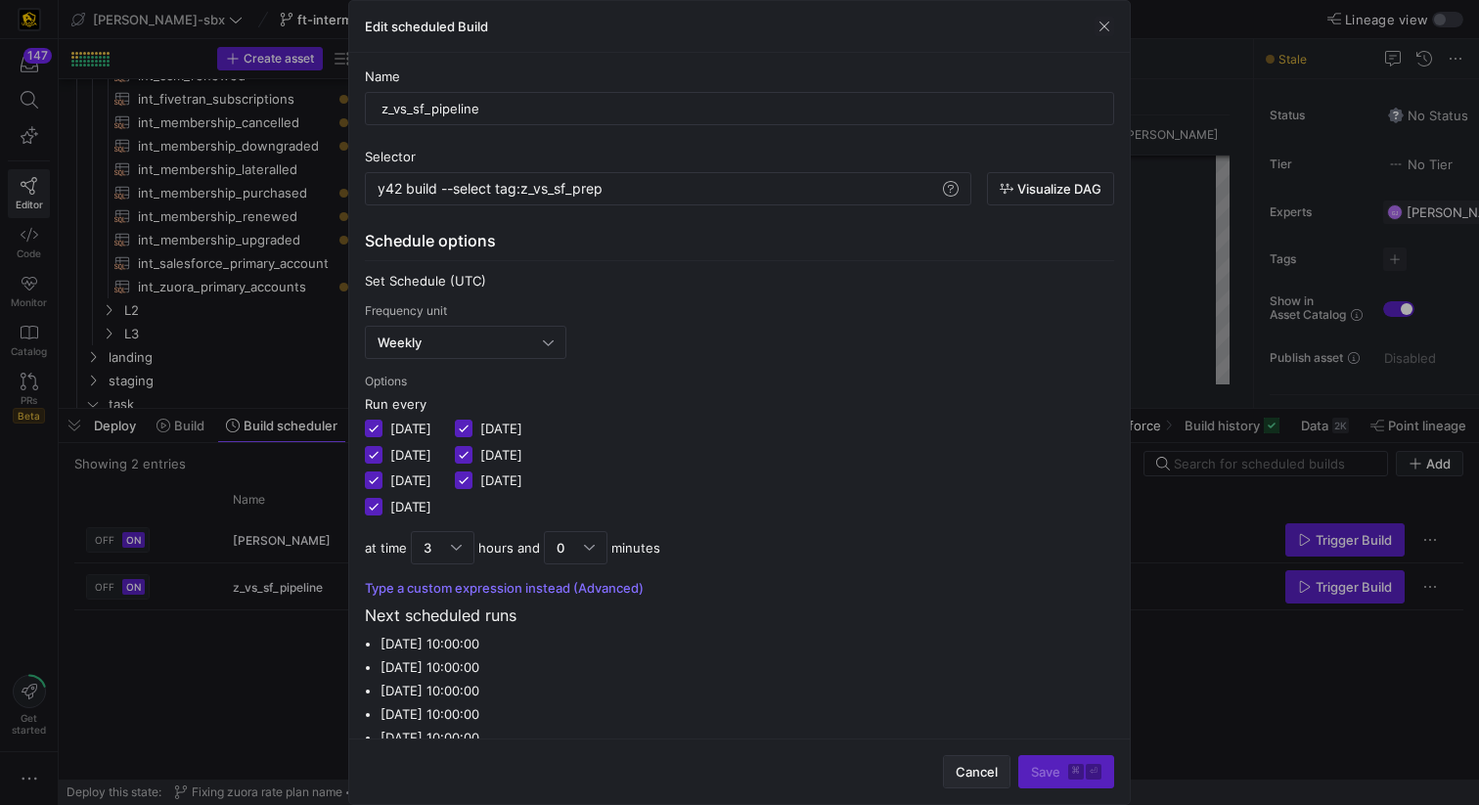
click at [963, 776] on span "Cancel" at bounding box center [977, 772] width 42 height 16
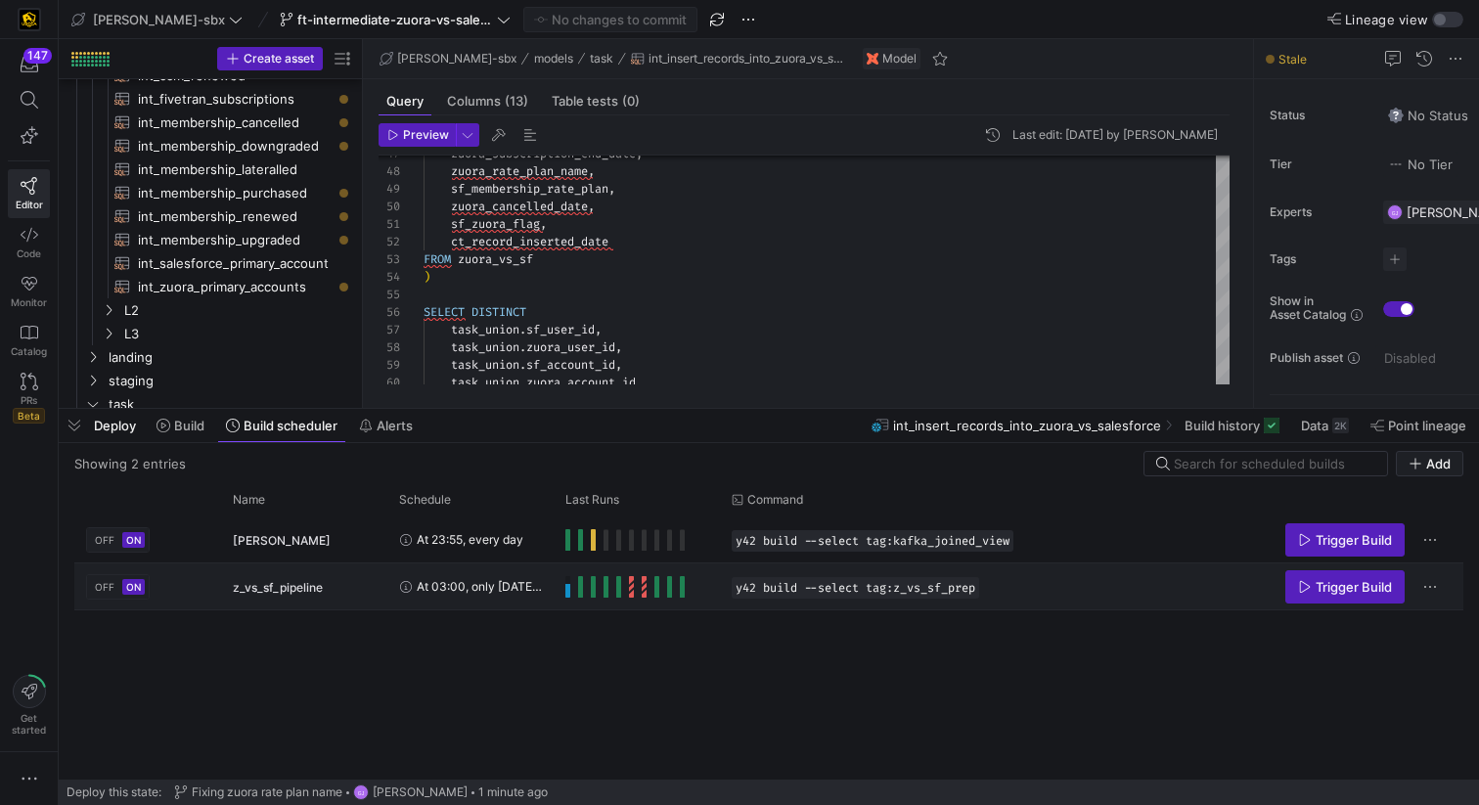
click at [569, 587] on span "Press SPACE to select this row." at bounding box center [568, 587] width 5 height 22
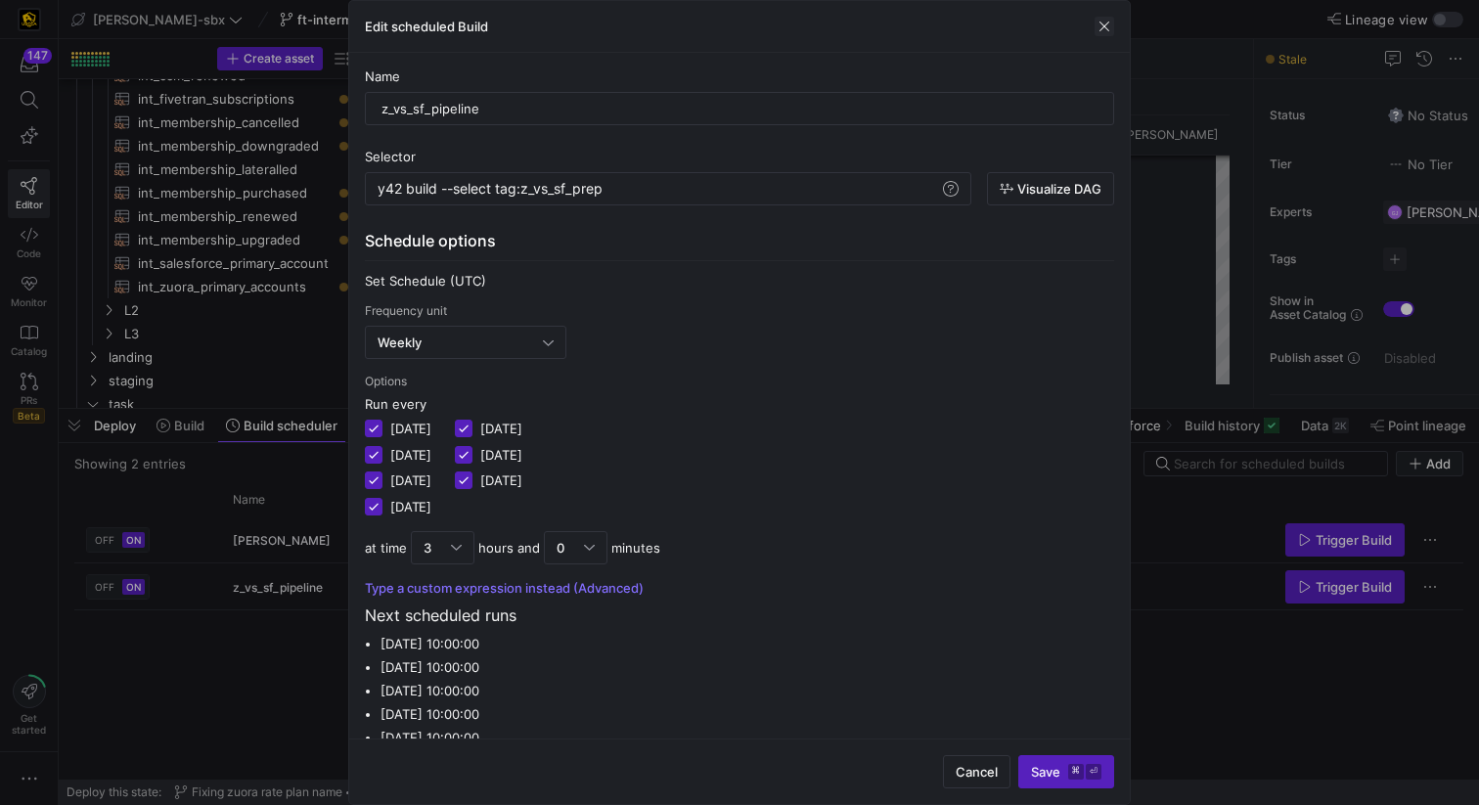
click at [1101, 29] on span "button" at bounding box center [1105, 27] width 20 height 20
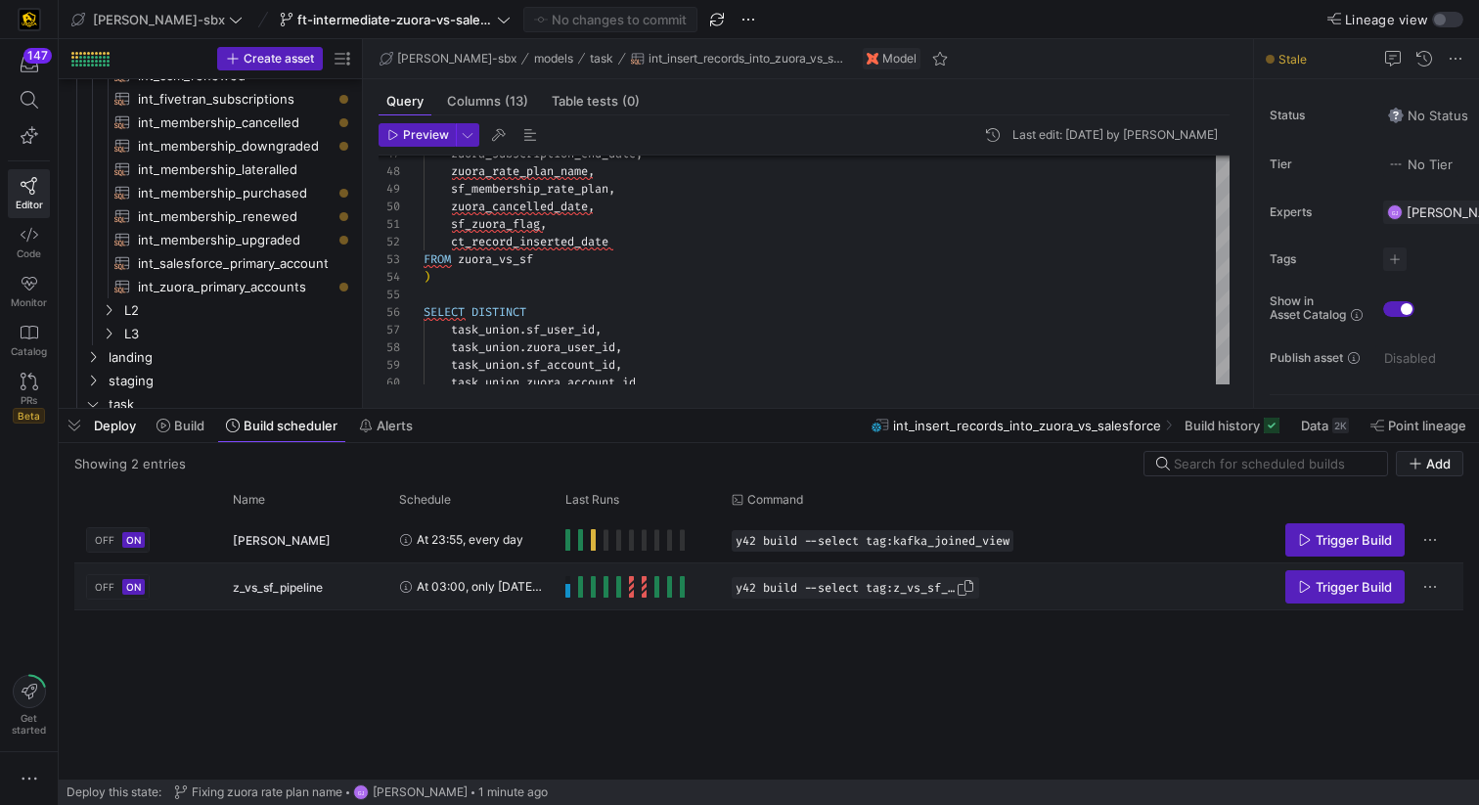
click at [870, 588] on span "y42 build --select tag:z_vs_sf_prep" at bounding box center [846, 588] width 220 height 14
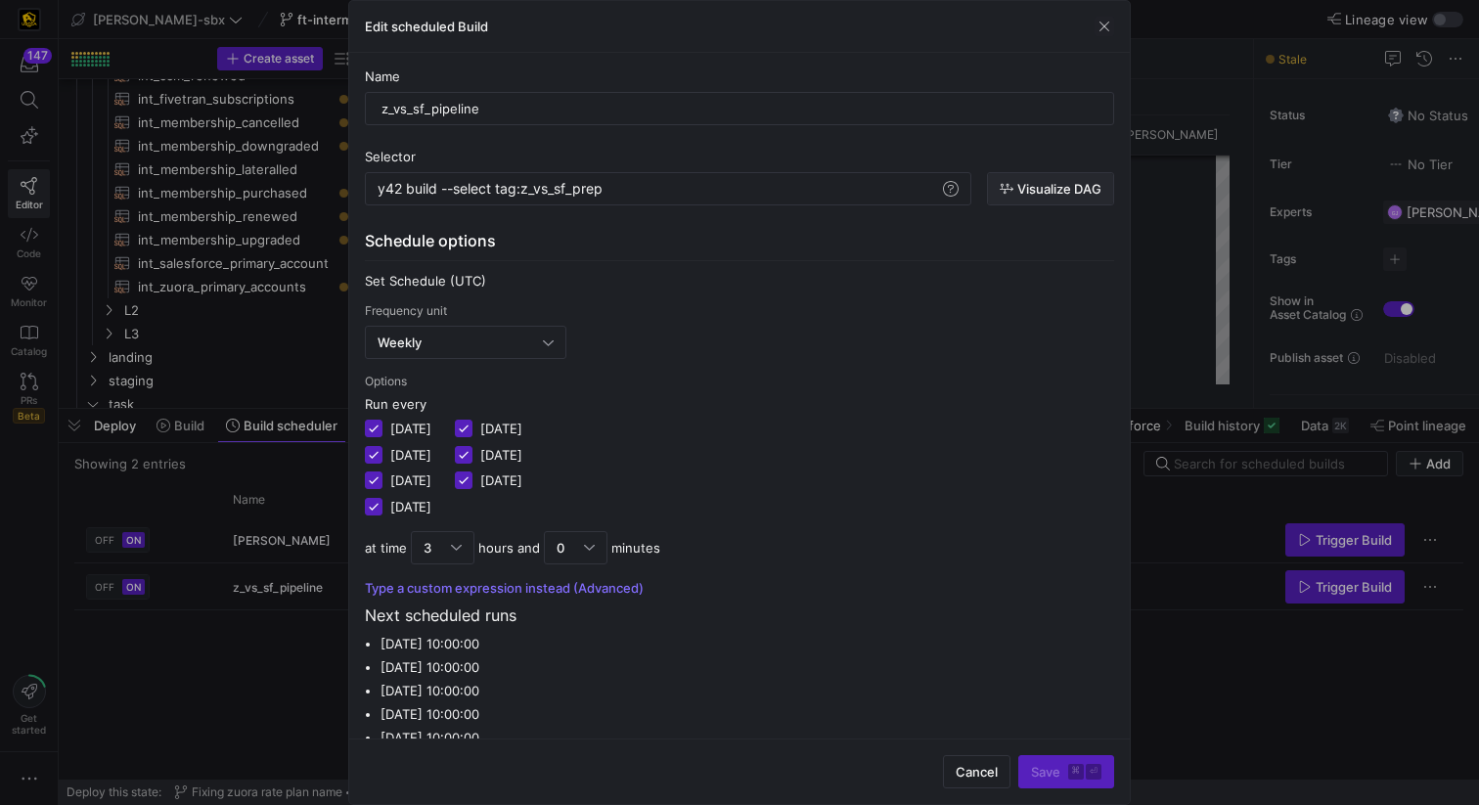
click at [1026, 192] on span "Visualize DAG" at bounding box center [1060, 189] width 84 height 16
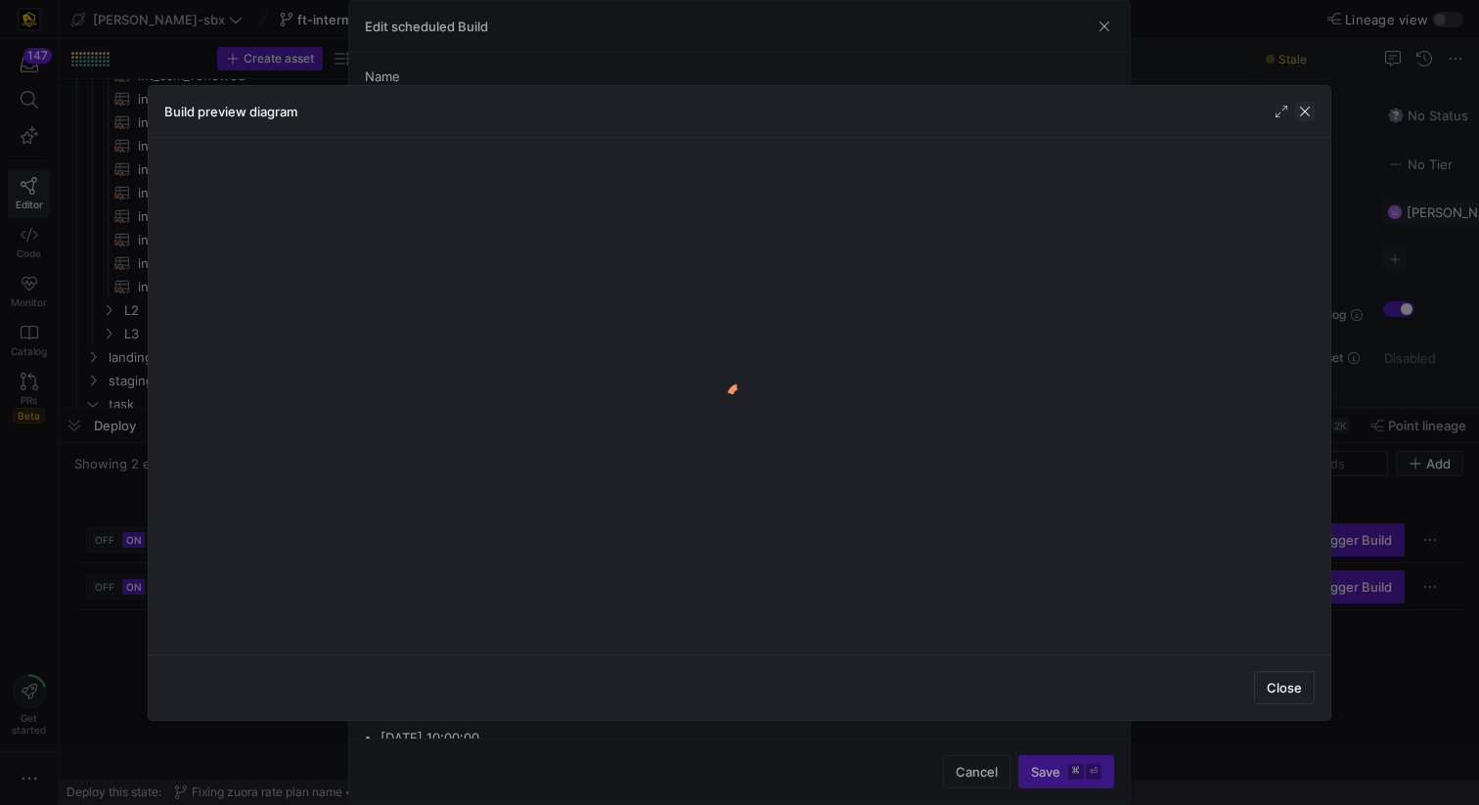
click at [1295, 114] on span "button" at bounding box center [1305, 112] width 20 height 20
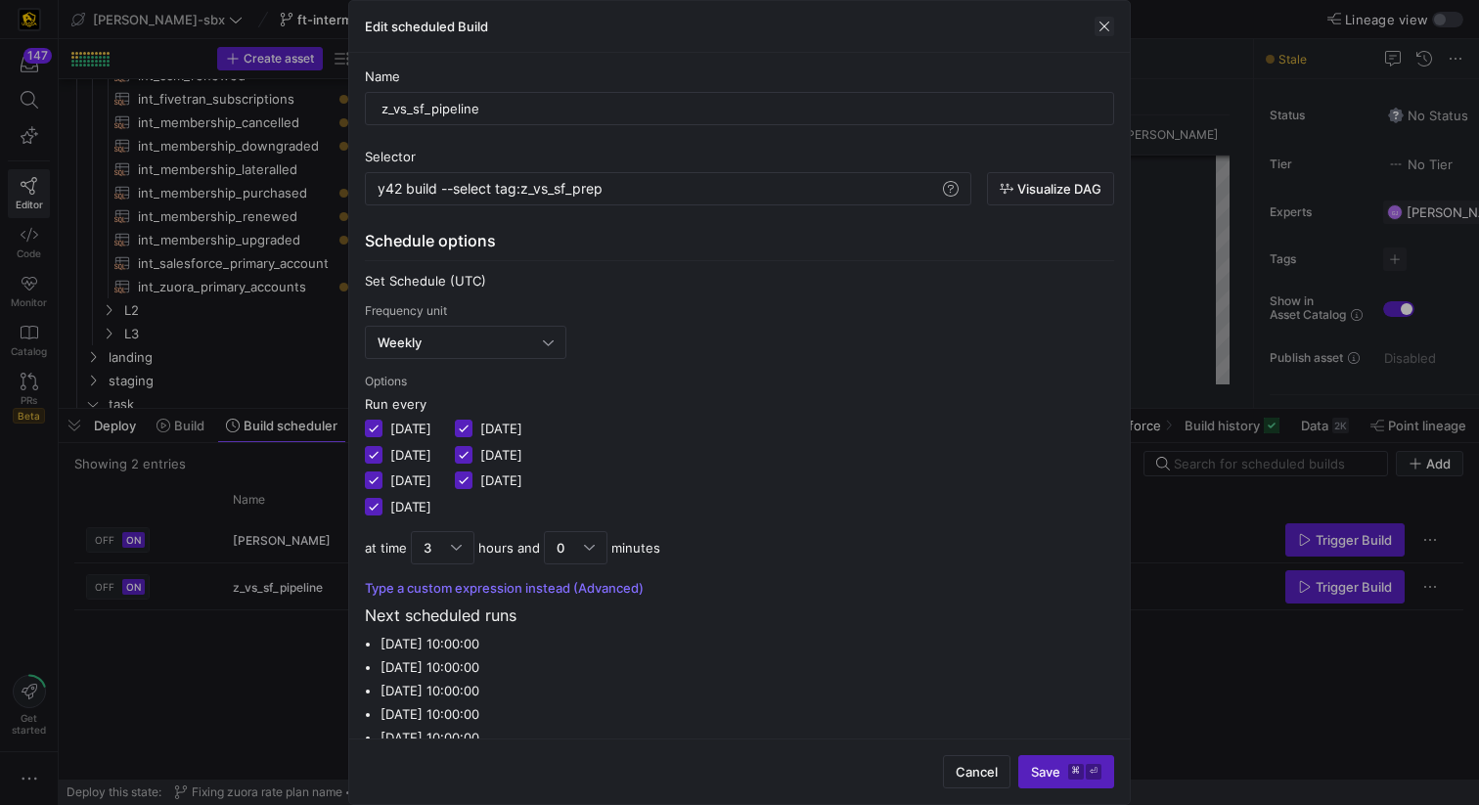
click at [1110, 28] on span "button" at bounding box center [1105, 27] width 20 height 20
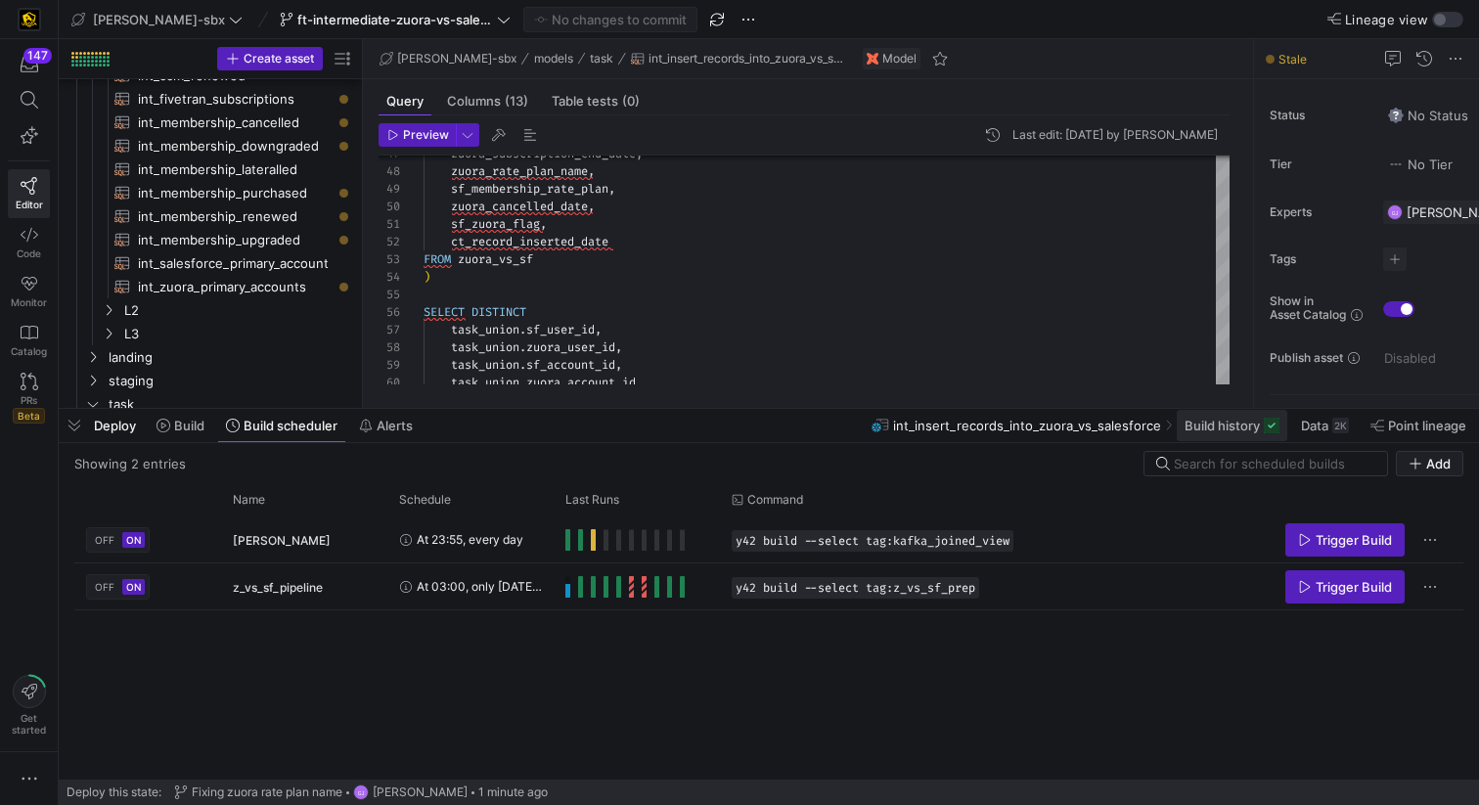
click at [1242, 423] on span "Build history" at bounding box center [1222, 426] width 75 height 16
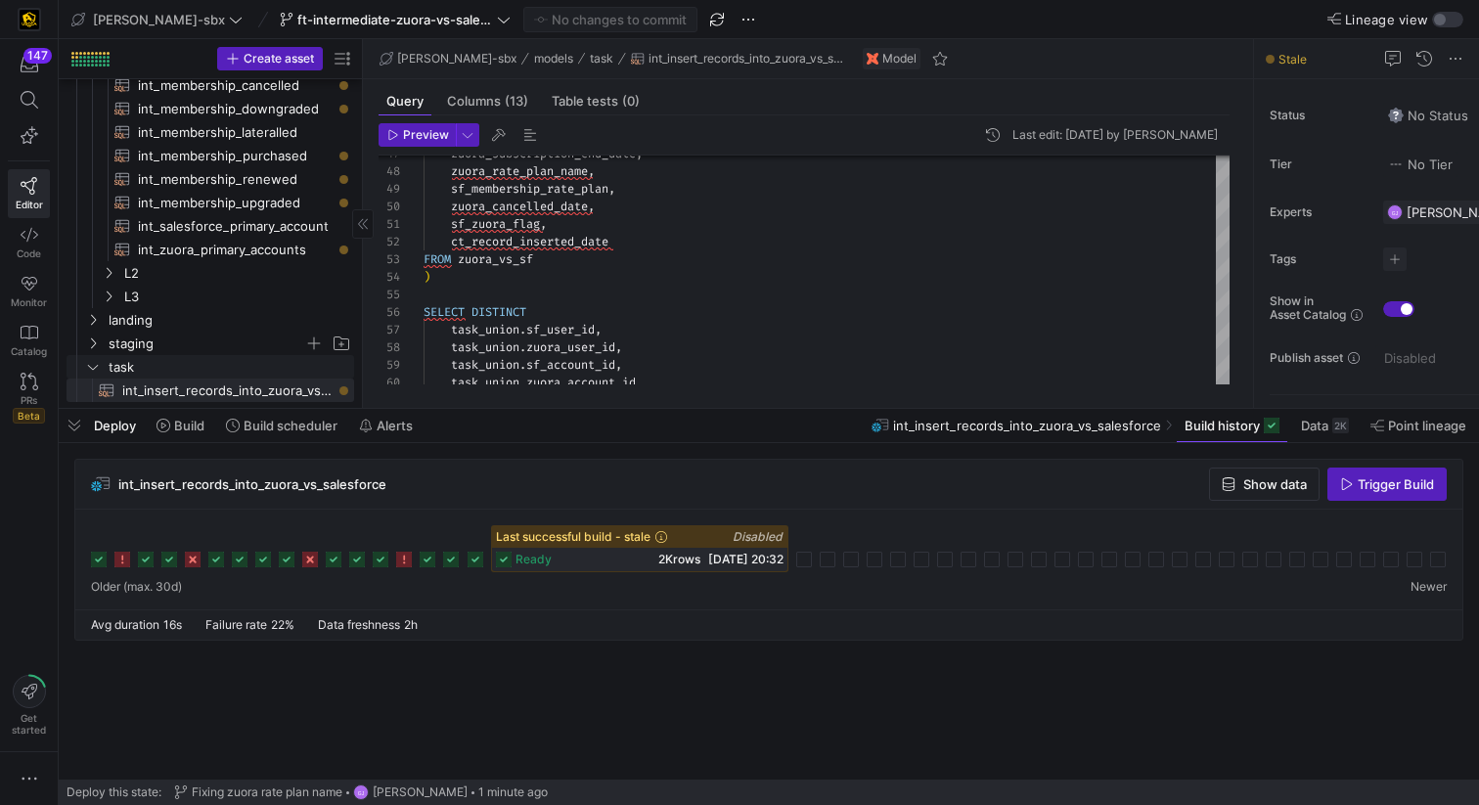
scroll to position [219, 0]
click at [226, 239] on span "int_zuora_primary_accounts​​​​​​​​​​" at bounding box center [235, 248] width 194 height 23
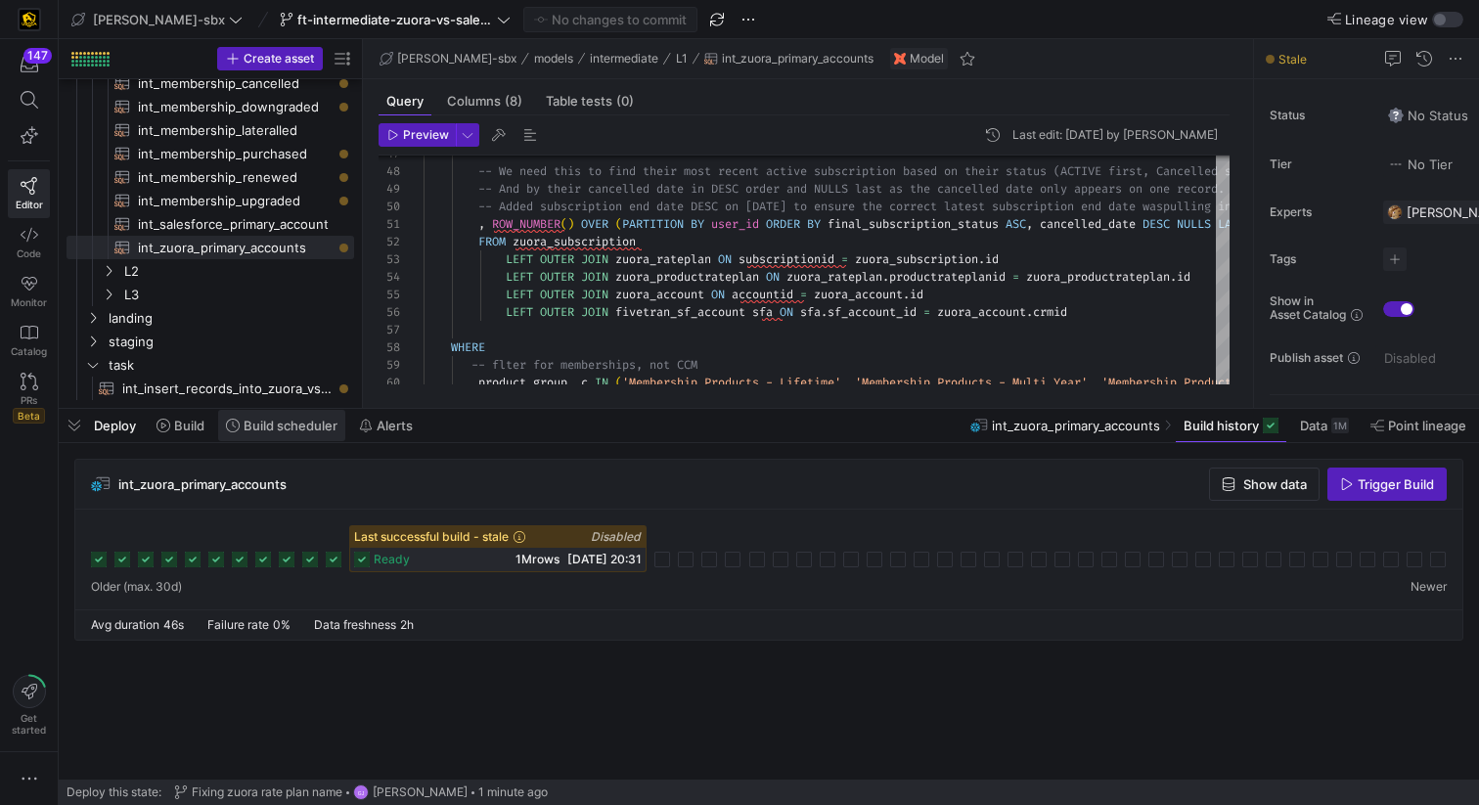
click at [263, 419] on span "Build scheduler" at bounding box center [291, 426] width 94 height 16
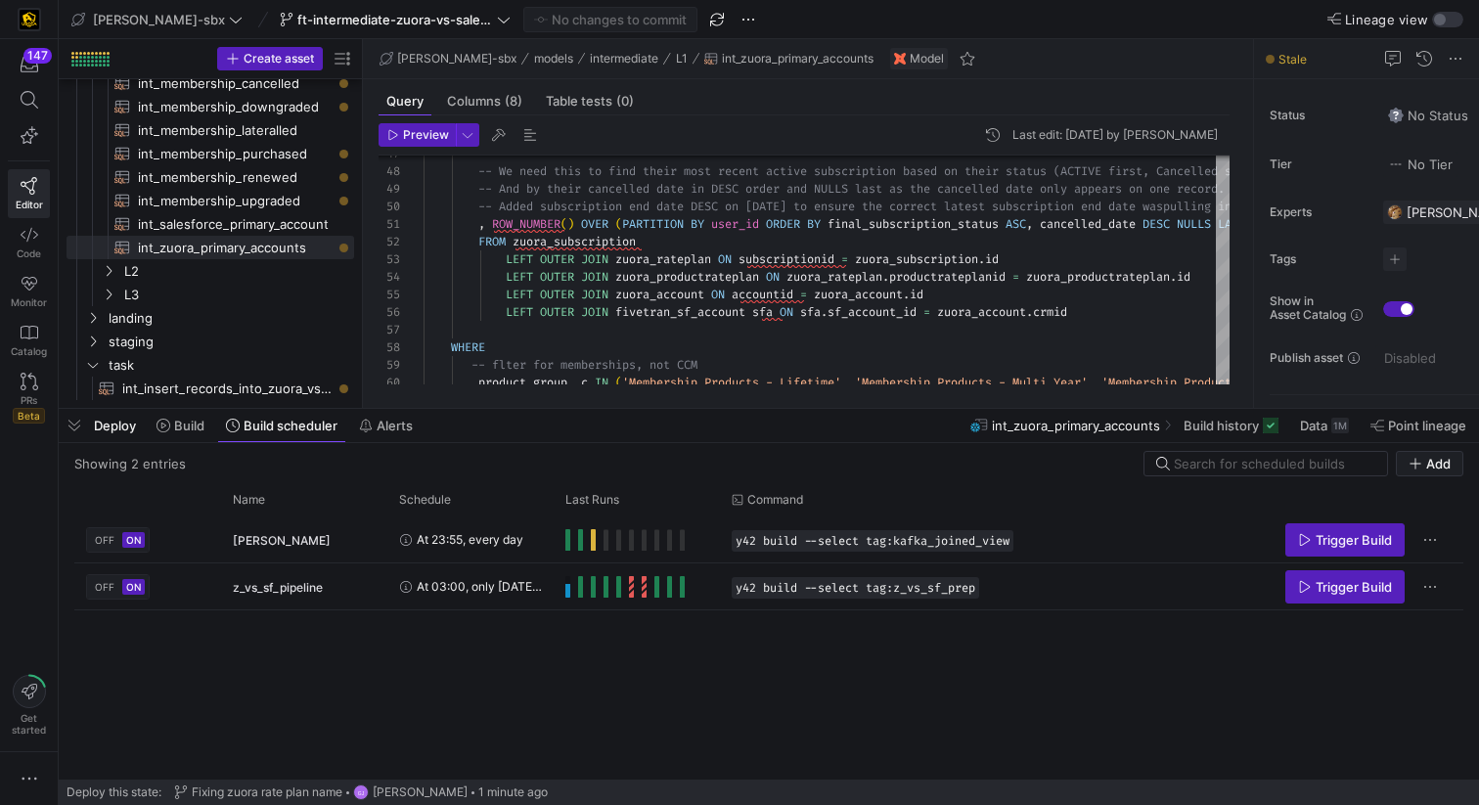
click at [215, 425] on div "Deploy Build Build scheduler Alerts" at bounding box center [240, 425] width 363 height 33
click at [193, 427] on span "Build" at bounding box center [189, 426] width 30 height 16
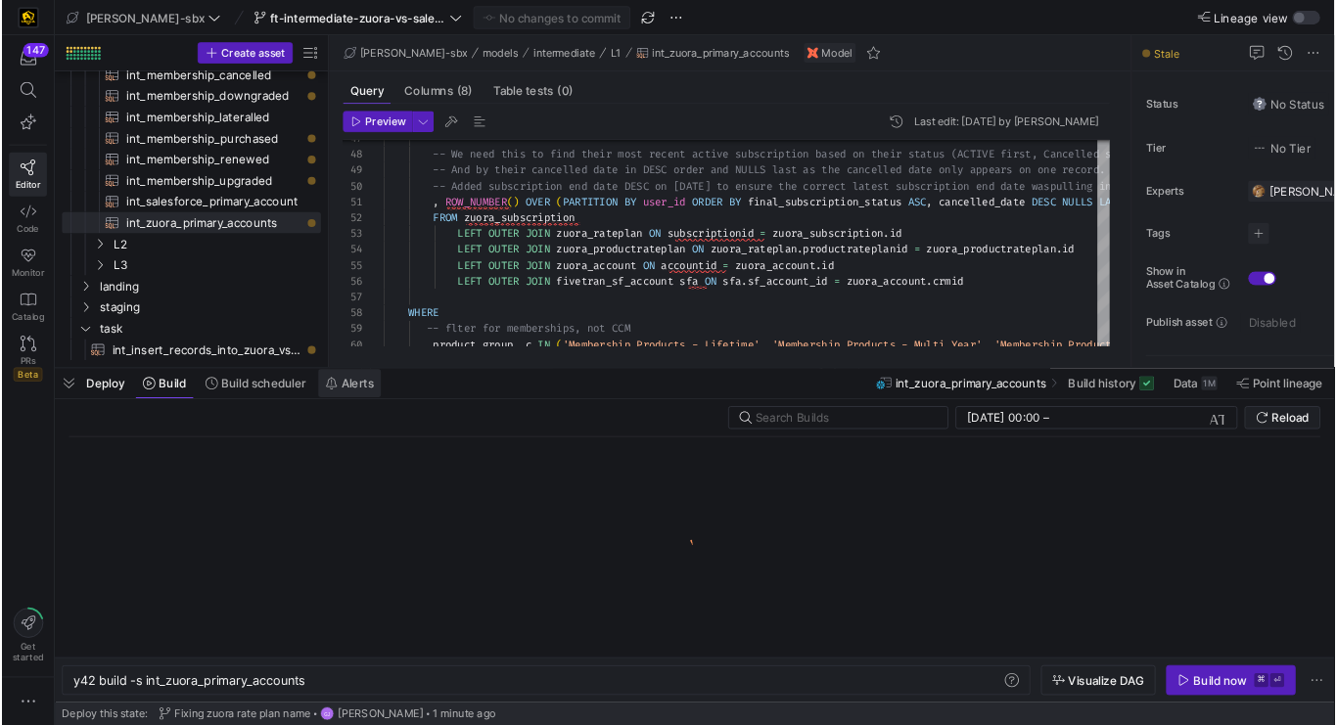
scroll to position [0, 259]
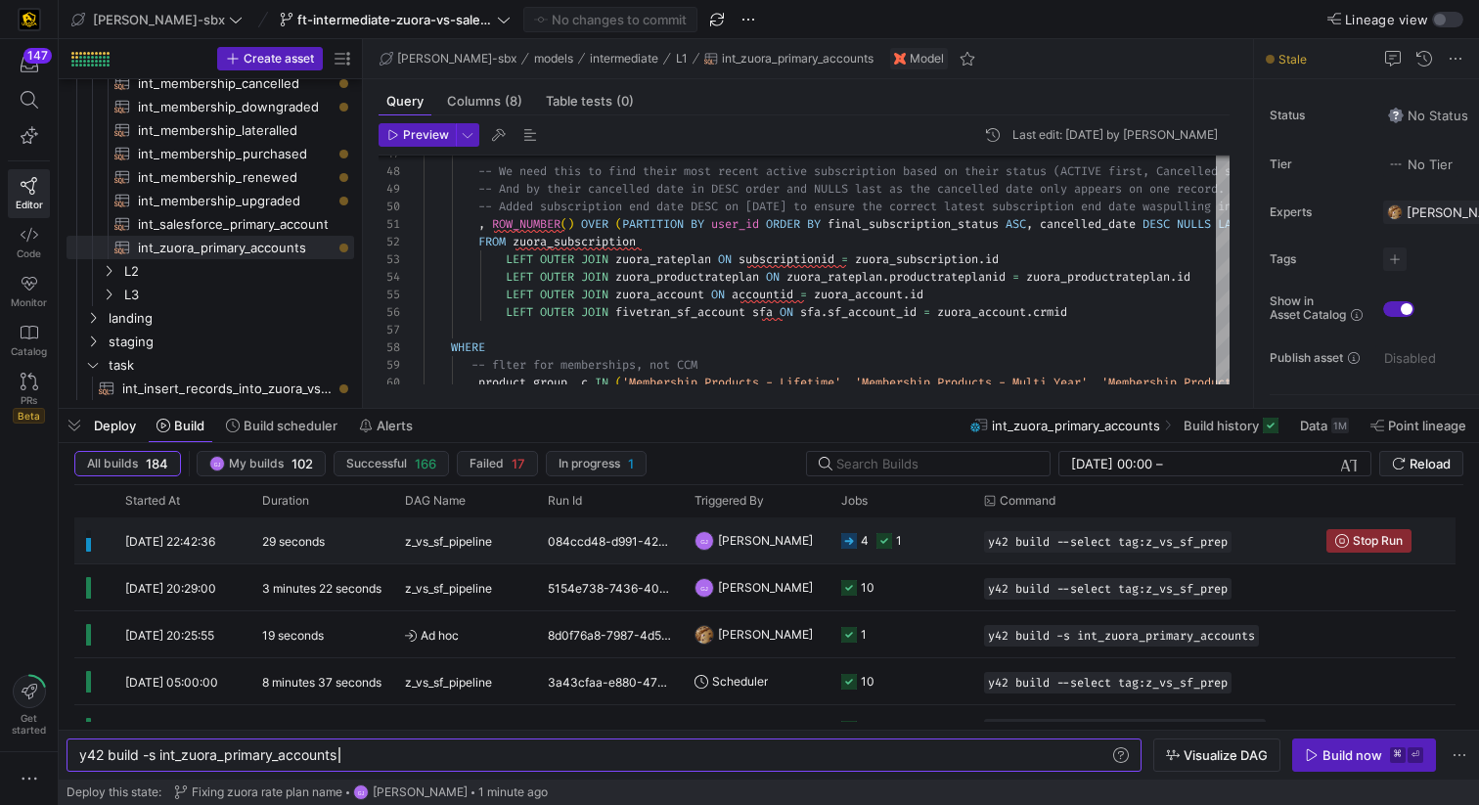
click at [865, 539] on div "4" at bounding box center [865, 541] width 8 height 46
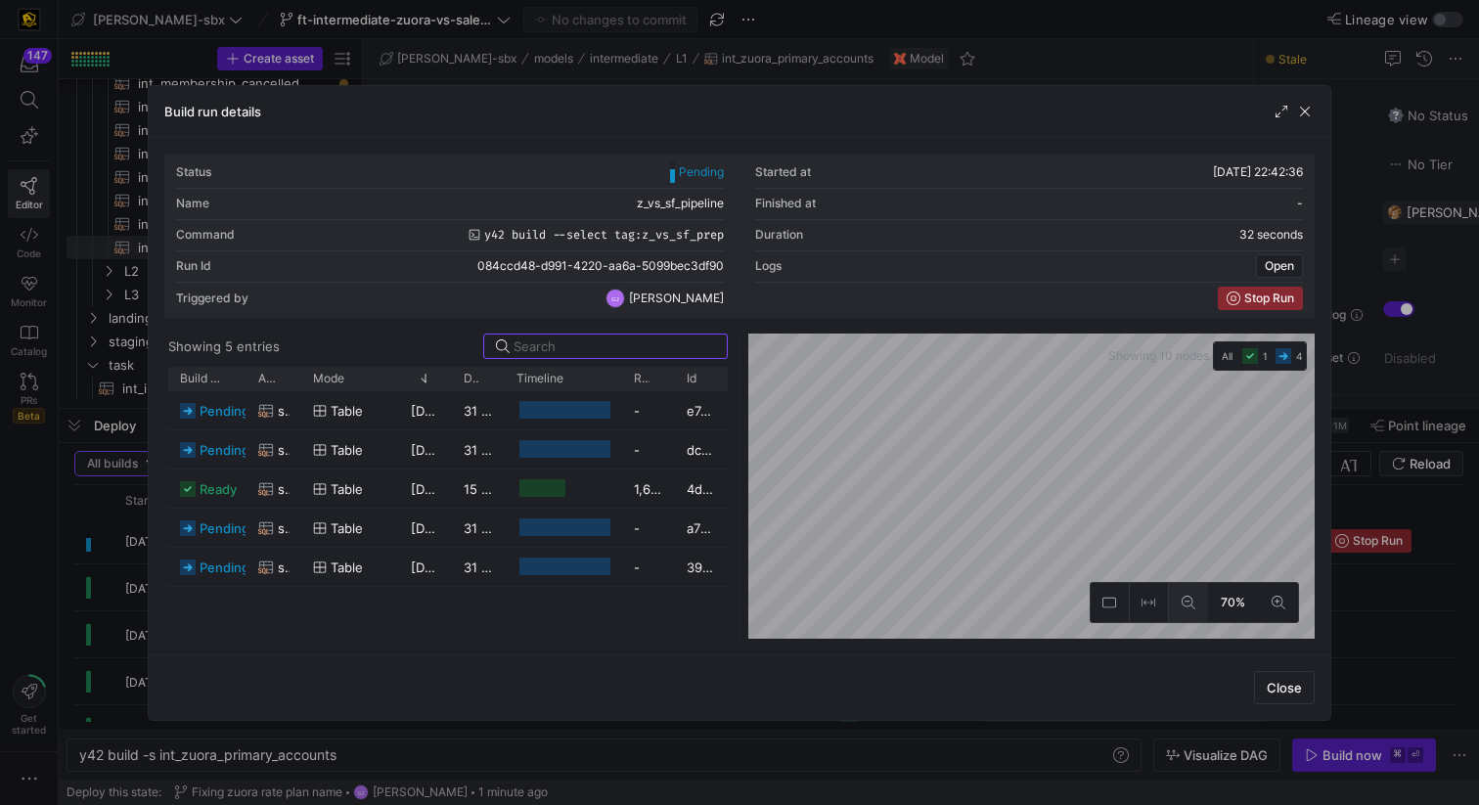
click at [1202, 600] on button at bounding box center [1188, 602] width 39 height 39
click at [1204, 595] on button at bounding box center [1188, 602] width 39 height 39
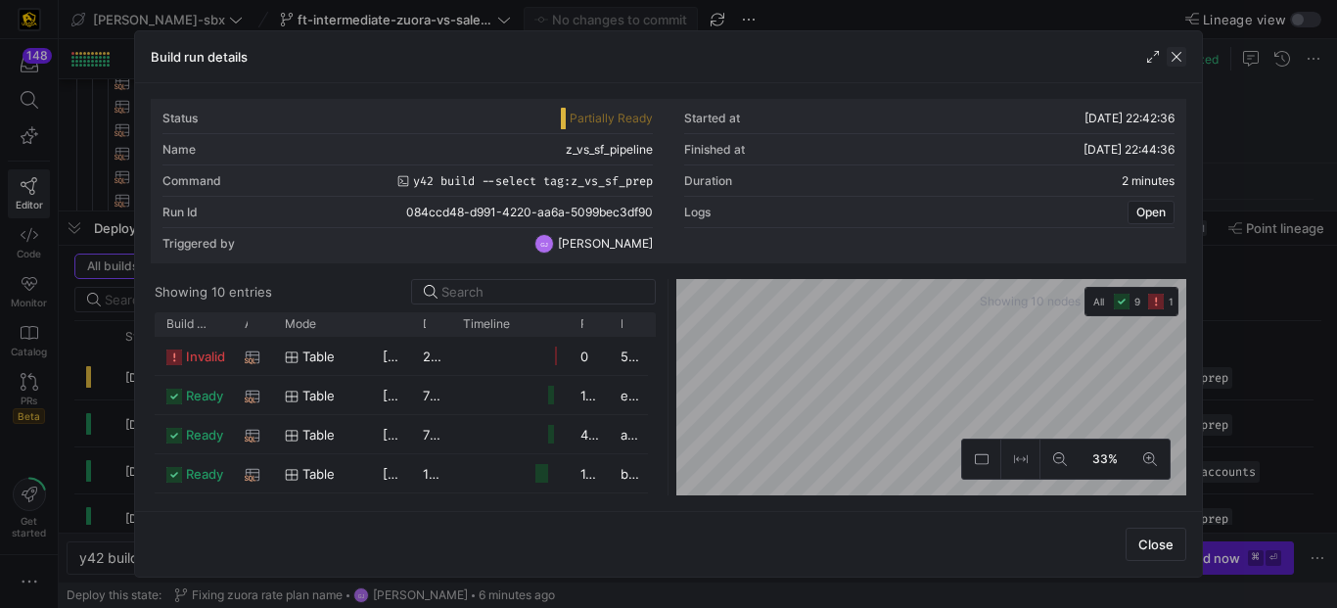
click at [1181, 64] on span "button" at bounding box center [1176, 57] width 20 height 20
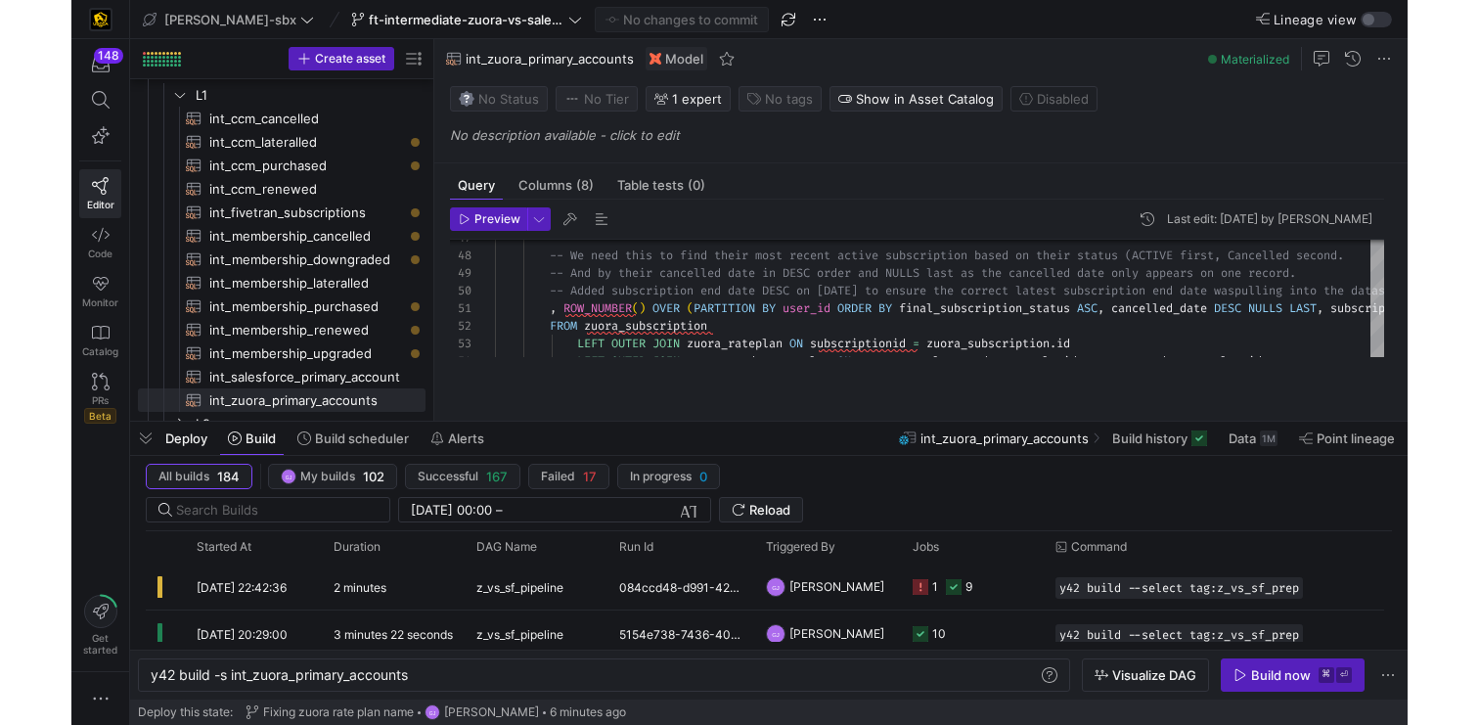
scroll to position [0, 0]
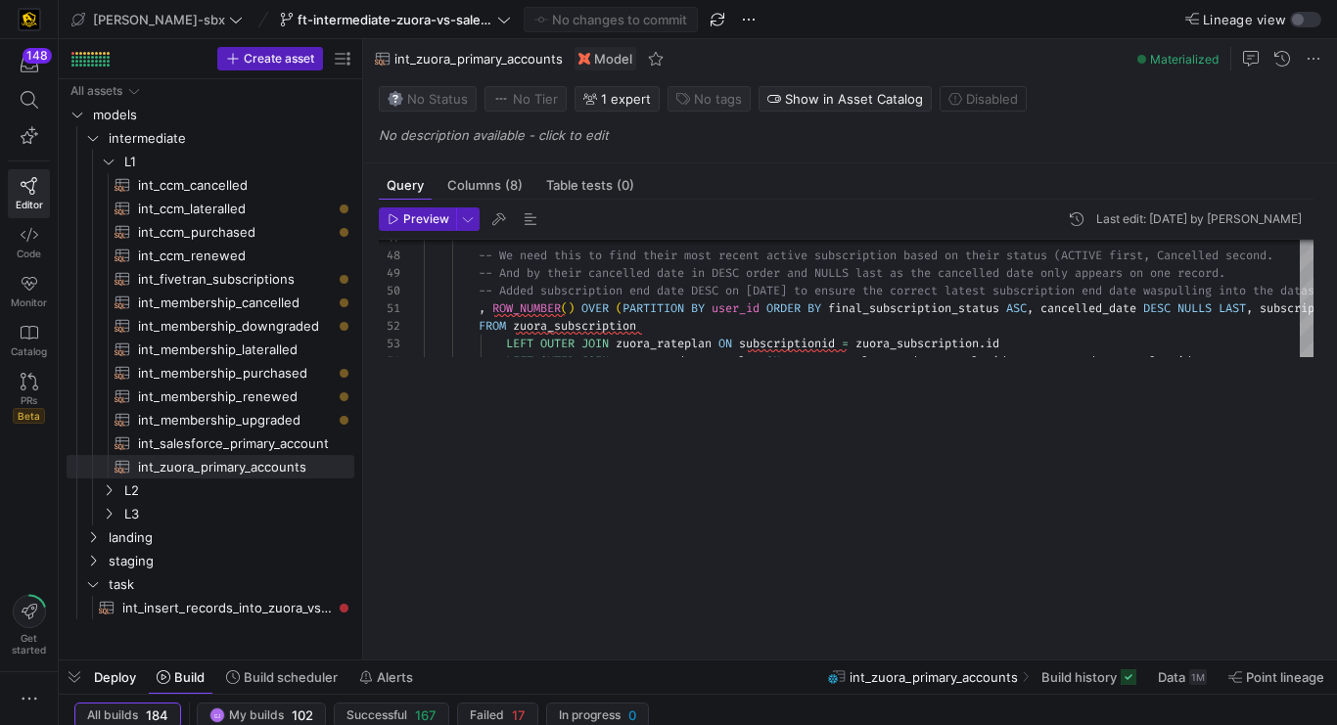
drag, startPoint x: 648, startPoint y: 330, endPoint x: 740, endPoint y: 732, distance: 412.5
click at [740, 725] on html "148 Editor Code Monitor Catalog PRs Beta Get started edw-dv-sbx ft-intermediate…" at bounding box center [668, 362] width 1337 height 725
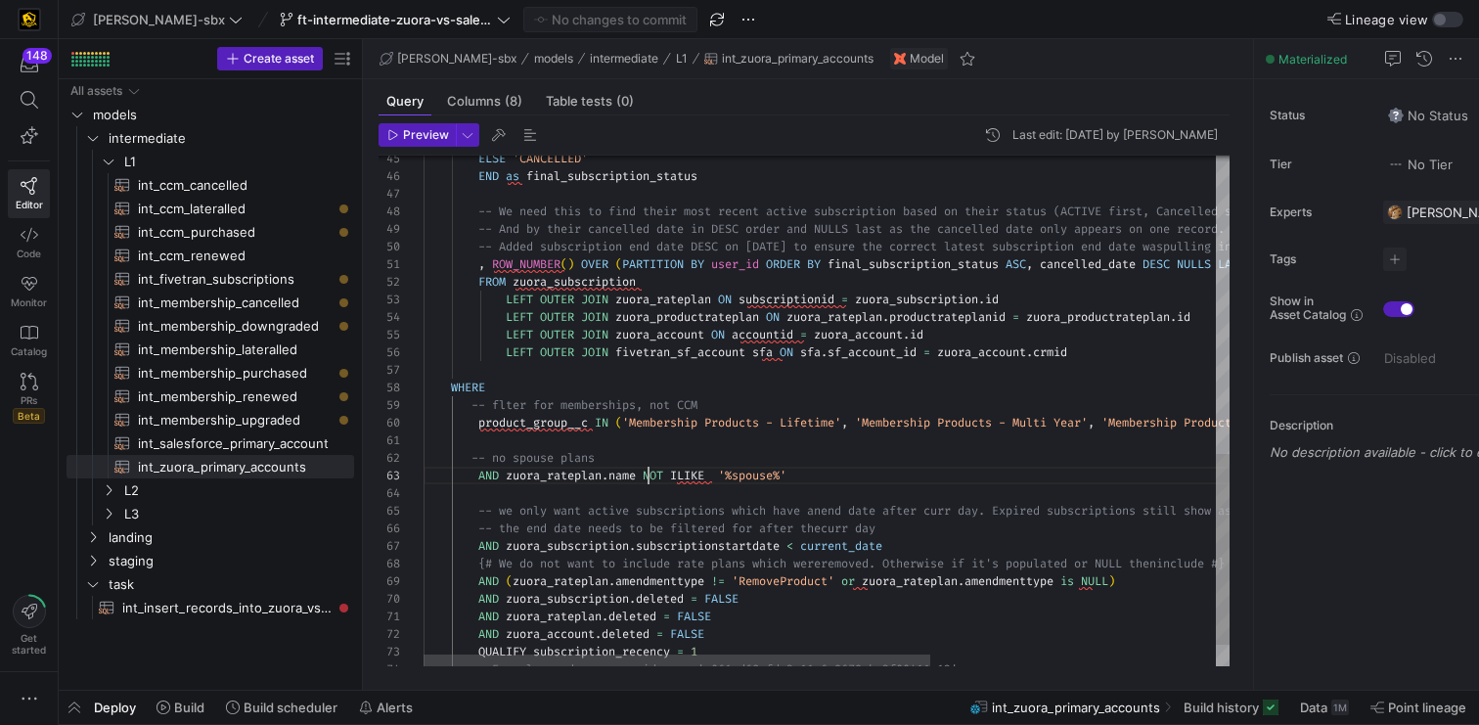
scroll to position [35, 225]
click at [647, 476] on div "-- We need this to find their most recent active s ubscription based on their s…" at bounding box center [1054, 42] width 1260 height 1366
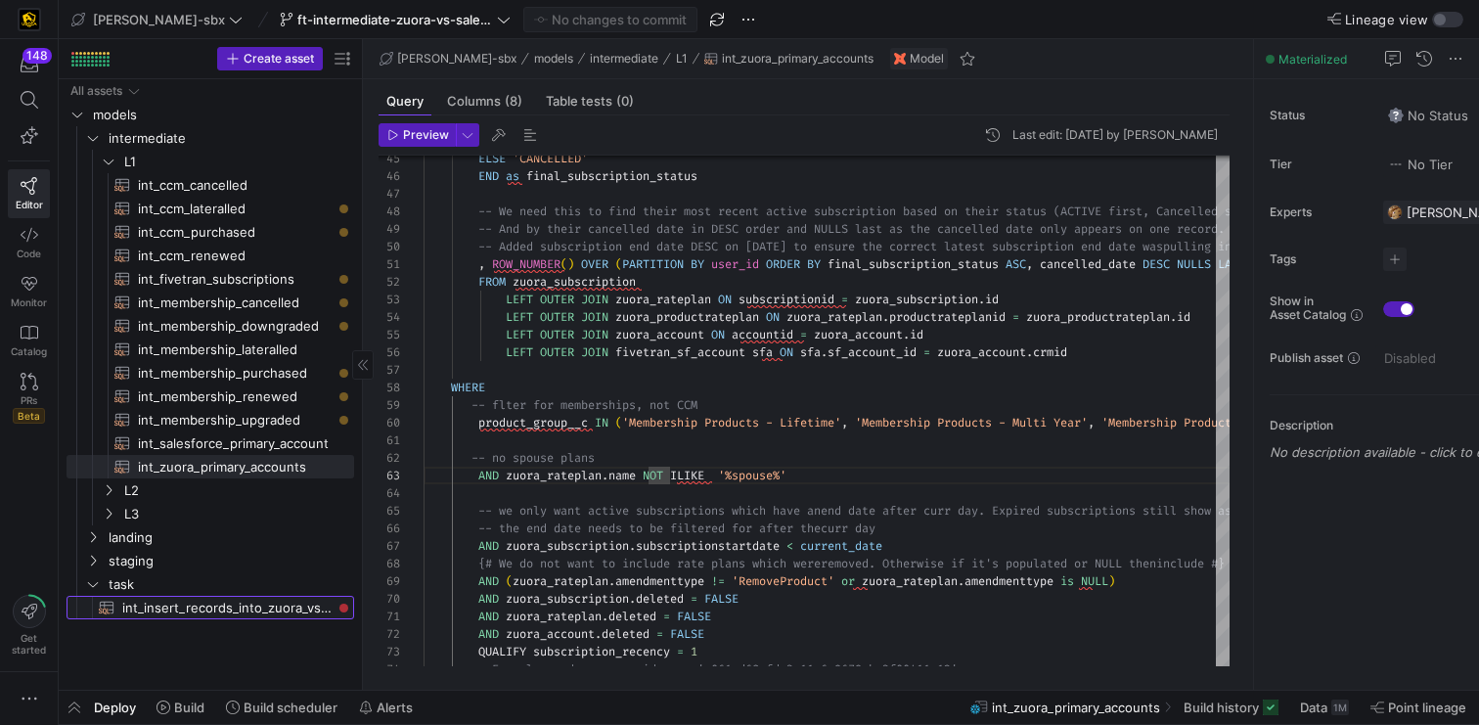
click at [262, 604] on span "int_insert_records_into_zuora_vs_salesforce​​​​​​​​​​" at bounding box center [226, 608] width 209 height 23
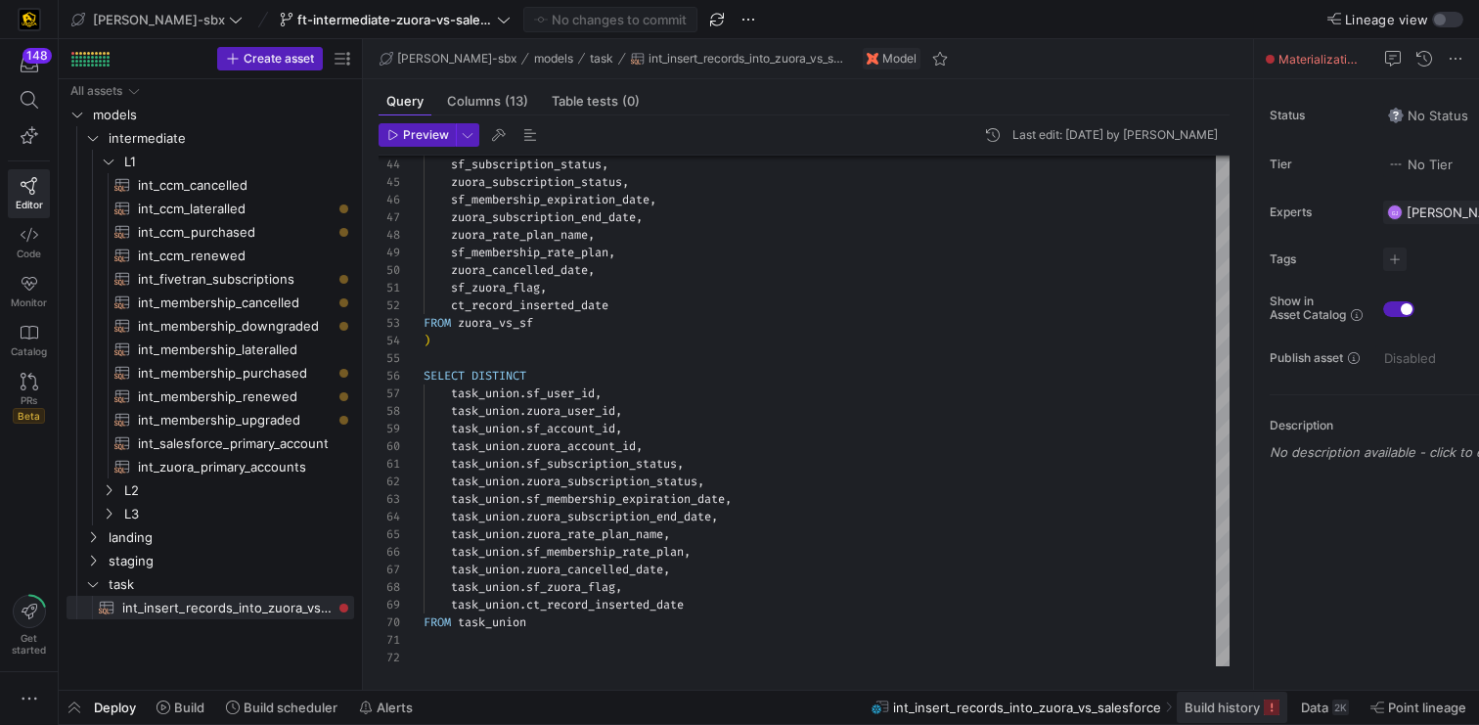
click at [1251, 712] on span "Build history" at bounding box center [1222, 708] width 75 height 16
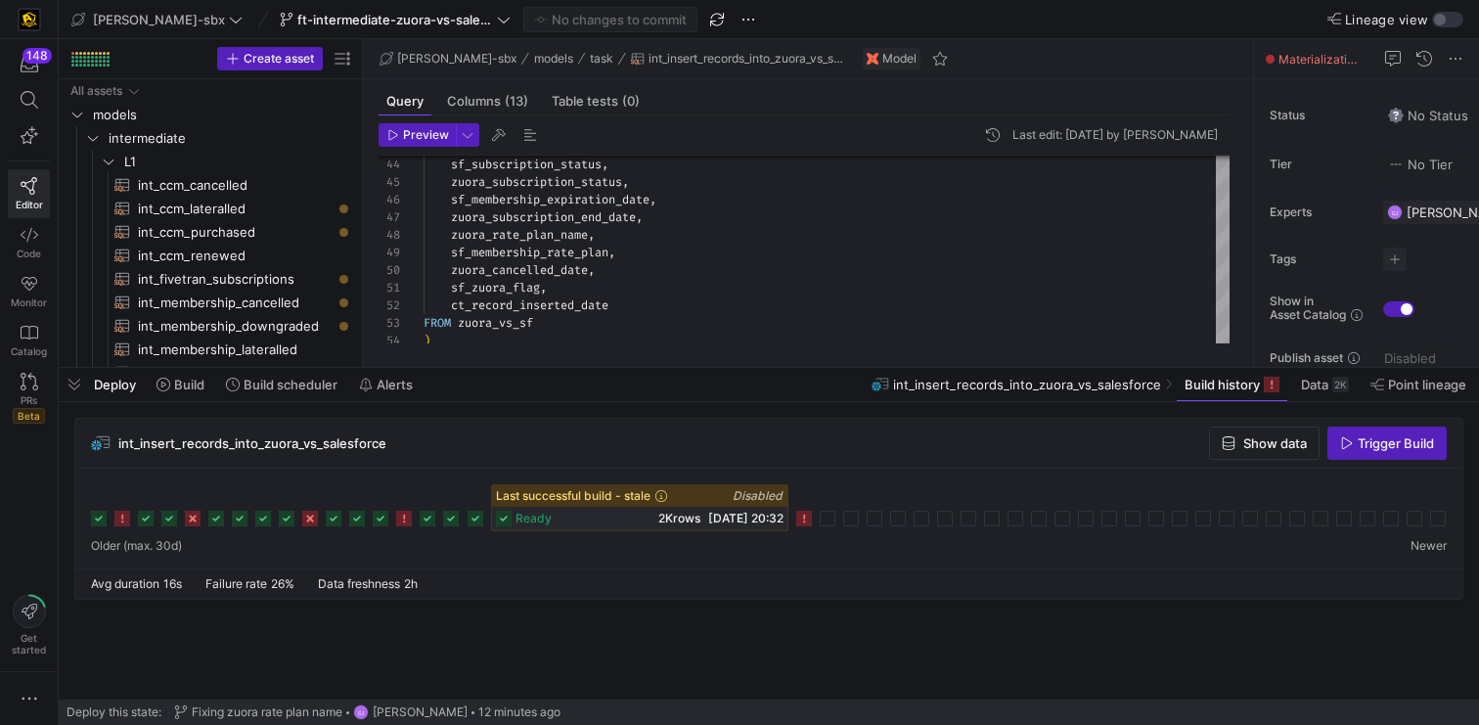
click at [811, 521] on div "Last successful build - stale Disabled ready 2K rows 13/08/25, 20:32" at bounding box center [769, 507] width 1356 height 47
click at [803, 521] on rect at bounding box center [804, 519] width 16 height 16
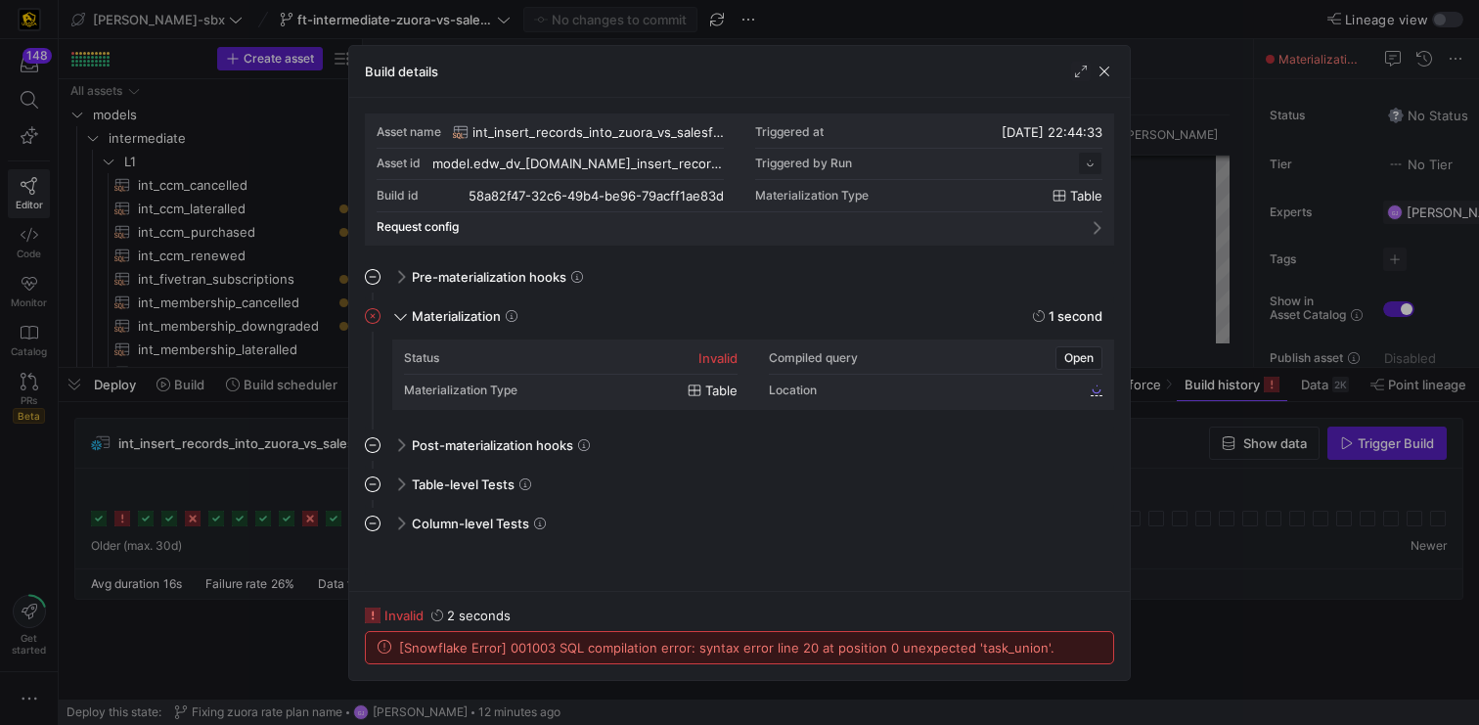
scroll to position [176, 0]
click at [1110, 63] on span "button" at bounding box center [1105, 72] width 20 height 20
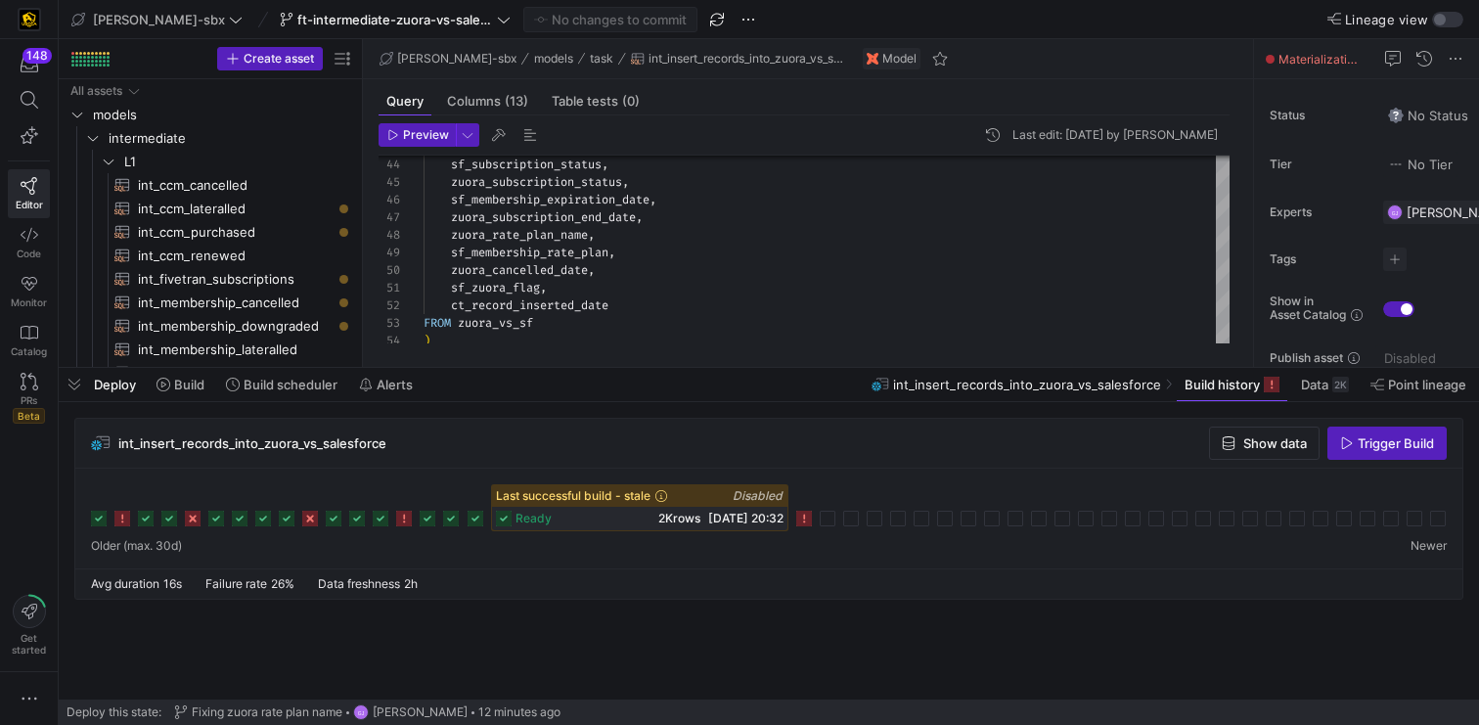
click at [754, 372] on div "Deploy Build Build scheduler Alerts int_insert_records_into_zuora_vs_salesforce…" at bounding box center [769, 384] width 1421 height 33
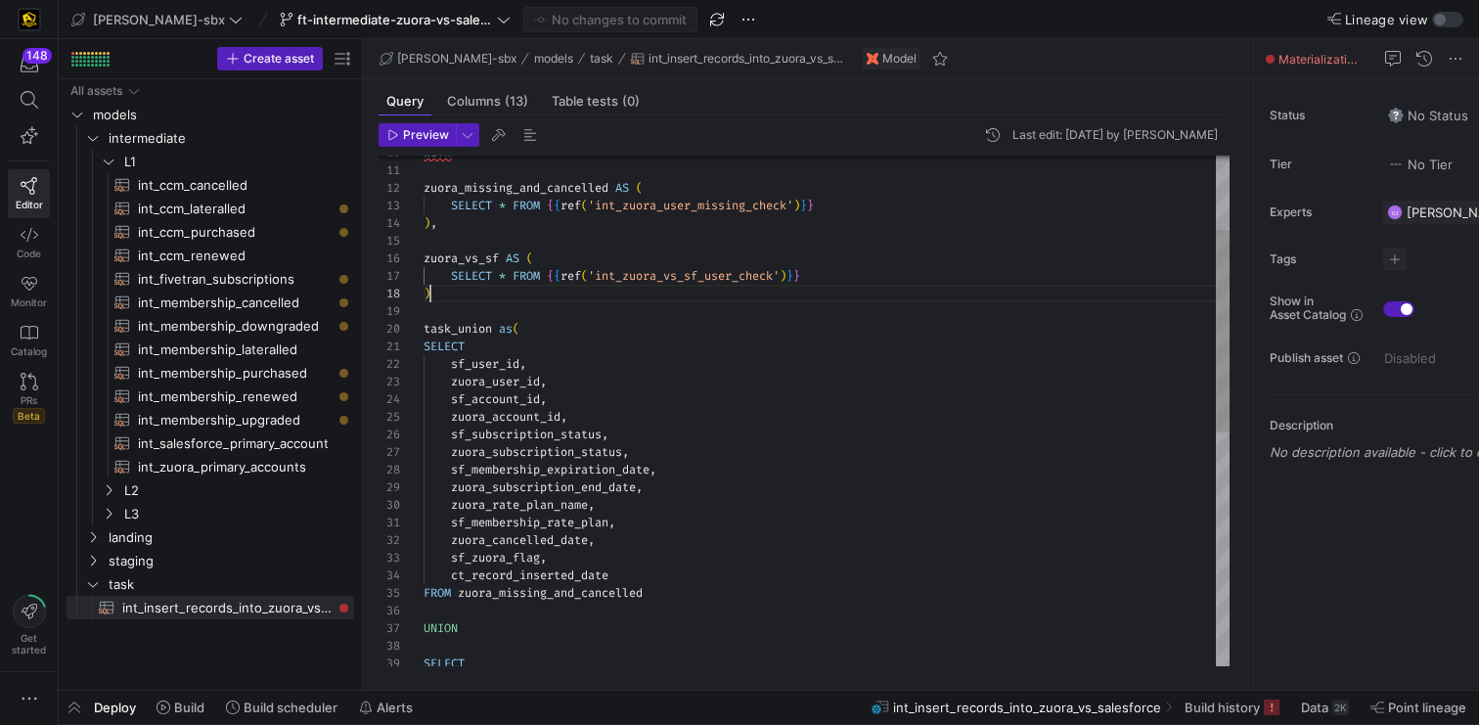
click at [488, 293] on div "ct_record_inserted_date sf_zuora_flag , zuora_cancelled_date , sf_membership_ra…" at bounding box center [827, 612] width 806 height 1284
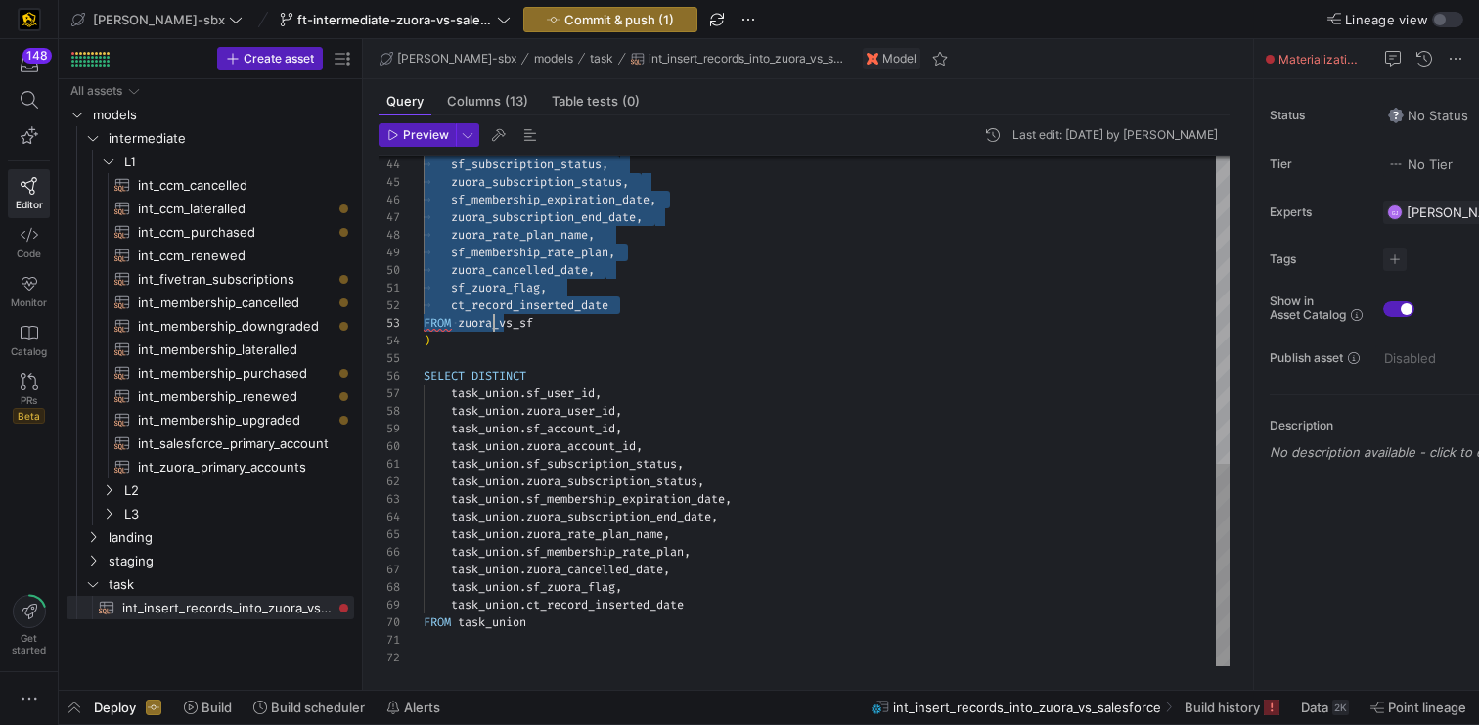
drag, startPoint x: 426, startPoint y: 359, endPoint x: 491, endPoint y: 329, distance: 72.2
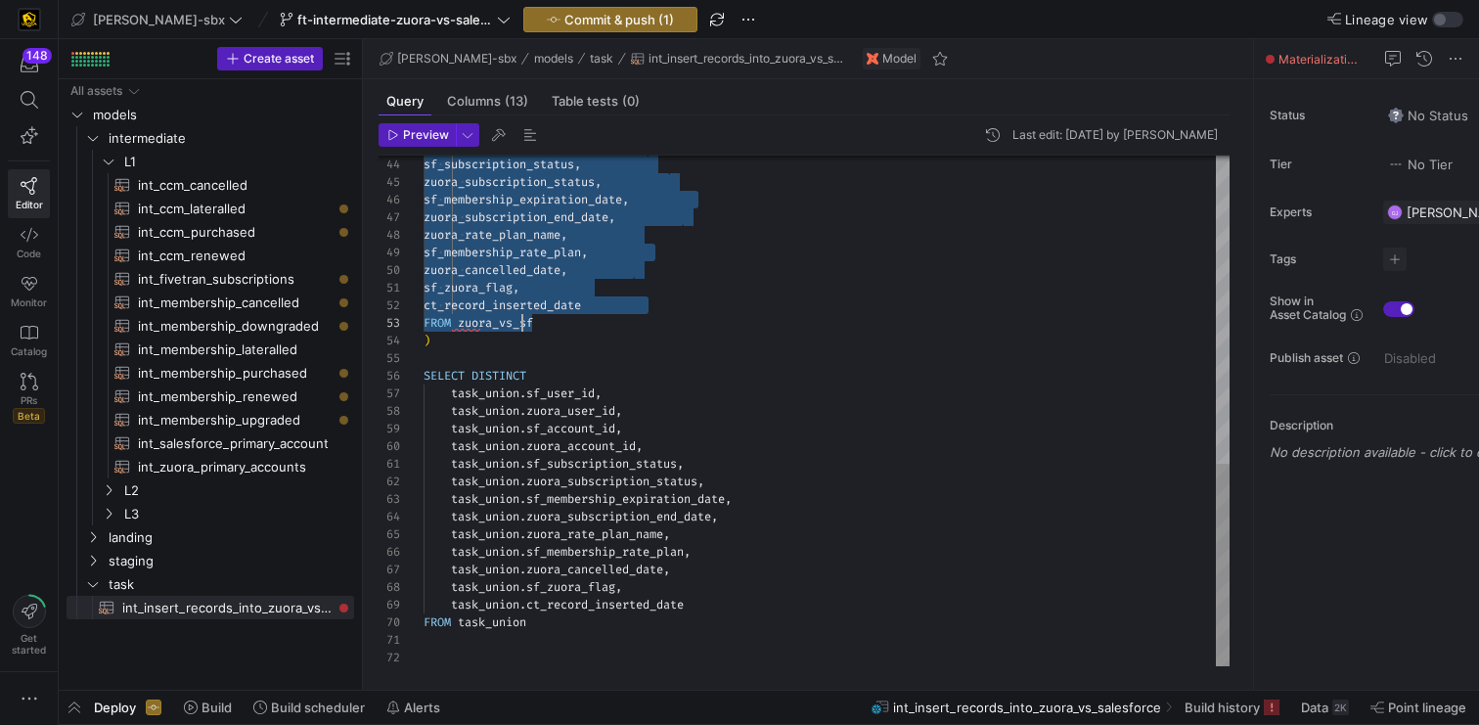
scroll to position [0, 99]
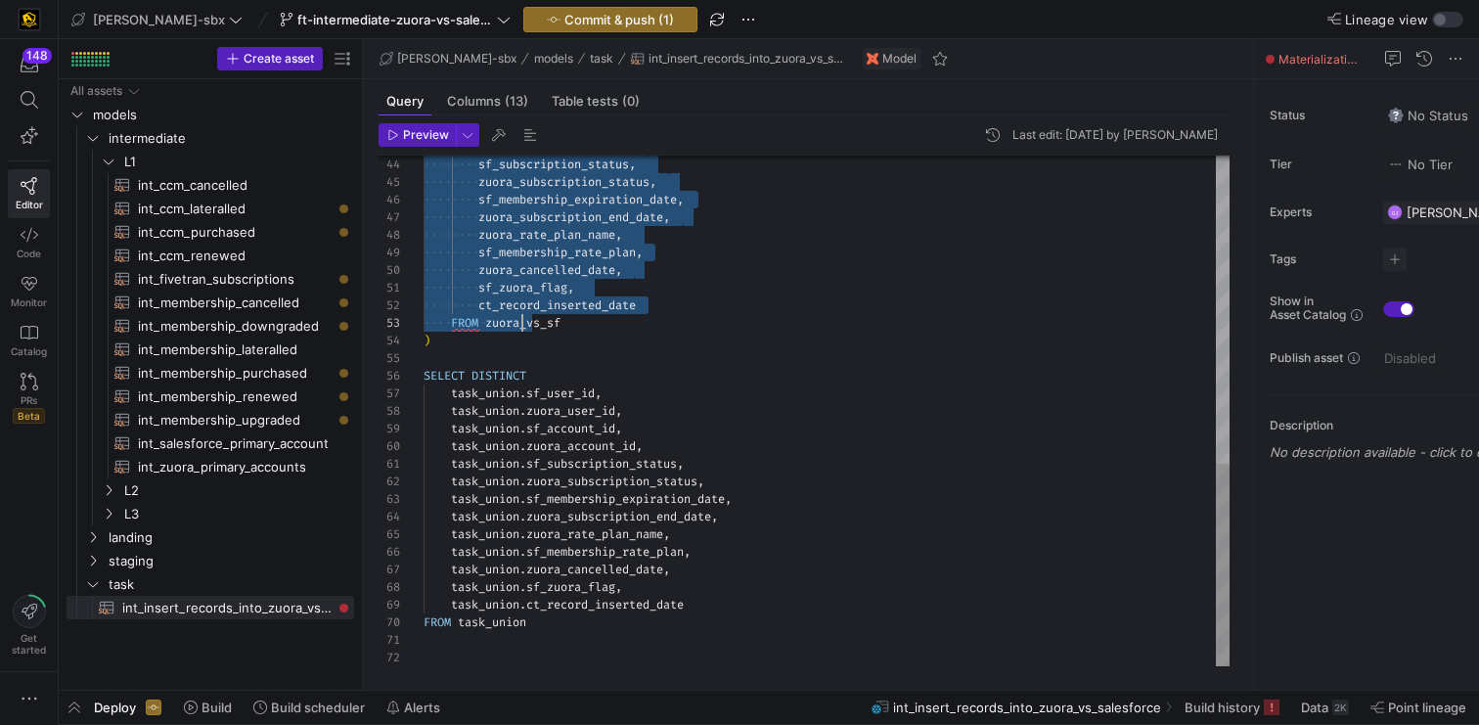
click at [565, 283] on div "sf_subscription_status , zuora_subscription_status , sf_membership_expiration_d…" at bounding box center [827, 25] width 806 height 1284
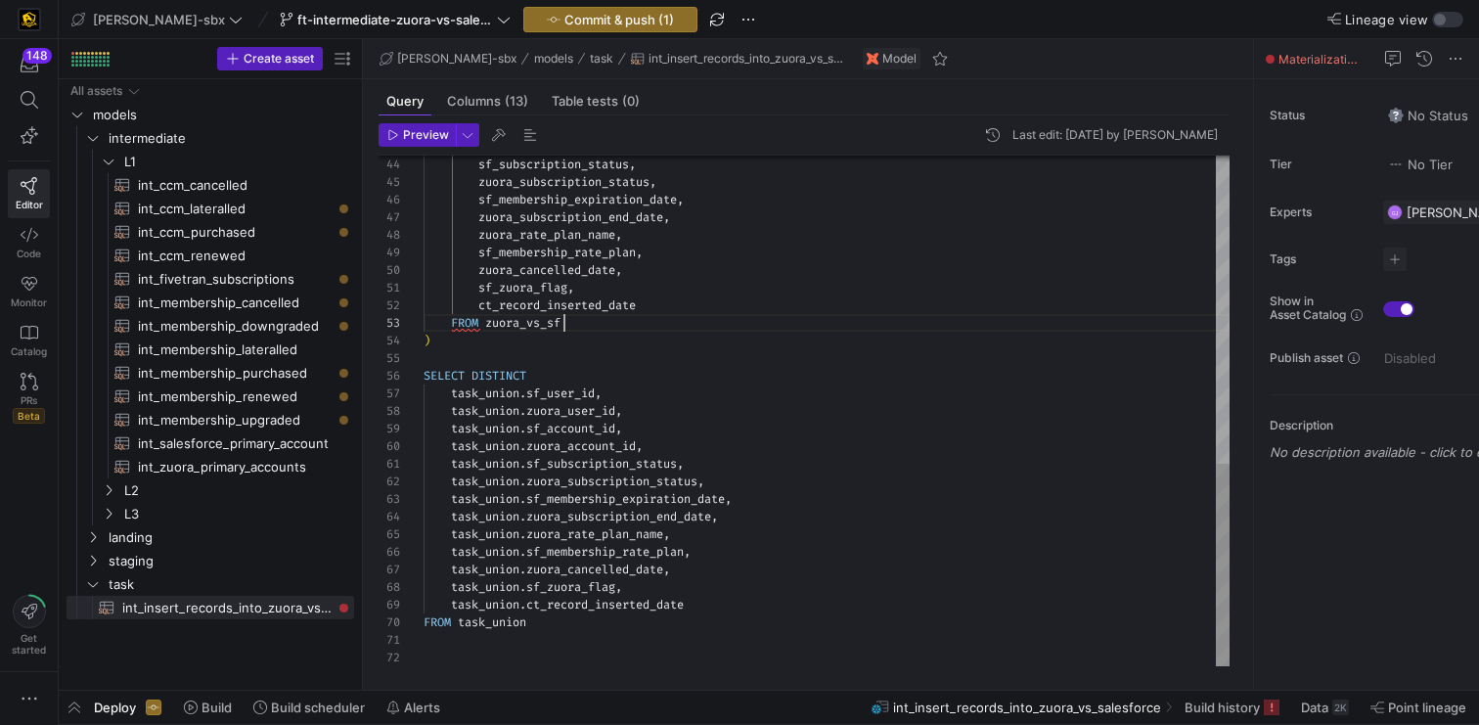
scroll to position [35, 141]
click at [580, 315] on div "sf_subscription_status , zuora_subscription_status , sf_membership_expiration_d…" at bounding box center [827, 25] width 806 height 1284
type textarea "sf_zuora_flag, ct_record_inserted_date FROM zuora_vs_sf ) SELECT DISTINCT task_…"
click at [565, 12] on span "Commit & push (1)" at bounding box center [620, 20] width 110 height 16
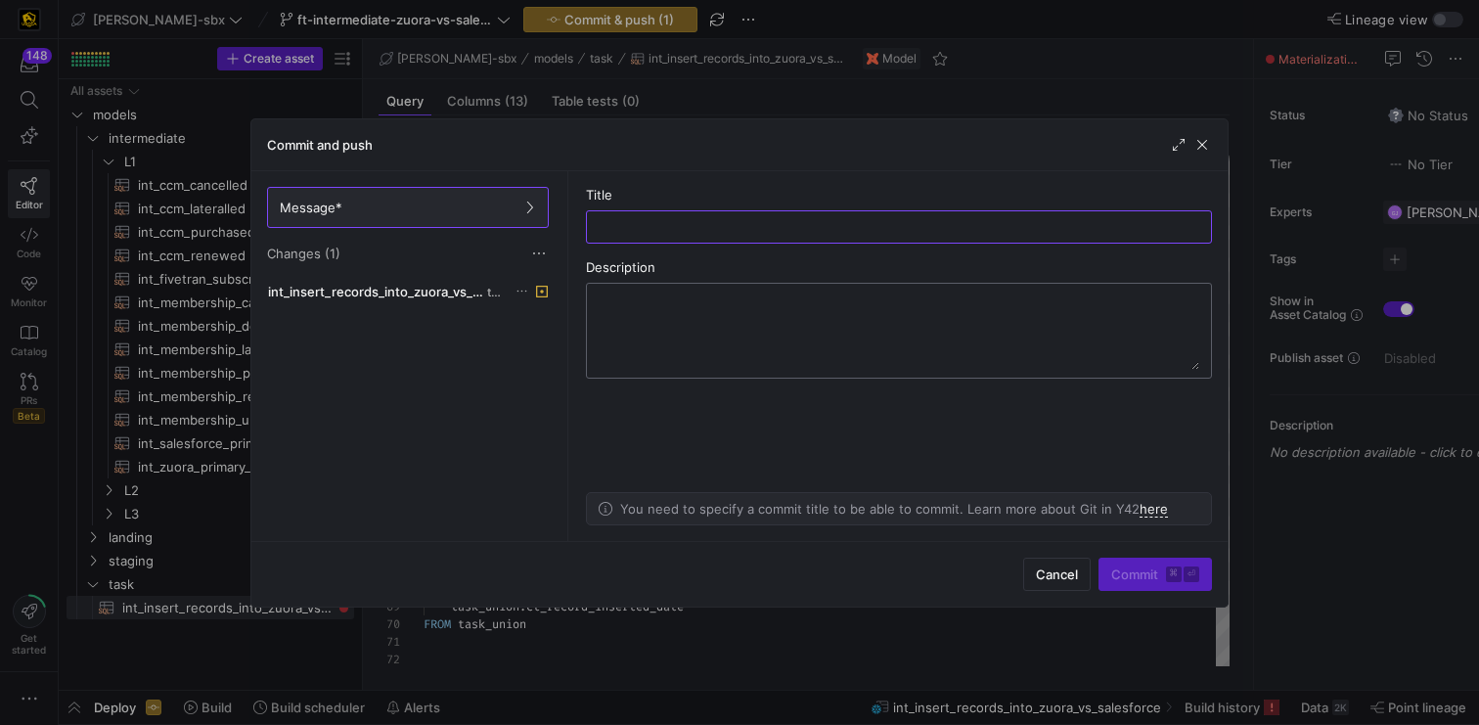
type input "f"
type input "H"
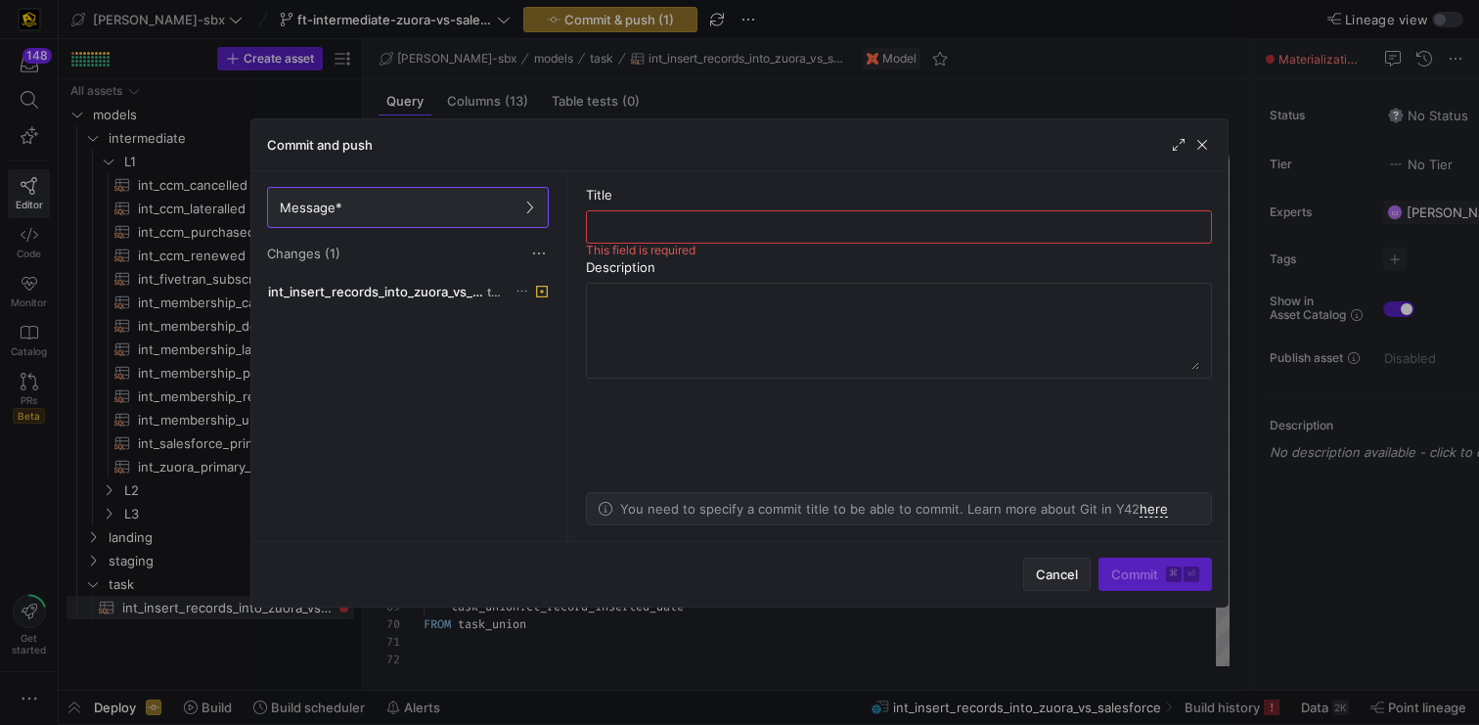
click at [1063, 574] on span "Cancel" at bounding box center [1057, 575] width 42 height 16
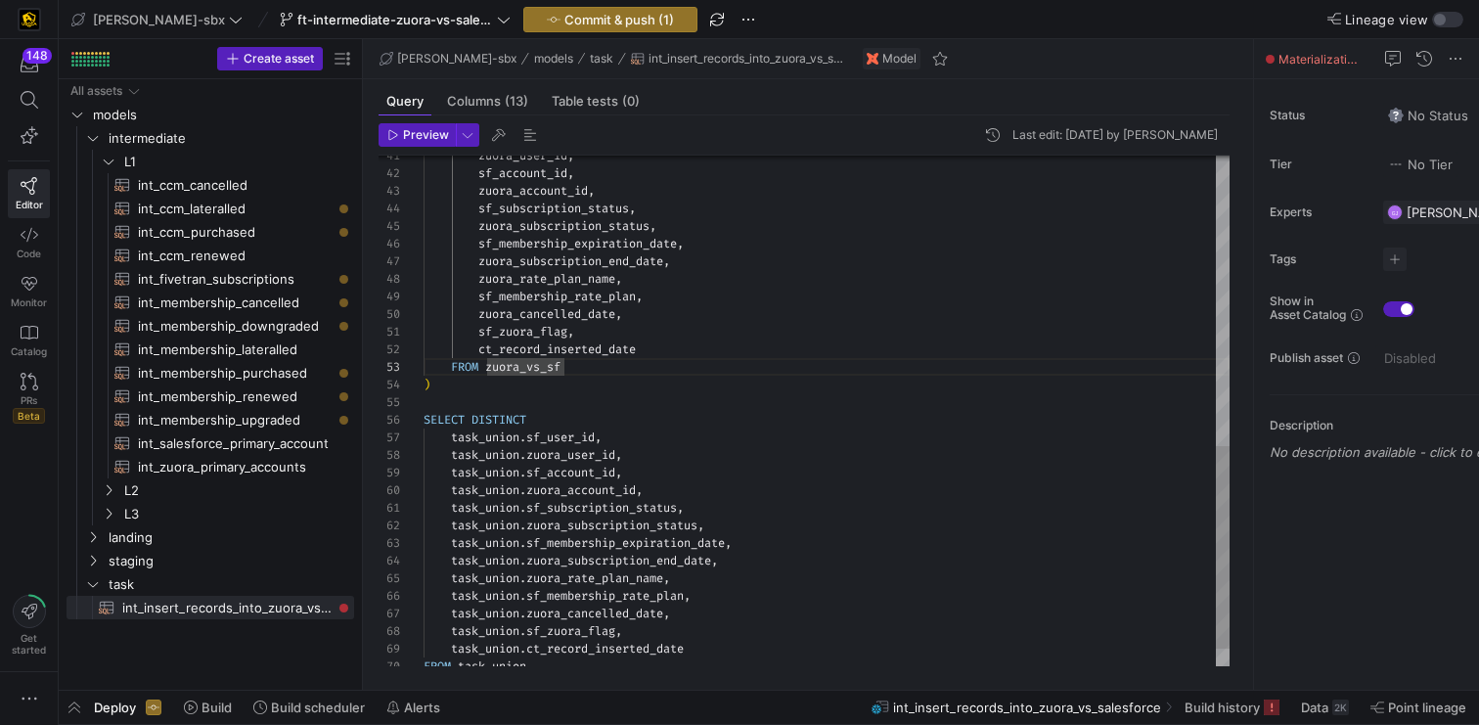
scroll to position [70, 0]
click at [626, 394] on div "sf_subscription_status , zuora_subscription_status , sf_membership_expiration_d…" at bounding box center [827, 69] width 806 height 1284
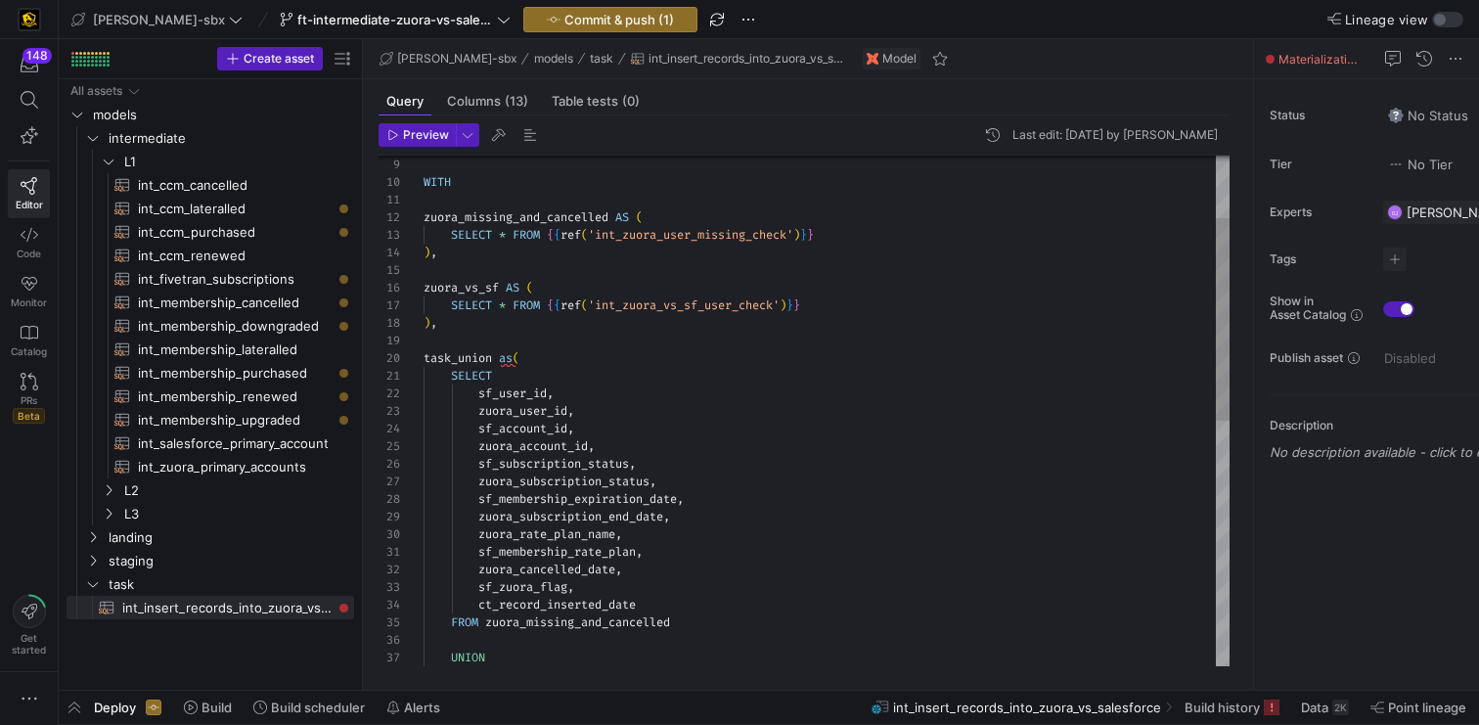
scroll to position [159, 0]
click at [426, 355] on div "UNION ct_record_inserted_date FROM zuora_missing_and_cancelled sf_zuora_flag , …" at bounding box center [827, 641] width 806 height 1284
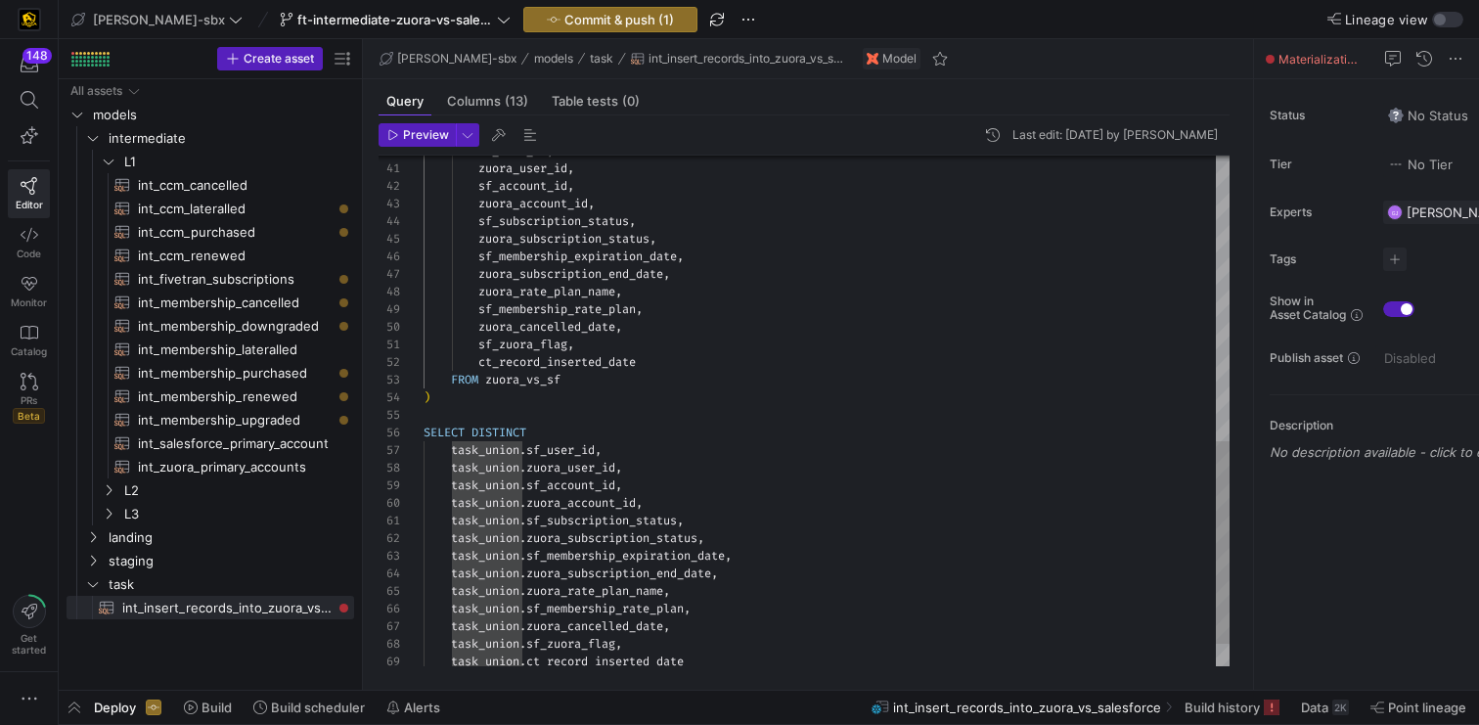
scroll to position [70, 0]
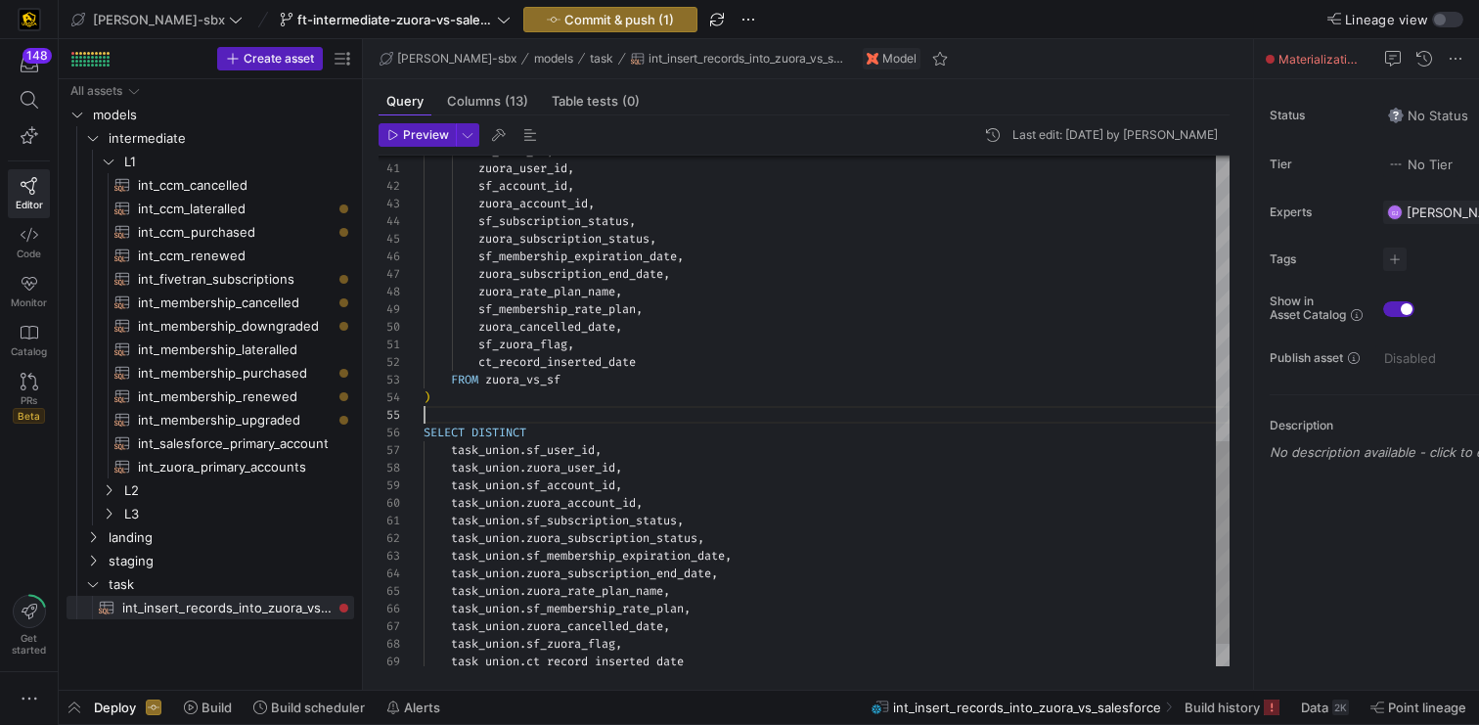
click at [510, 410] on div "sf_user_id , zuora_user_id , sf_account_id , zuora_account_id , sf_subscription…" at bounding box center [827, 81] width 806 height 1284
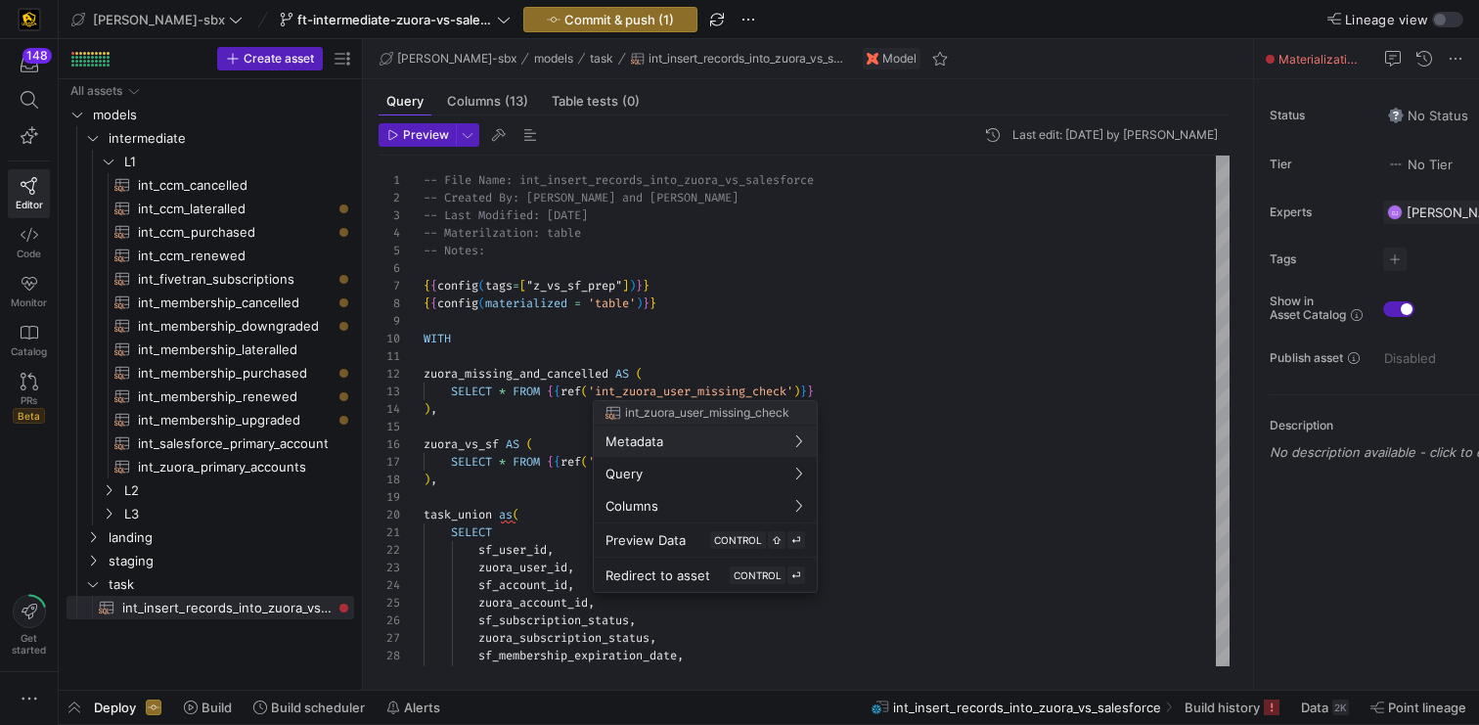
click at [528, 474] on div at bounding box center [739, 362] width 1479 height 725
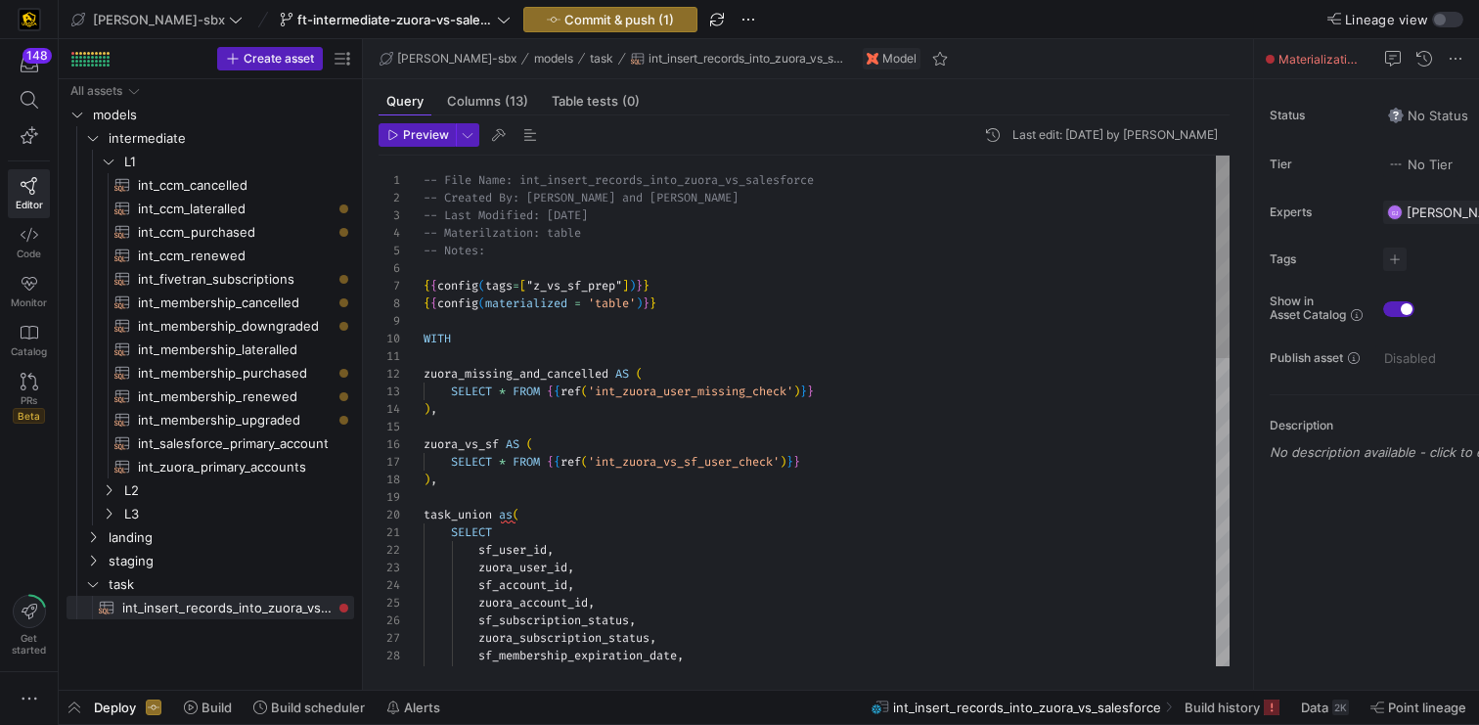
type textarea "zuora_missing_and_cancelled AS ( SELECT * FROM {{ref('int_zuora_user_missing_ch…"
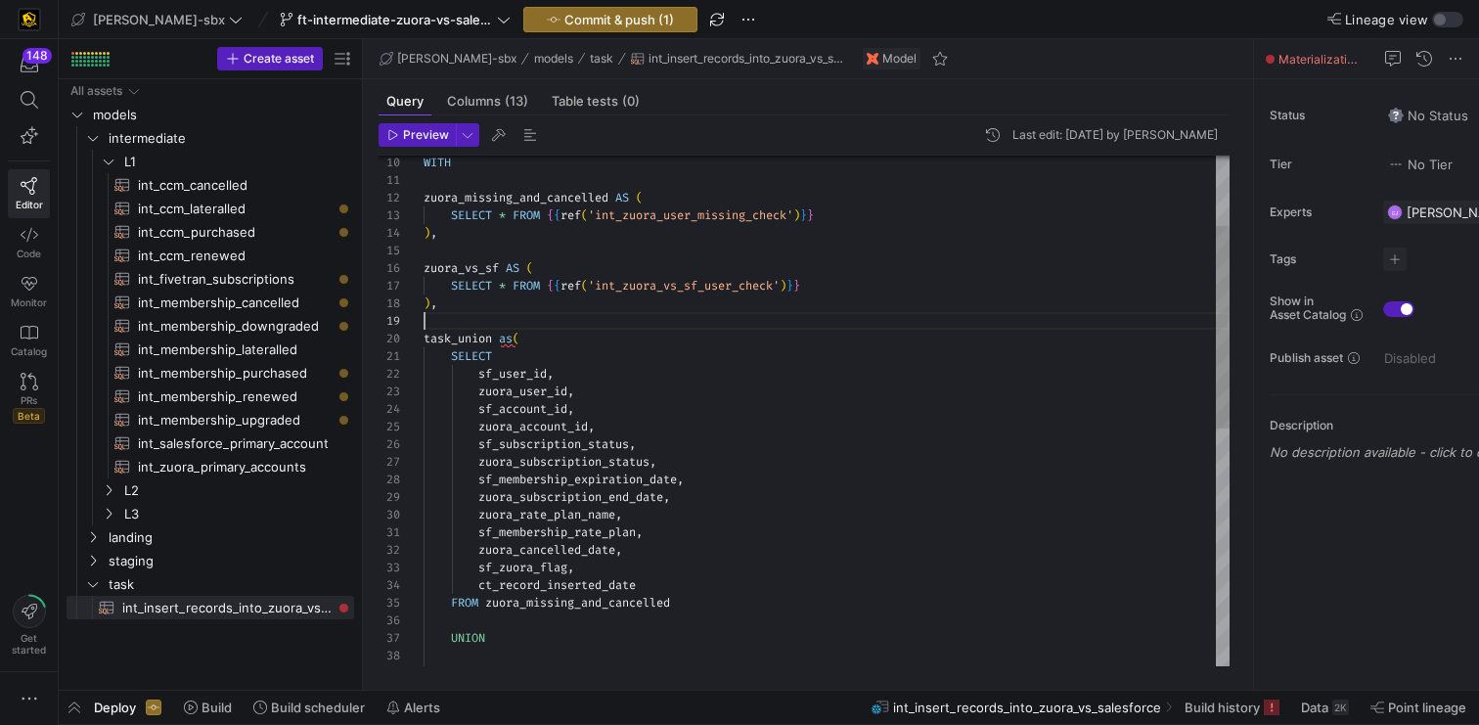
click at [422, 337] on div "20" at bounding box center [401, 339] width 45 height 18
click at [423, 336] on div "20" at bounding box center [401, 339] width 45 height 18
click at [424, 340] on div "zuora_subscription_end_date , sf_membership_expiration_date , zuora_subscriptio…" at bounding box center [827, 621] width 806 height 1284
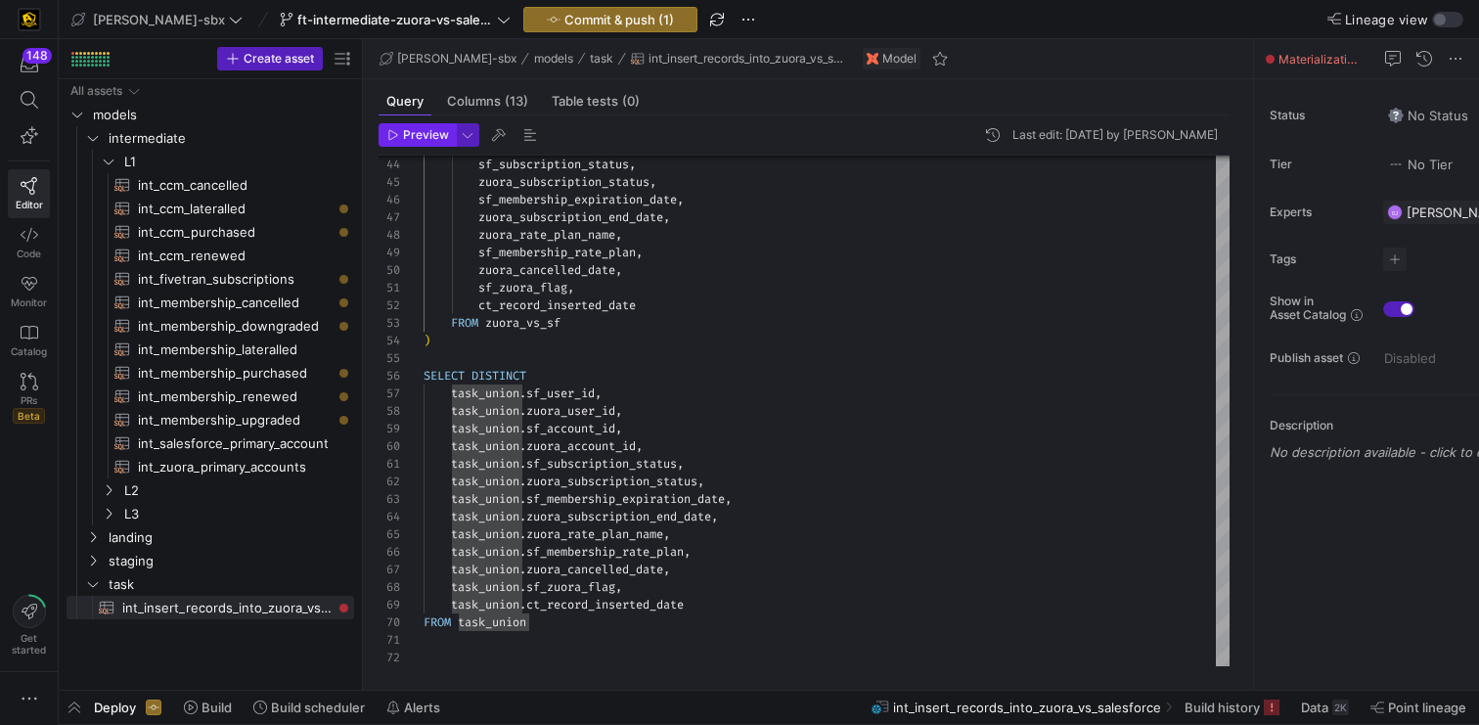
click at [425, 137] on span "Preview" at bounding box center [426, 135] width 46 height 14
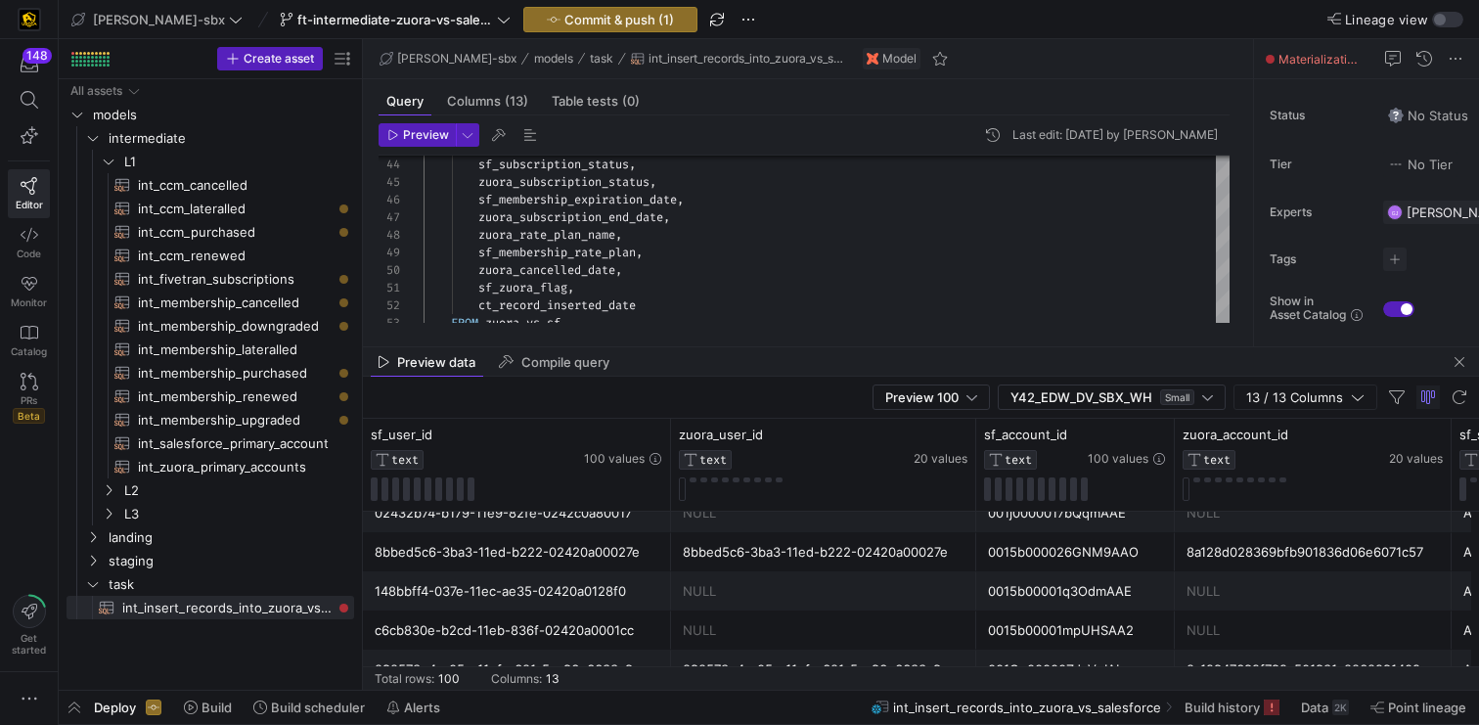
scroll to position [1068, 0]
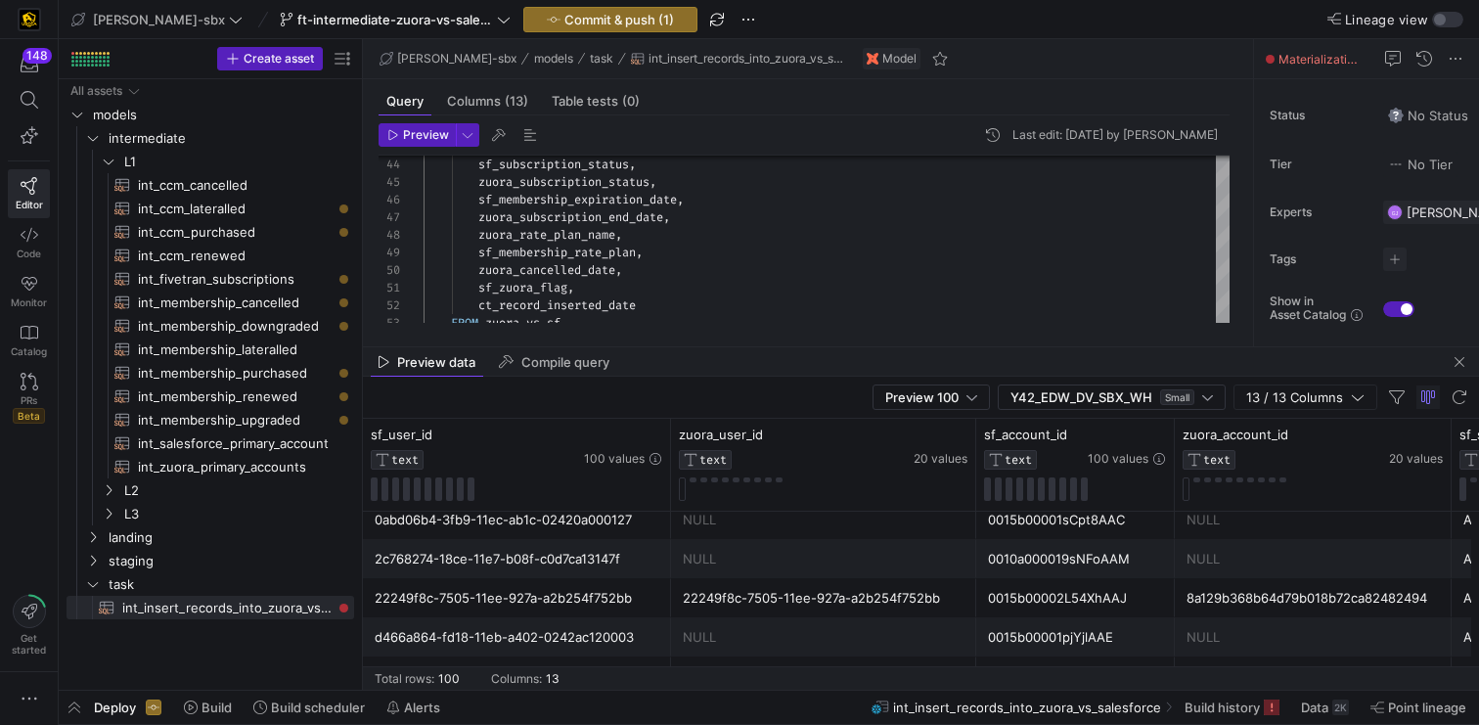
click at [753, 343] on mat-tab-group "Query Columns (13) Table tests (0) Preview Last edit: Wednesday 13 August 2025 …" at bounding box center [804, 212] width 883 height 267
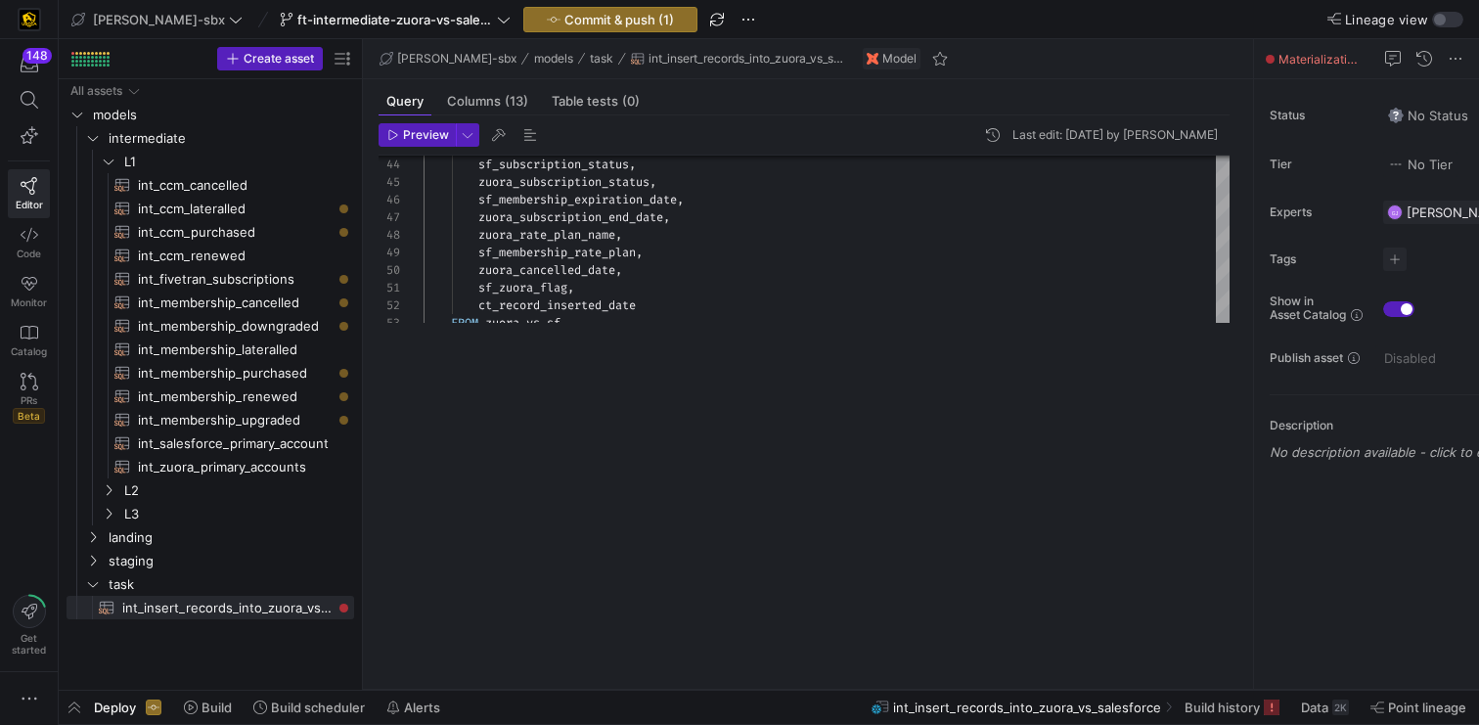
drag, startPoint x: 750, startPoint y: 344, endPoint x: 682, endPoint y: 781, distance: 441.7
click at [682, 725] on html "148 Editor Code Monitor Catalog PRs Beta Get started edw-dv-sbx ft-intermediate…" at bounding box center [739, 362] width 1479 height 725
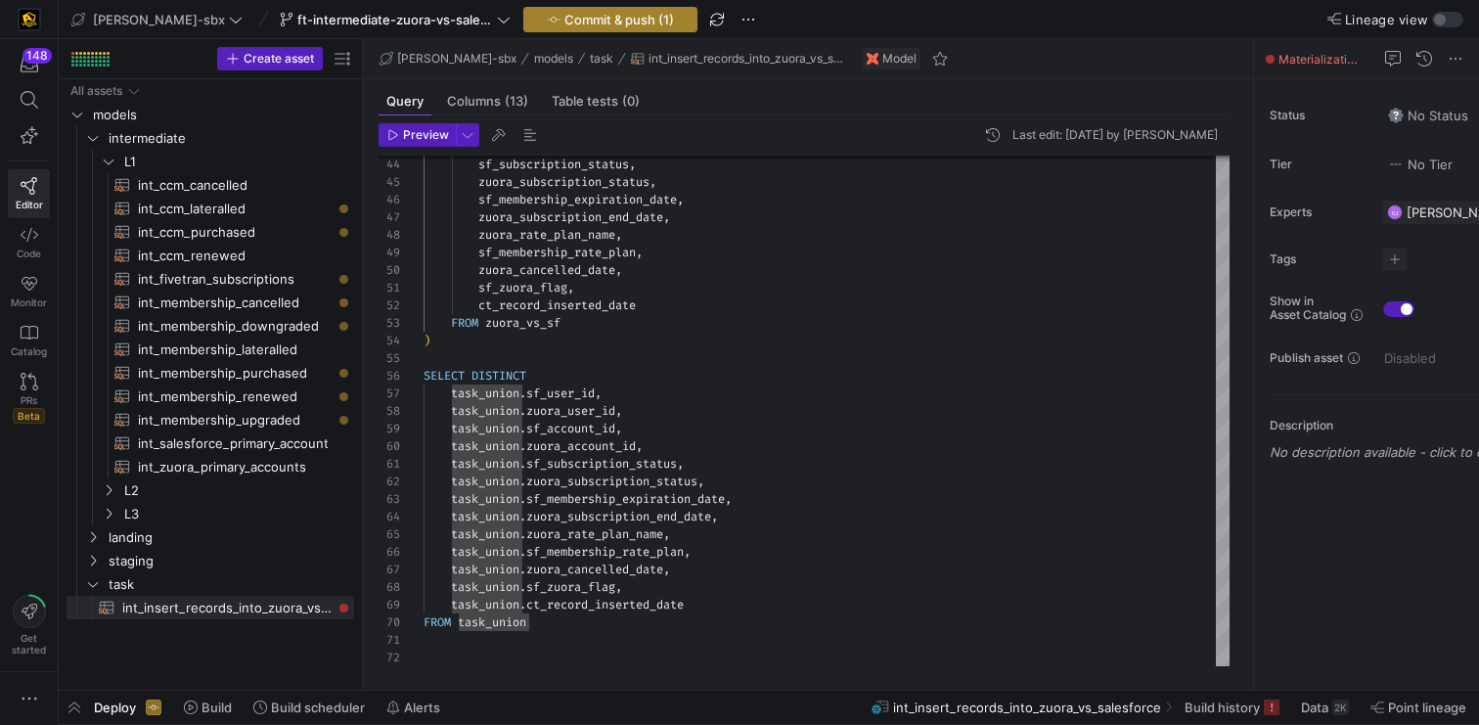
click at [551, 30] on span "button" at bounding box center [610, 19] width 172 height 23
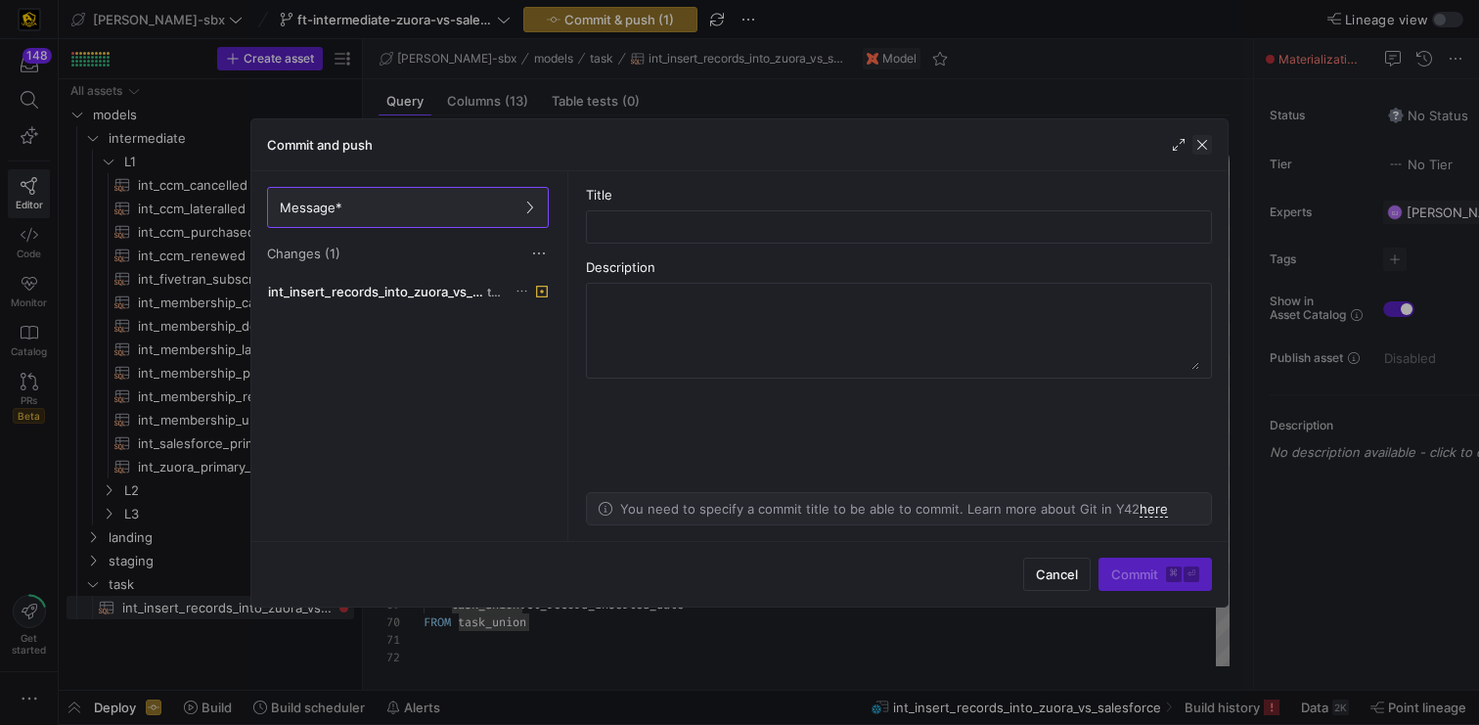
click at [1204, 141] on span "button" at bounding box center [1203, 145] width 20 height 20
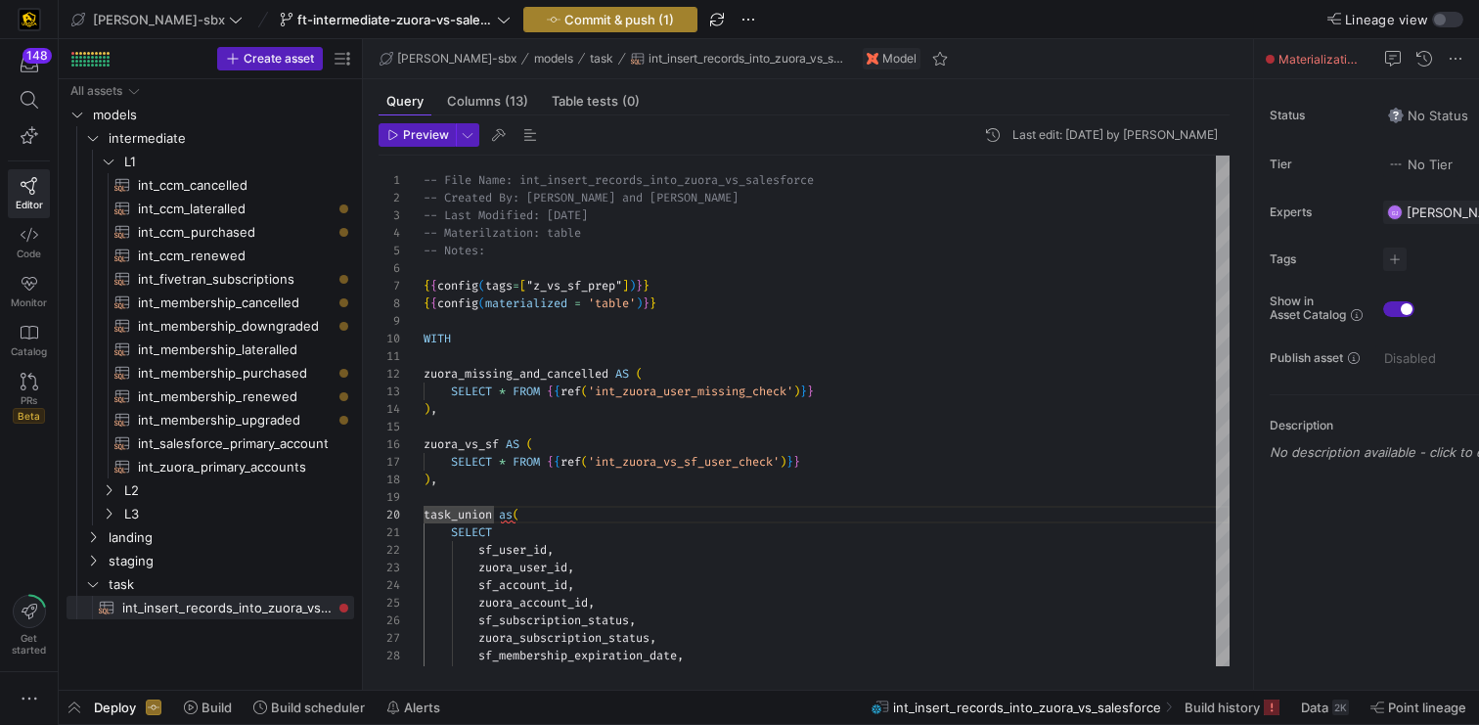
click at [591, 16] on span "Commit & push (1)" at bounding box center [620, 20] width 110 height 16
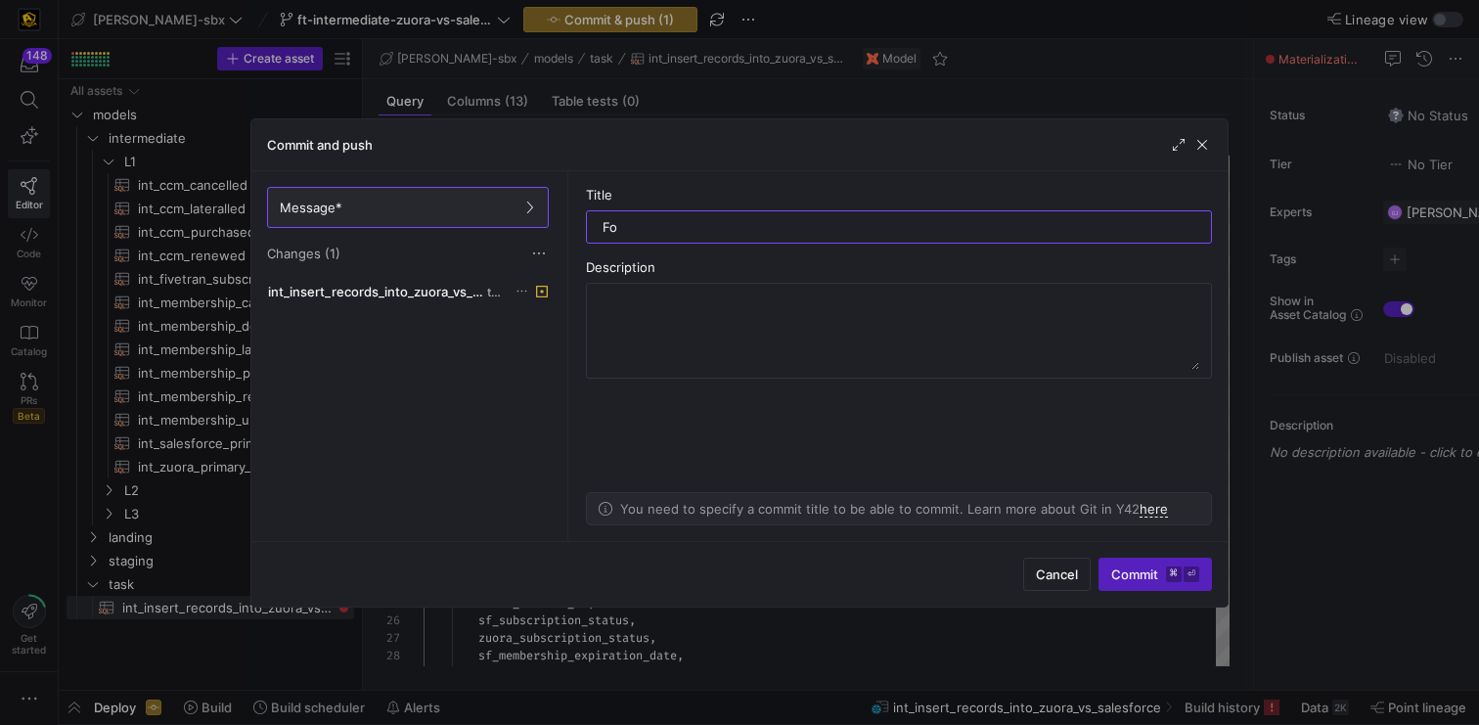
type input "F"
type input "Inserting comma after zuroa_vs_sf"
click at [1202, 150] on span "button" at bounding box center [1203, 145] width 20 height 20
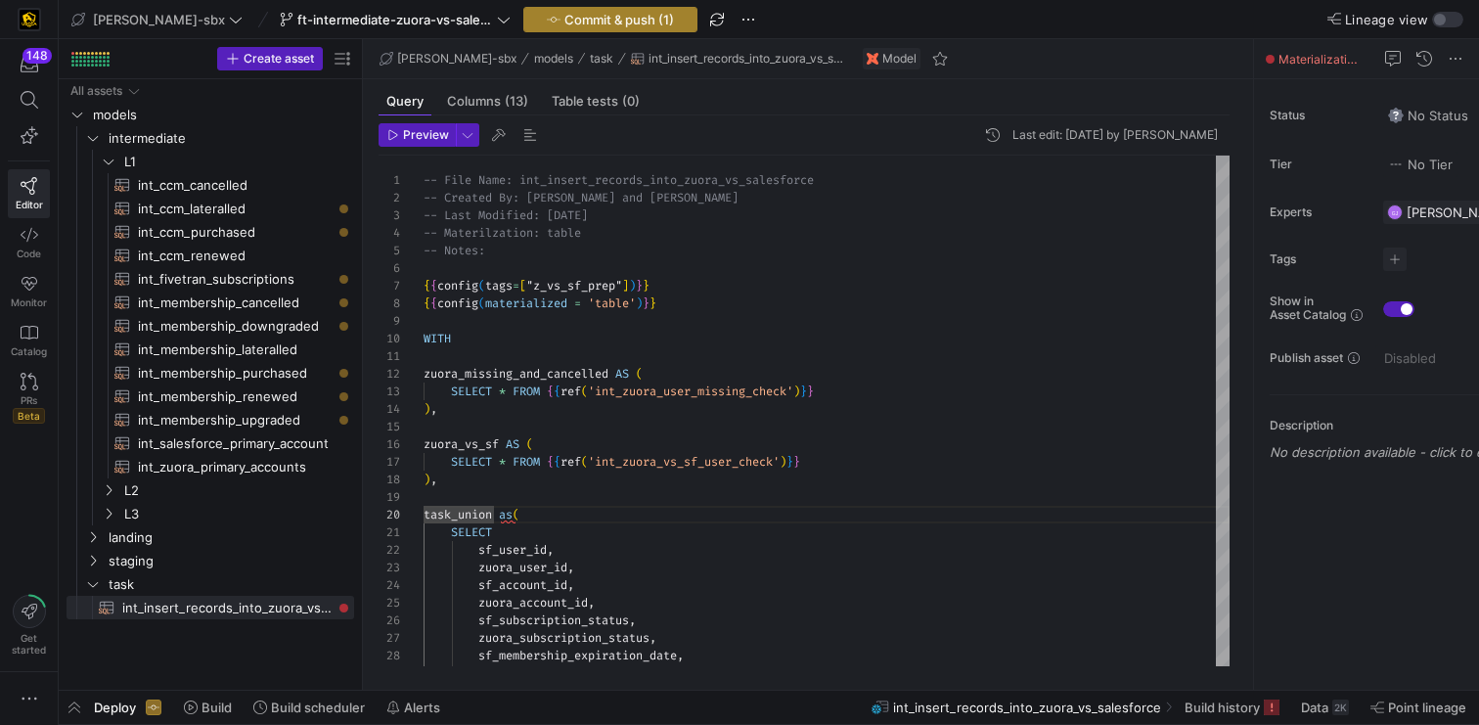
click at [603, 25] on span "Commit & push (1)" at bounding box center [620, 20] width 110 height 16
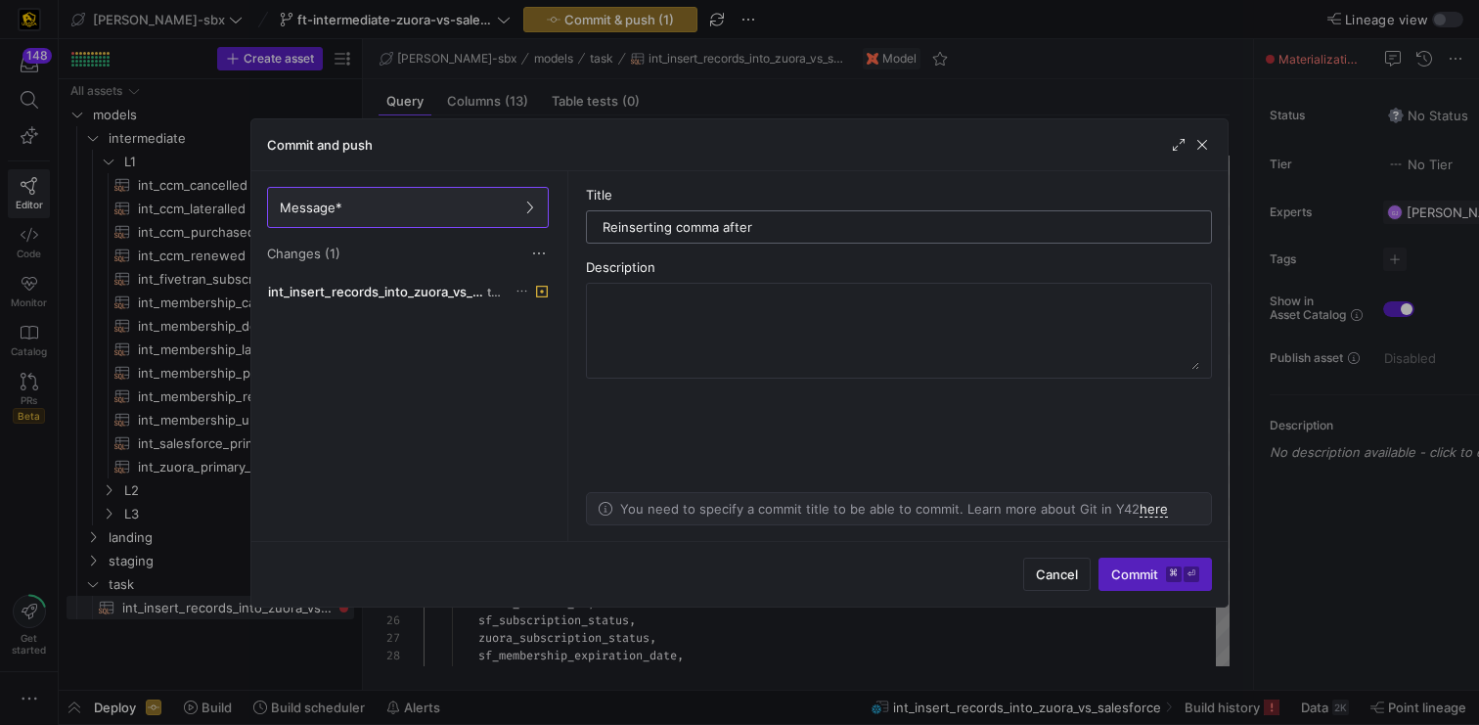
click at [617, 229] on input "Reinserting comma after" at bounding box center [899, 227] width 593 height 16
click at [778, 229] on input "Inserting comma after" at bounding box center [899, 227] width 593 height 16
type input "Inserting comma after zuora_vs_sf cte"
click at [763, 296] on textarea at bounding box center [899, 331] width 601 height 78
click at [698, 300] on textarea "WHAT: Inserting comma after zuora_vs_sf cte" at bounding box center [899, 331] width 601 height 78
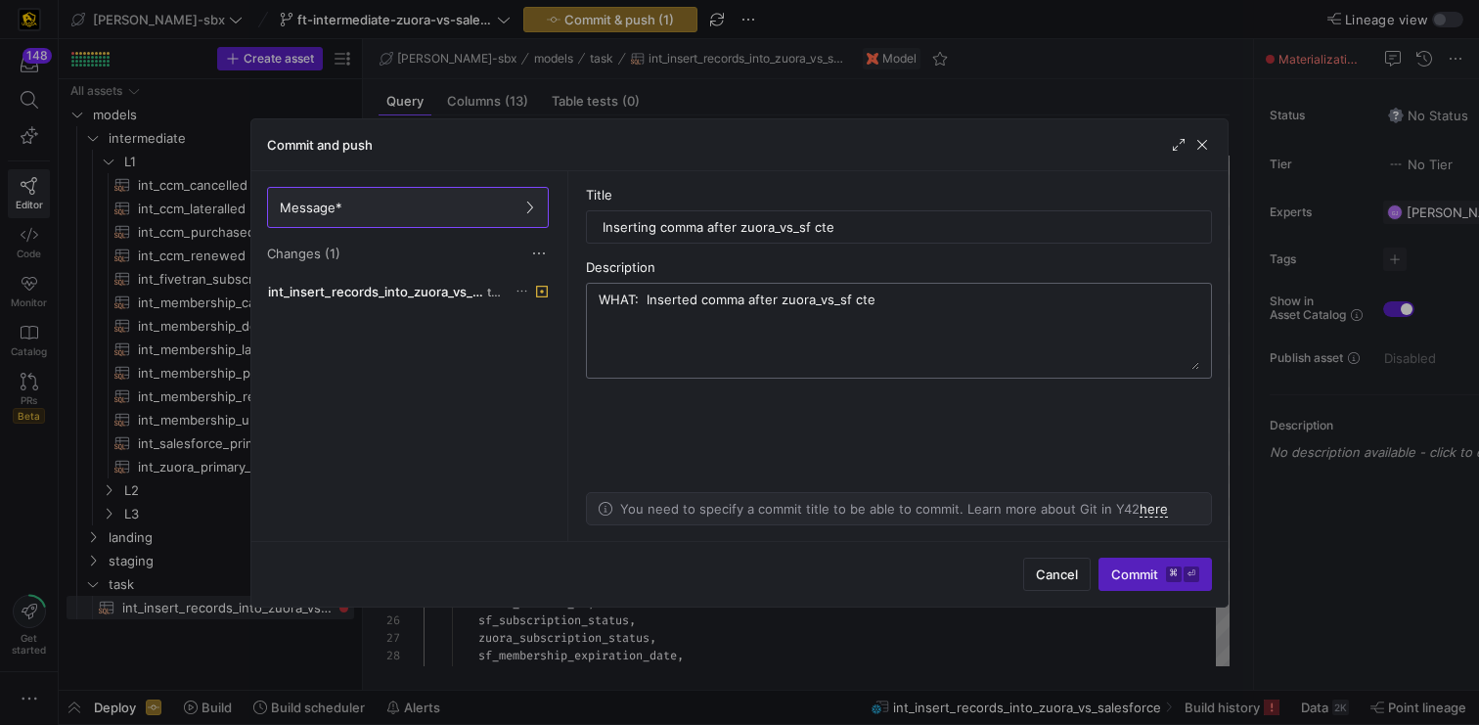
click at [952, 308] on textarea "WHAT: Inserted comma after zuora_vs_sf cte" at bounding box center [899, 331] width 601 height 78
click at [633, 347] on textarea "WHAT: Inserted comma after zuora_vs_sf cte statement. WHY: It created an error …" at bounding box center [899, 331] width 601 height 78
click at [654, 349] on textarea "WHAT: Inserted comma after zuora_vs_sf cte statement. WHY: It created an error …" at bounding box center [899, 331] width 601 height 78
click at [1164, 337] on textarea "WHAT: Inserted comma after zuora_vs_sf cte statement. WHY: It created an error …" at bounding box center [899, 331] width 601 height 78
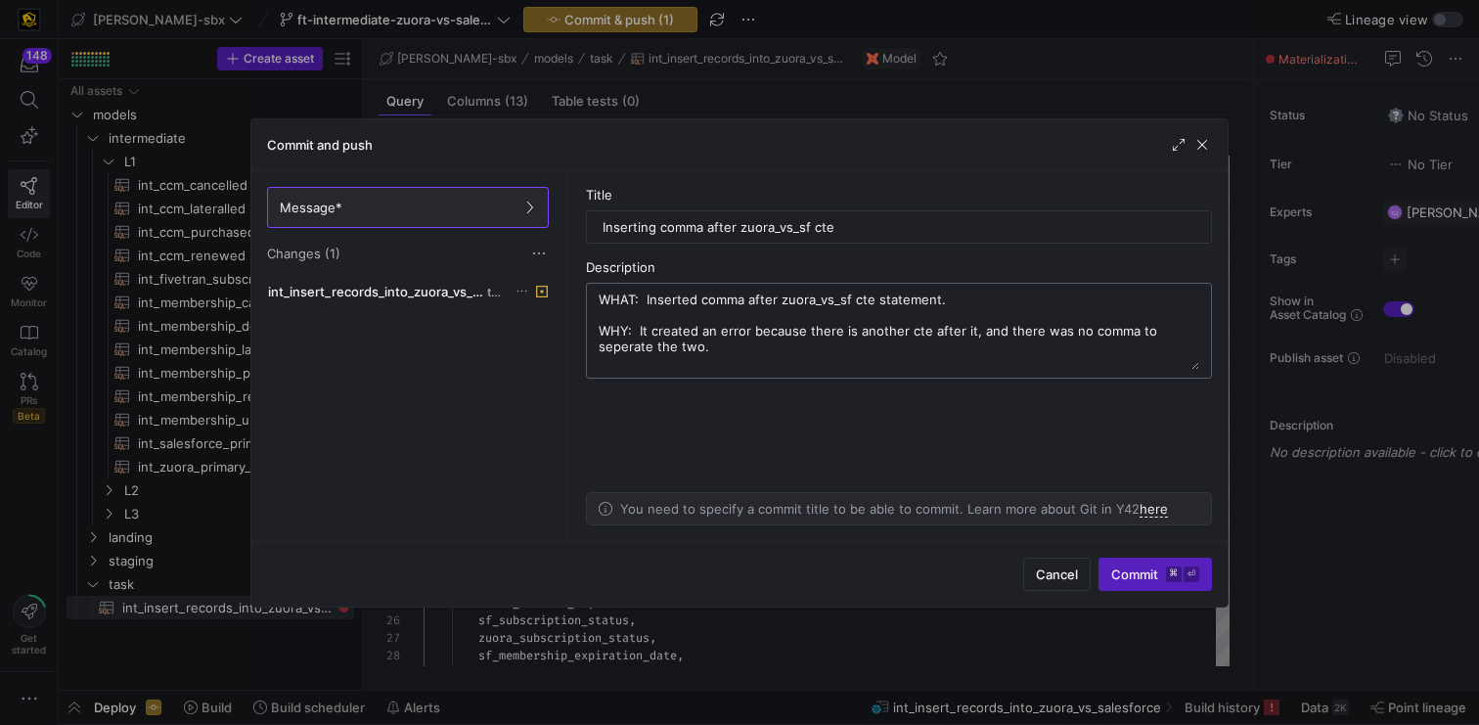
click at [1164, 345] on textarea "WHAT: Inserted comma after zuora_vs_sf cte statement. WHY: It created an error …" at bounding box center [899, 331] width 601 height 78
click at [1165, 319] on textarea "WHAT: Inserted comma after zuora_vs_sf cte statement. WHY: It created an error …" at bounding box center [899, 331] width 601 height 78
click at [1165, 322] on textarea "WHAT: Inserted comma after zuora_vs_sf cte statement. WHY: It created an error …" at bounding box center [899, 331] width 601 height 78
click at [1173, 335] on textarea "WHAT: Inserted comma after zuora_vs_sf cte statement. WHY: It created an error …" at bounding box center [899, 331] width 601 height 78
click at [1176, 335] on textarea "WHAT: Inserted comma after zuora_vs_sf cte statement. WHY: It created an error …" at bounding box center [899, 331] width 601 height 78
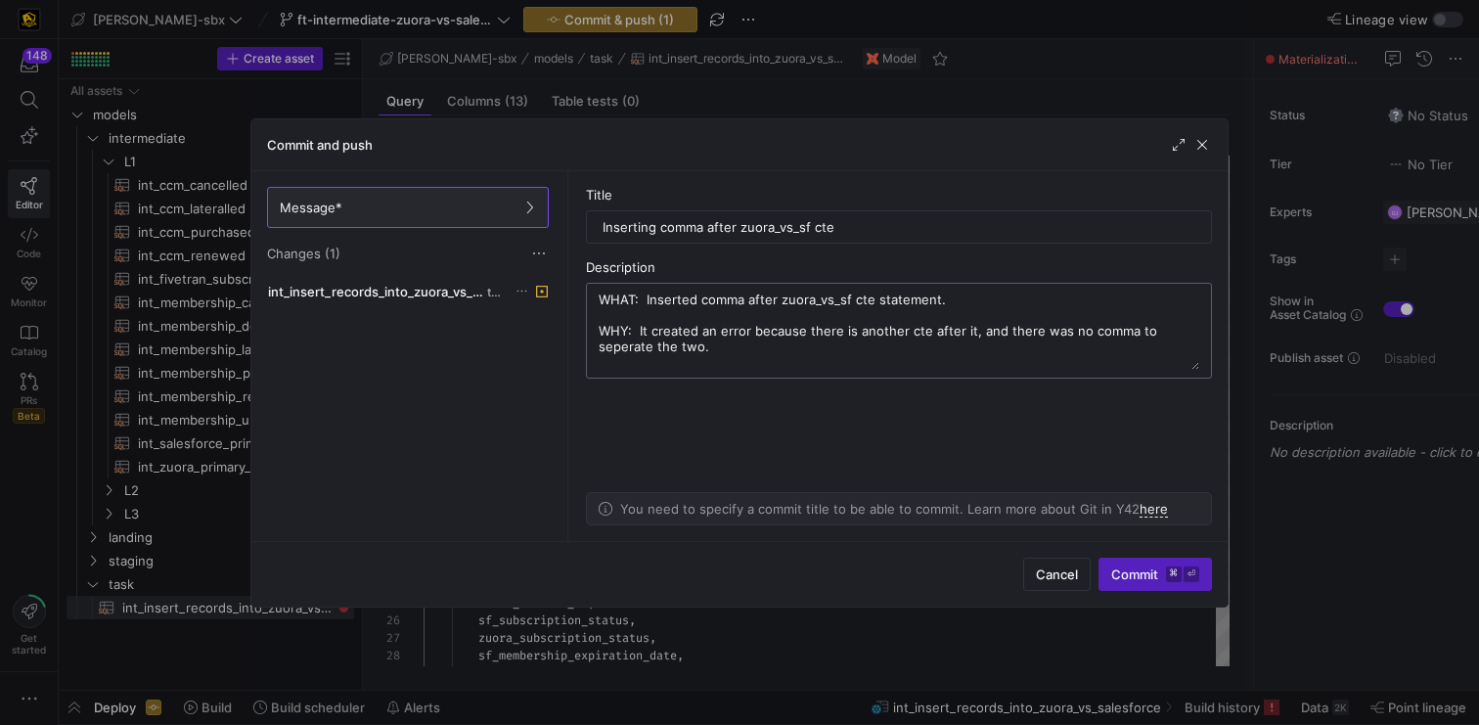
click at [1177, 335] on textarea "WHAT: Inserted comma after zuora_vs_sf cte statement. WHY: It created an error …" at bounding box center [899, 331] width 601 height 78
click at [1178, 335] on textarea "WHAT: Inserted comma after zuora_vs_sf cte statement. WHY: It created an error …" at bounding box center [899, 331] width 601 height 78
click at [640, 345] on textarea "WHAT: Inserted comma after zuora_vs_sf cte statement. WHY: It created an error …" at bounding box center [899, 331] width 601 height 78
drag, startPoint x: 644, startPoint y: 345, endPoint x: 750, endPoint y: 330, distance: 107.8
click at [750, 330] on textarea "WHAT: Inserted comma after zuora_vs_sf cte statement. WHY: It created an error …" at bounding box center [899, 331] width 601 height 78
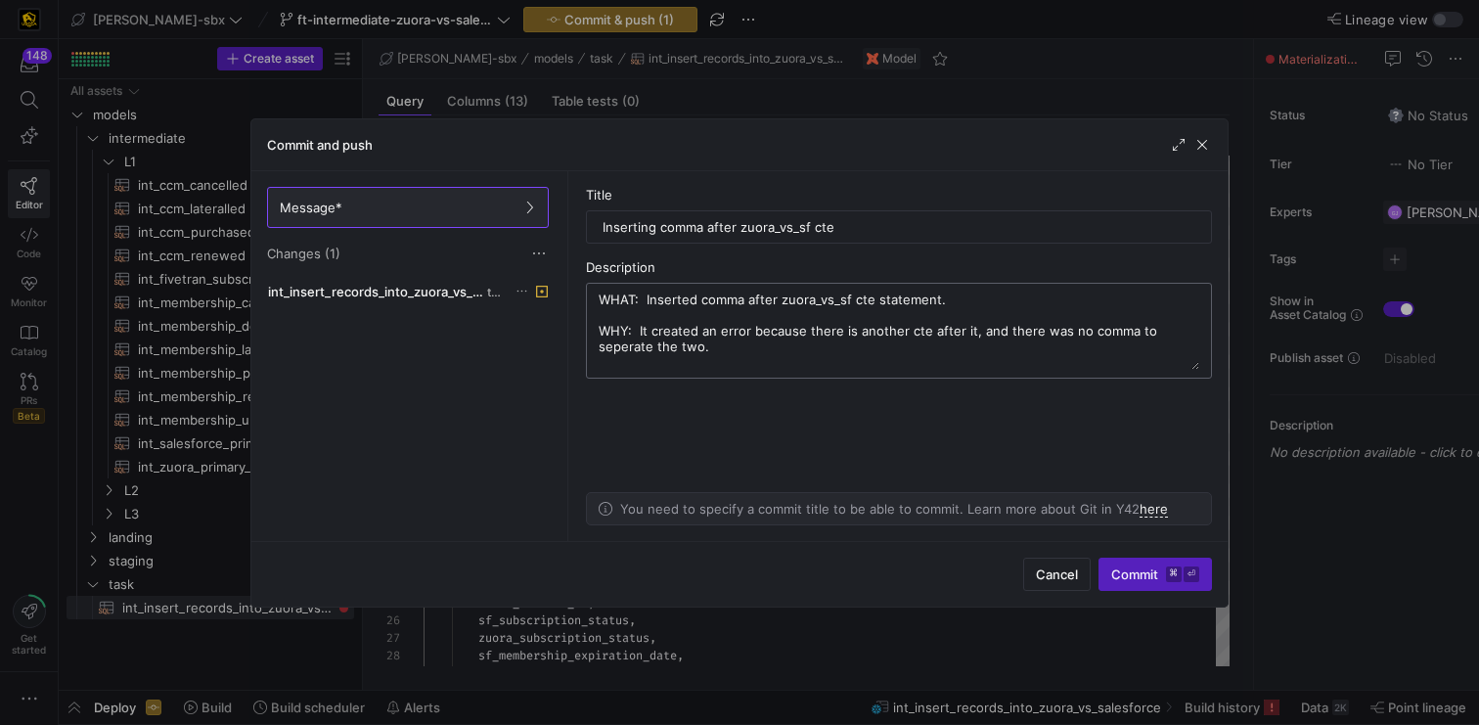
click at [743, 364] on textarea "WHAT: Inserted comma after zuora_vs_sf cte statement. WHY: It created an error …" at bounding box center [899, 331] width 601 height 78
click at [777, 307] on textarea "WHAT: Inserted comma after zuora_vs_sf cte statement. WHY: It created an error …" at bounding box center [899, 331] width 601 height 78
click at [1158, 336] on textarea "WHAT: Inserted comma after zuora_vs_sf cte statement. WHY: It created an error …" at bounding box center [899, 331] width 601 height 78
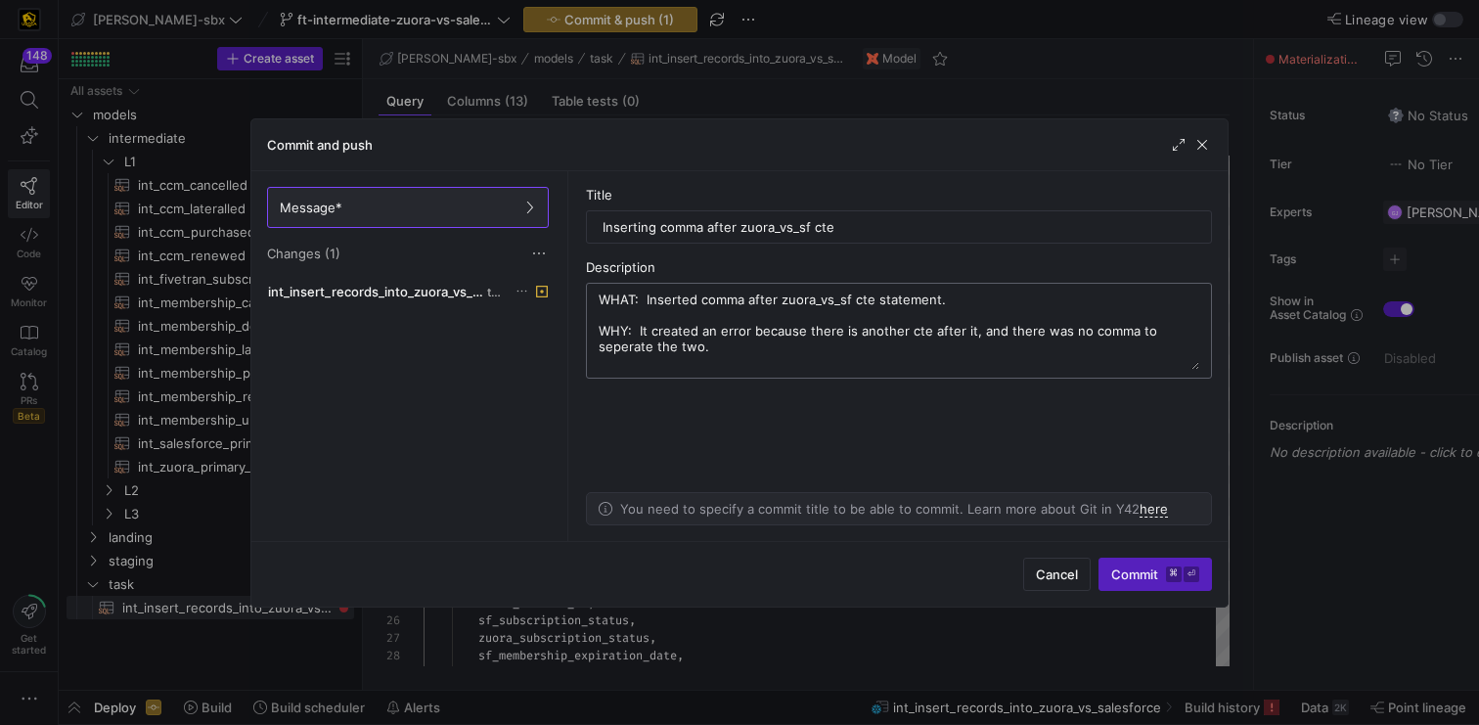
click at [1177, 338] on textarea "WHAT: Inserted comma after zuora_vs_sf cte statement. WHY: It created an error …" at bounding box center [899, 331] width 601 height 78
click at [1176, 336] on textarea "WHAT: Inserted comma after zuora_vs_sf cte statement. WHY: It created an error …" at bounding box center [899, 331] width 601 height 78
click at [1174, 333] on textarea "WHAT: Inserted comma after zuora_vs_sf cte statement. WHY: It created an error …" at bounding box center [899, 331] width 601 height 78
click at [1178, 340] on textarea "WHAT: Inserted comma after zuora_vs_sf cte statement. WHY: It created an error …" at bounding box center [899, 331] width 601 height 78
click at [1127, 340] on textarea "WHAT: Inserted comma after zuora_vs_sf cte statement. WHY: It created an error …" at bounding box center [899, 331] width 601 height 78
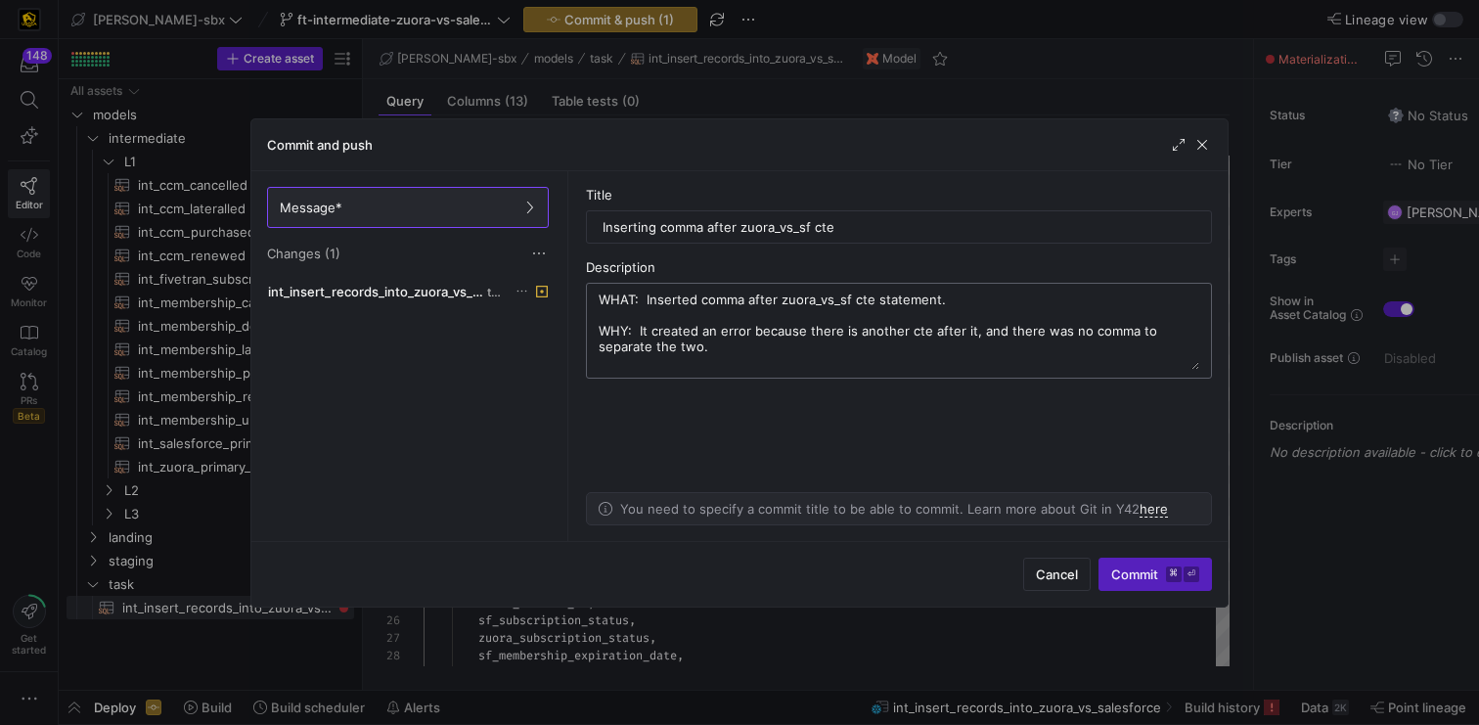
click at [1104, 332] on textarea "WHAT: Inserted comma after zuora_vs_sf cte statement. WHY: It created an error …" at bounding box center [899, 331] width 601 height 78
click at [1034, 313] on textarea "WHAT: Inserted comma after zuora_vs_sf cte statement. WHY: It created an error …" at bounding box center [899, 331] width 601 height 78
type textarea "WHAT: Inserted comma after zuora_vs_sf cte statement. WHY: It created an error …"
click at [1136, 561] on span "submit" at bounding box center [1156, 574] width 112 height 31
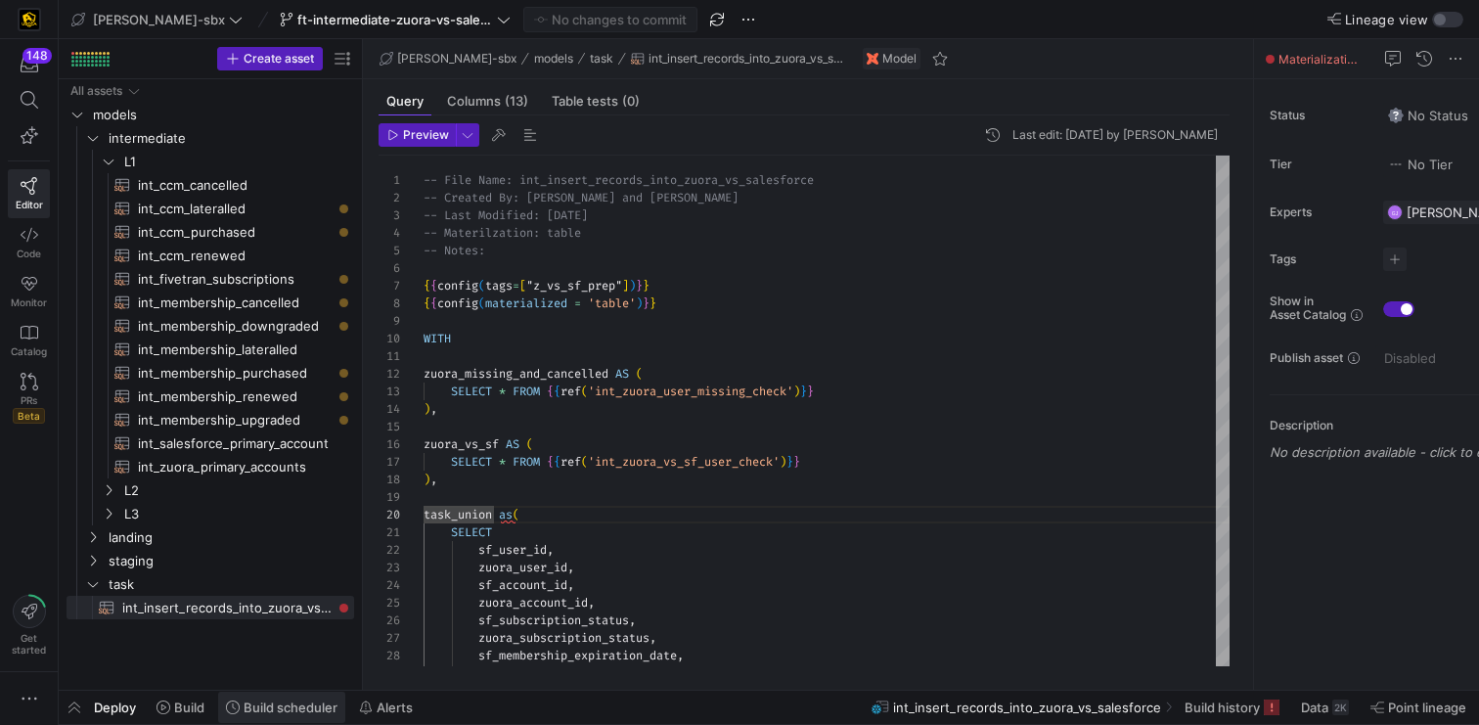
click at [295, 704] on span "Build scheduler" at bounding box center [291, 708] width 94 height 16
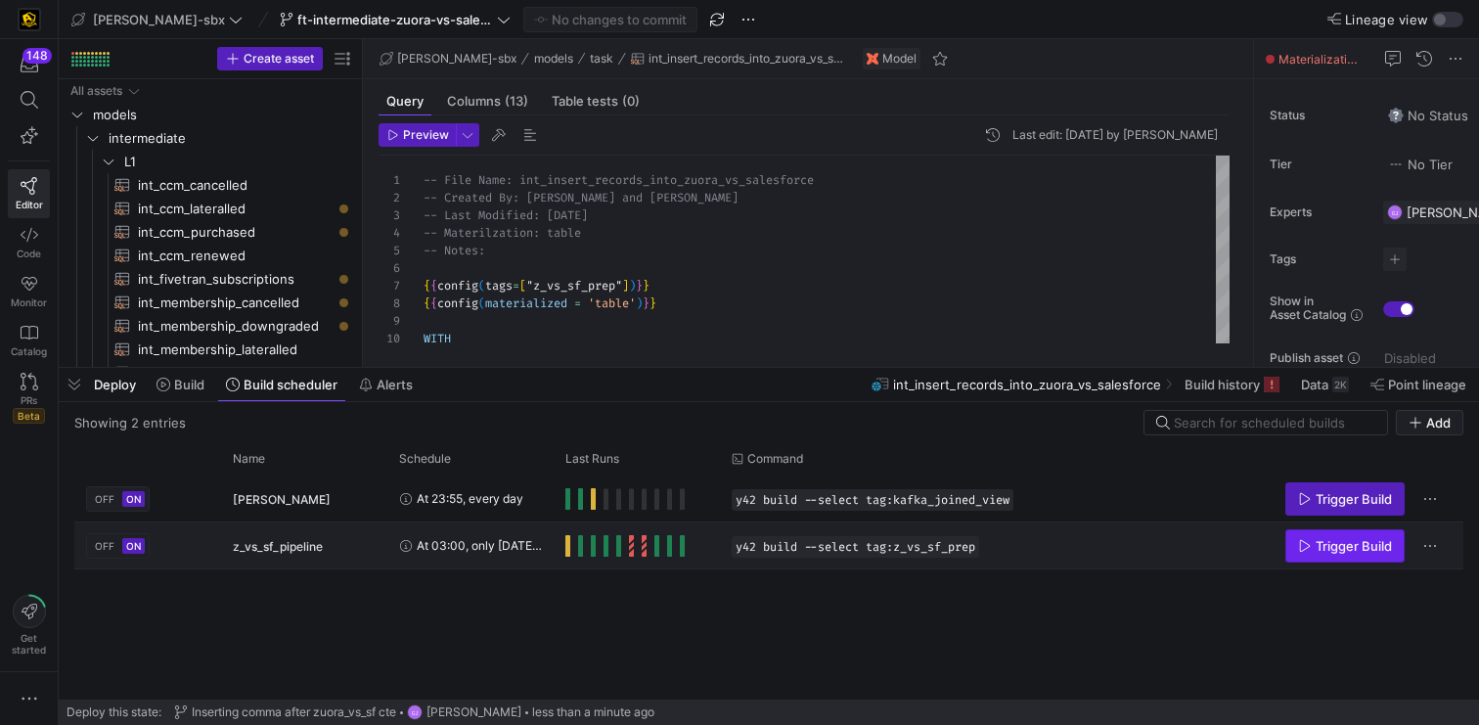
click at [1320, 545] on span "Trigger Build" at bounding box center [1354, 546] width 76 height 16
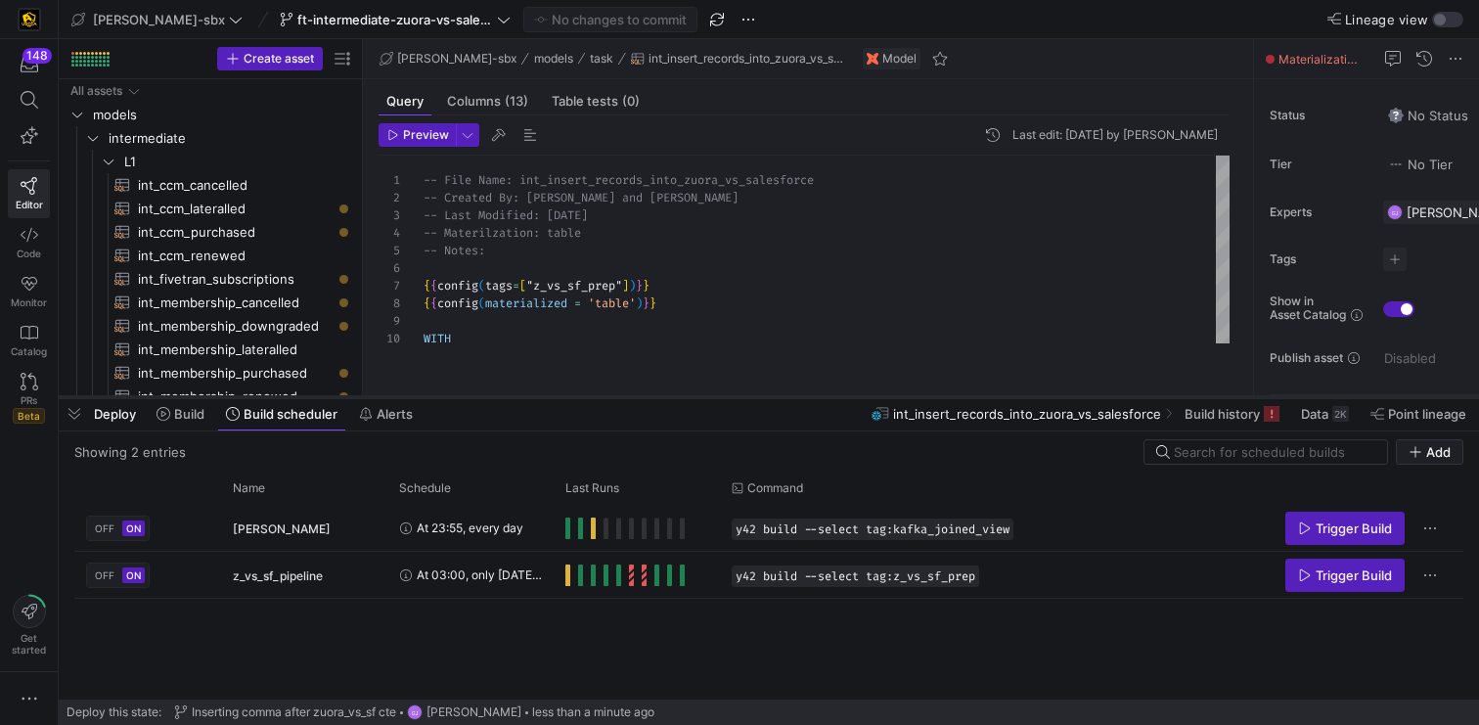
drag, startPoint x: 861, startPoint y: 367, endPoint x: 846, endPoint y: 400, distance: 36.4
click at [847, 397] on div at bounding box center [769, 397] width 1421 height 8
click at [195, 417] on span "Build" at bounding box center [189, 415] width 30 height 16
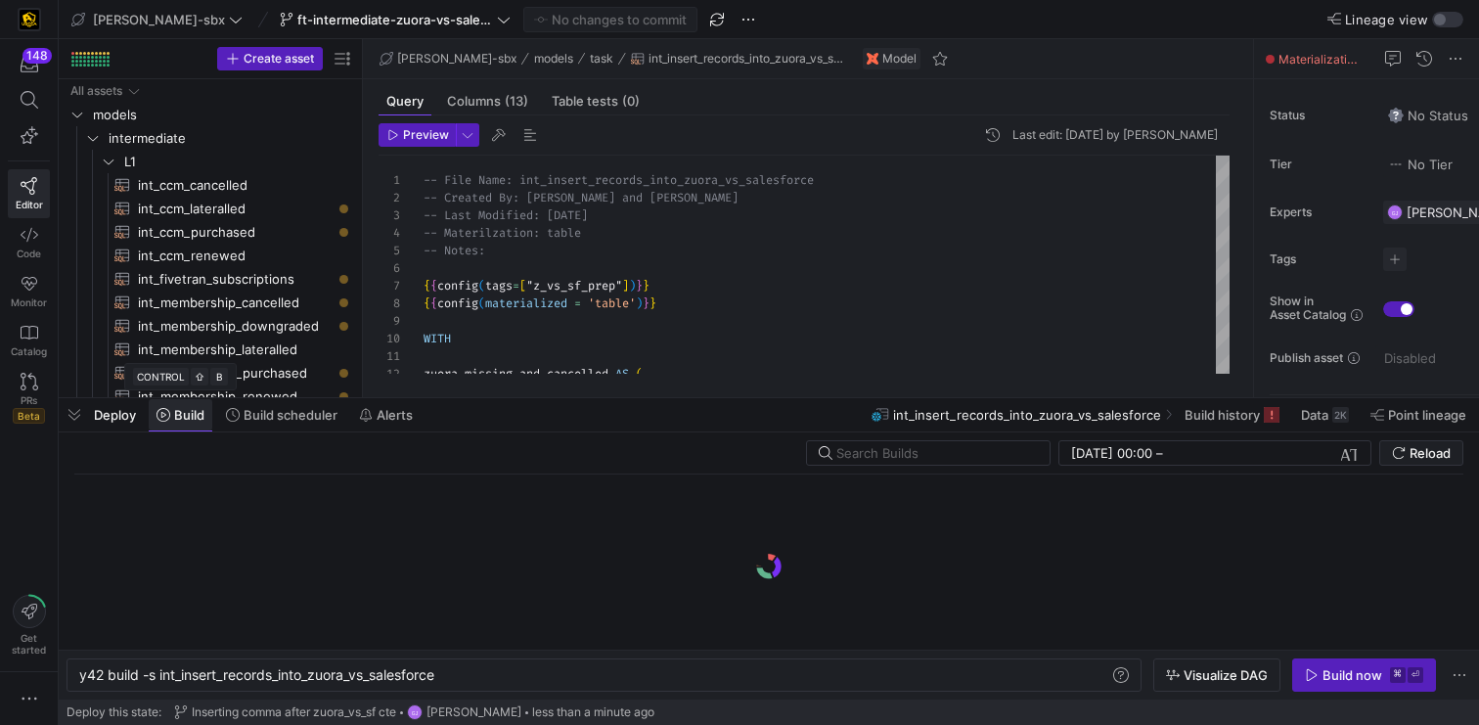
scroll to position [0, 362]
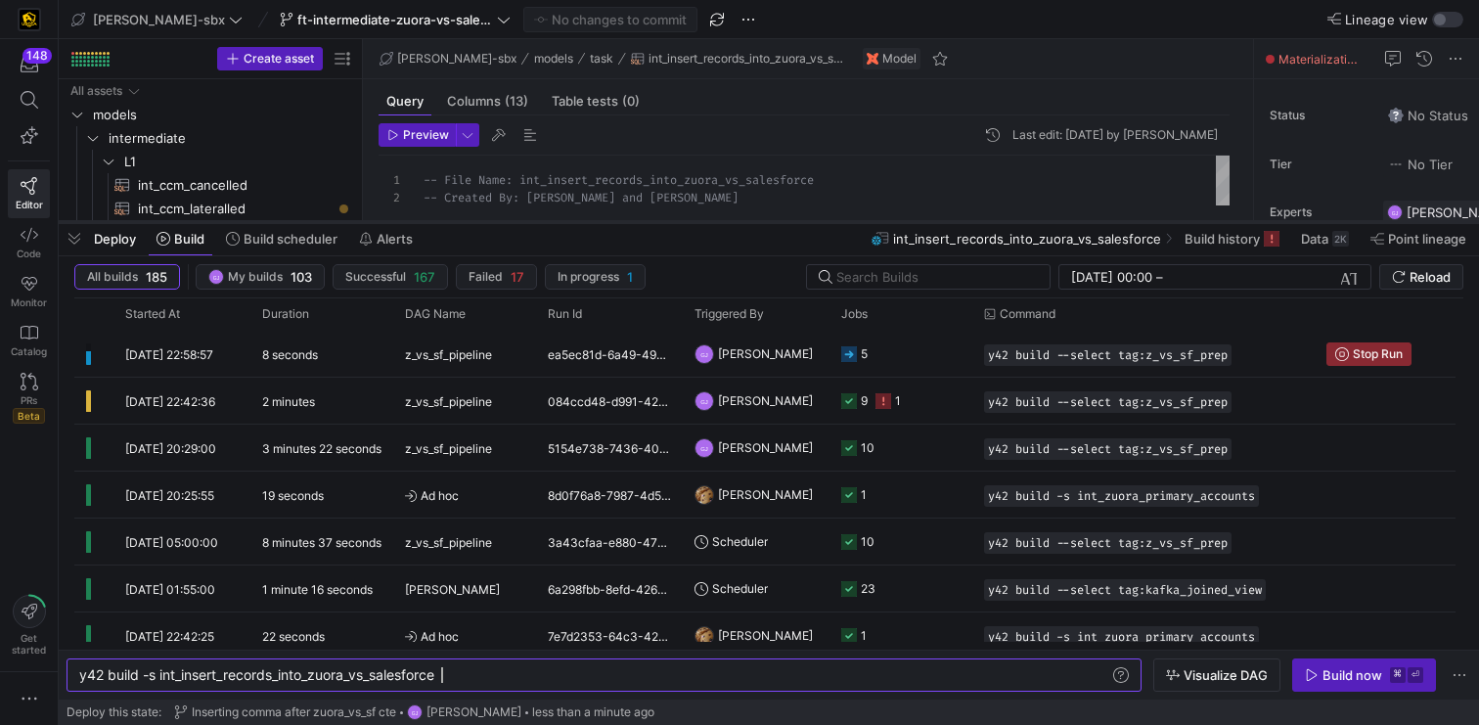
drag, startPoint x: 644, startPoint y: 400, endPoint x: 656, endPoint y: 219, distance: 181.4
click at [656, 219] on div at bounding box center [769, 222] width 1421 height 8
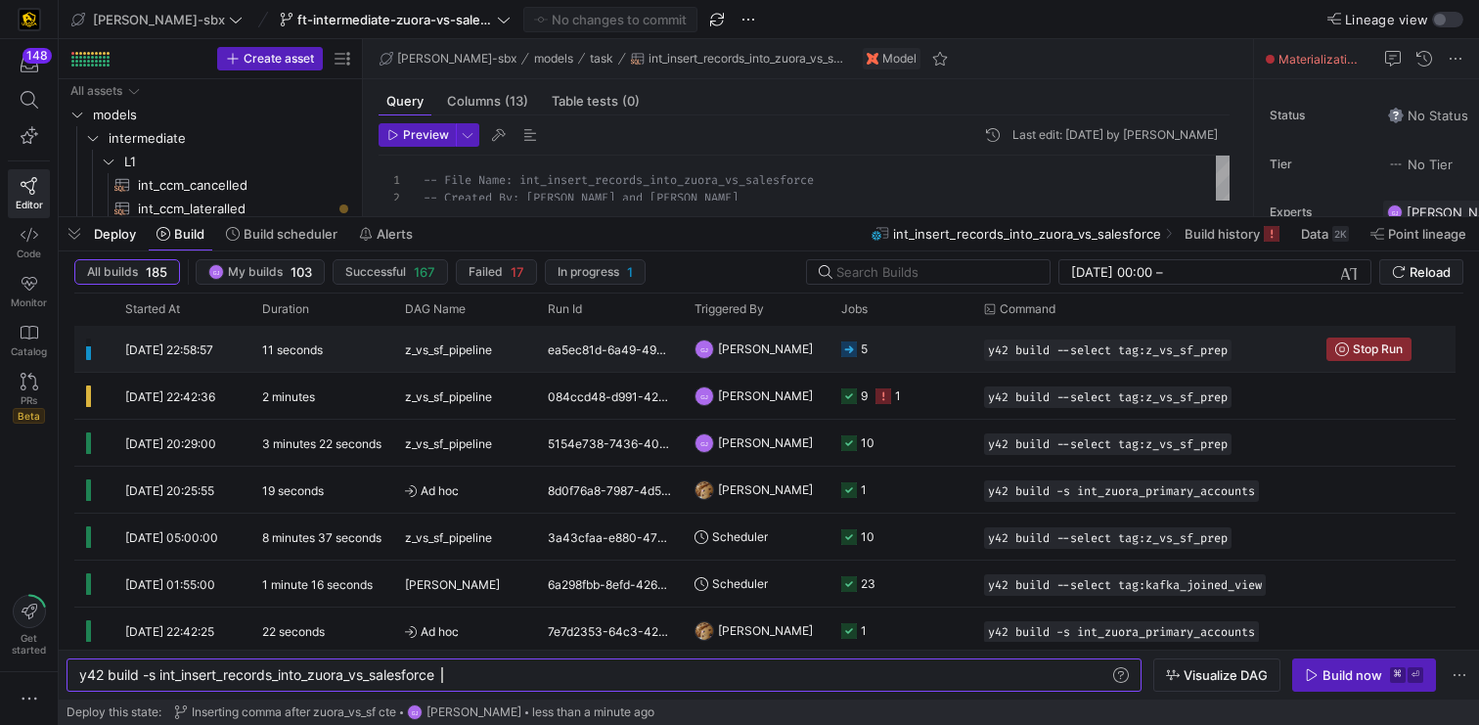
click at [892, 362] on y42-job-status-cell-renderer "5" at bounding box center [900, 349] width 119 height 44
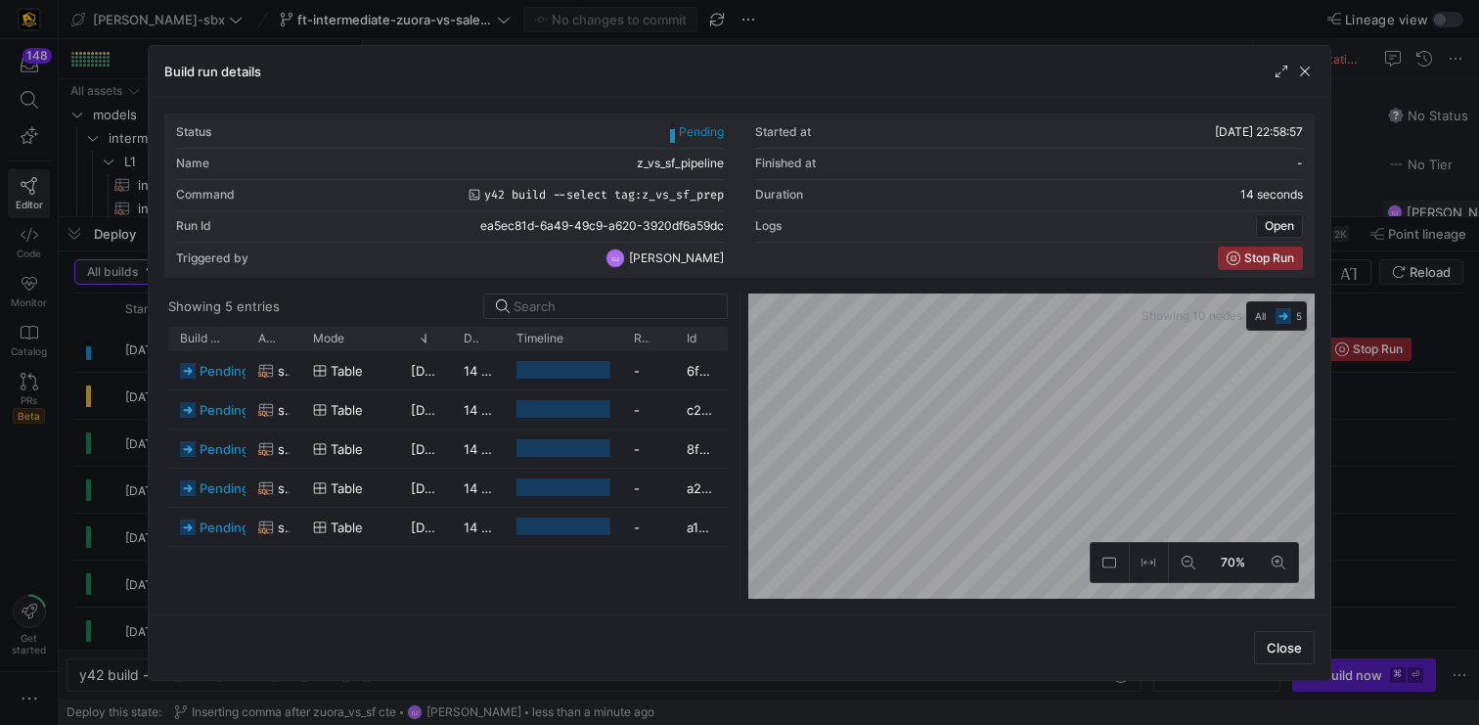
click at [612, 595] on div "pending stg_salesforce__ACCOUNT table 13/08/25, 22:58:58 14 seconds - 6f993768-…" at bounding box center [447, 475] width 559 height 248
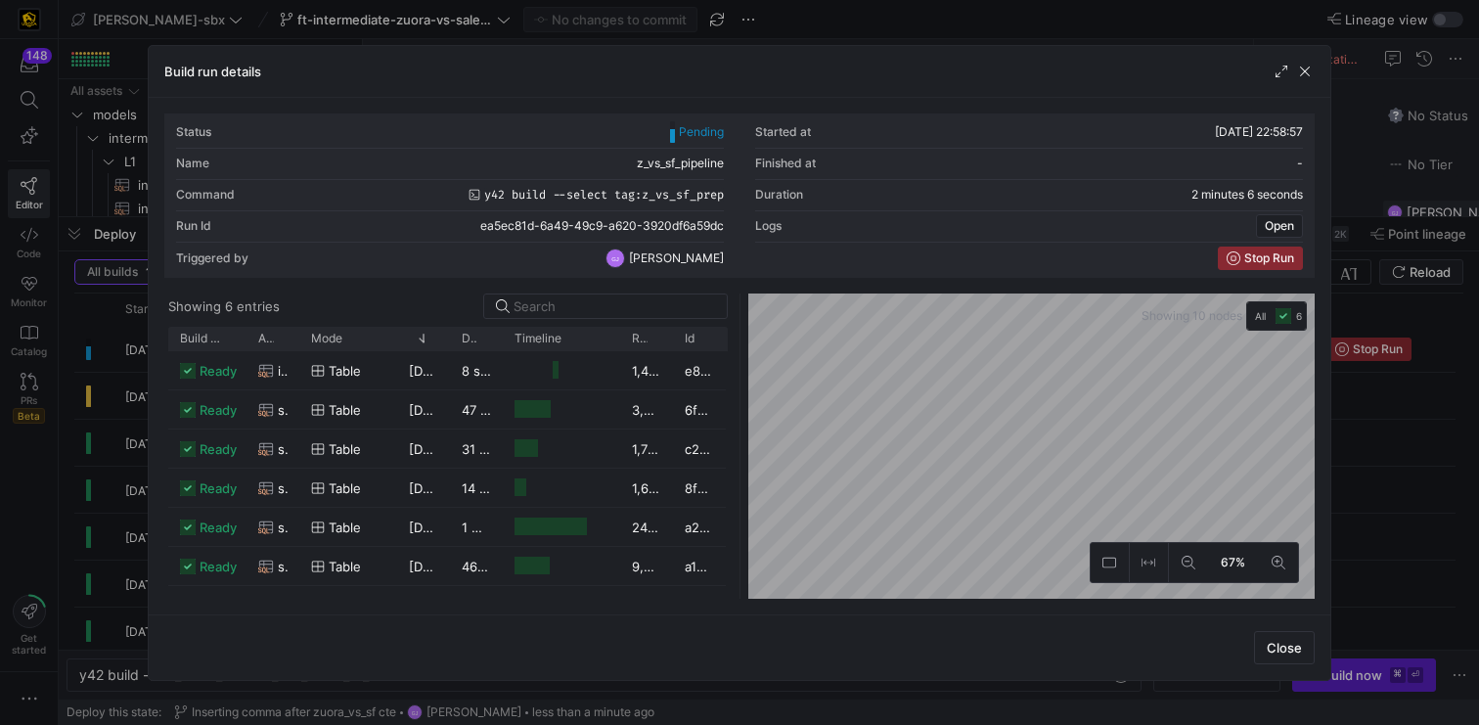
click at [786, 606] on div "Status Pending Started at 13/08/25, 22:58:57 Name z_vs_sf_pipeline Finished at …" at bounding box center [740, 356] width 1182 height 517
click at [1323, 352] on div "Status Pending Started at 13/08/25, 22:58:57 Name z_vs_sf_pipeline Finished at …" at bounding box center [740, 356] width 1182 height 517
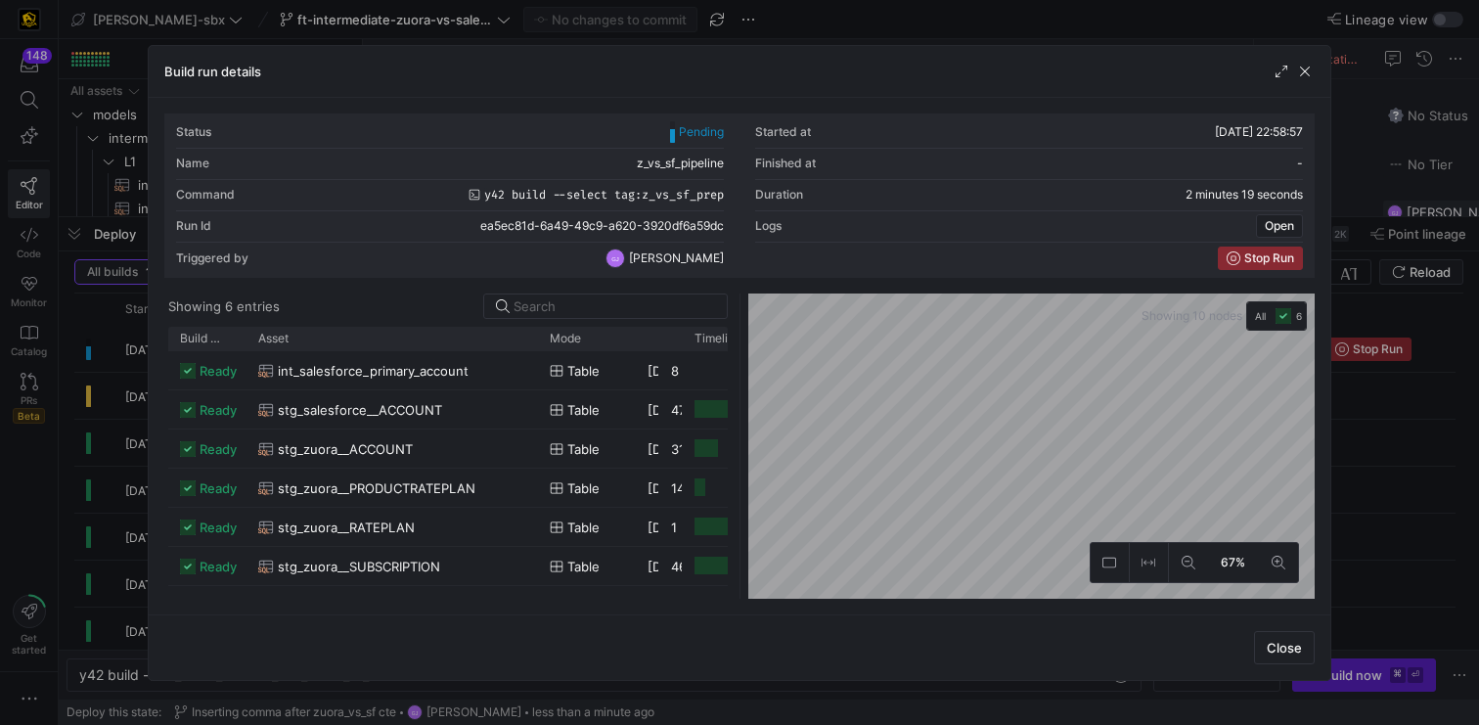
drag, startPoint x: 296, startPoint y: 341, endPoint x: 518, endPoint y: 395, distance: 227.6
click at [518, 395] on div "Build status Asset Mode 1" at bounding box center [447, 463] width 559 height 272
click at [466, 332] on div "Asset" at bounding box center [376, 339] width 237 height 14
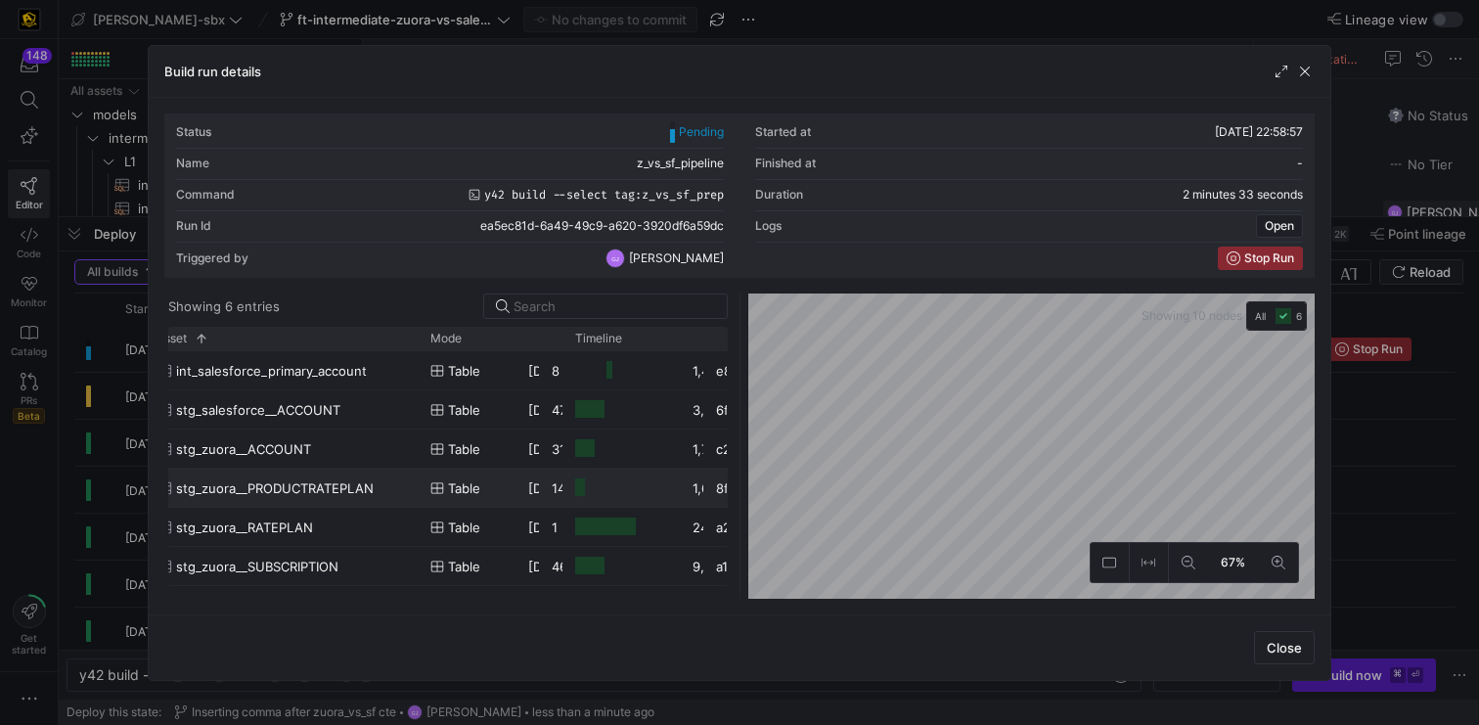
scroll to position [0, 0]
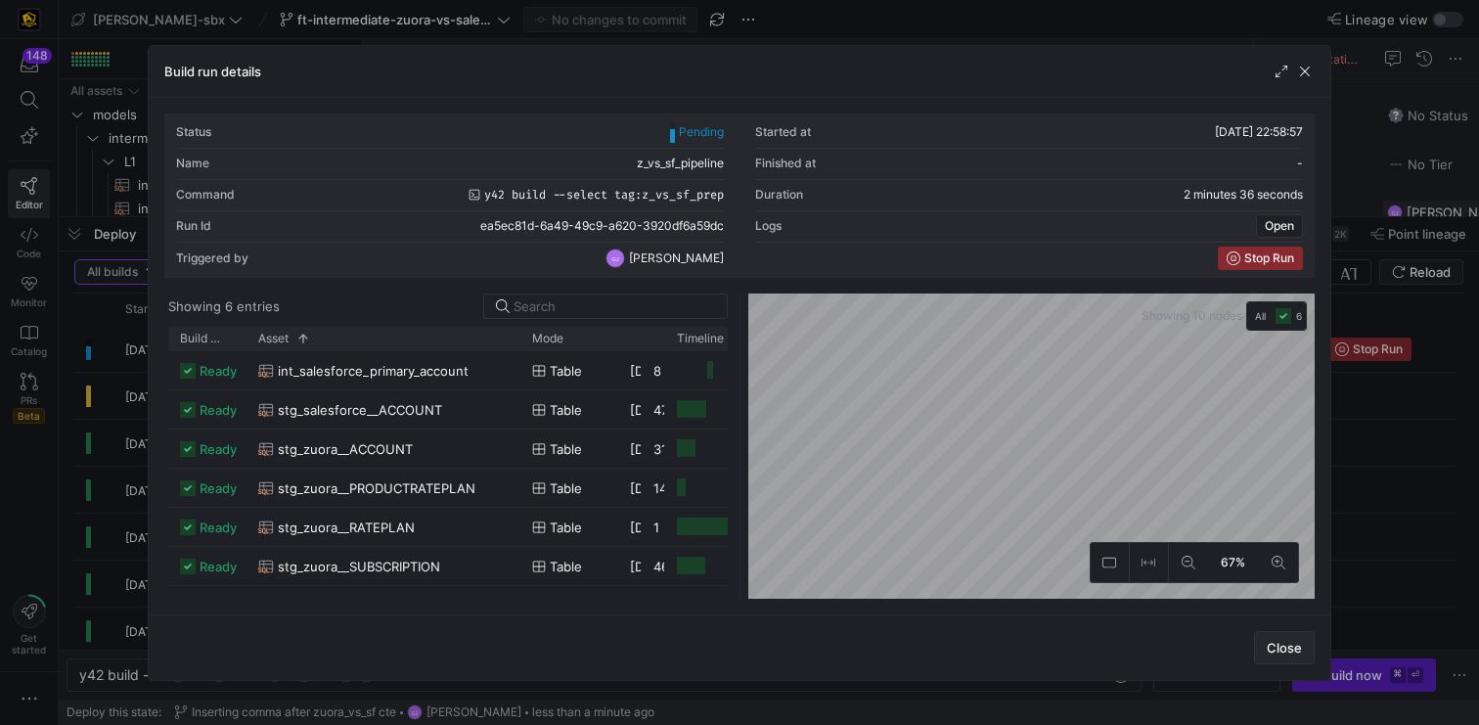
click at [1296, 644] on span "Close" at bounding box center [1284, 648] width 35 height 16
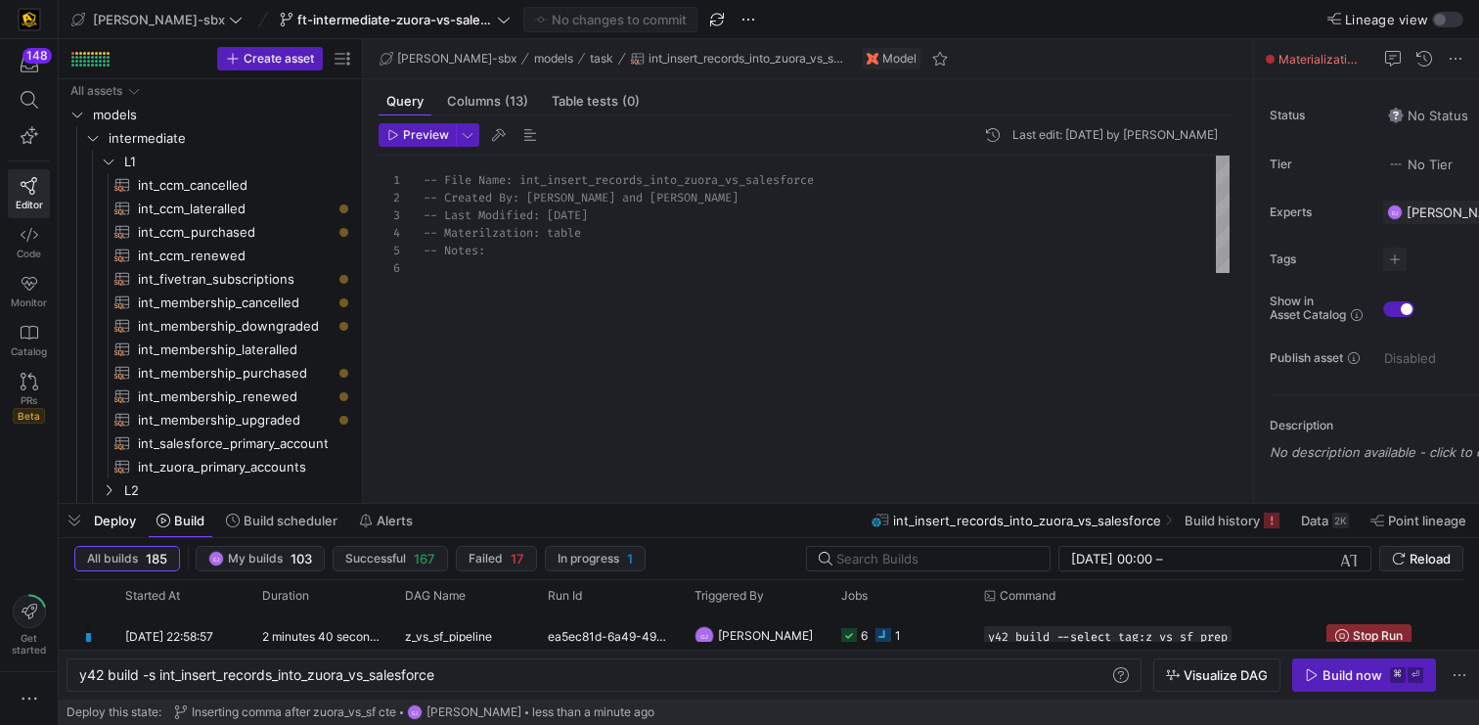
drag, startPoint x: 736, startPoint y: 218, endPoint x: 690, endPoint y: 534, distance: 319.4
click at [691, 508] on div at bounding box center [769, 504] width 1421 height 8
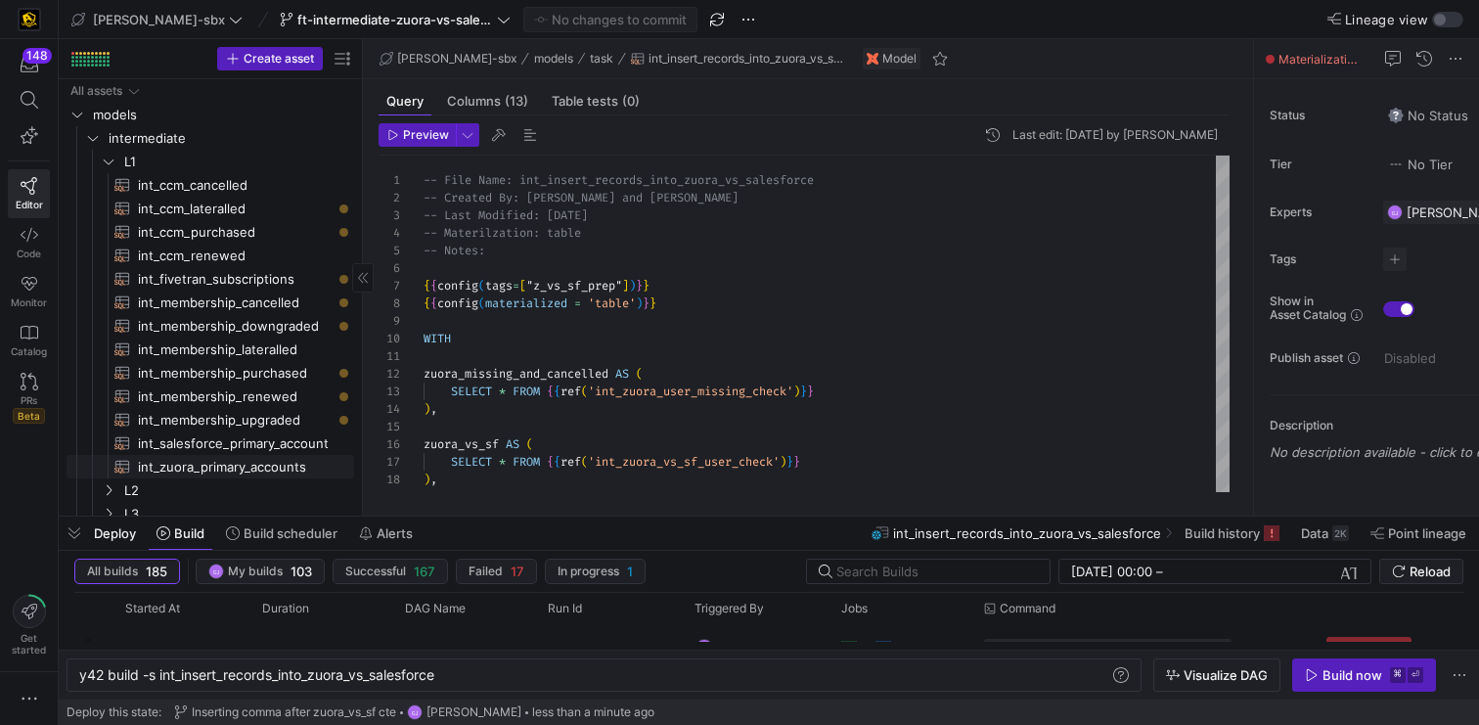
click at [244, 464] on span "int_zuora_primary_accounts​​​​​​​​​​" at bounding box center [235, 467] width 194 height 23
type textarea "-- File Name: int_zuora_primary_accounts -- Created by: [PERSON_NAME] -- Last M…"
type textarea "y42 build -s int_zuora_primary_accounts"
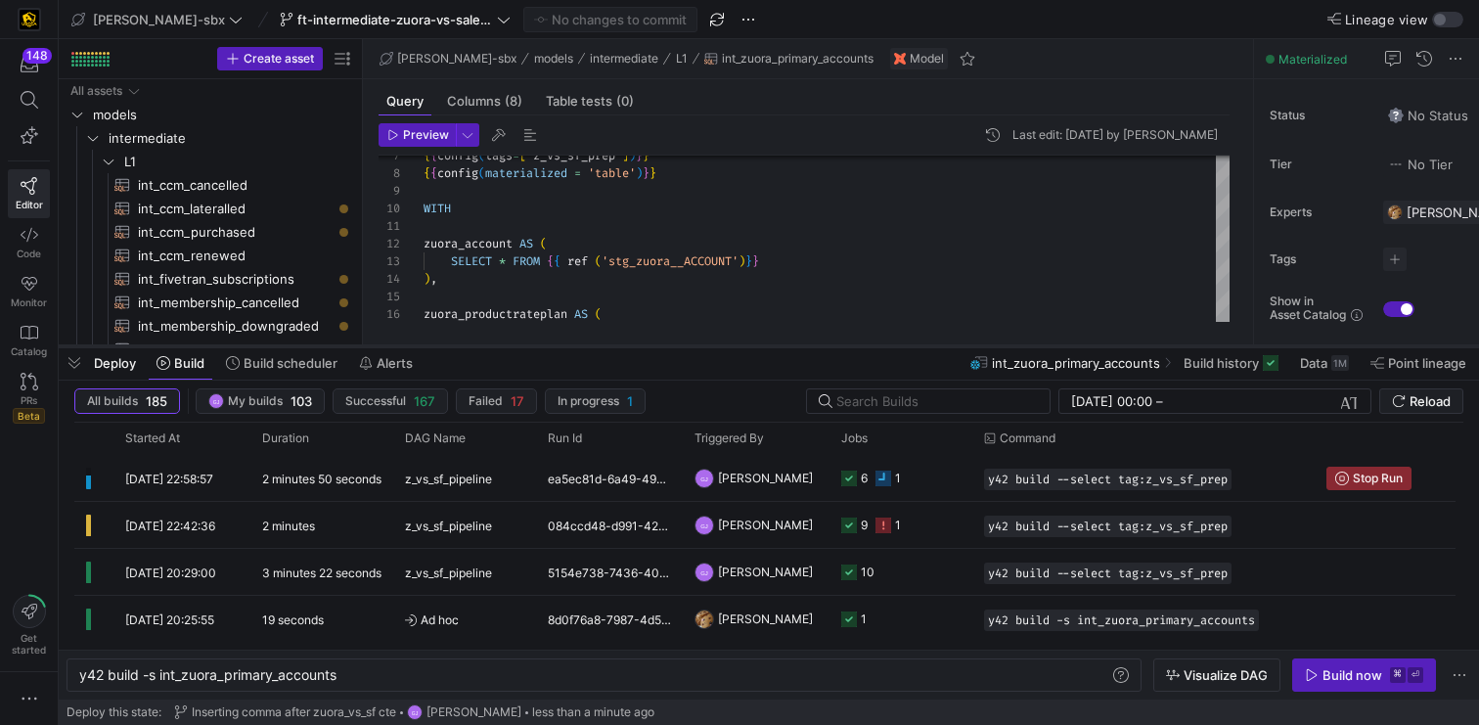
drag, startPoint x: 705, startPoint y: 518, endPoint x: 711, endPoint y: 347, distance: 170.3
click at [711, 347] on div at bounding box center [769, 346] width 1421 height 8
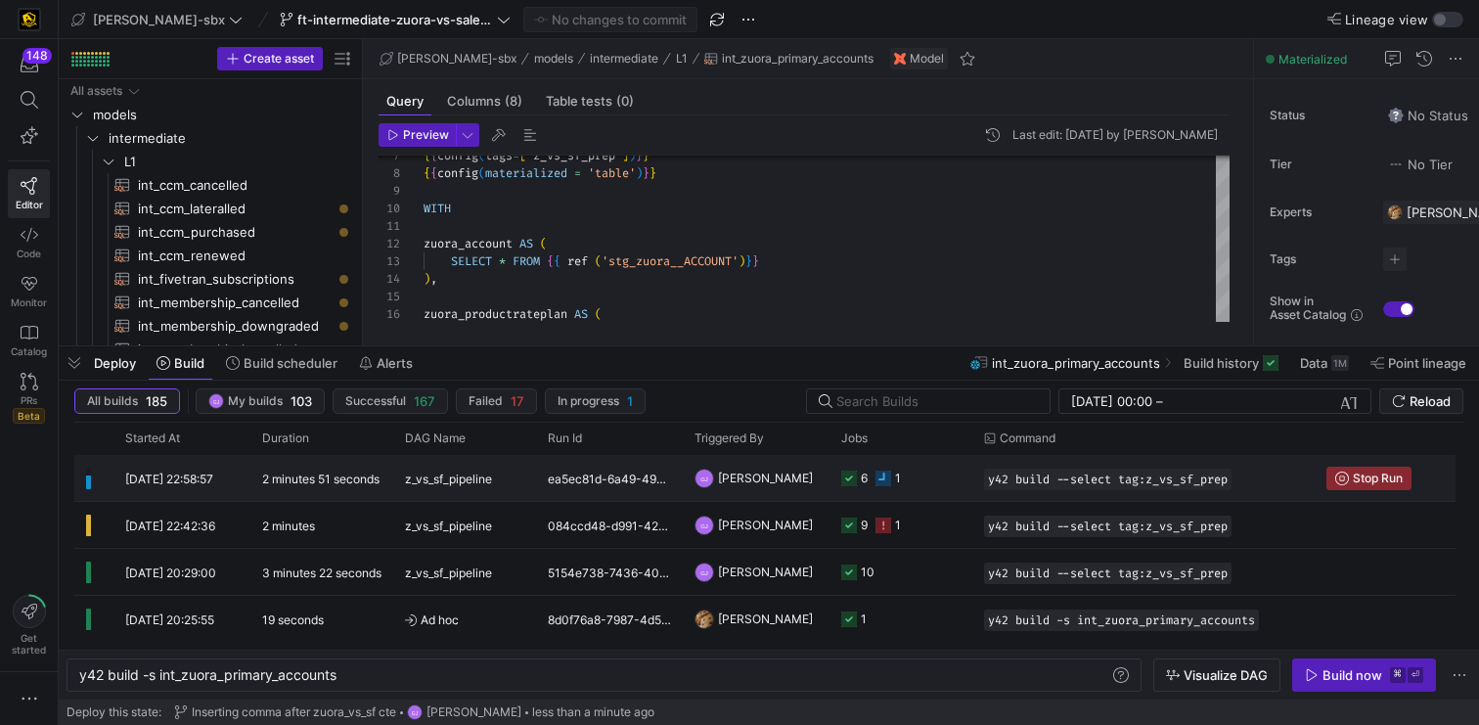
click at [890, 478] on icon "Press SPACE to select this row." at bounding box center [884, 479] width 16 height 16
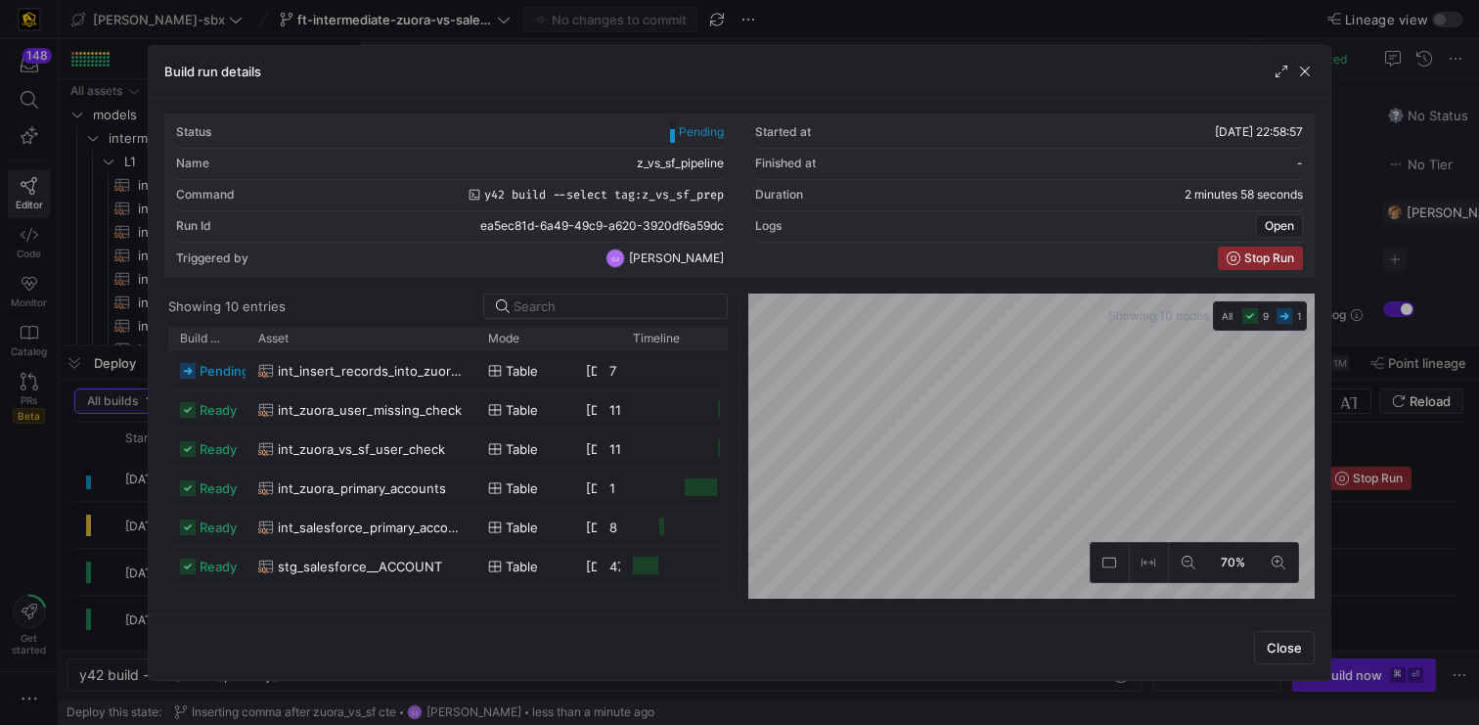
drag, startPoint x: 296, startPoint y: 337, endPoint x: 475, endPoint y: 364, distance: 180.2
click at [475, 364] on div "Build status Asset Mode 1" at bounding box center [447, 463] width 559 height 272
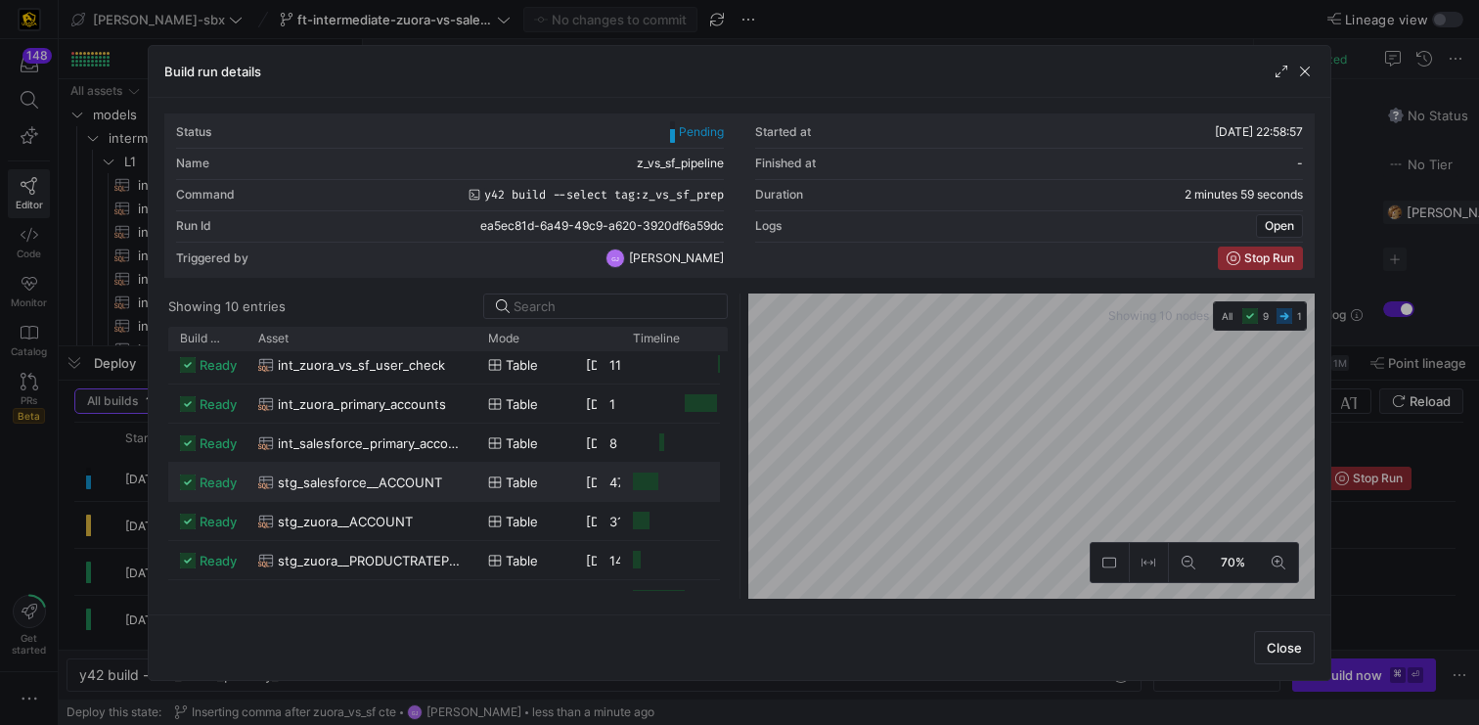
scroll to position [88, 0]
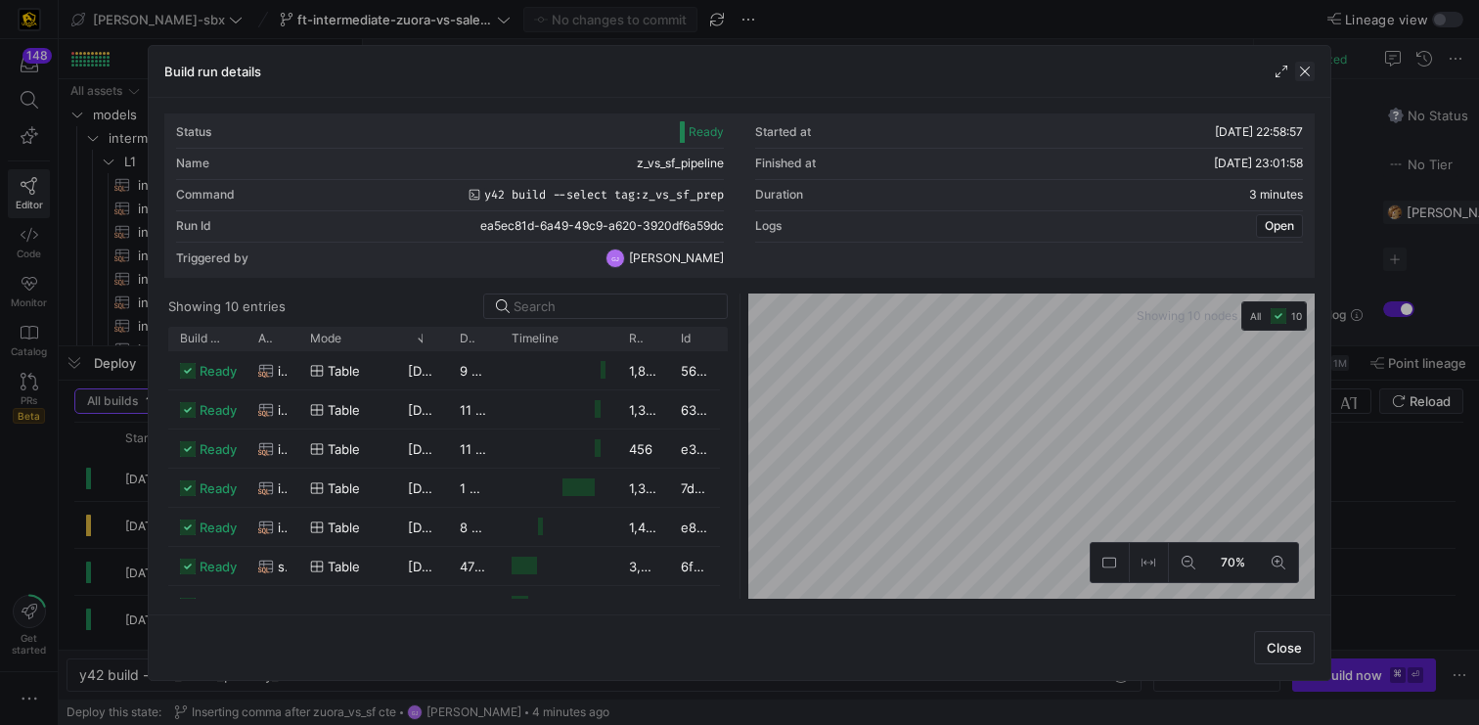
click at [1308, 64] on span "button" at bounding box center [1305, 72] width 20 height 20
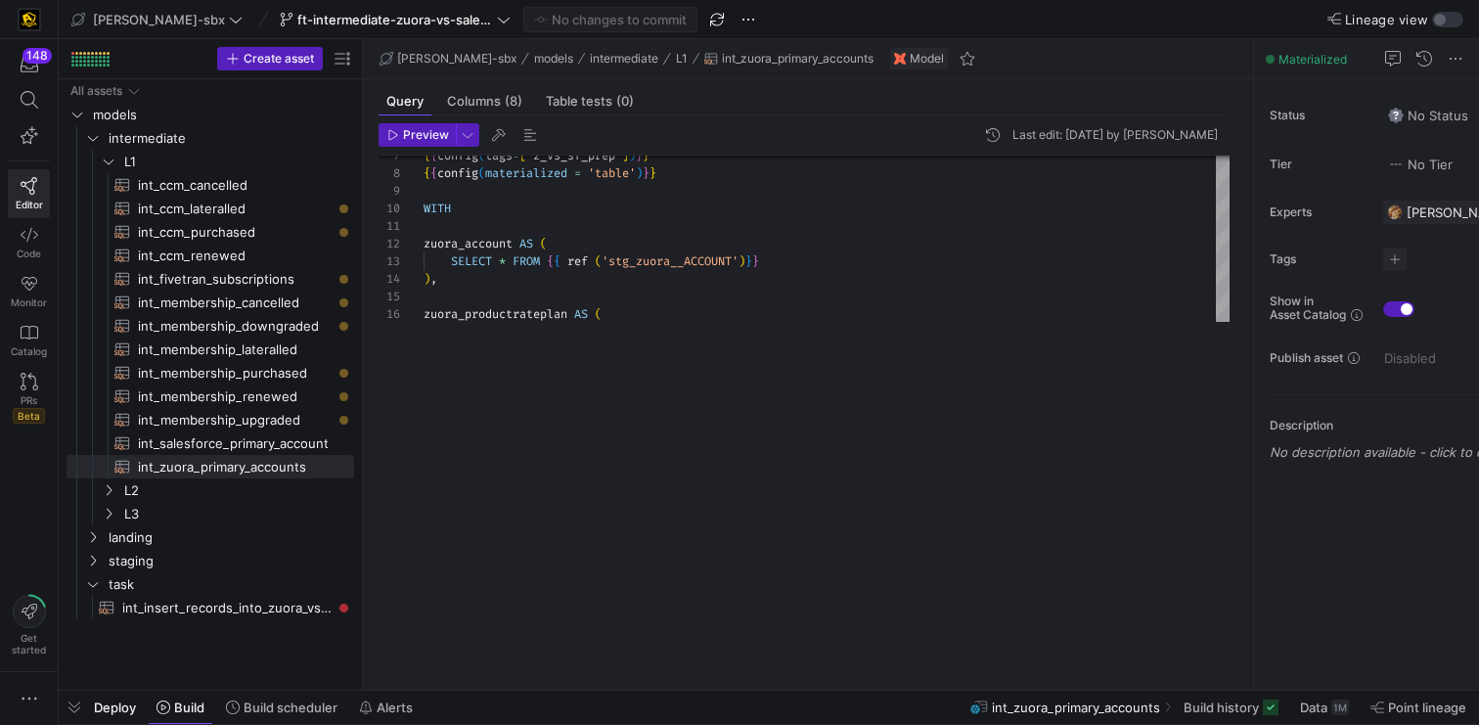
drag, startPoint x: 668, startPoint y: 349, endPoint x: 569, endPoint y: 703, distance: 366.8
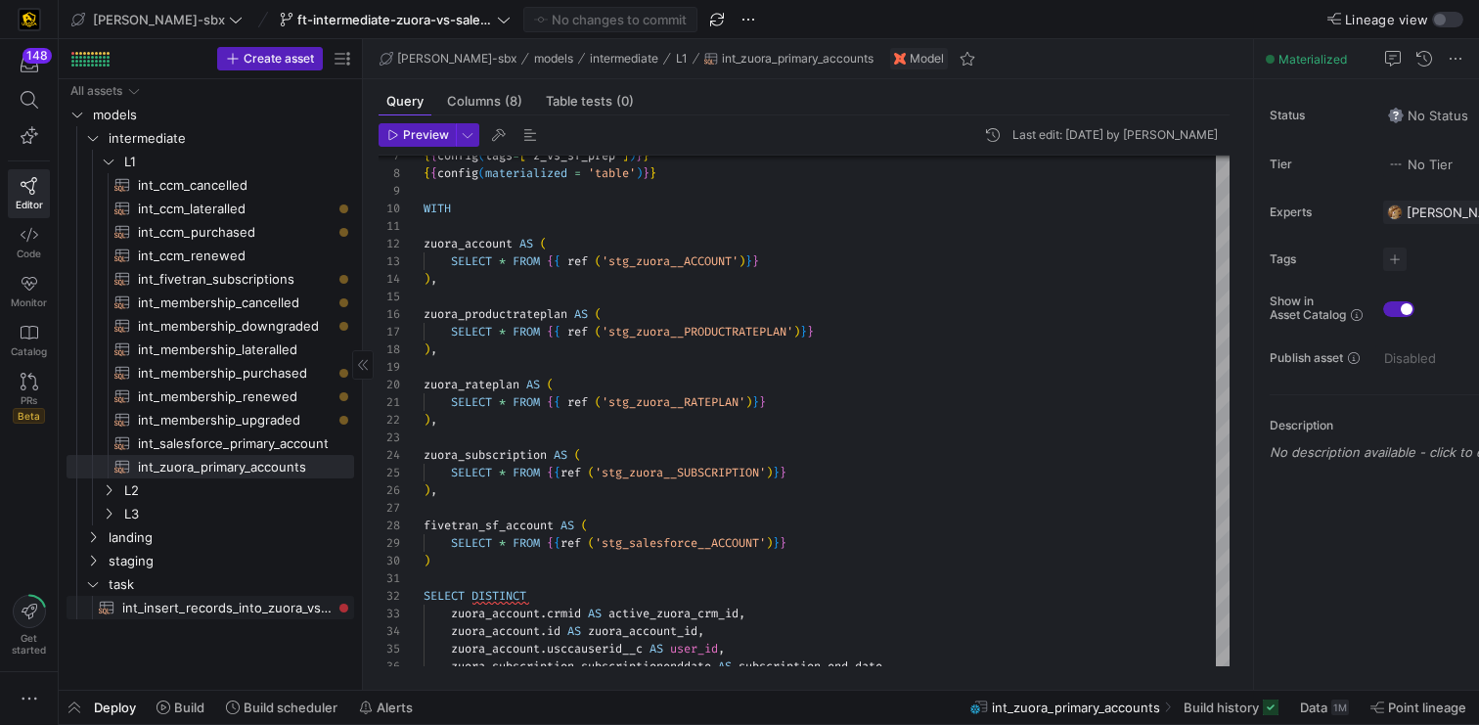
click at [203, 609] on span "int_insert_records_into_zuora_vs_salesforce​​​​​​​​​​" at bounding box center [226, 608] width 209 height 23
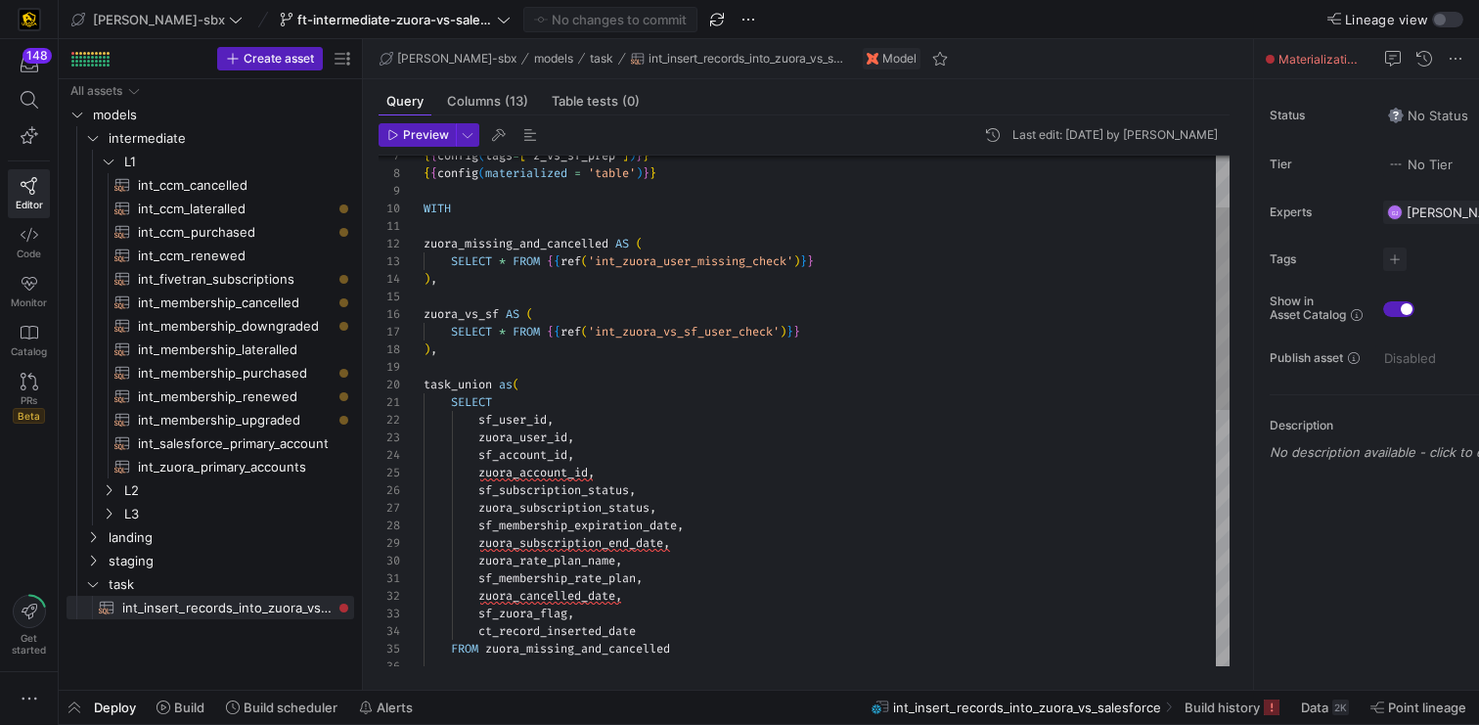
click at [828, 468] on div "{ { config ( tags = [ "z_vs_sf_prep" ] ) } } { { config ( materialized = 'table…" at bounding box center [827, 667] width 806 height 1284
type textarea "zuora_missing_and_cancelled AS ( SELECT * FROM {{ref('int_zuora_user_missing_ch…"
click at [644, 387] on div "{ { config ( tags = [ "z_vs_sf_prep" ] ) } } { { config ( materialized = 'table…" at bounding box center [827, 667] width 806 height 1284
click at [223, 702] on span at bounding box center [281, 707] width 127 height 31
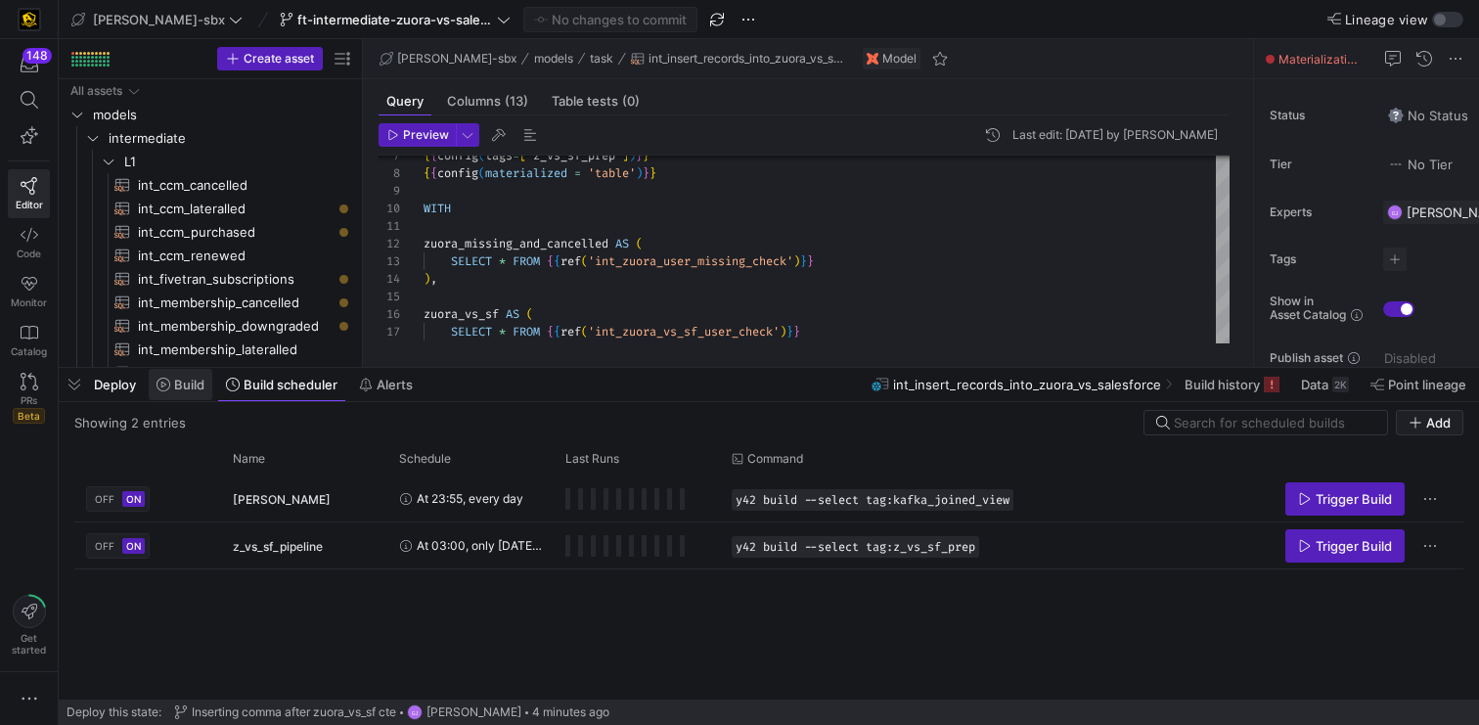
click at [185, 390] on span "Build" at bounding box center [189, 385] width 30 height 16
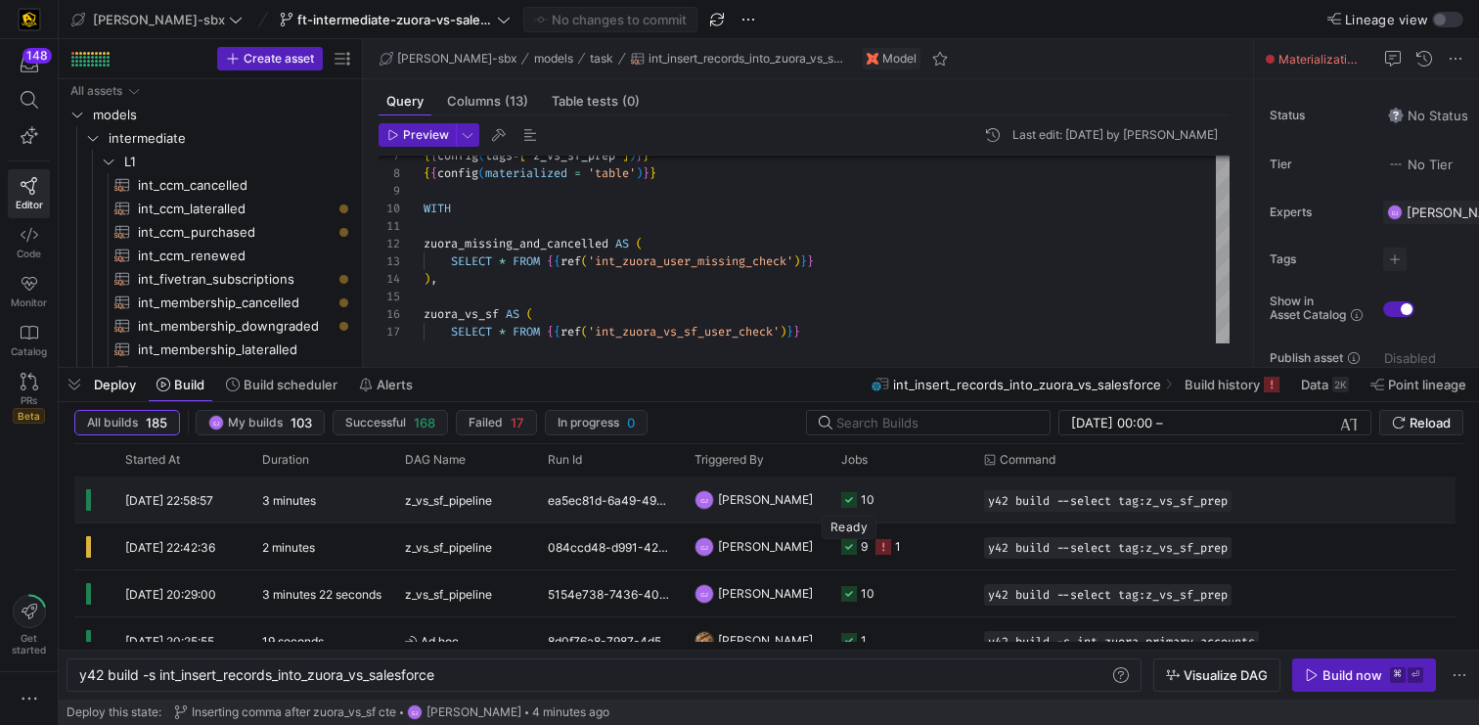
click at [854, 499] on icon at bounding box center [849, 500] width 16 height 16
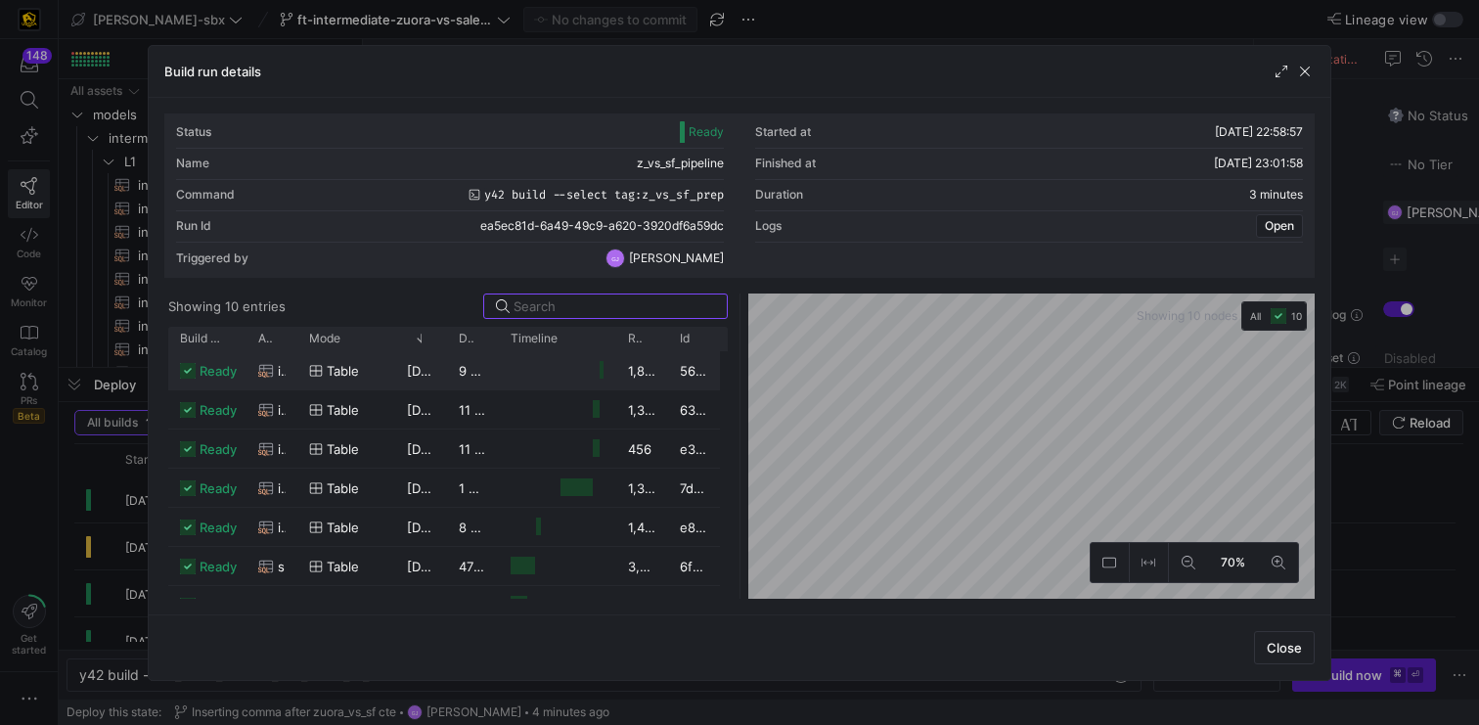
click at [460, 380] on div "9 seconds" at bounding box center [473, 370] width 52 height 38
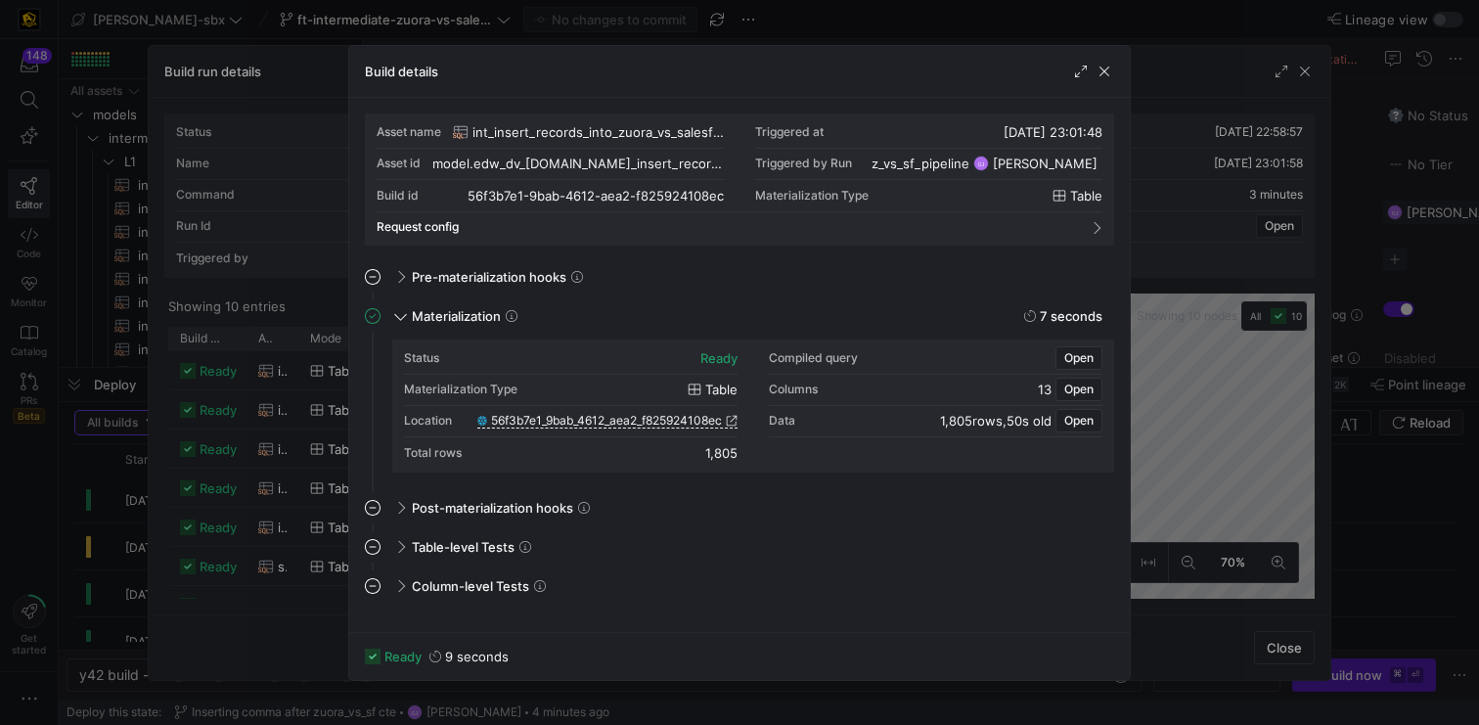
click at [1107, 83] on div "Build details" at bounding box center [739, 72] width 781 height 52
click at [1118, 67] on div "Build details" at bounding box center [739, 72] width 781 height 52
click at [1110, 67] on span "button" at bounding box center [1105, 72] width 20 height 20
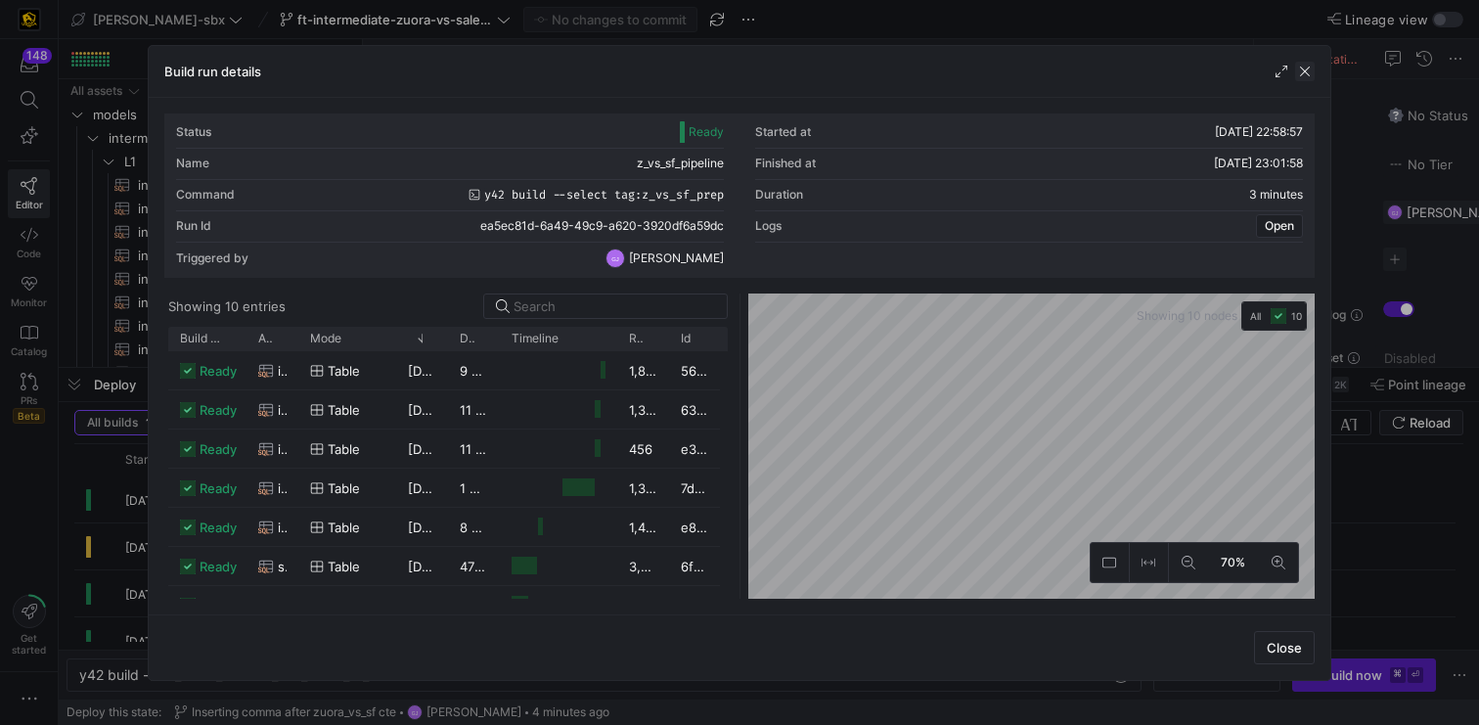
click at [1307, 70] on span "button" at bounding box center [1305, 72] width 20 height 20
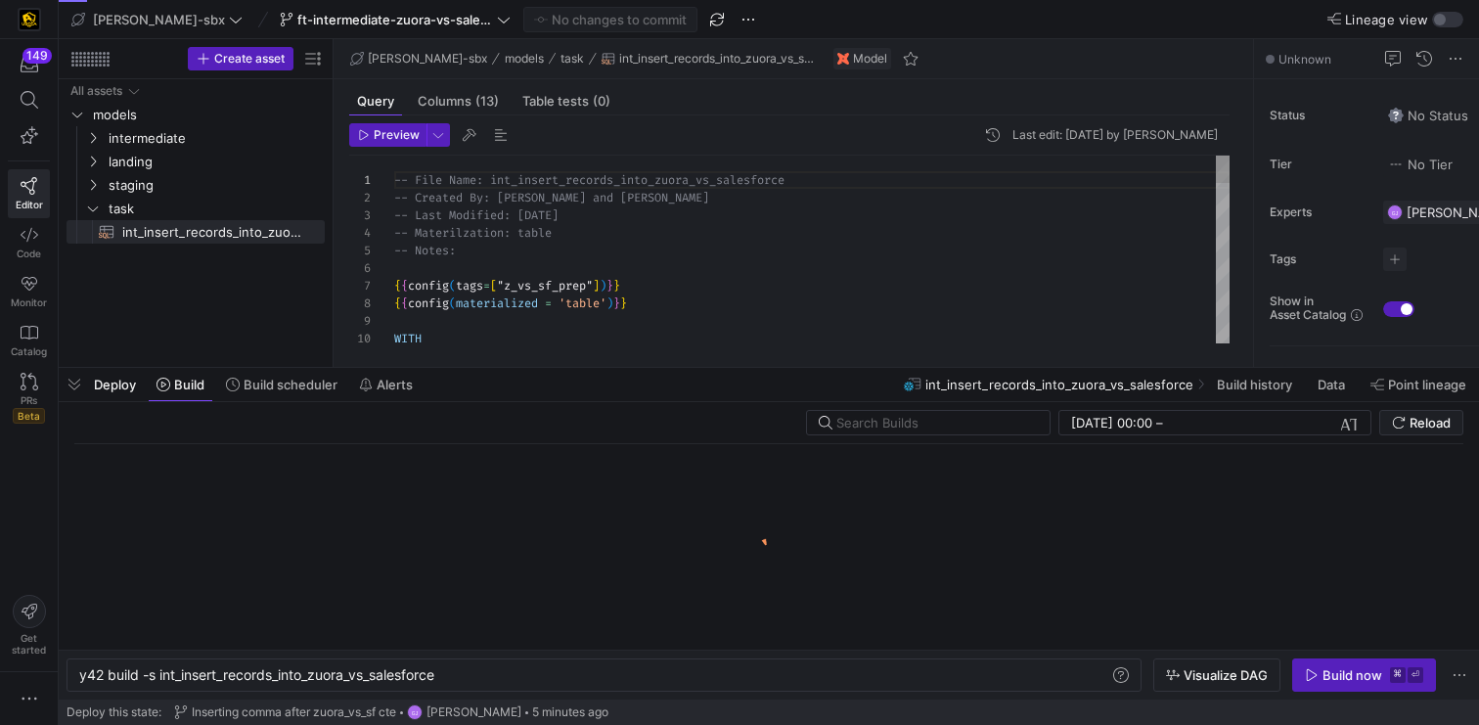
scroll to position [0, 362]
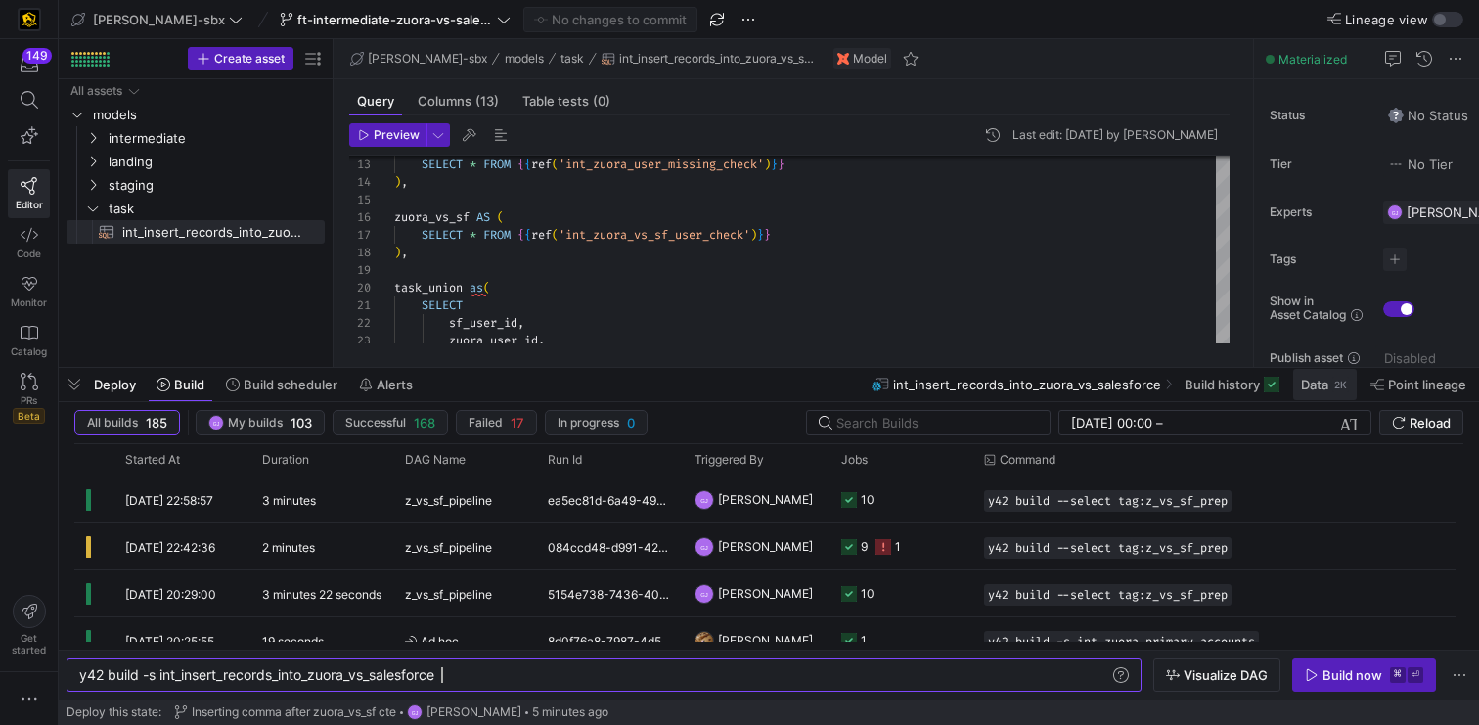
click at [1305, 389] on span "Data" at bounding box center [1314, 385] width 27 height 16
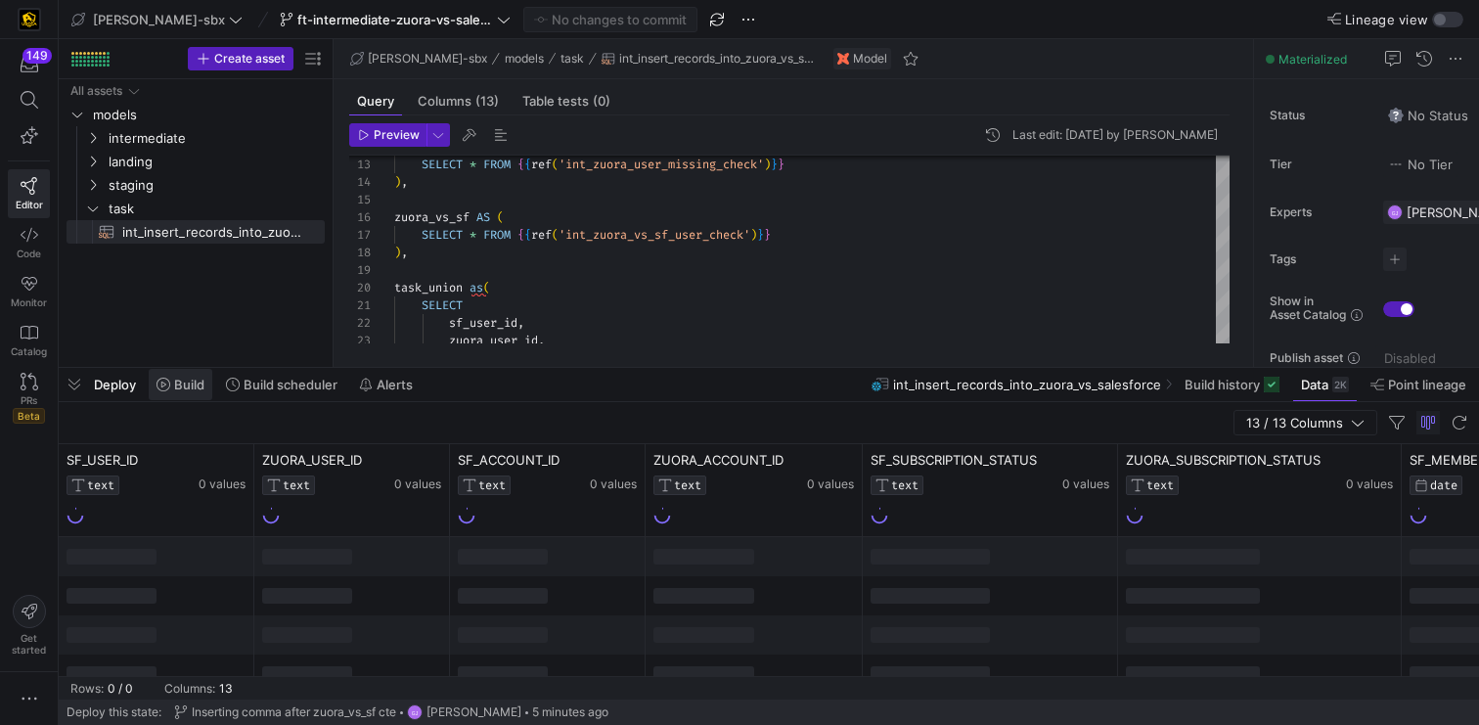
click at [188, 384] on span "Build" at bounding box center [189, 385] width 30 height 16
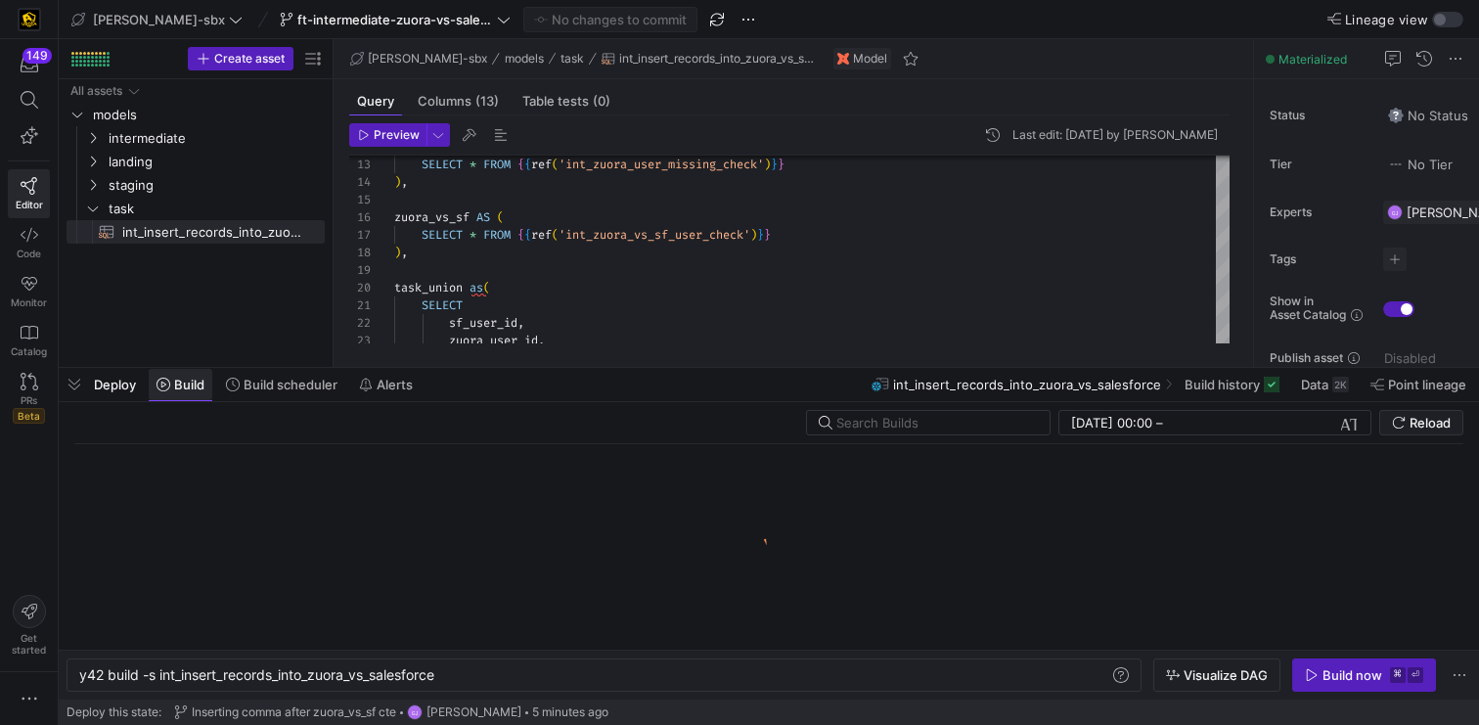
scroll to position [0, 362]
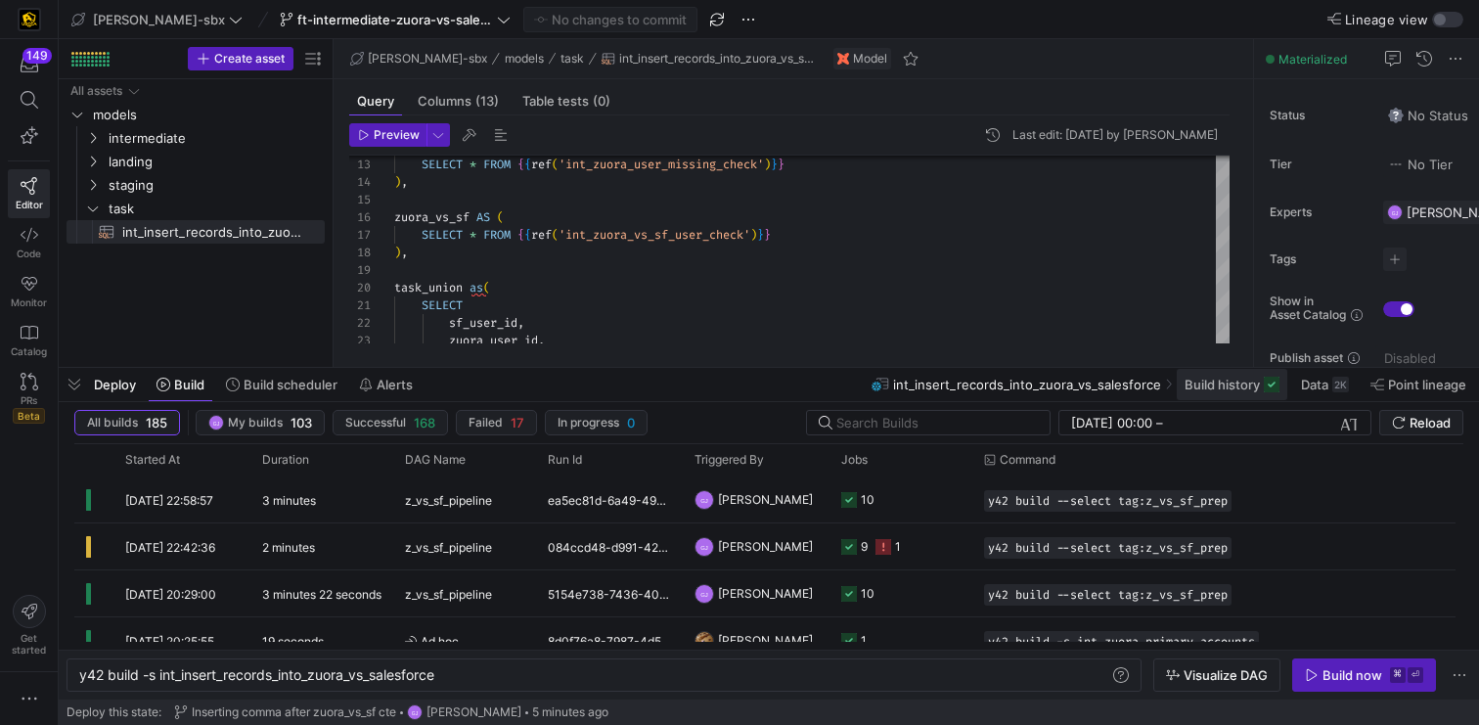
click at [1222, 389] on span "Build history" at bounding box center [1222, 385] width 75 height 16
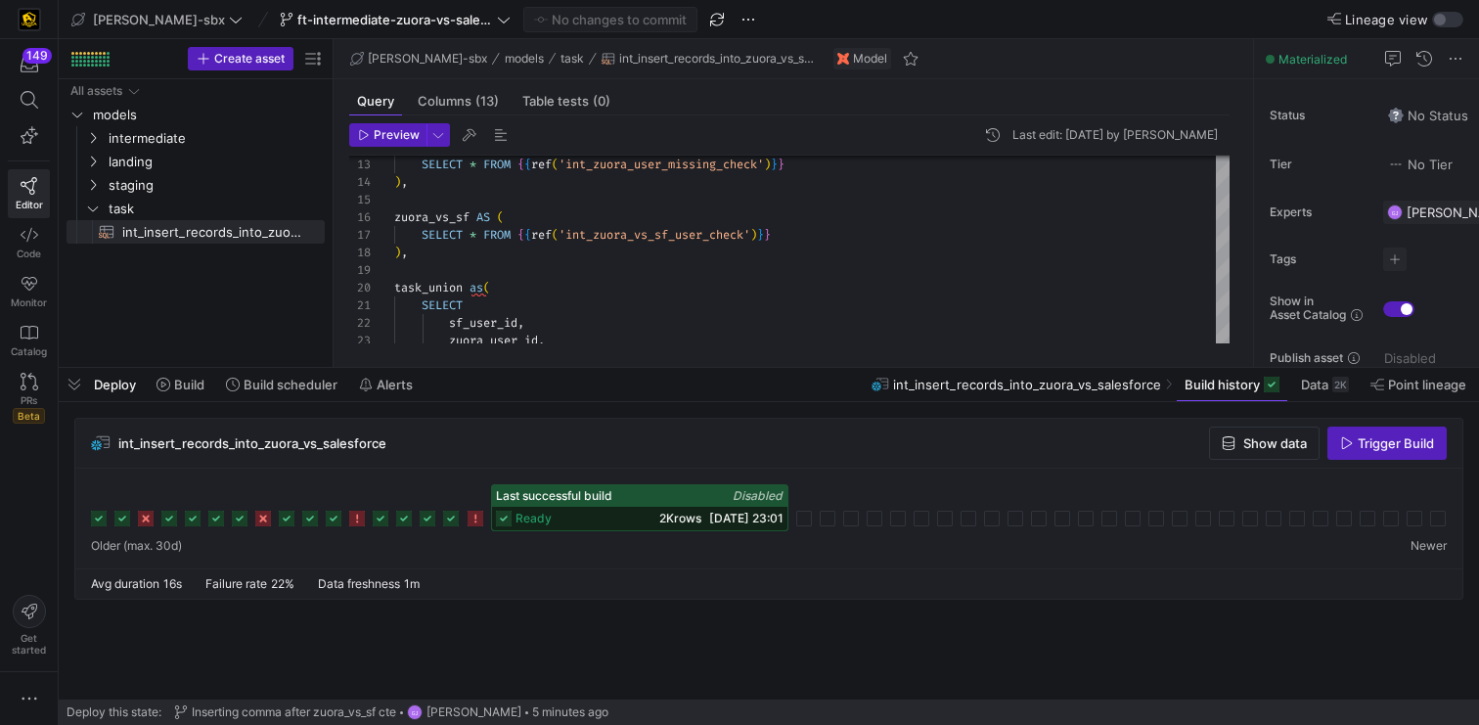
click at [638, 498] on div "Last successful build Disabled" at bounding box center [639, 496] width 295 height 22
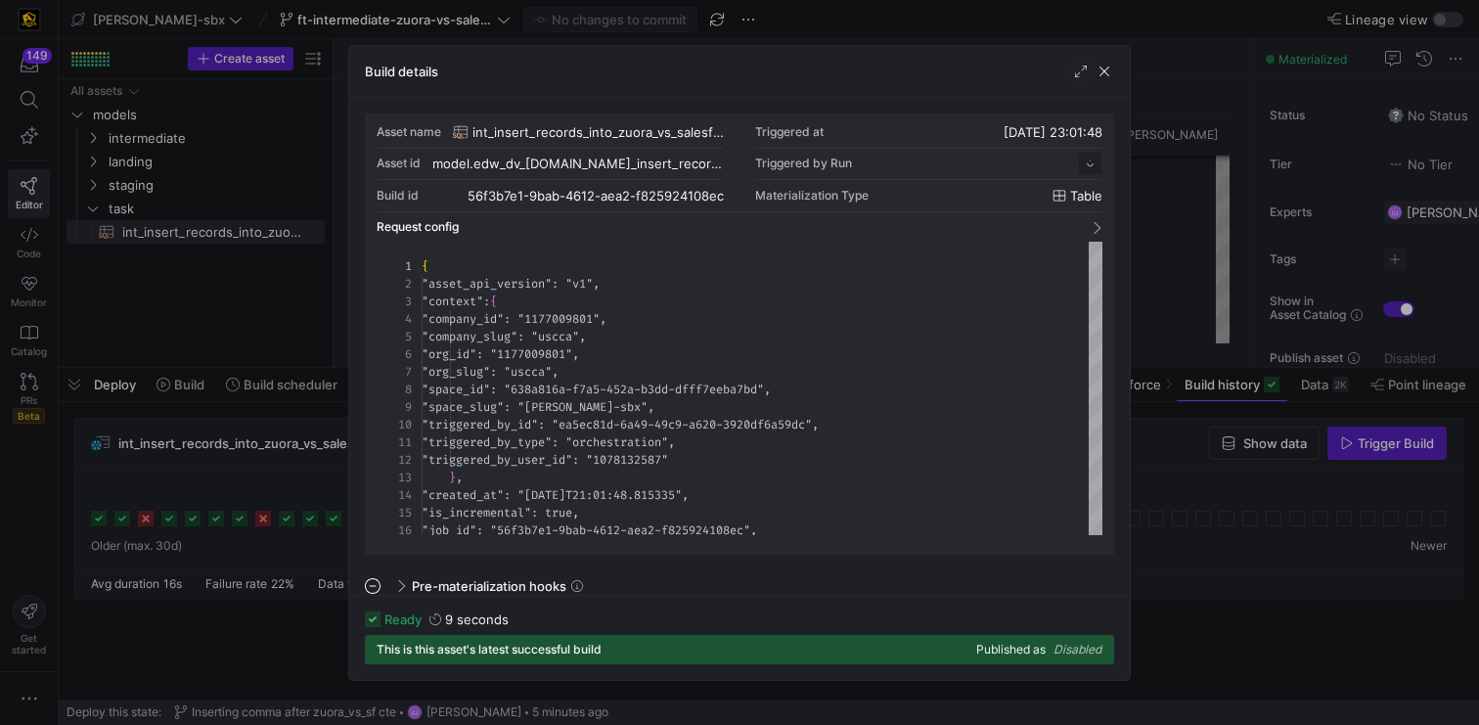
scroll to position [176, 0]
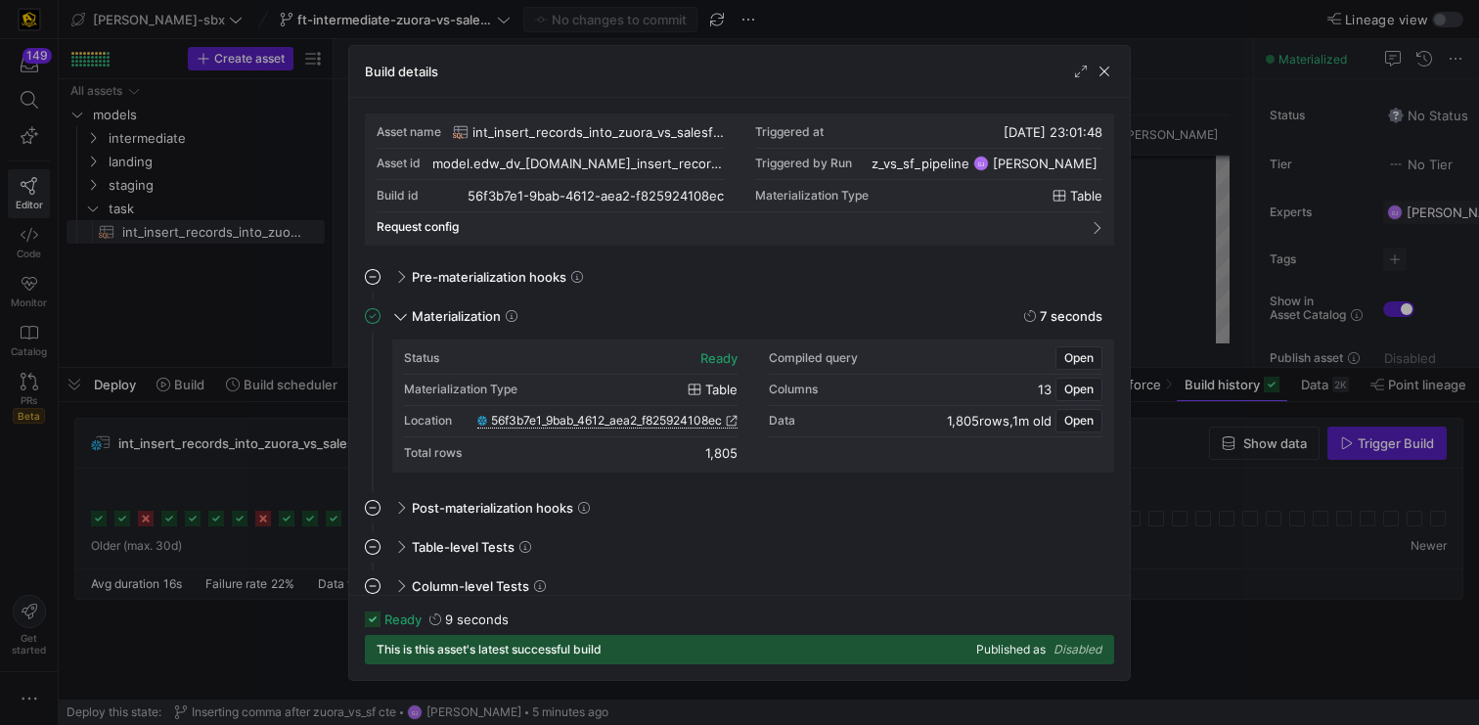
click at [642, 423] on span "56f3b7e1_9bab_4612_aea2_f825924108ec" at bounding box center [606, 421] width 231 height 14
click at [1105, 75] on span "button" at bounding box center [1105, 72] width 20 height 20
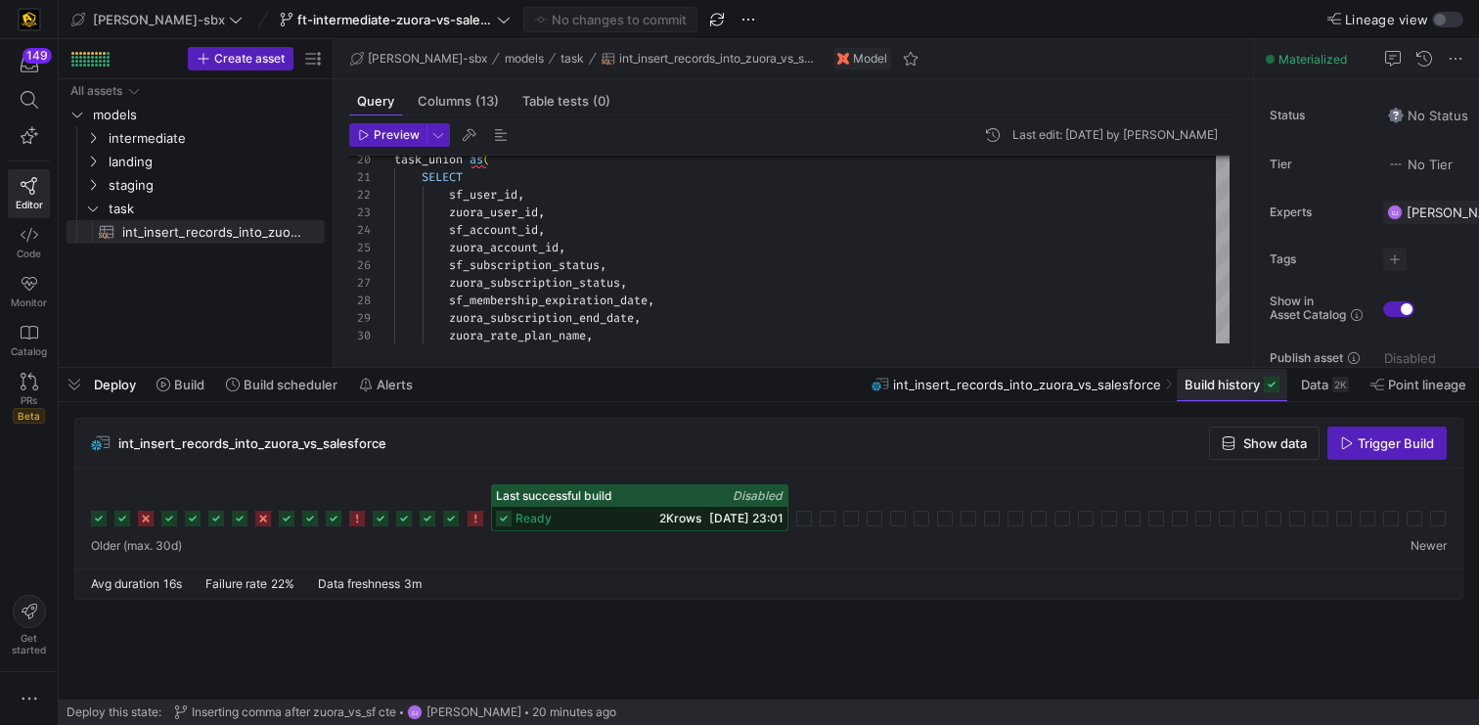
click at [1242, 396] on span at bounding box center [1232, 384] width 111 height 31
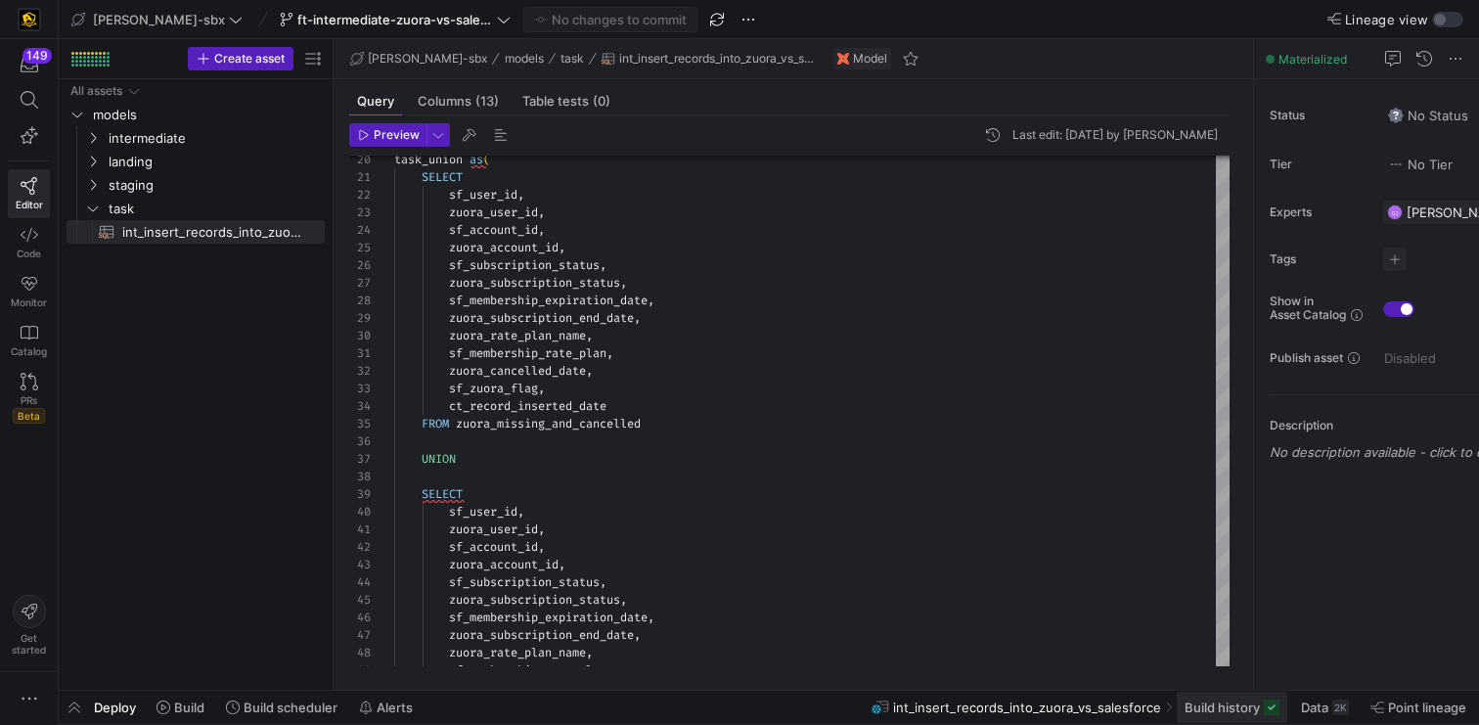
click at [1249, 712] on span "Build history" at bounding box center [1222, 708] width 75 height 16
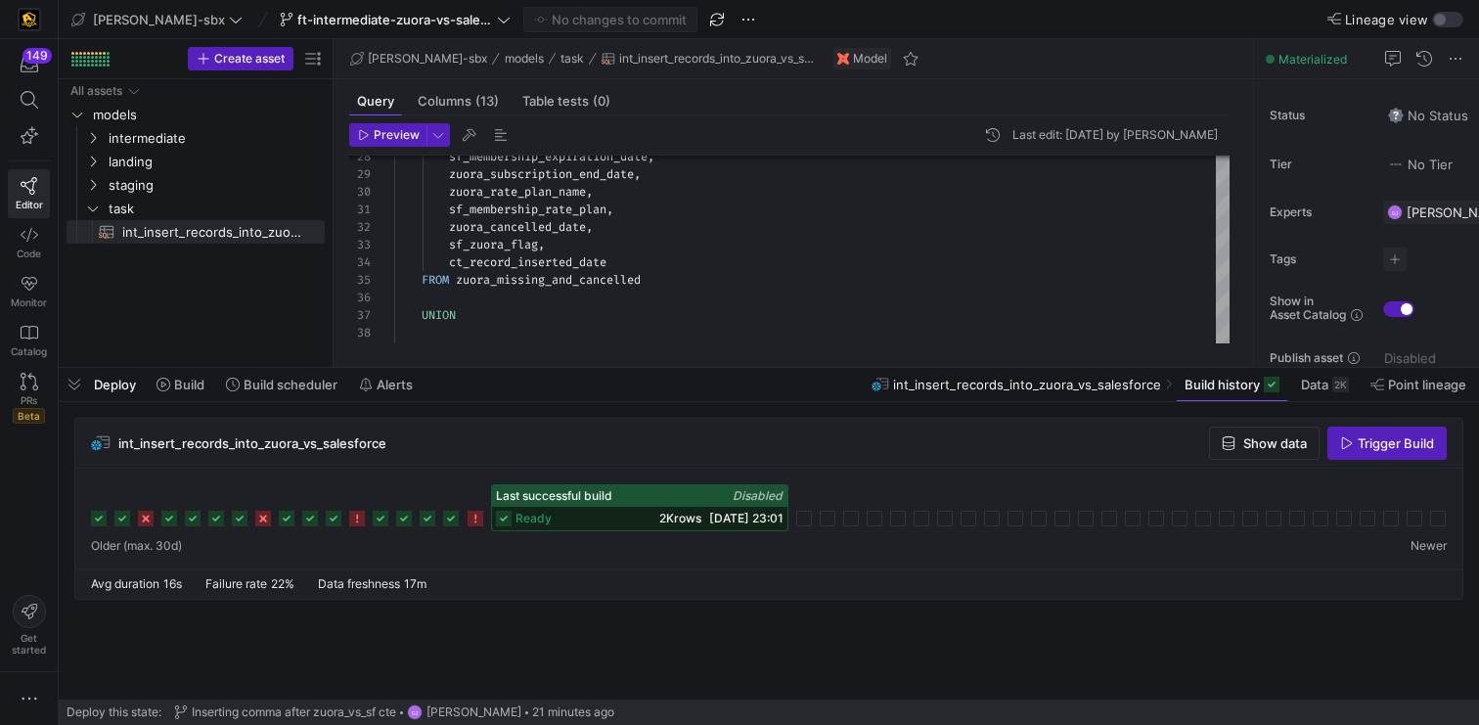
click at [516, 516] on span "ready" at bounding box center [534, 519] width 36 height 14
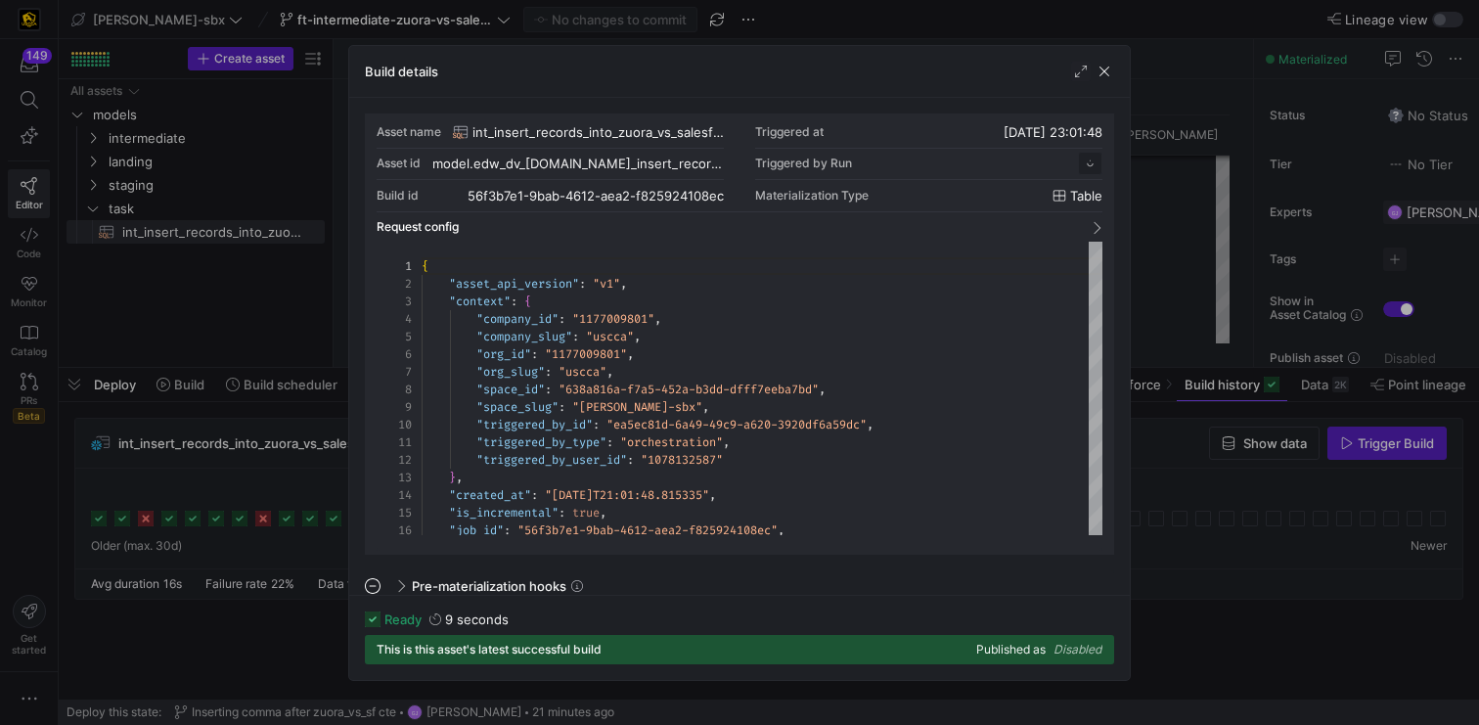
scroll to position [176, 0]
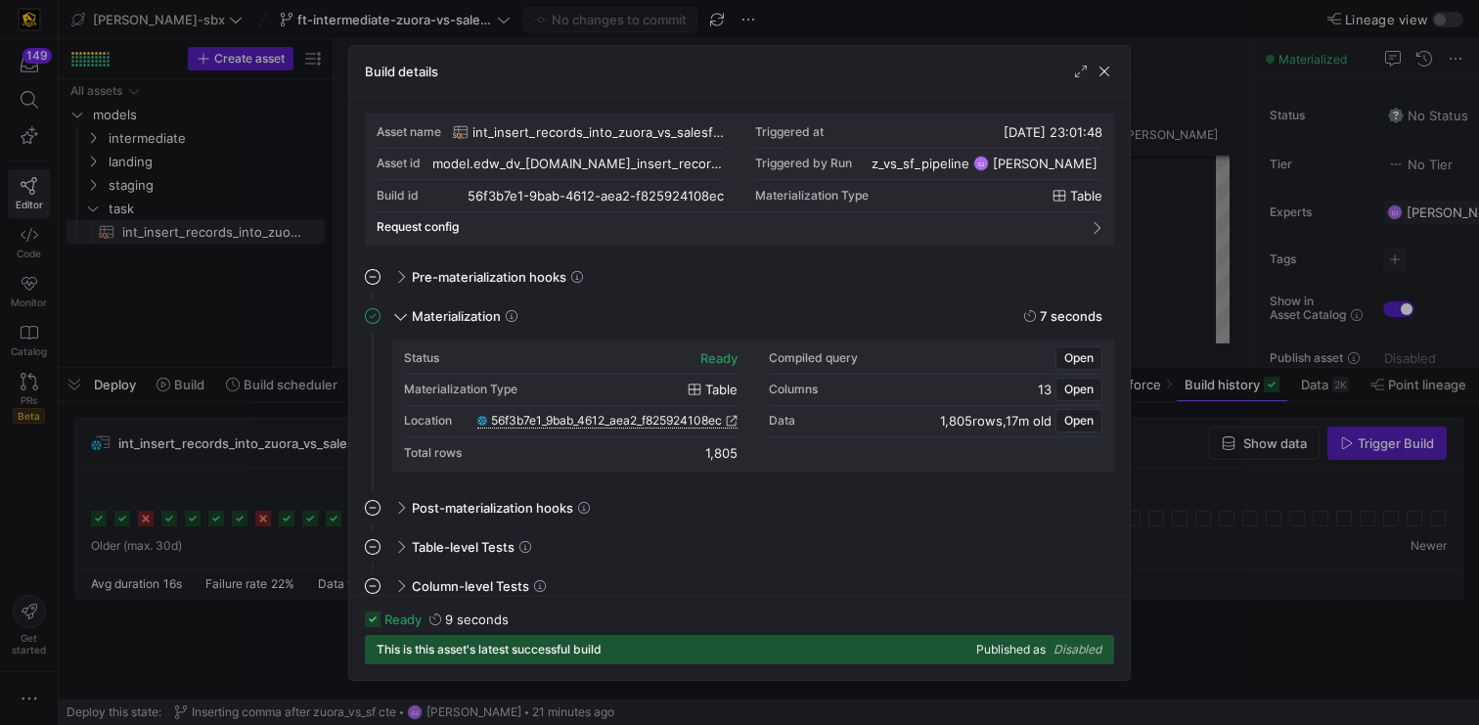
click at [585, 421] on span "56f3b7e1_9bab_4612_aea2_f825924108ec" at bounding box center [606, 421] width 231 height 14
click at [1095, 80] on span "button" at bounding box center [1105, 72] width 20 height 20
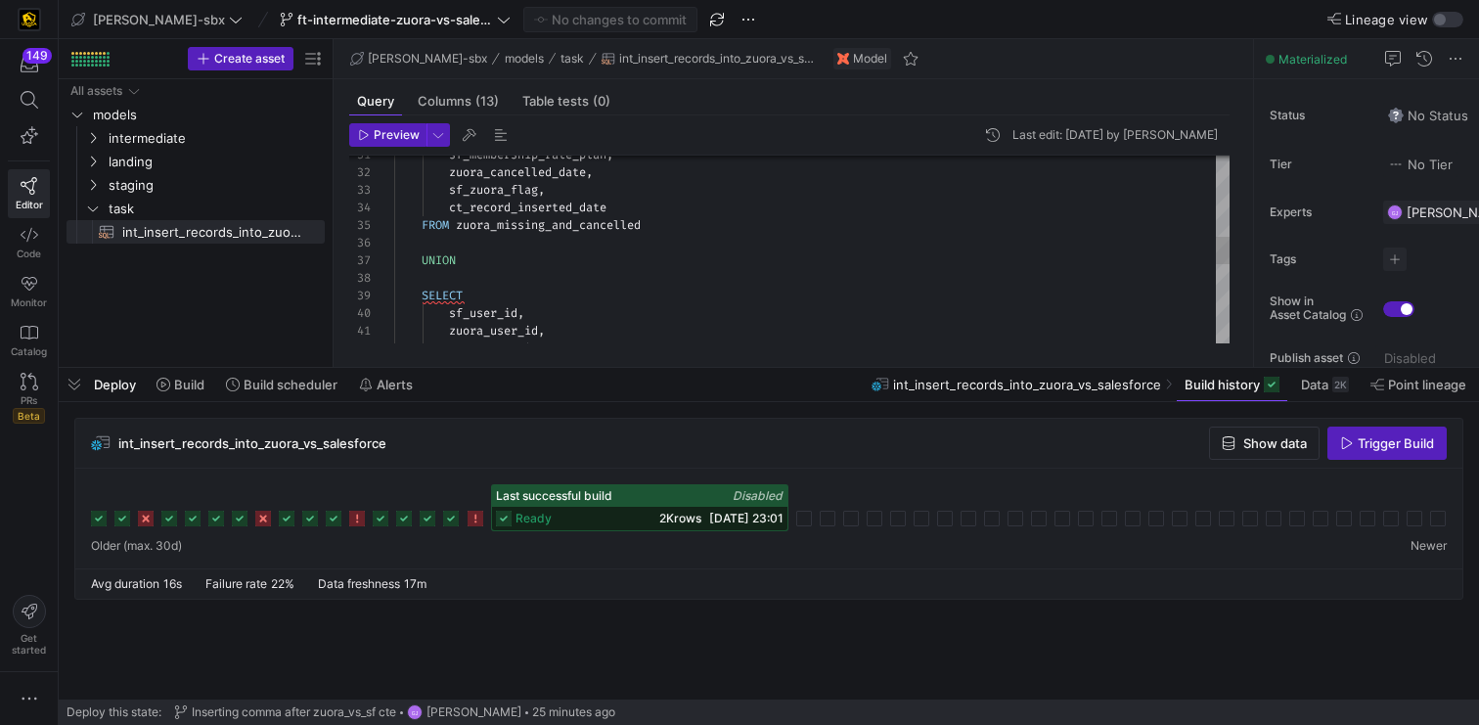
scroll to position [141, 77]
click at [541, 293] on div "sf_membership_rate_plan , zuora_cancelled_date , sf_zuora_flag , ct_record_inse…" at bounding box center [812, 244] width 836 height 1284
click at [191, 390] on span "Build" at bounding box center [189, 385] width 30 height 16
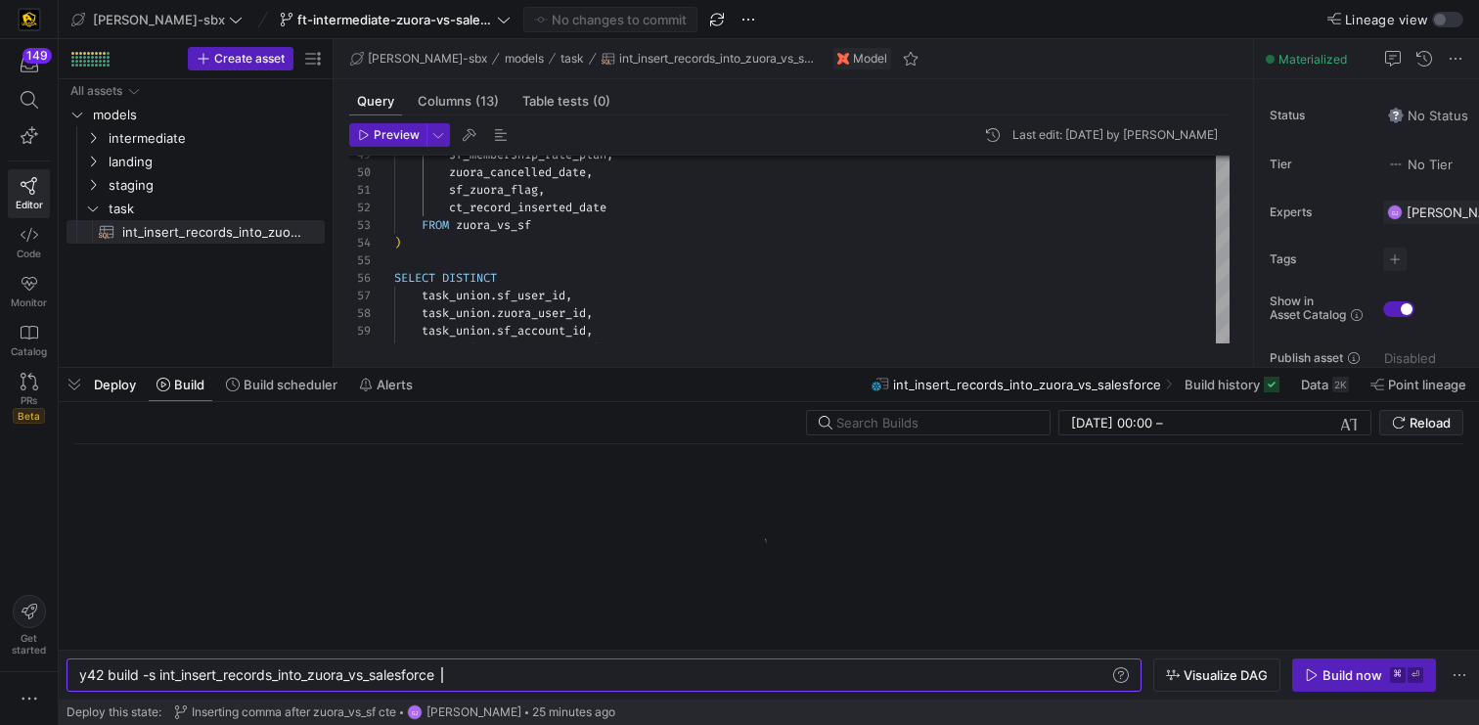
scroll to position [0, 362]
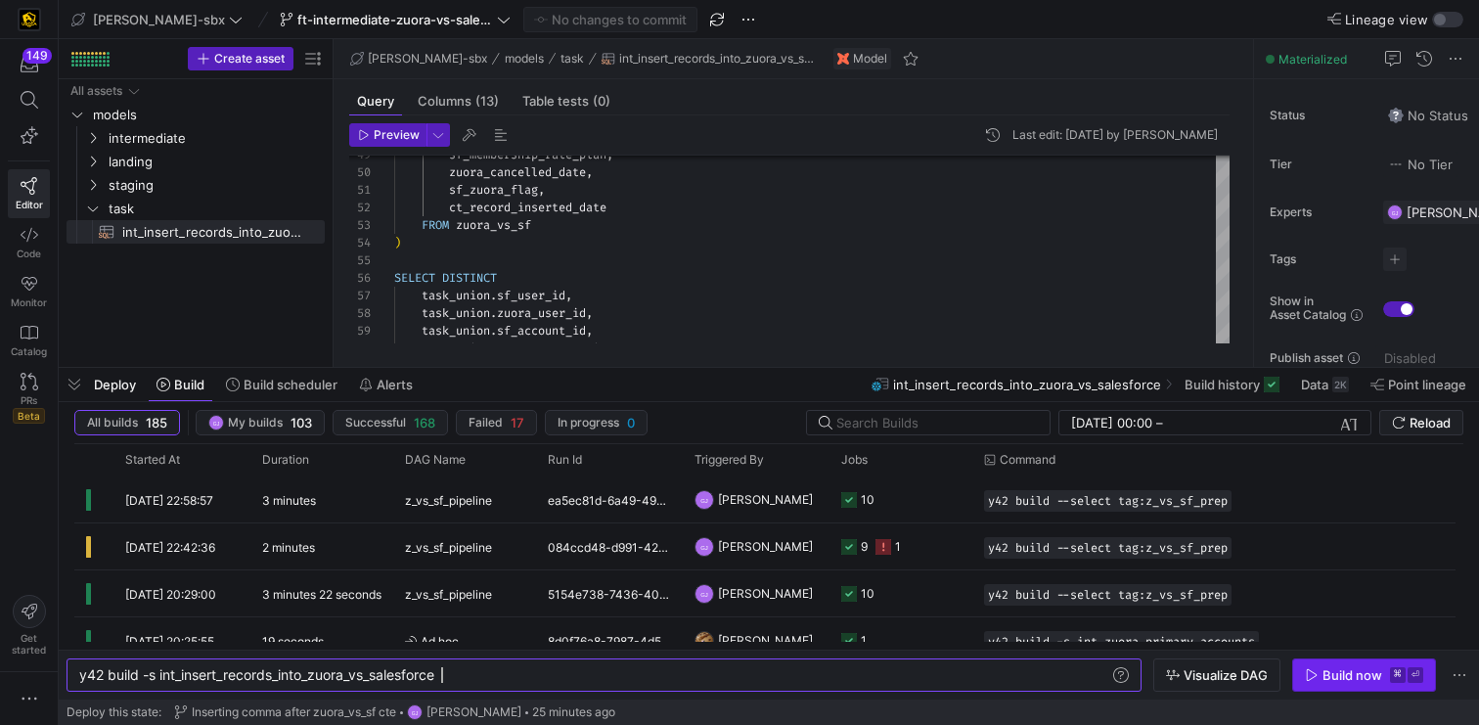
click at [1333, 687] on span "button" at bounding box center [1364, 674] width 142 height 31
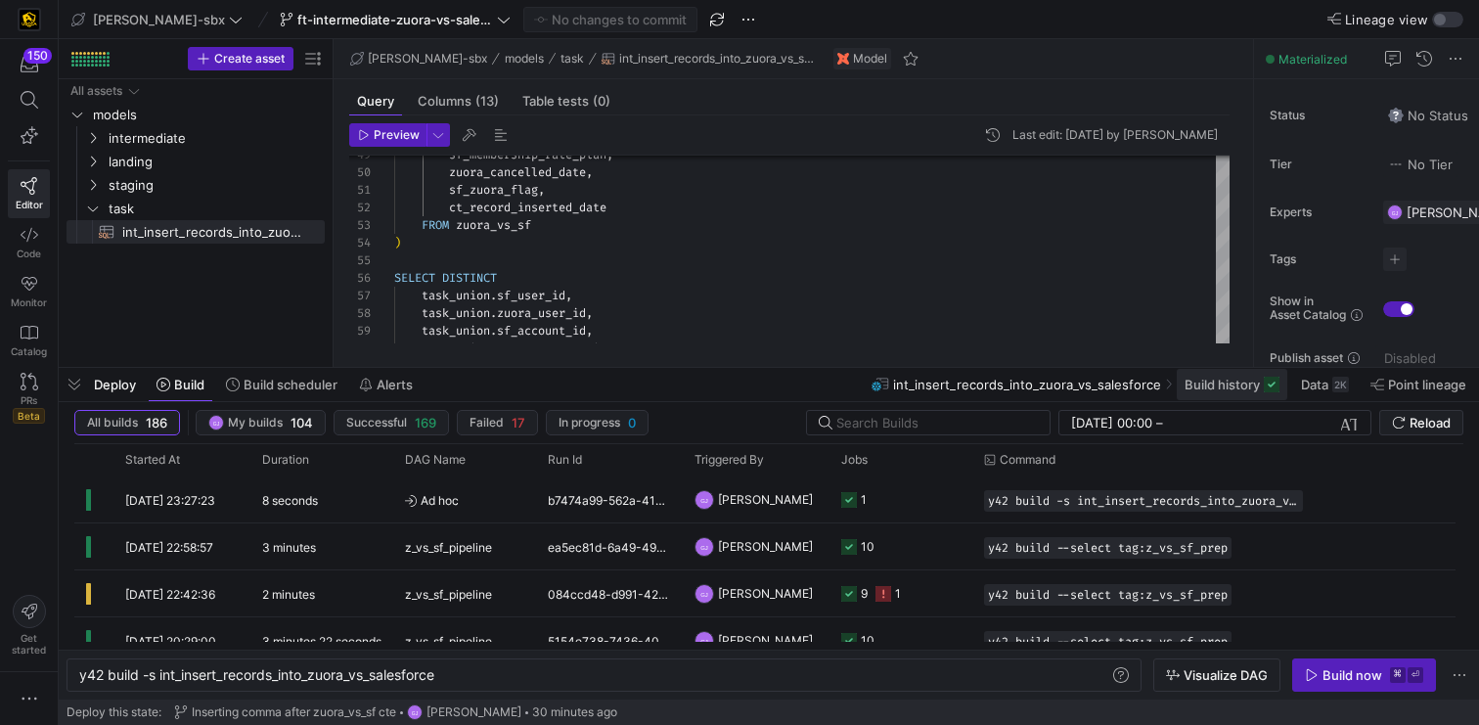
click at [1261, 389] on span "Build history" at bounding box center [1232, 385] width 95 height 16
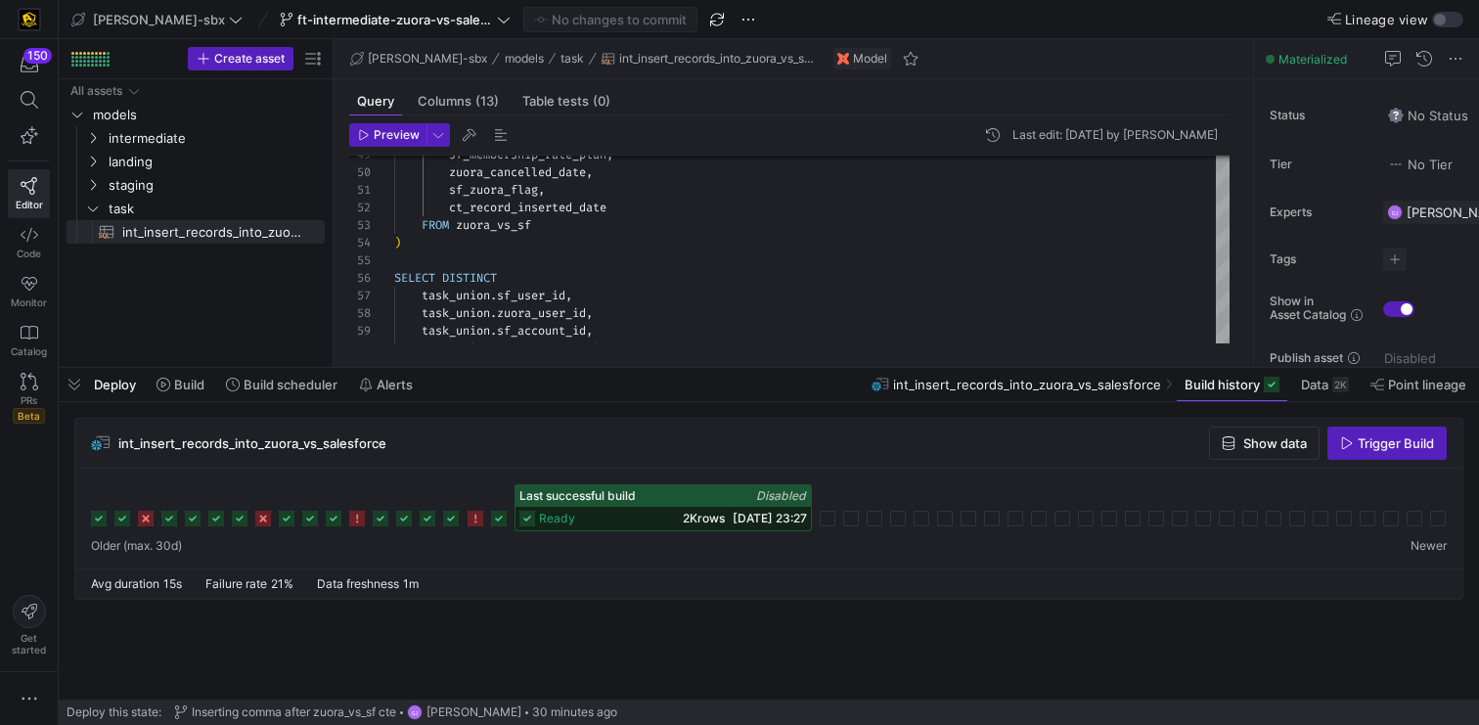
click at [655, 515] on div "ready 2K rows 13/08/25, 23:27" at bounding box center [663, 518] width 295 height 23
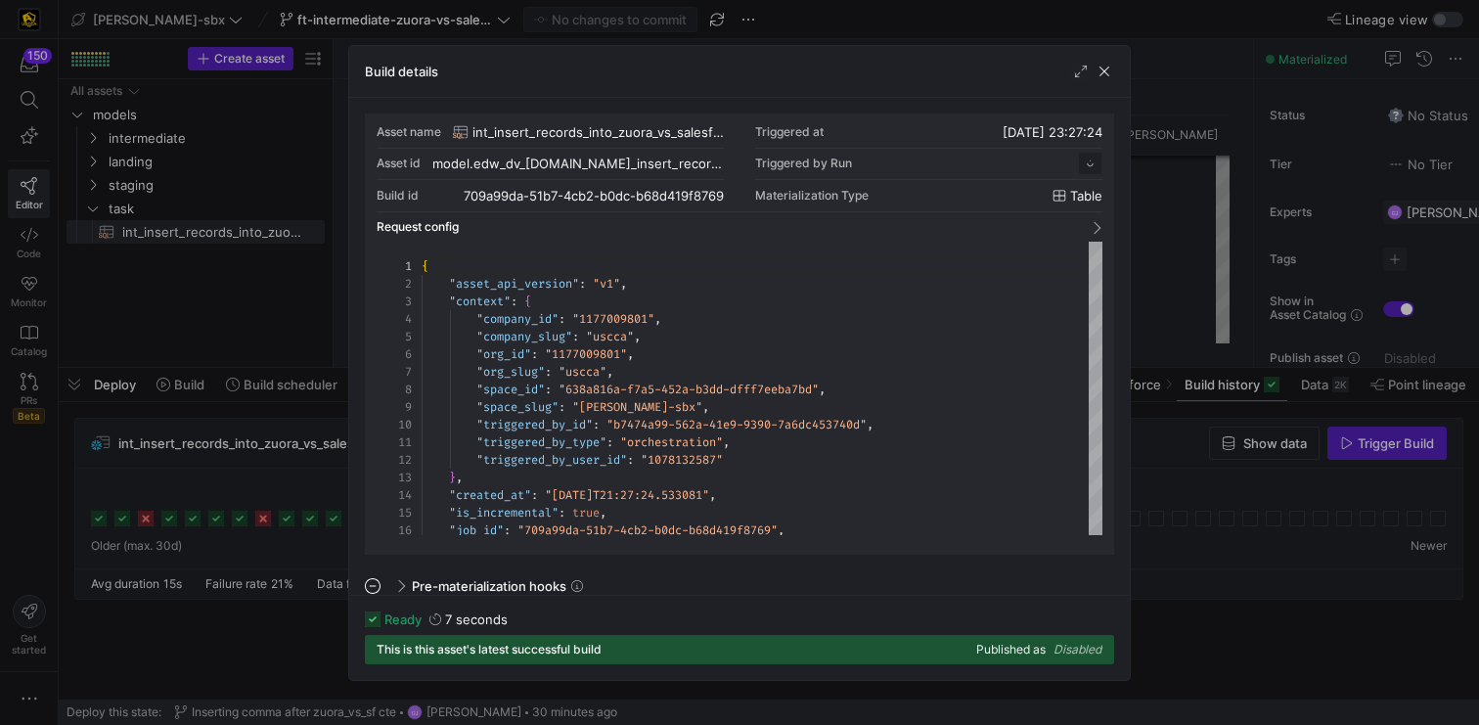
scroll to position [176, 0]
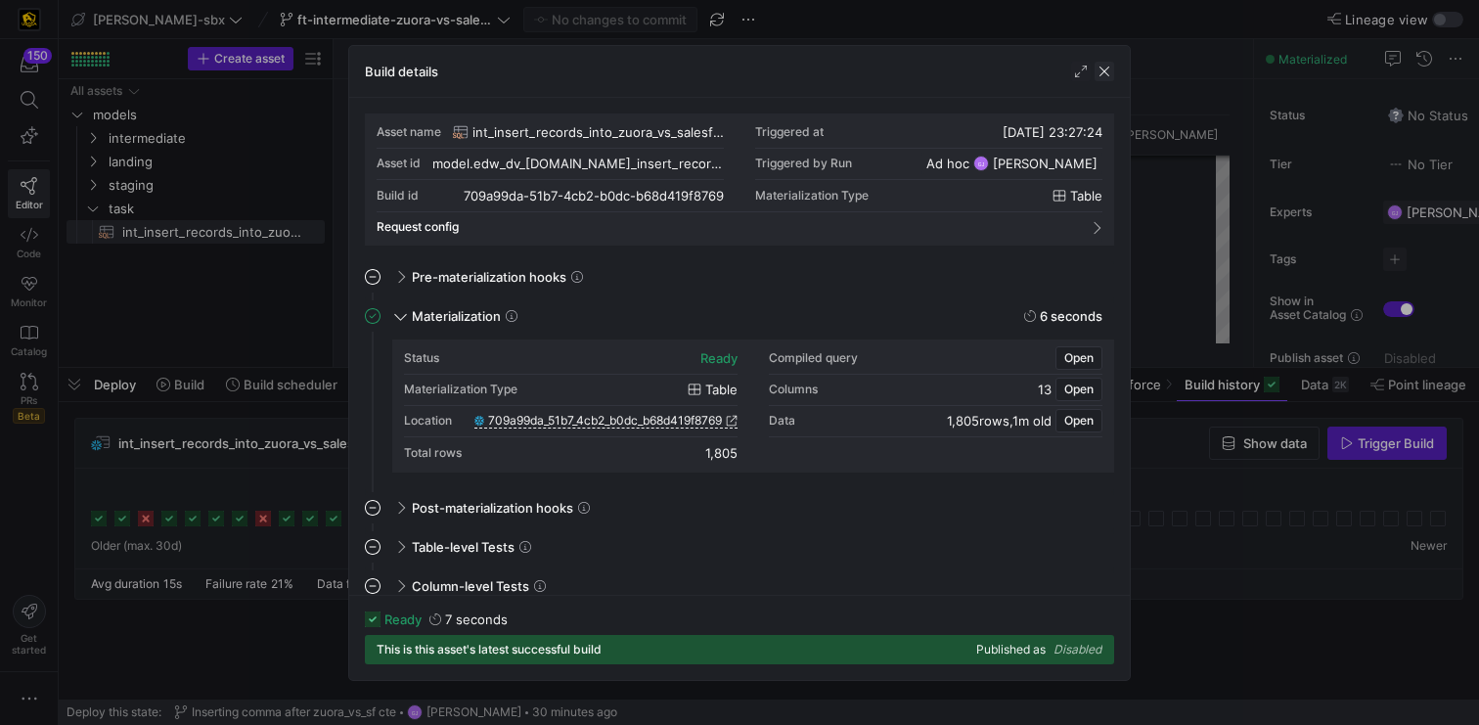
click at [1108, 68] on span "button" at bounding box center [1105, 72] width 20 height 20
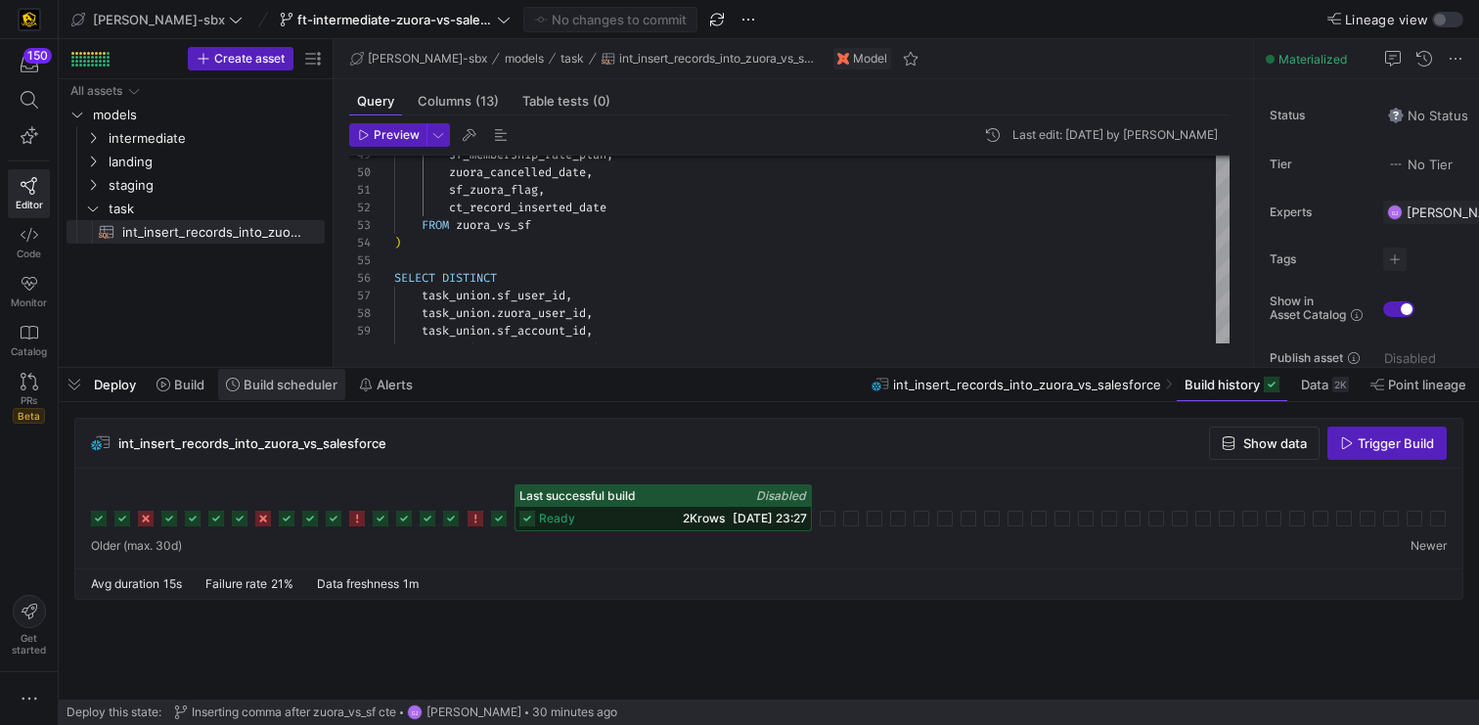
click at [269, 379] on span "Build scheduler" at bounding box center [291, 385] width 94 height 16
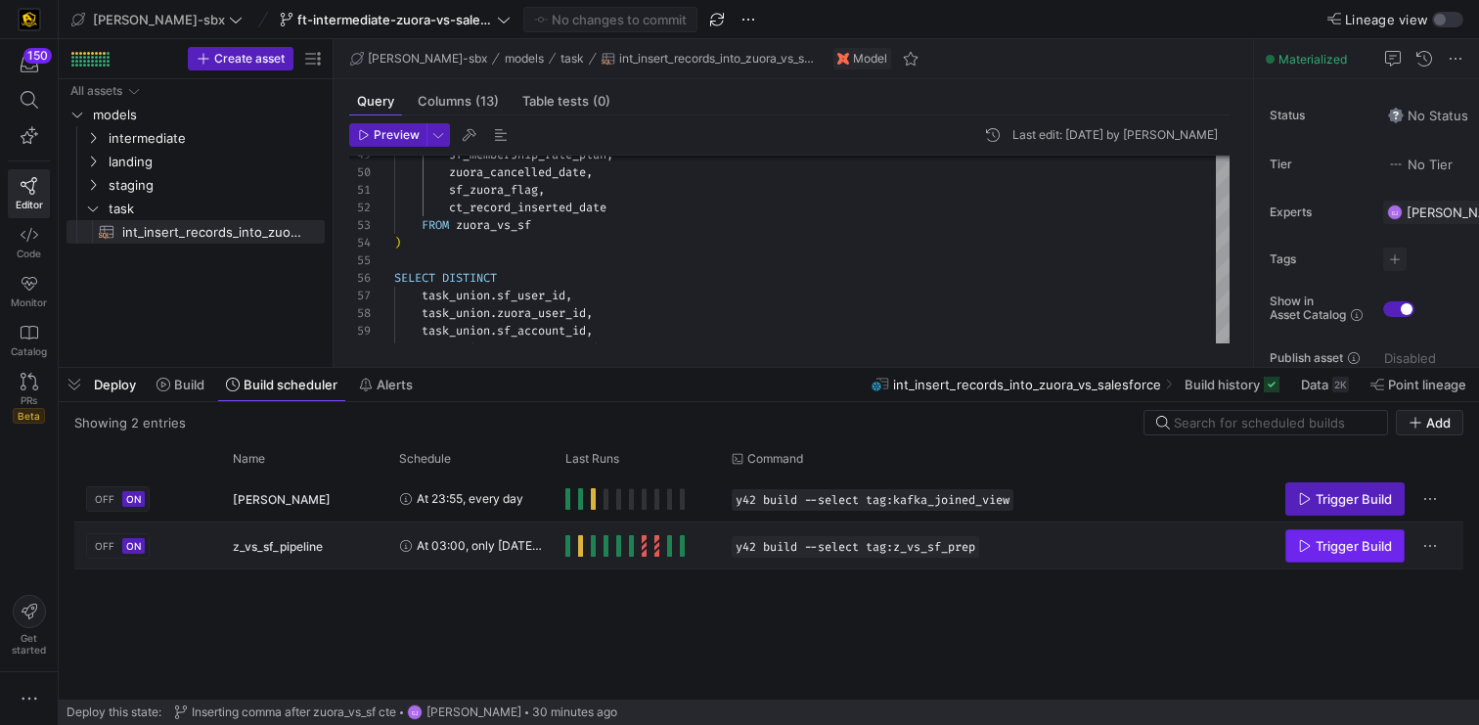
click at [1347, 547] on span "Trigger Build" at bounding box center [1354, 546] width 76 height 16
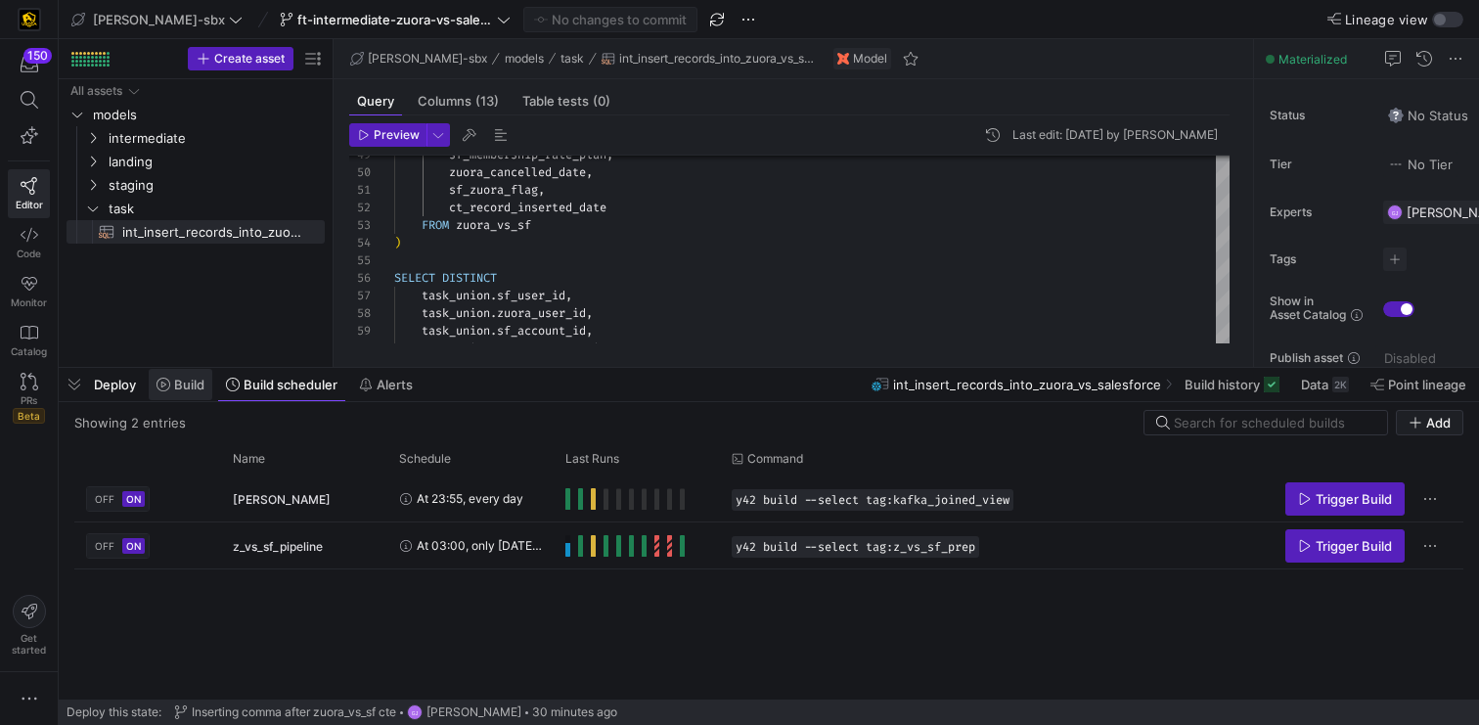
click at [179, 388] on span "Build" at bounding box center [189, 385] width 30 height 16
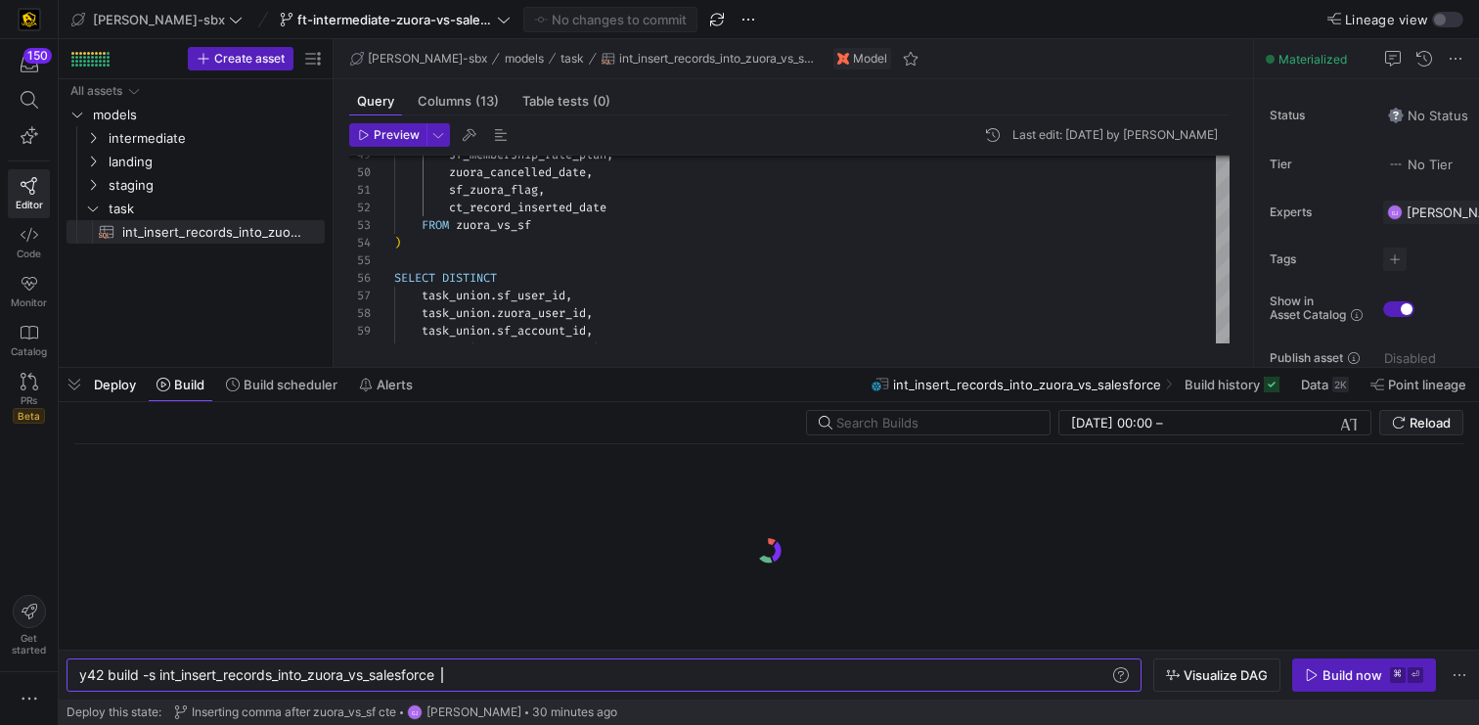
scroll to position [0, 362]
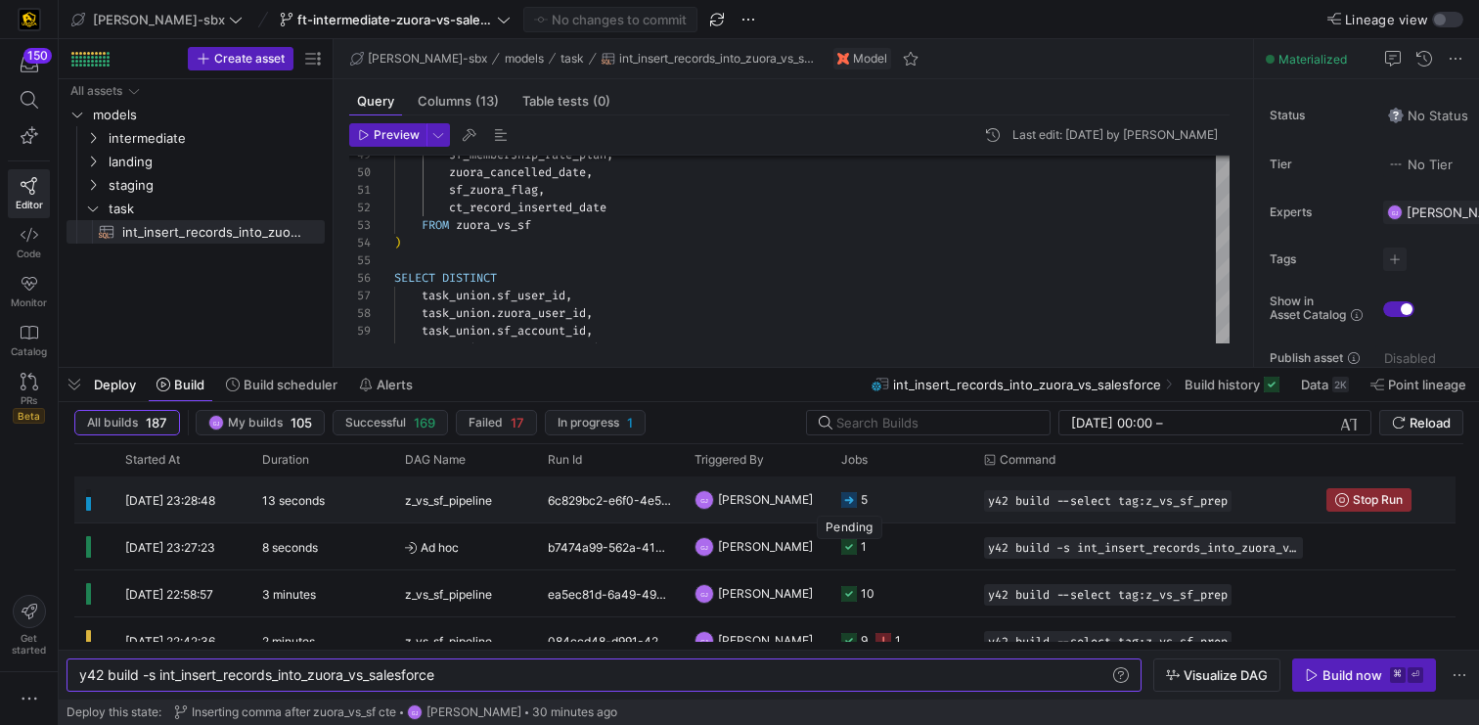
click at [855, 503] on icon at bounding box center [849, 500] width 16 height 16
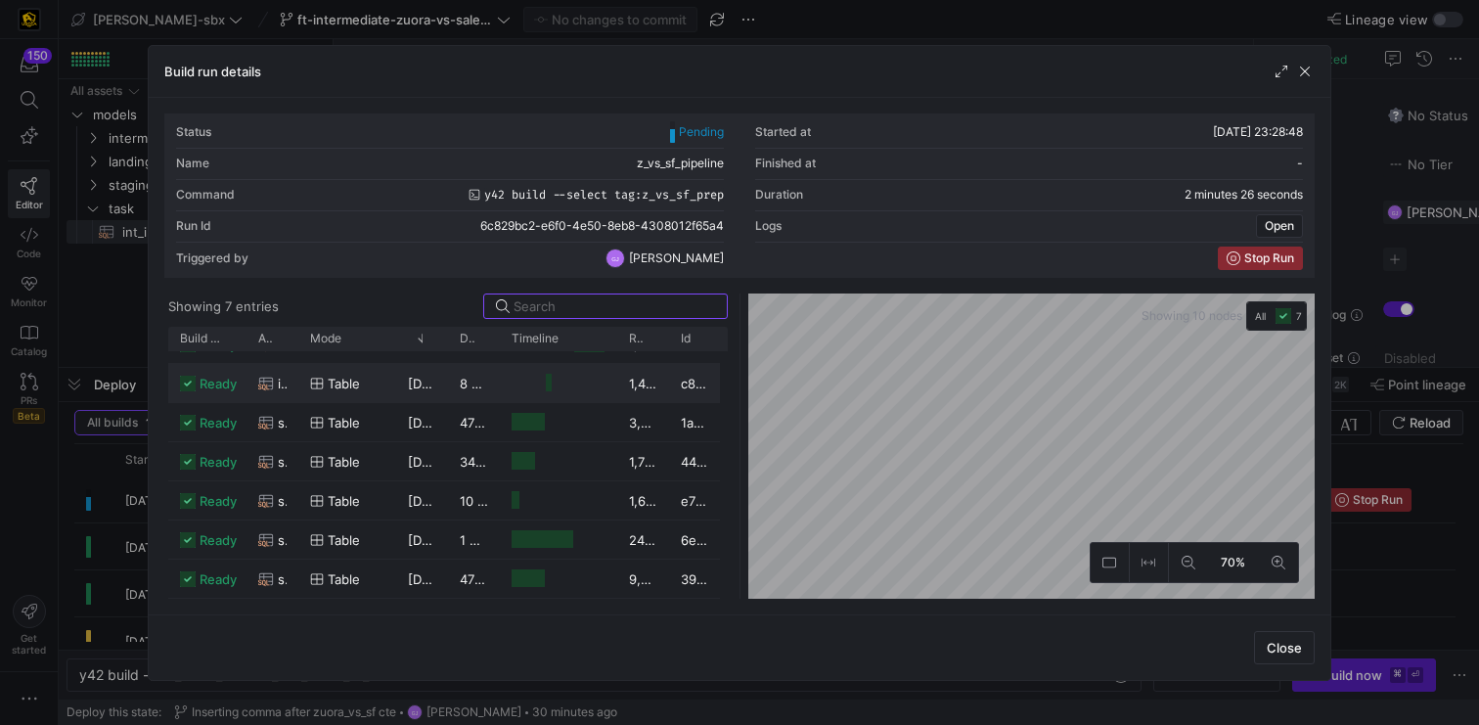
scroll to position [0, 0]
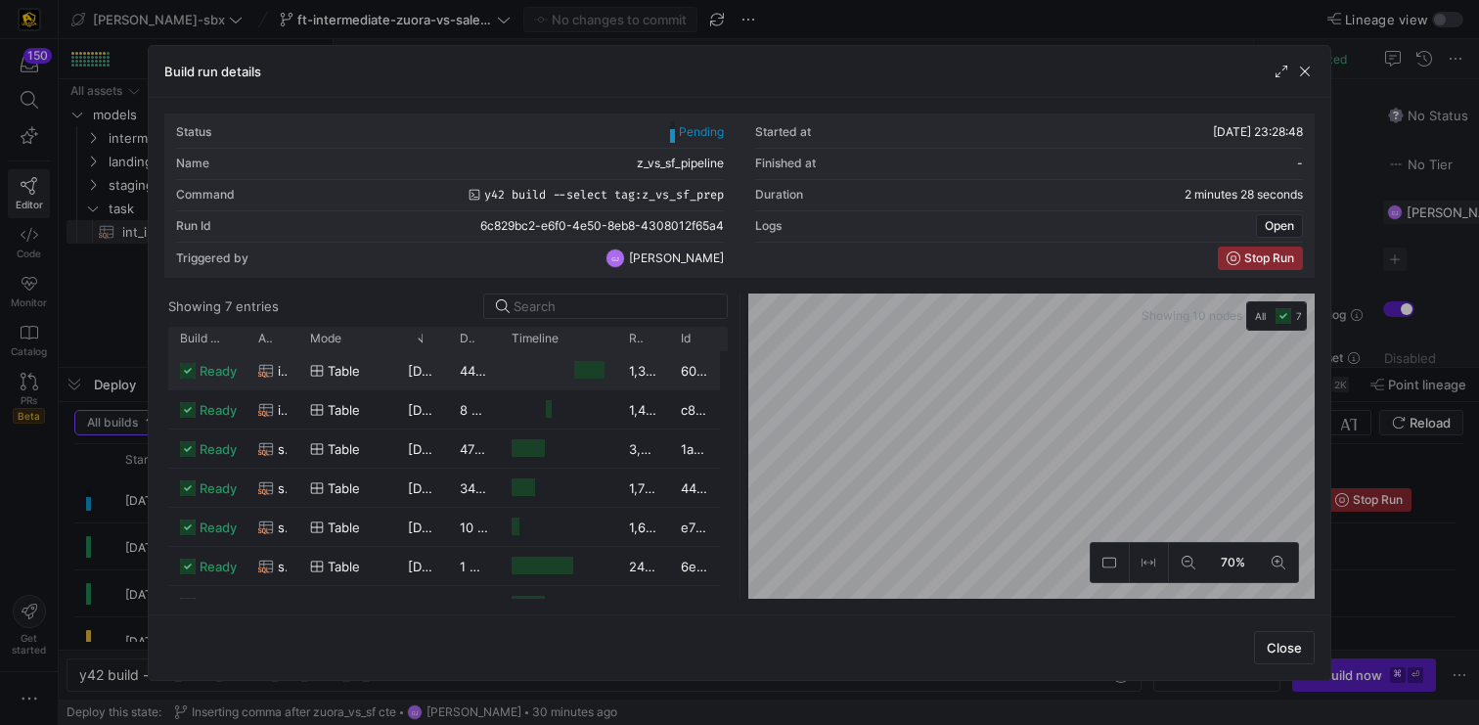
click at [701, 380] on as-split "Showing 7 entries Drag here to set row groups Drag here to set column labels Bu…" at bounding box center [739, 446] width 1151 height 305
click at [1309, 74] on span "button" at bounding box center [1305, 72] width 20 height 20
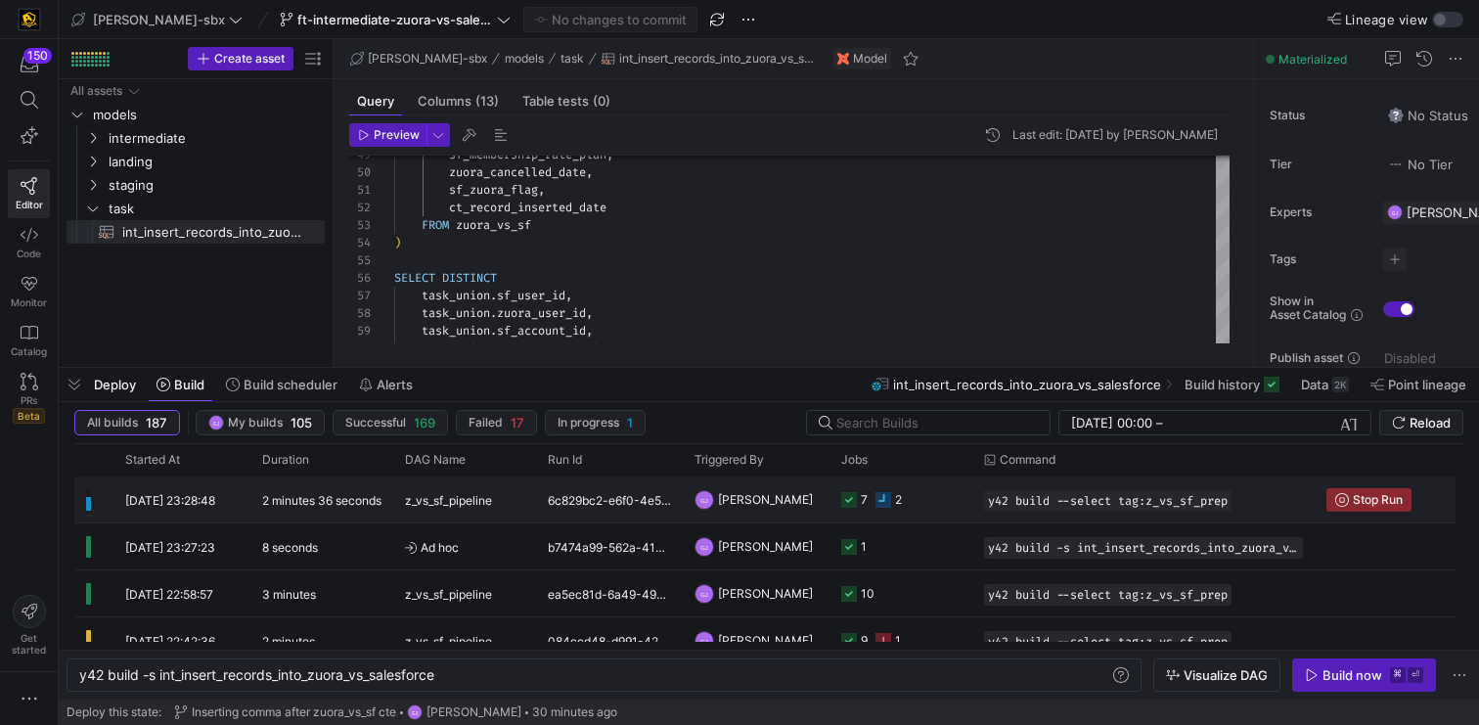
click at [863, 499] on div "7" at bounding box center [864, 499] width 7 height 46
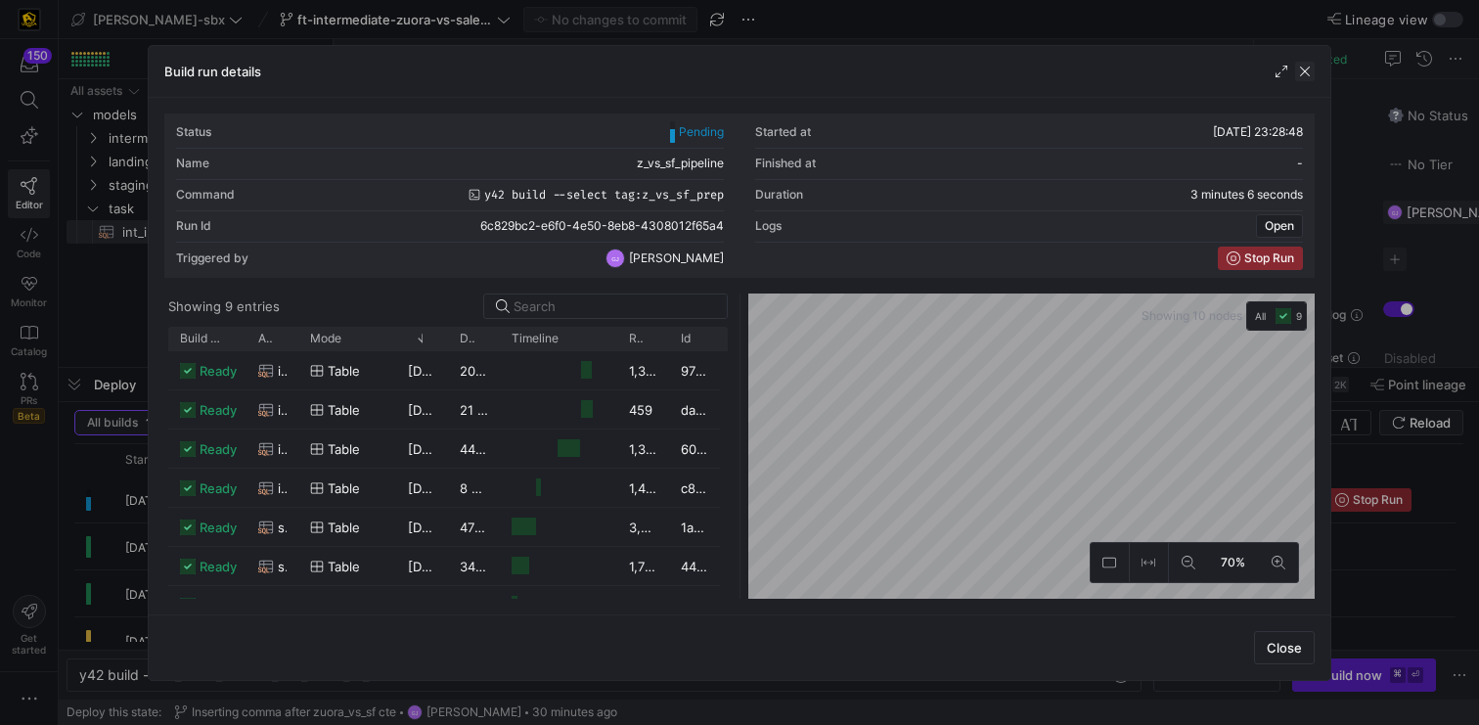
click at [1310, 69] on span "button" at bounding box center [1305, 72] width 20 height 20
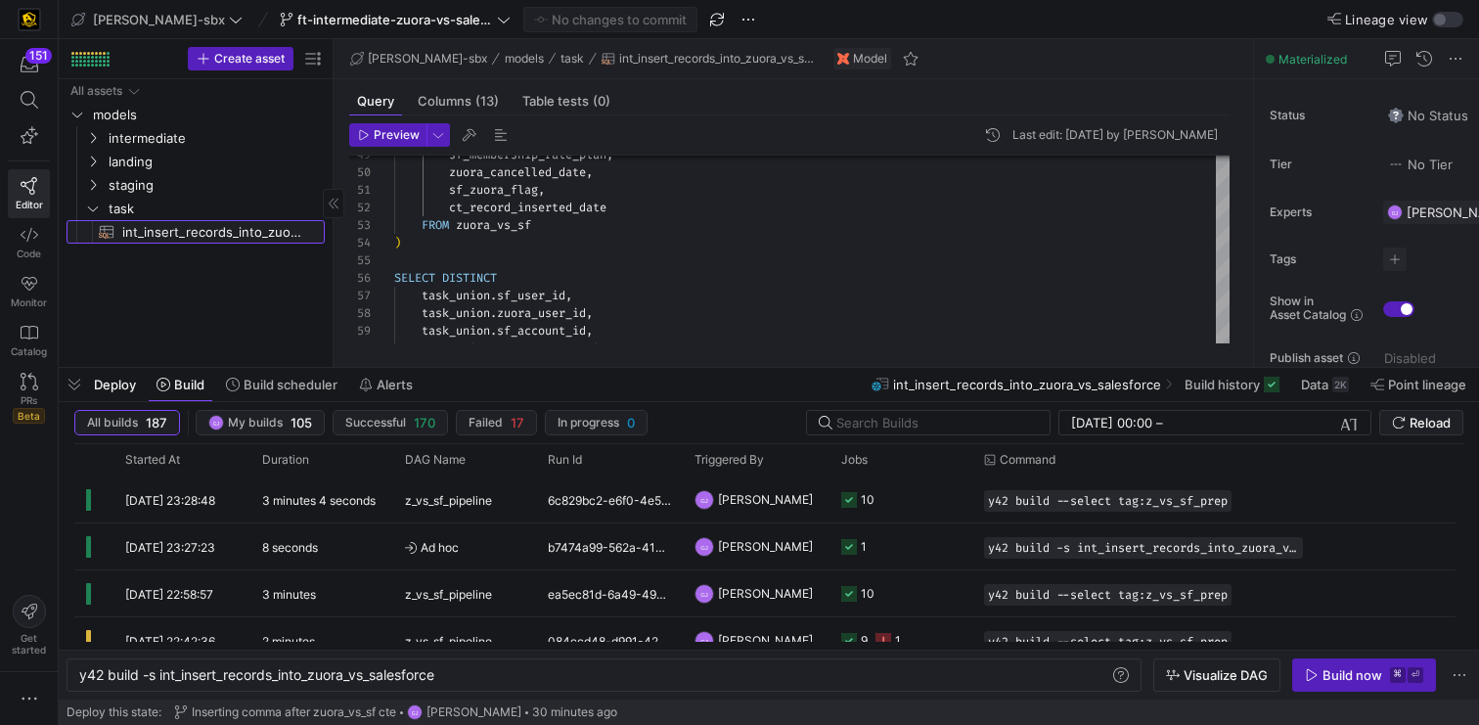
click at [247, 235] on span "int_insert_records_into_zuora_vs_salesforce​​​​​​​​​​" at bounding box center [212, 232] width 180 height 23
click at [1309, 389] on span "Data" at bounding box center [1314, 385] width 27 height 16
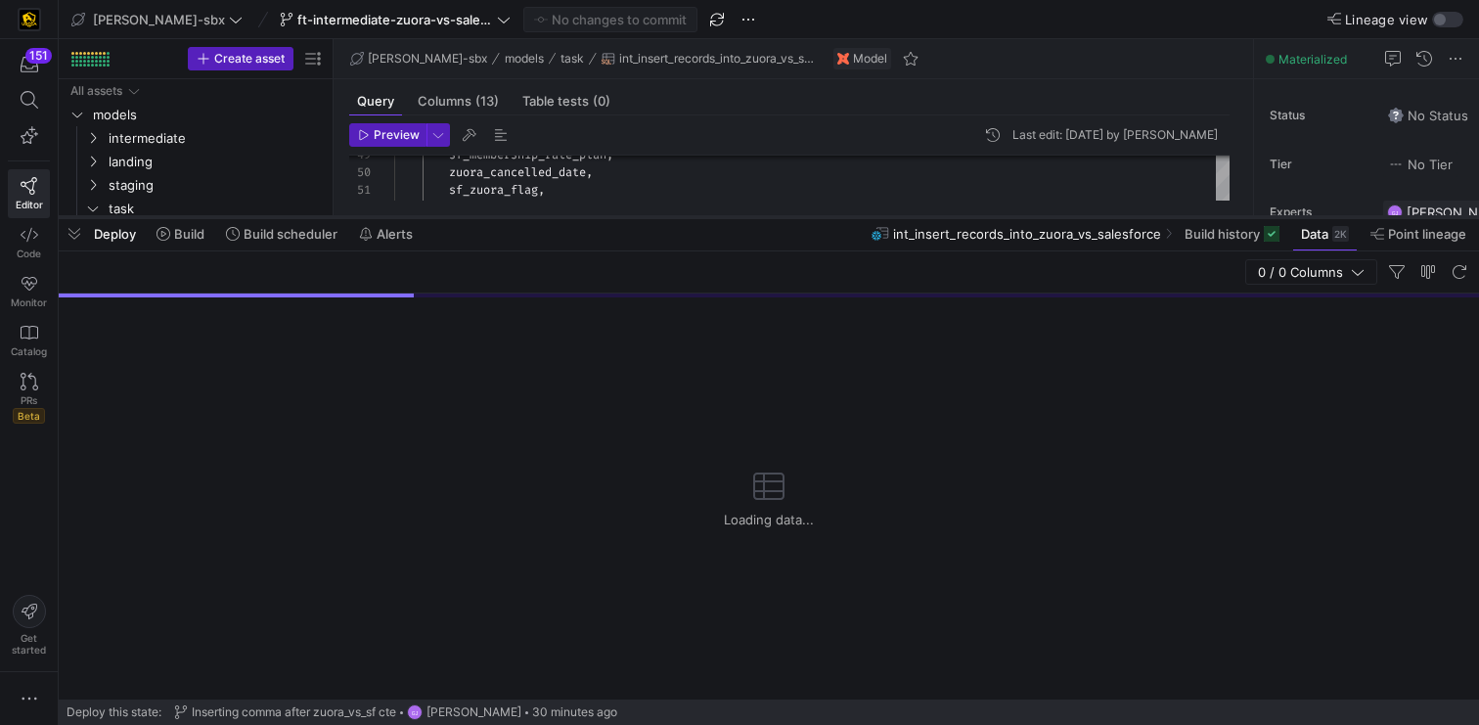
drag, startPoint x: 693, startPoint y: 366, endPoint x: 699, endPoint y: 218, distance: 147.9
click at [699, 216] on div at bounding box center [769, 217] width 1421 height 8
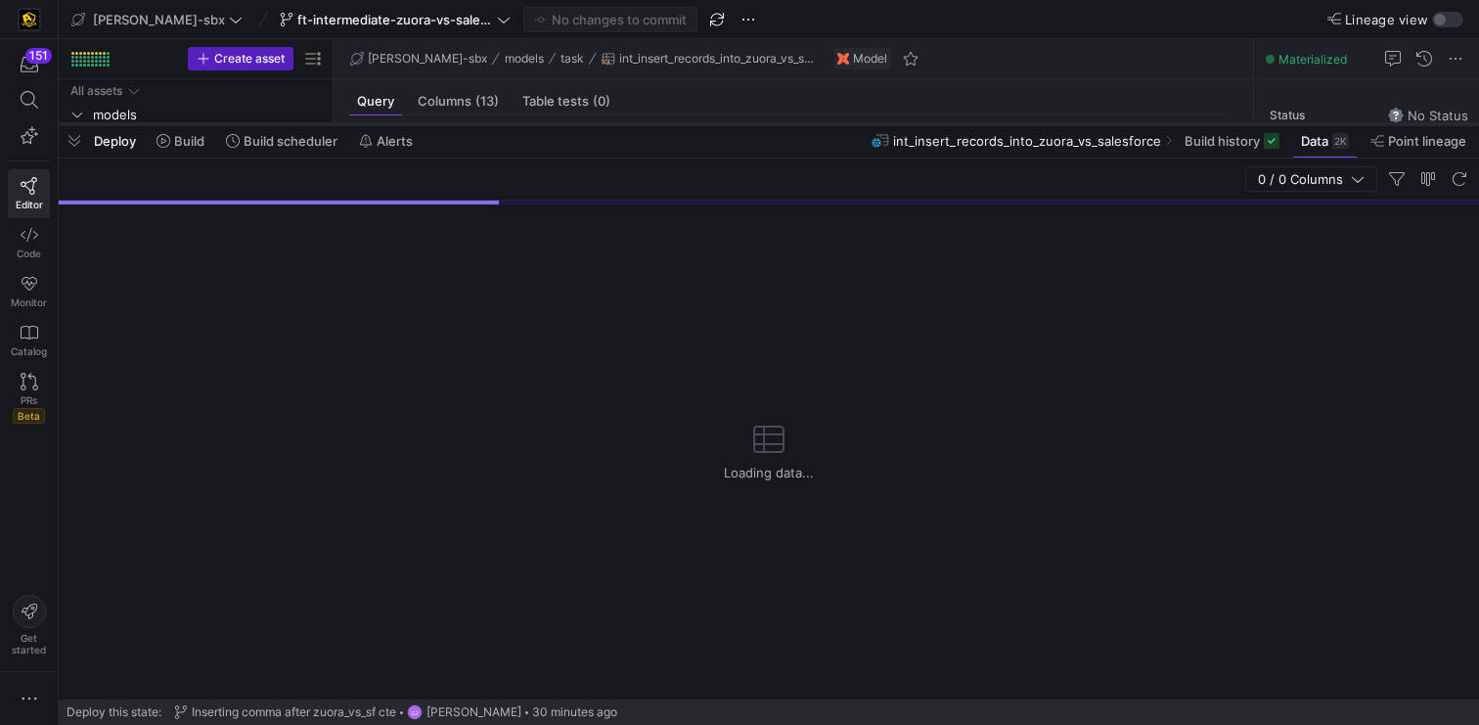
drag, startPoint x: 699, startPoint y: 218, endPoint x: 693, endPoint y: 124, distance: 94.1
click at [693, 124] on div at bounding box center [769, 124] width 1421 height 8
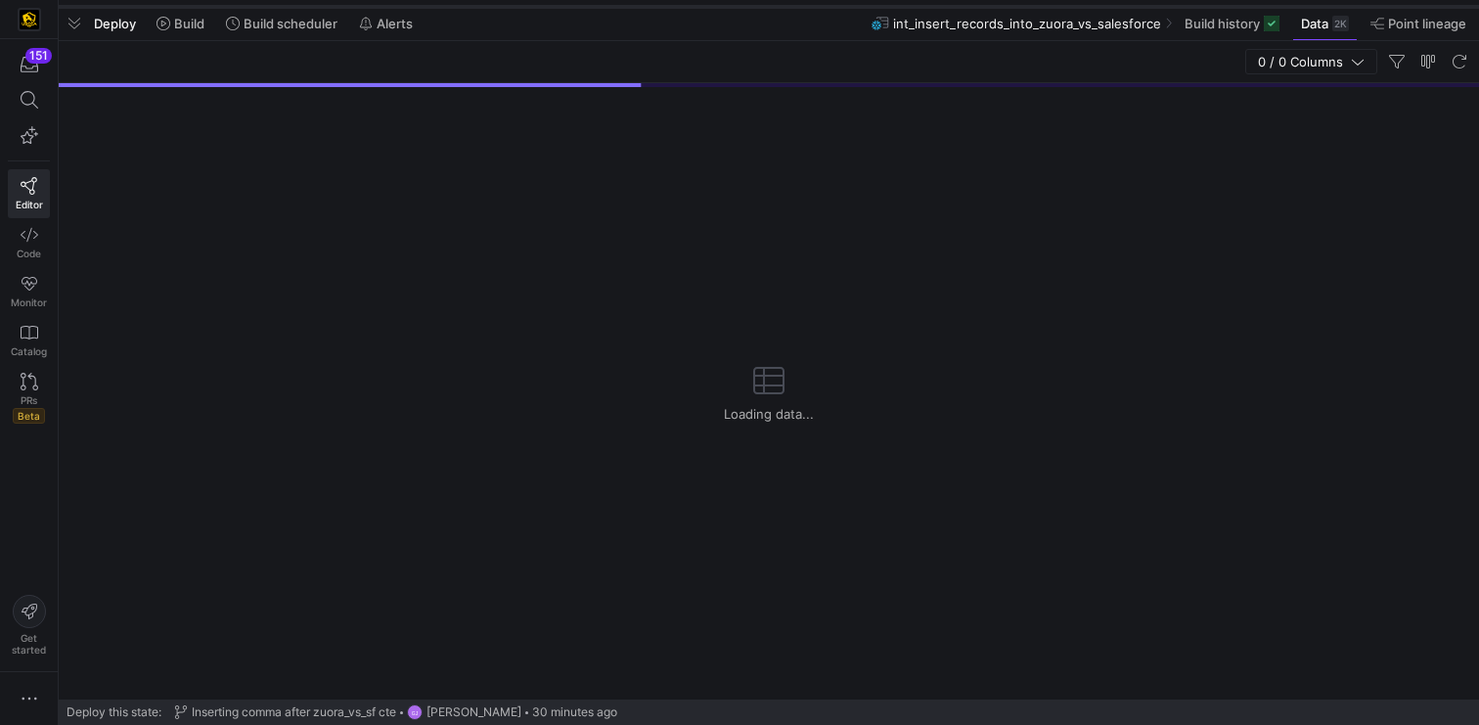
drag, startPoint x: 693, startPoint y: 125, endPoint x: 704, endPoint y: 8, distance: 118.0
click at [704, 8] on div at bounding box center [769, 7] width 1421 height 8
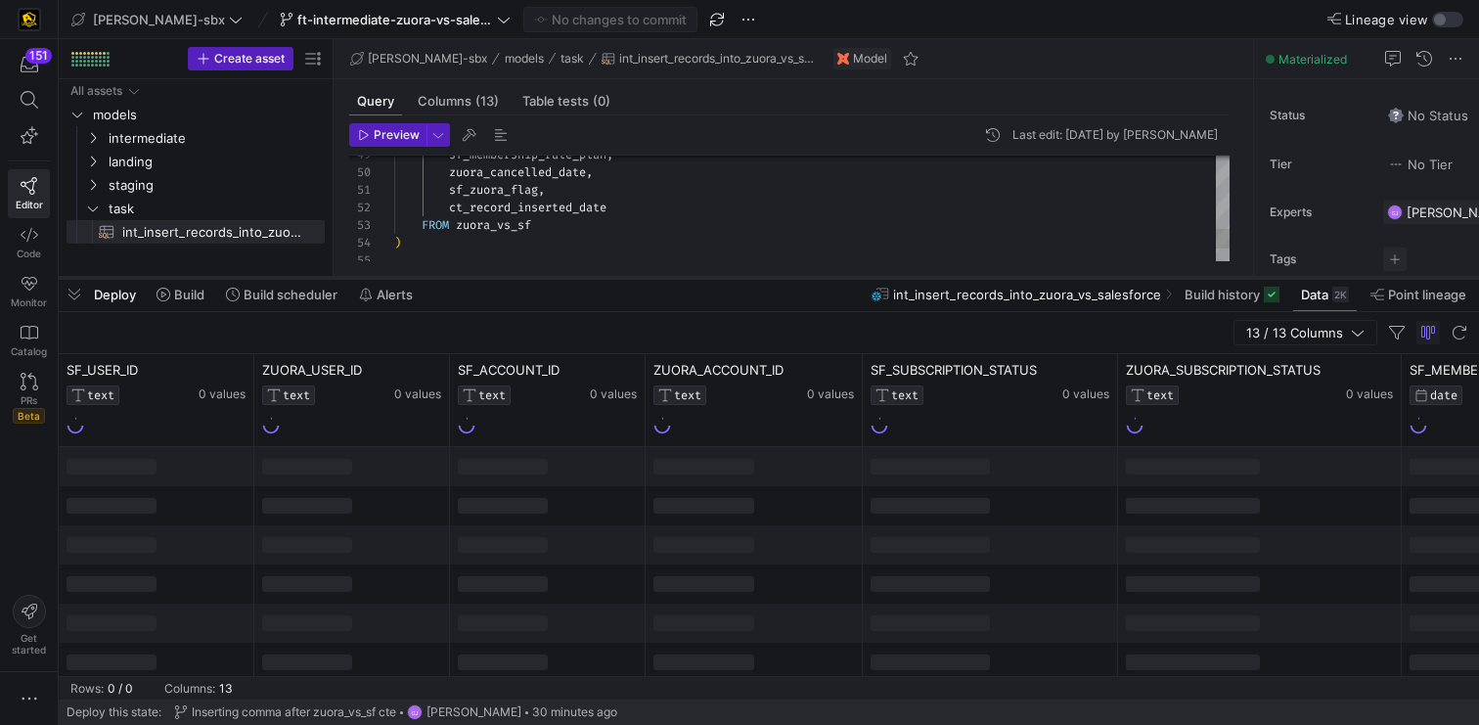
drag, startPoint x: 704, startPoint y: 8, endPoint x: 685, endPoint y: 279, distance: 271.7
click at [685, 279] on div at bounding box center [769, 278] width 1421 height 8
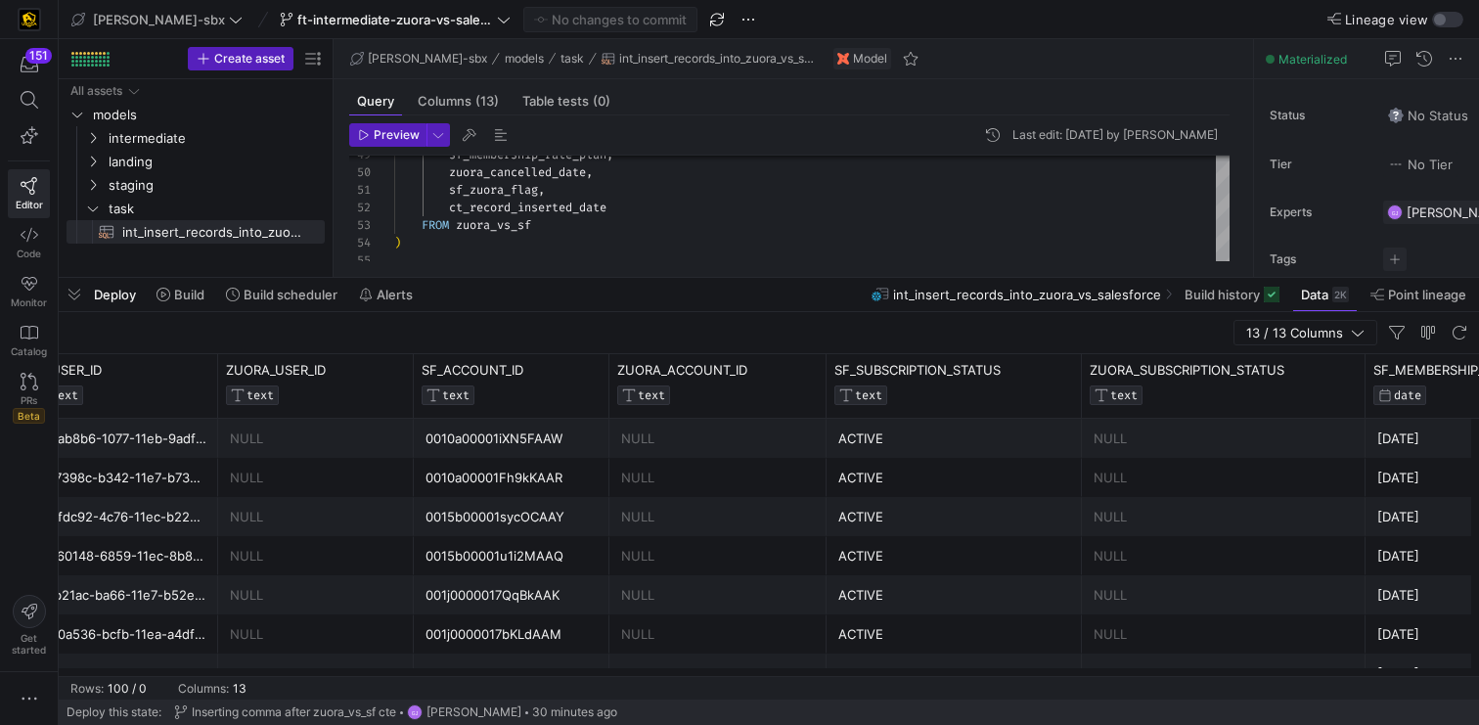
scroll to position [0, 48]
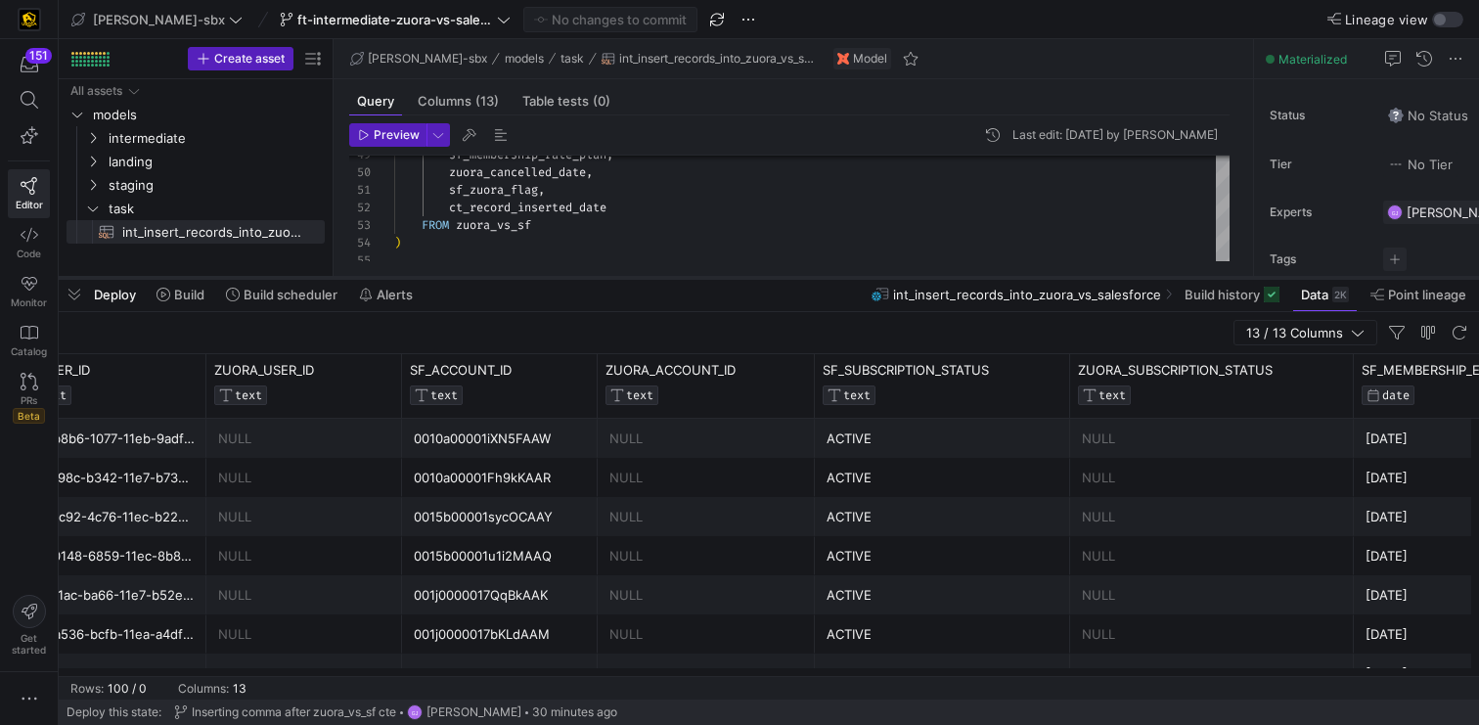
drag, startPoint x: 783, startPoint y: 279, endPoint x: 796, endPoint y: 351, distance: 73.7
click at [796, 282] on div at bounding box center [769, 278] width 1421 height 8
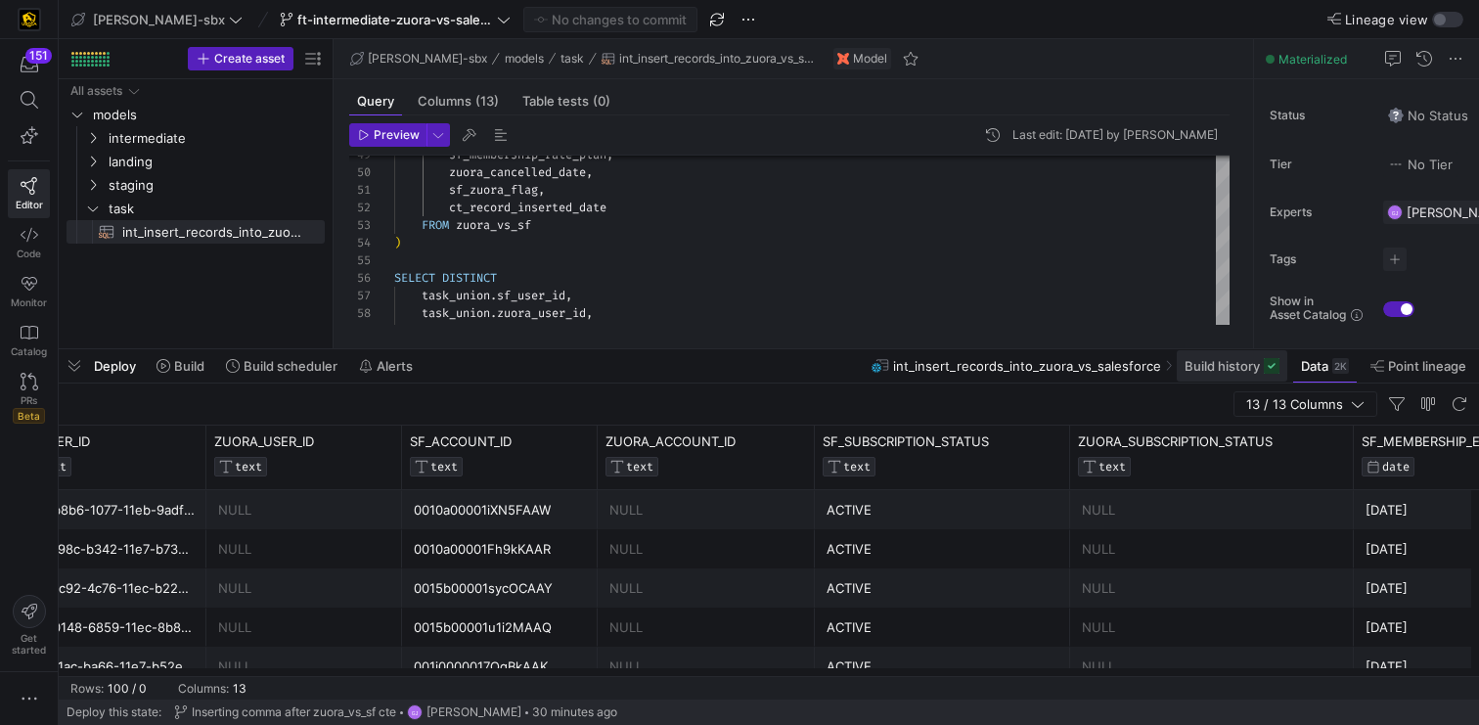
click at [1188, 367] on span "Build history" at bounding box center [1222, 366] width 75 height 16
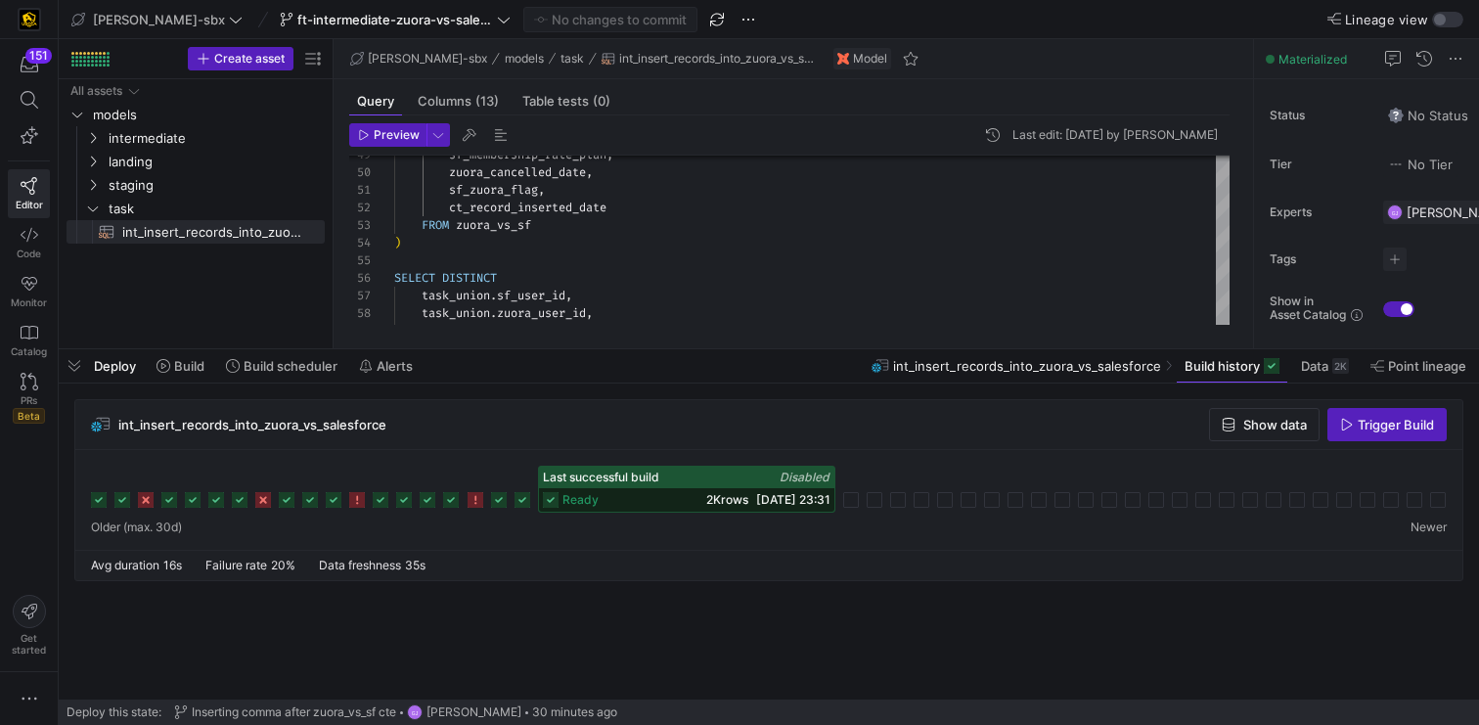
click at [731, 480] on div "Last successful build Disabled" at bounding box center [686, 478] width 295 height 22
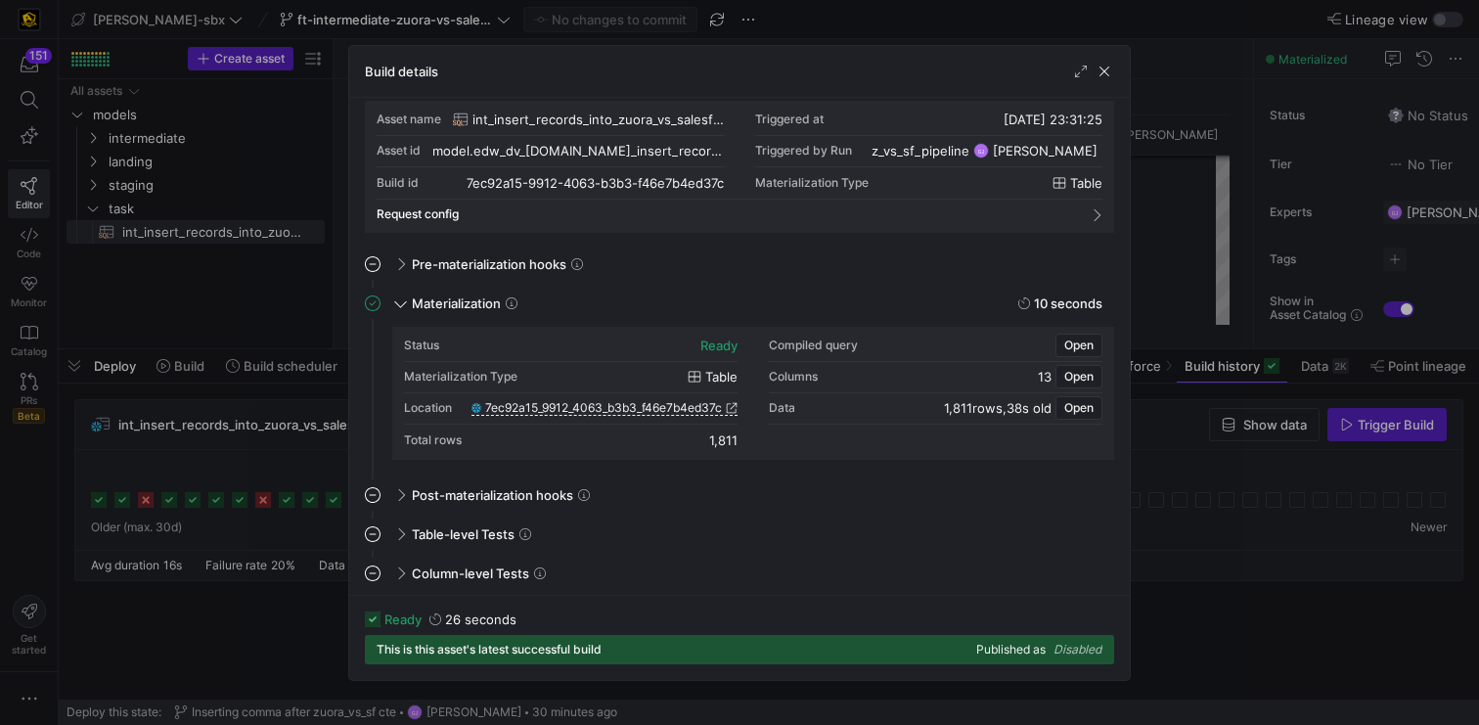
scroll to position [15, 0]
click at [667, 399] on span "7ec92a15_9912_4063_b3b3_f46e7b4ed37c" at bounding box center [603, 406] width 237 height 14
click at [1114, 65] on div "Build details" at bounding box center [739, 72] width 781 height 52
click at [1105, 72] on span "button" at bounding box center [1105, 72] width 20 height 20
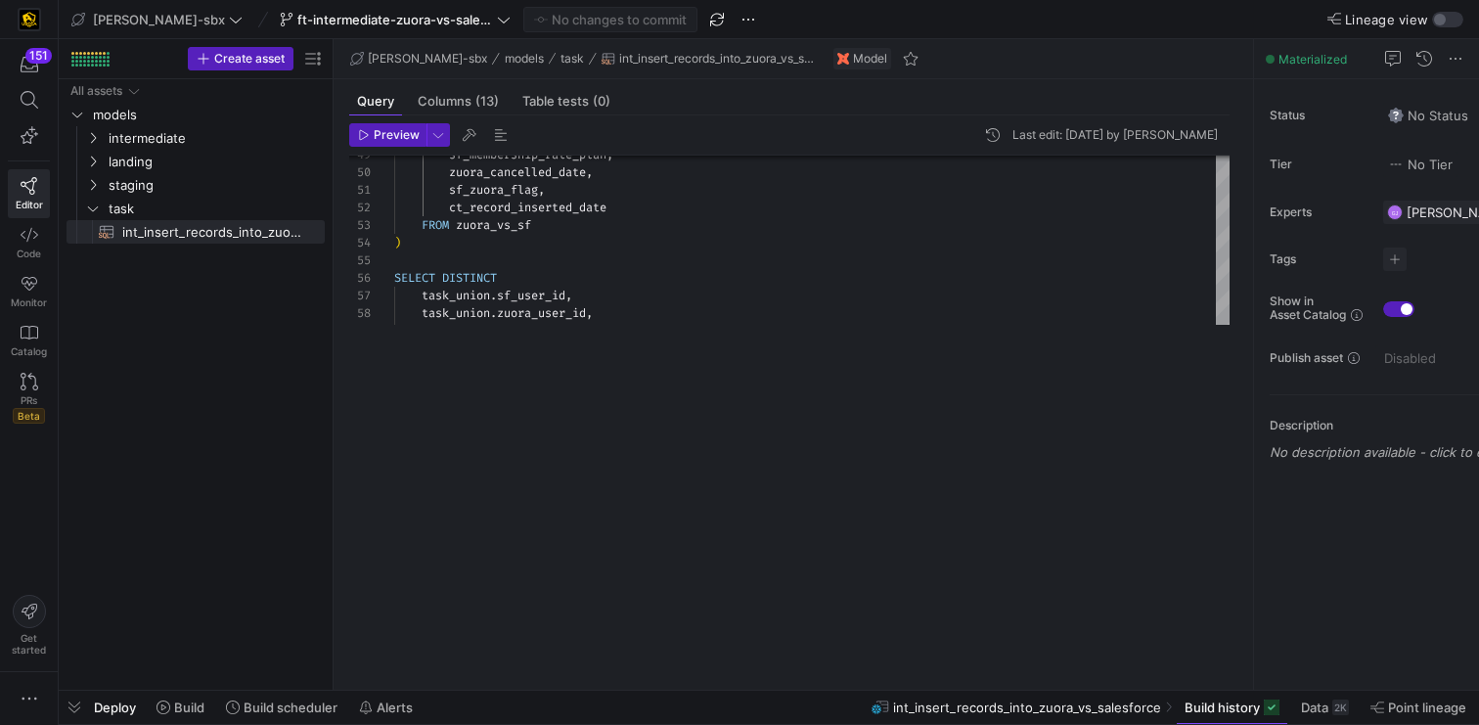
drag, startPoint x: 719, startPoint y: 350, endPoint x: 710, endPoint y: 720, distance: 369.9
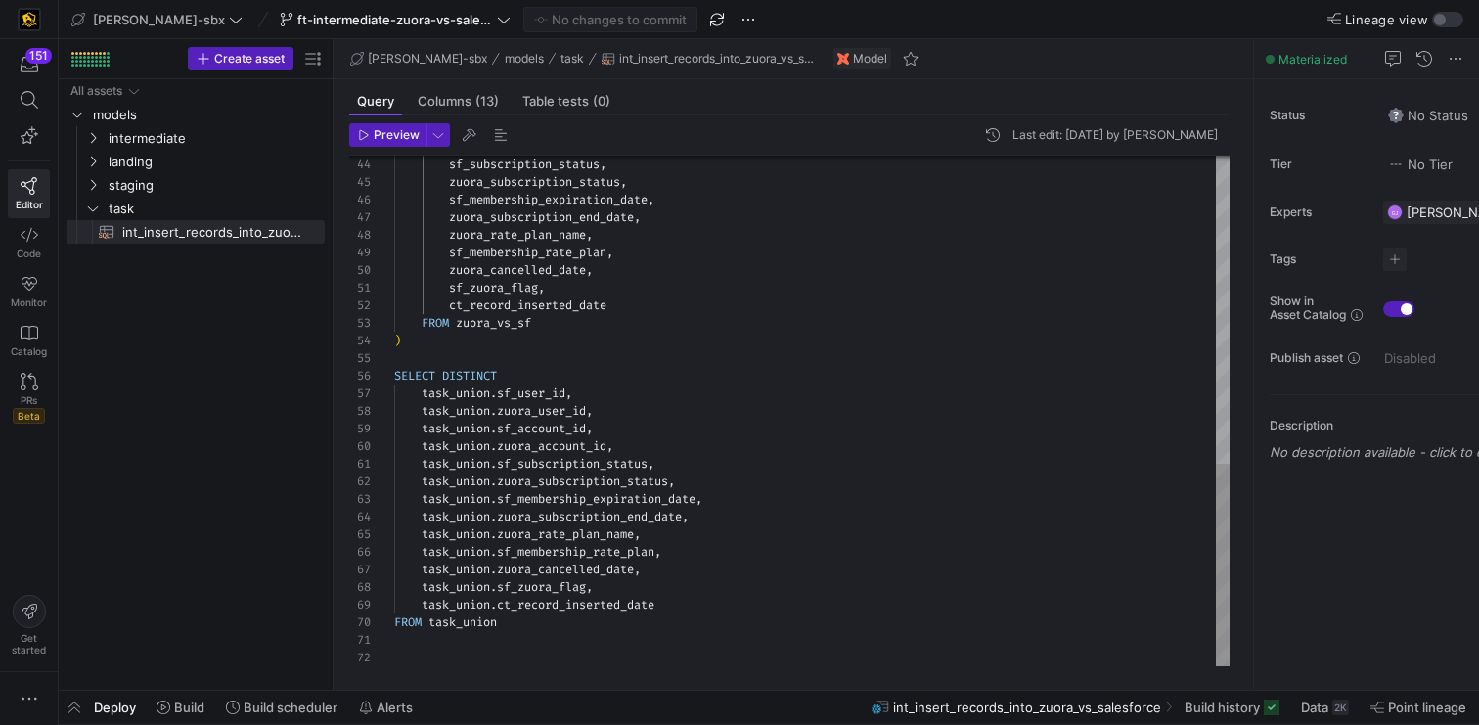
type textarea "task_union.sf_subscription_status, task_union.zuora_subscription_status, task_u…"
click at [787, 528] on div "SELECT DISTINCT ) FROM zuora_vs_sf ct_record_inserted_date sf_zuora_flag , zuor…" at bounding box center [812, 25] width 836 height 1284
click at [1329, 714] on span "Data 2K" at bounding box center [1325, 708] width 48 height 16
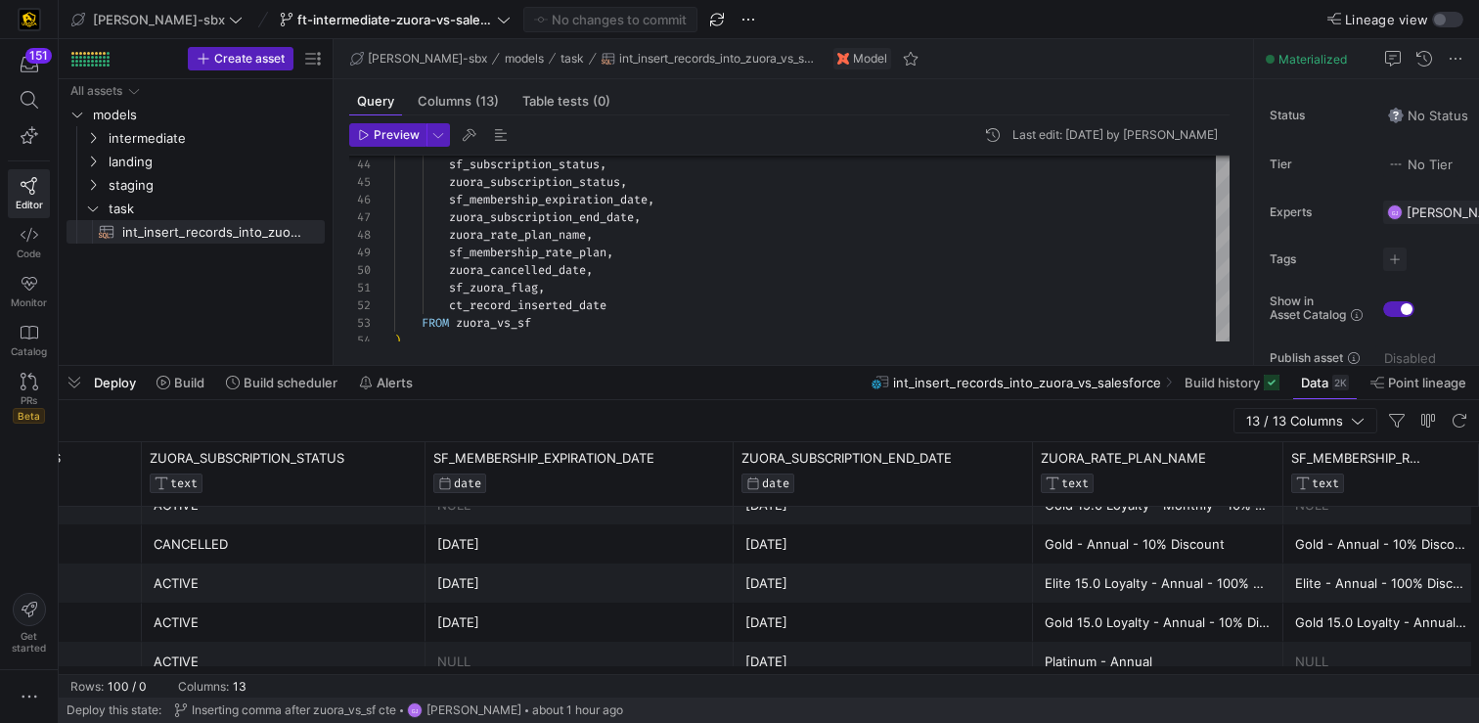
click at [542, 555] on div "2025-11-27" at bounding box center [579, 544] width 285 height 38
